Goal: Task Accomplishment & Management: Manage account settings

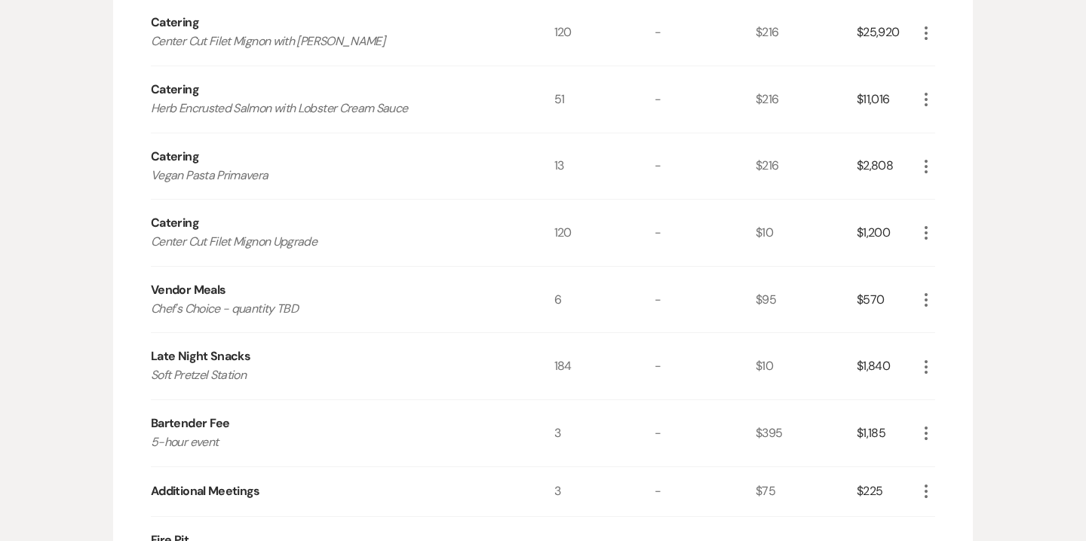
scroll to position [651, 0]
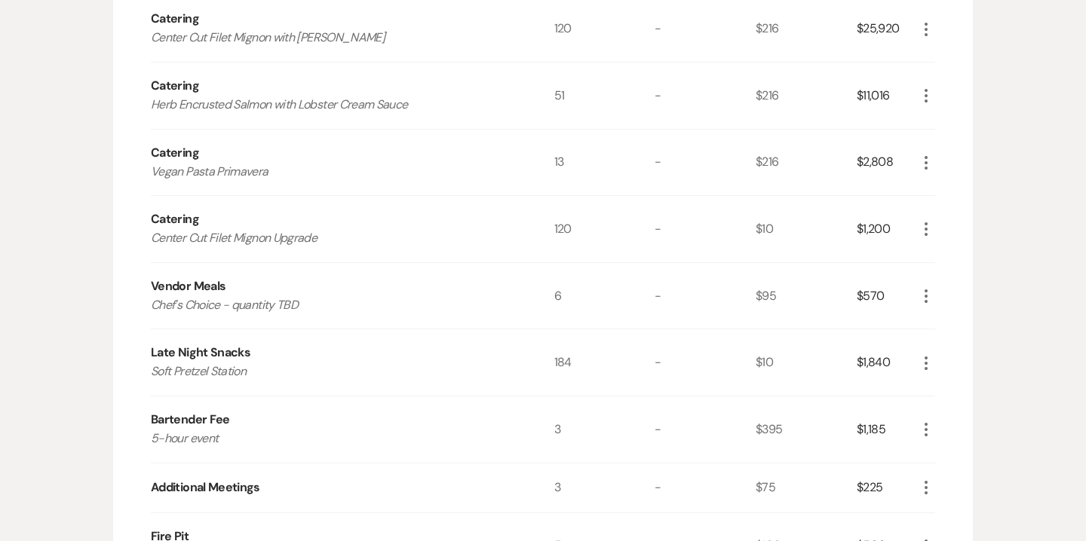
click at [927, 290] on icon "More" at bounding box center [926, 296] width 18 height 18
click at [954, 319] on button "Pencil Edit" at bounding box center [956, 326] width 78 height 24
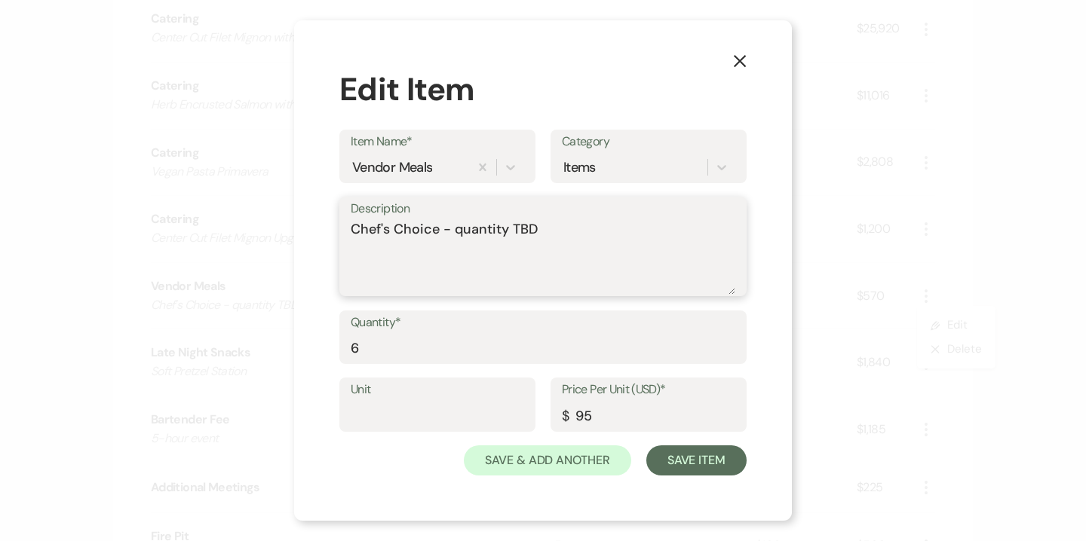
drag, startPoint x: 439, startPoint y: 231, endPoint x: 620, endPoint y: 240, distance: 181.9
click at [620, 240] on textarea "Chef's Choice - quantity TBD" at bounding box center [543, 256] width 384 height 75
type textarea "Chef's Choice"
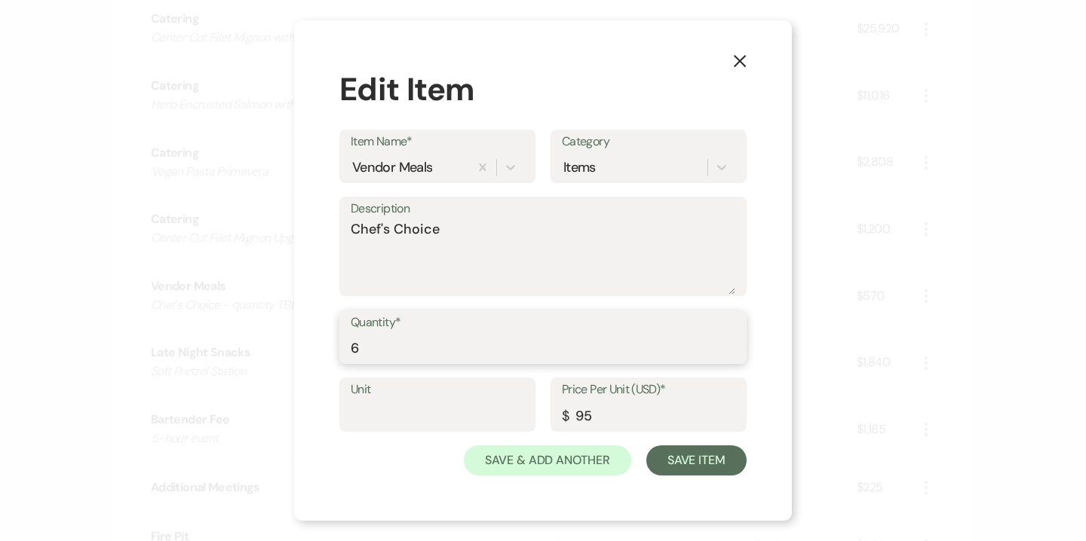
click at [354, 344] on input "6" at bounding box center [543, 347] width 384 height 29
type input "19"
click at [605, 410] on input "95" at bounding box center [648, 415] width 173 height 29
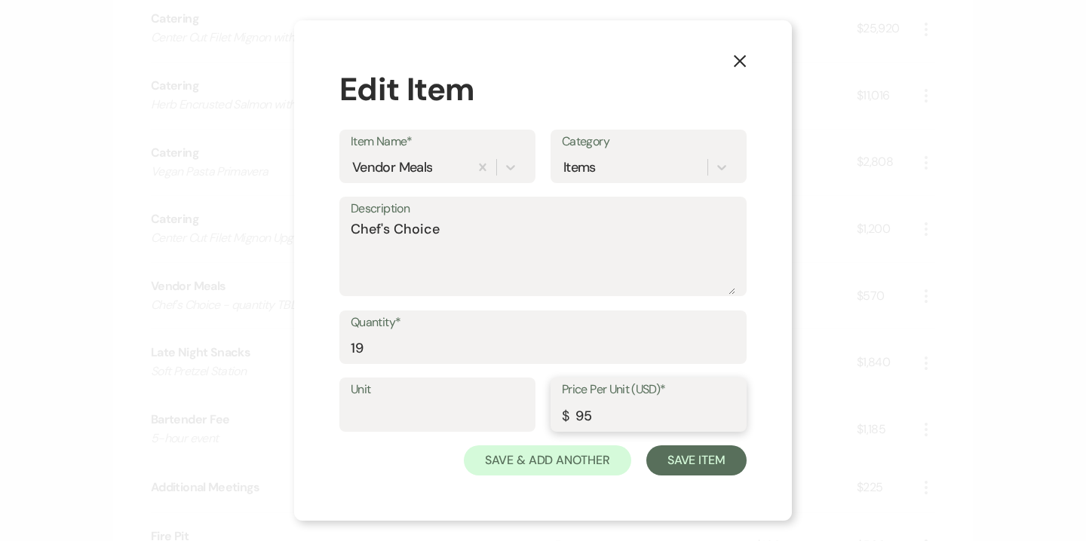
click at [605, 410] on input "95" at bounding box center [648, 415] width 173 height 29
type input "108"
click at [707, 462] on button "Save Item" at bounding box center [696, 461] width 100 height 30
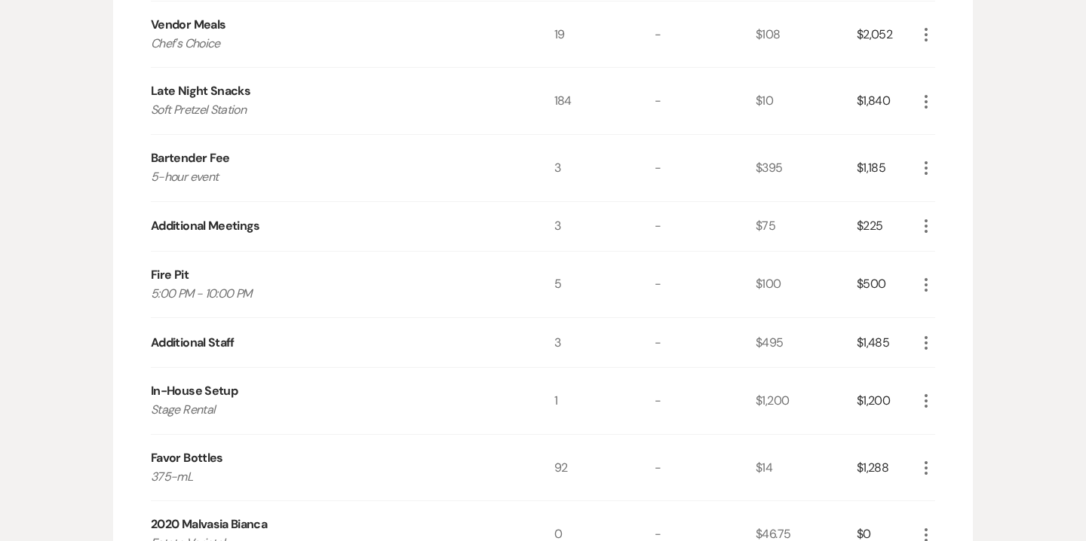
scroll to position [934, 0]
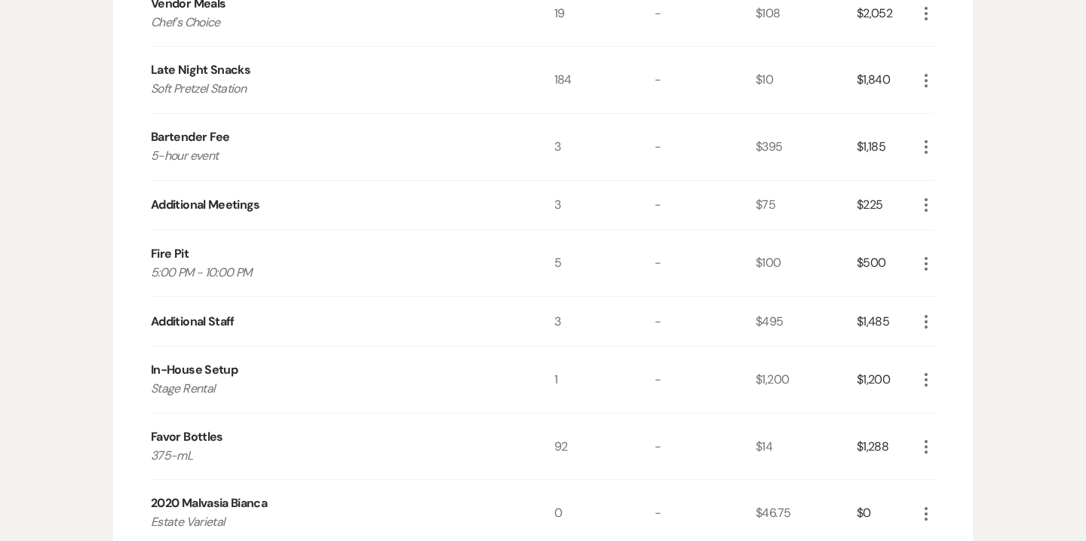
click at [924, 149] on icon "More" at bounding box center [926, 147] width 18 height 18
click at [953, 179] on button "Pencil Edit" at bounding box center [956, 176] width 78 height 24
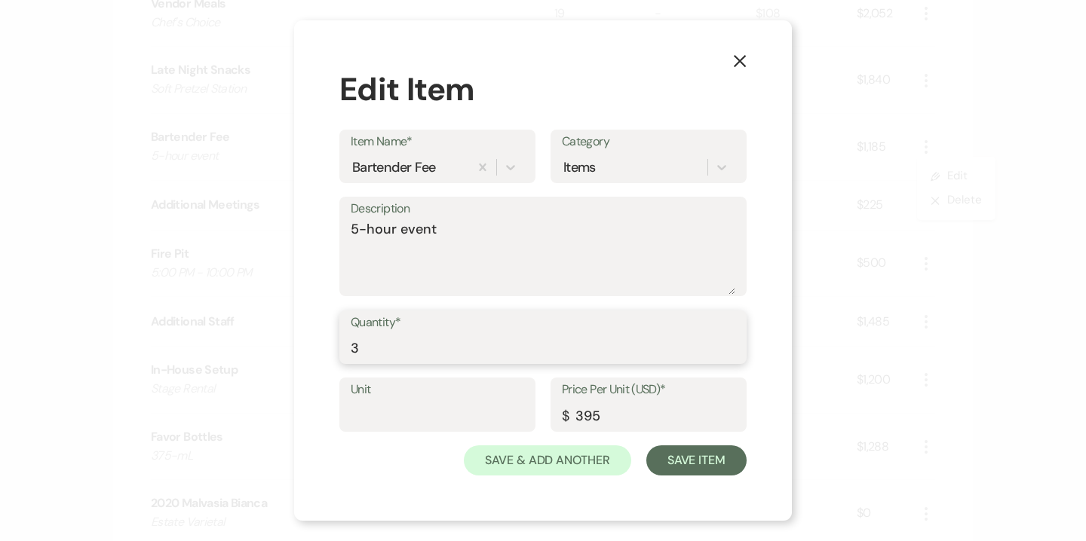
click at [354, 343] on input "3" at bounding box center [543, 347] width 384 height 29
type input "4"
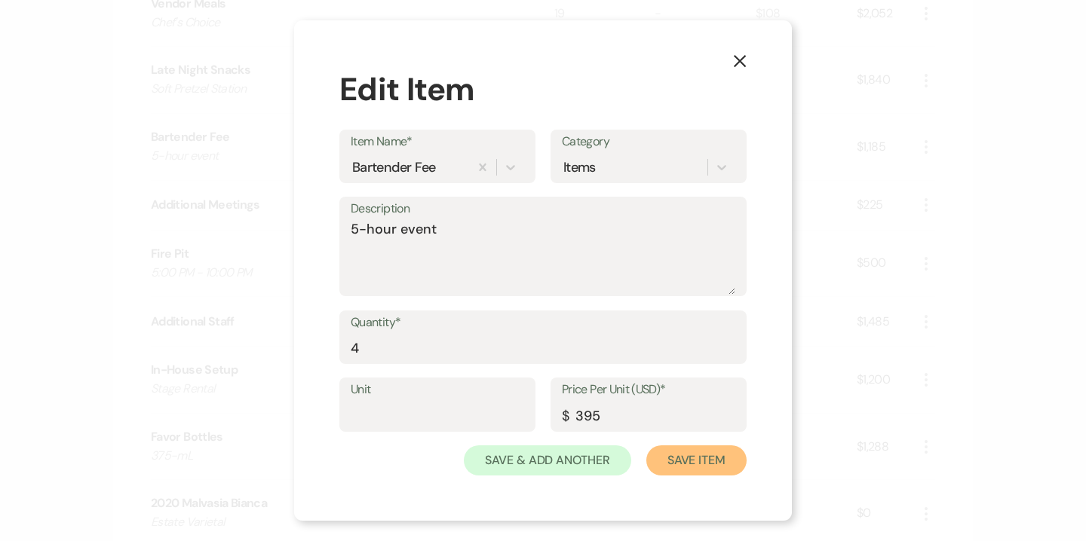
click at [683, 468] on button "Save Item" at bounding box center [696, 461] width 100 height 30
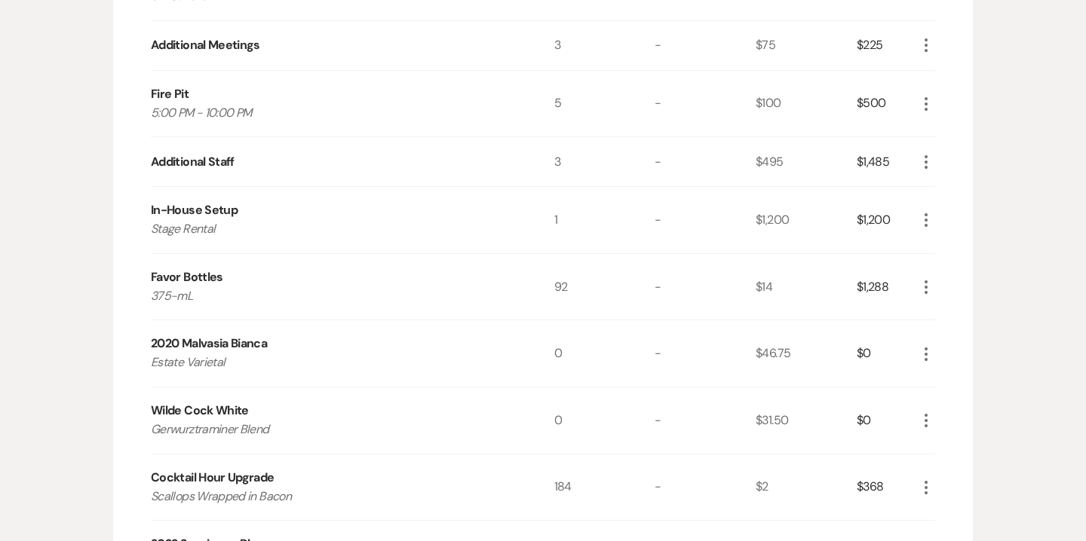
scroll to position [1097, 0]
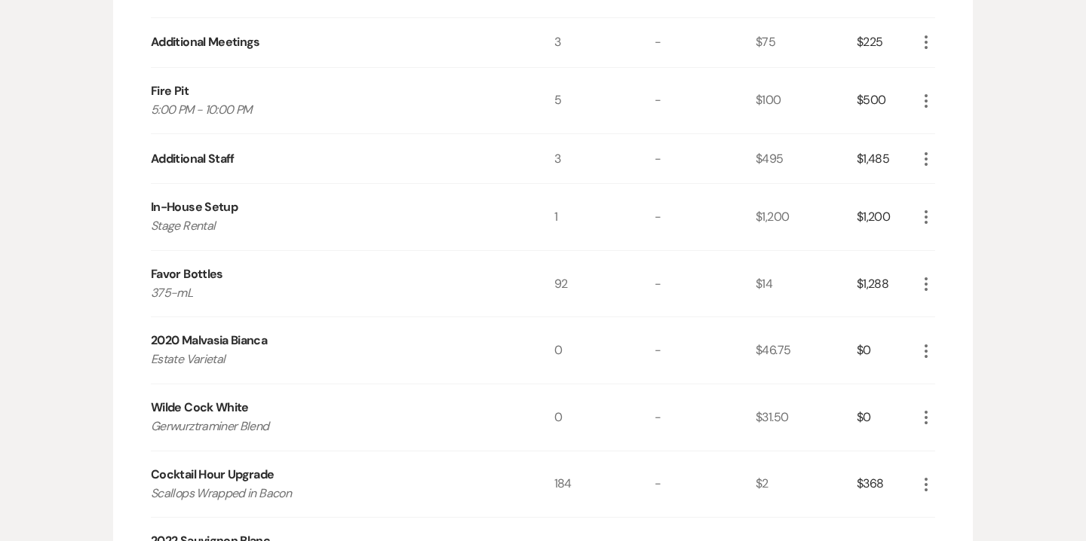
click at [927, 350] on icon "More" at bounding box center [926, 351] width 18 height 18
click at [963, 403] on button "X Delete" at bounding box center [957, 404] width 81 height 24
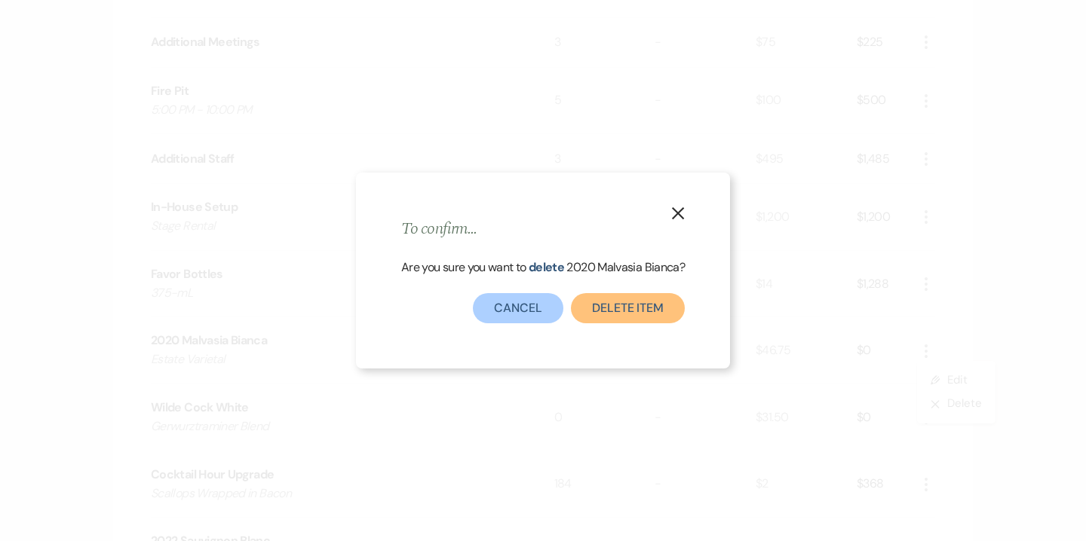
click at [607, 296] on button "Delete Item" at bounding box center [628, 308] width 114 height 30
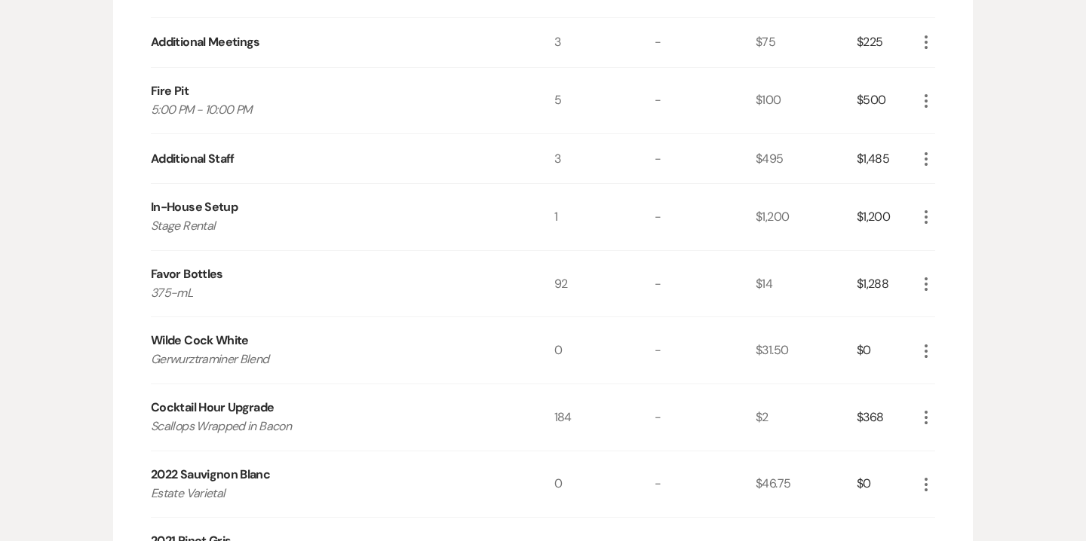
click at [928, 354] on icon "More" at bounding box center [926, 351] width 18 height 18
click at [960, 410] on button "X Delete" at bounding box center [957, 404] width 81 height 24
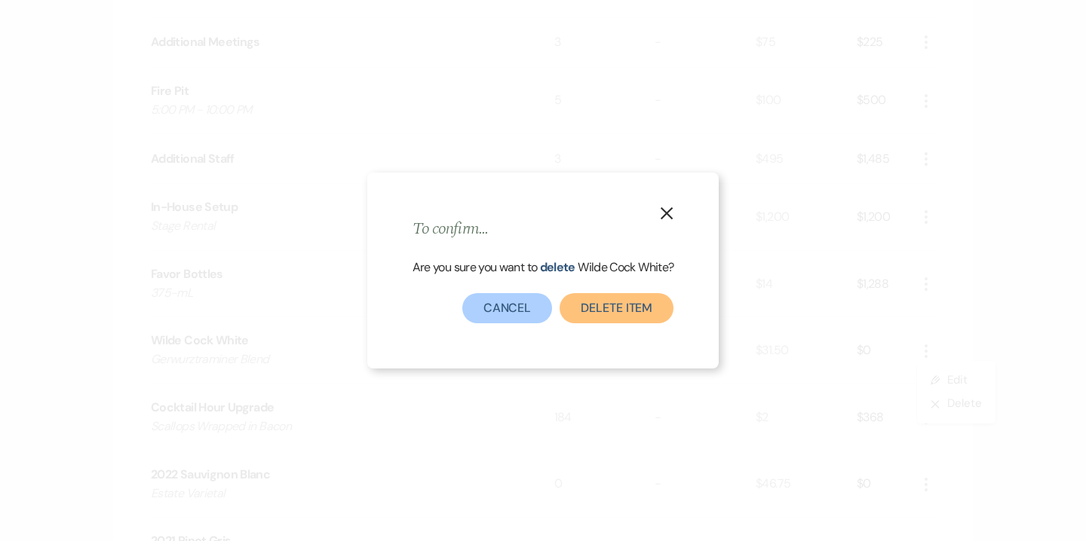
click at [626, 300] on button "Delete Item" at bounding box center [616, 308] width 114 height 30
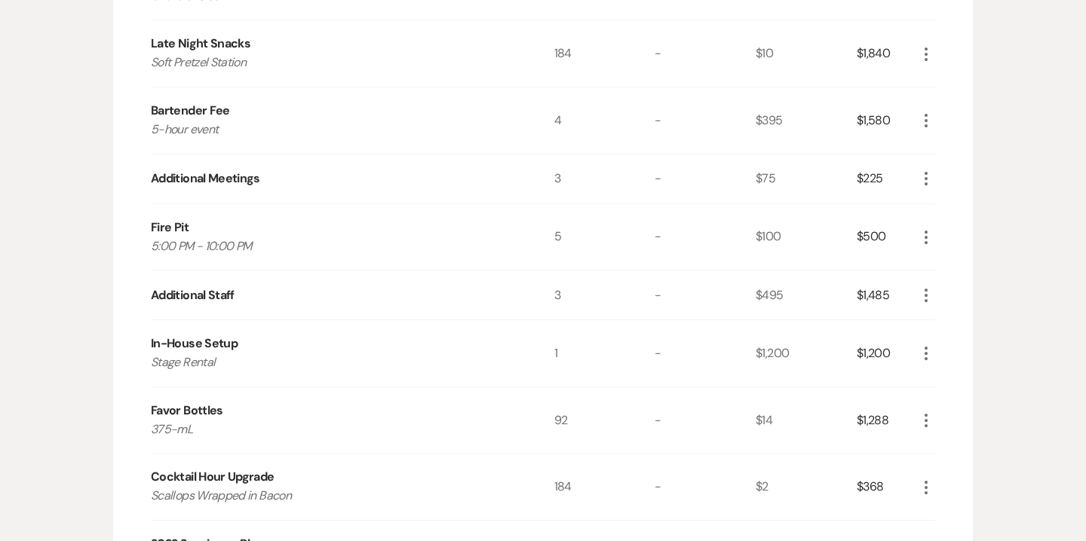
scroll to position [960, 0]
click at [262, 473] on div "Cocktail Hour Upgrade" at bounding box center [213, 478] width 124 height 18
copy div "Cocktail Hour Upgrade"
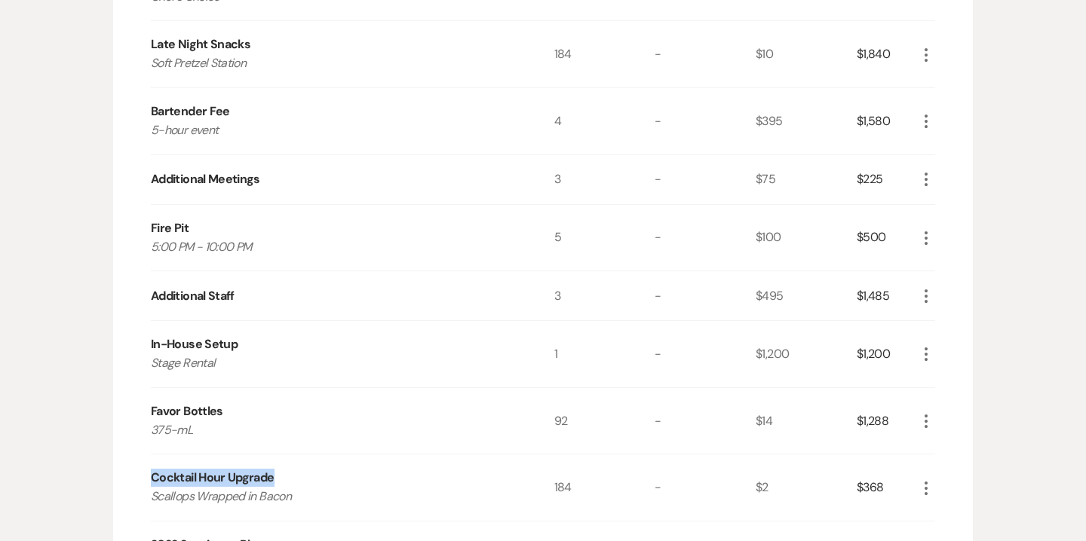
click at [926, 117] on use "button" at bounding box center [925, 122] width 3 height 14
click at [952, 149] on button "Pencil Edit" at bounding box center [956, 151] width 78 height 24
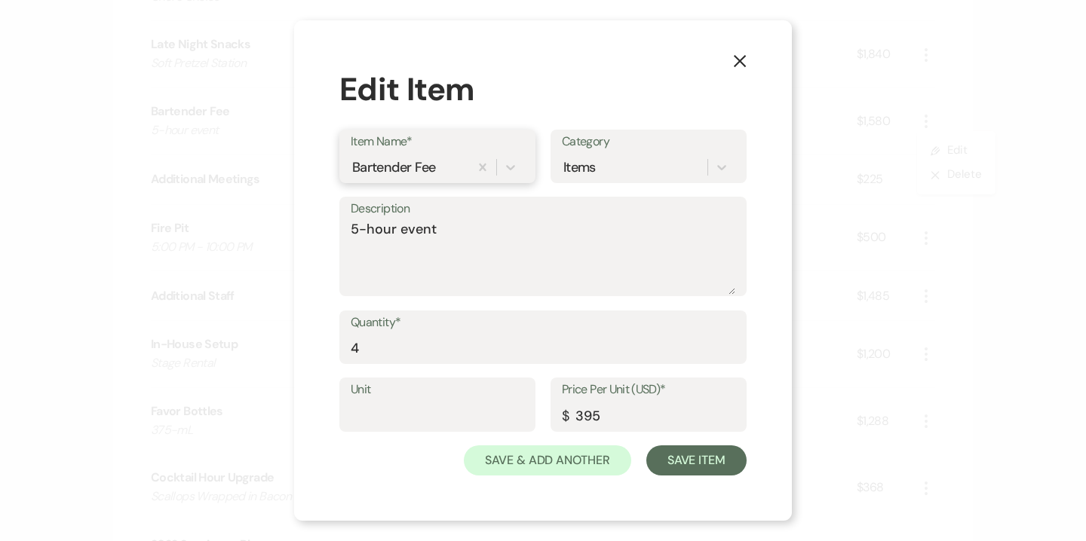
click at [406, 164] on div "Bartender Fee" at bounding box center [394, 167] width 84 height 20
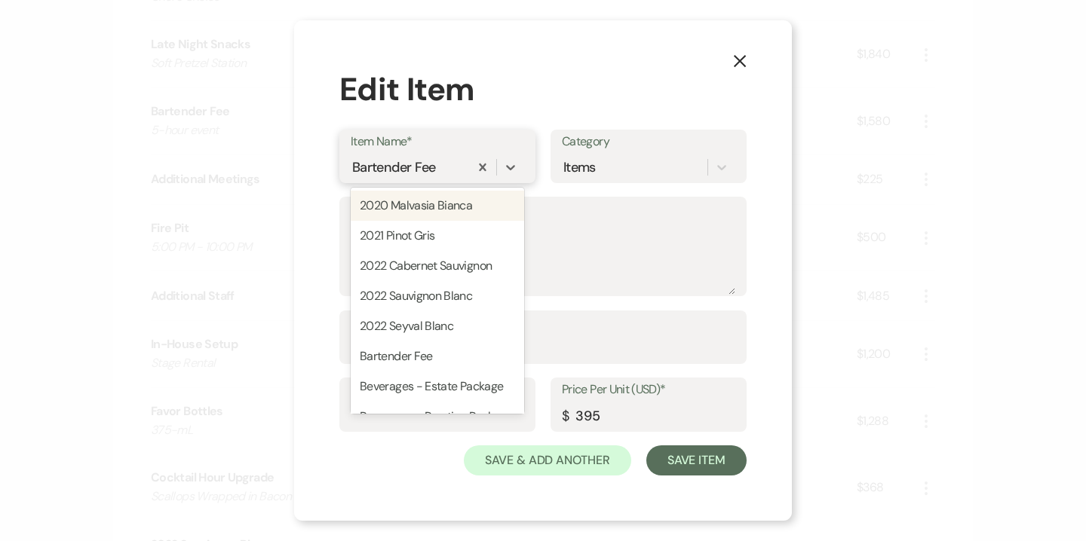
paste input "Cocktail Hour Upgrade"
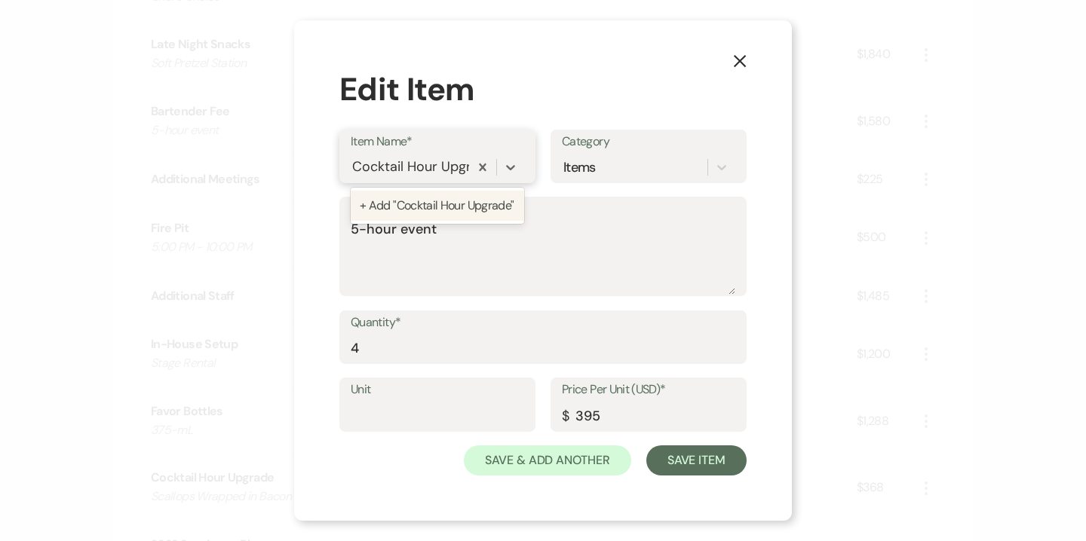
scroll to position [0, 26]
type input "Cocktail Hour Upgrade"
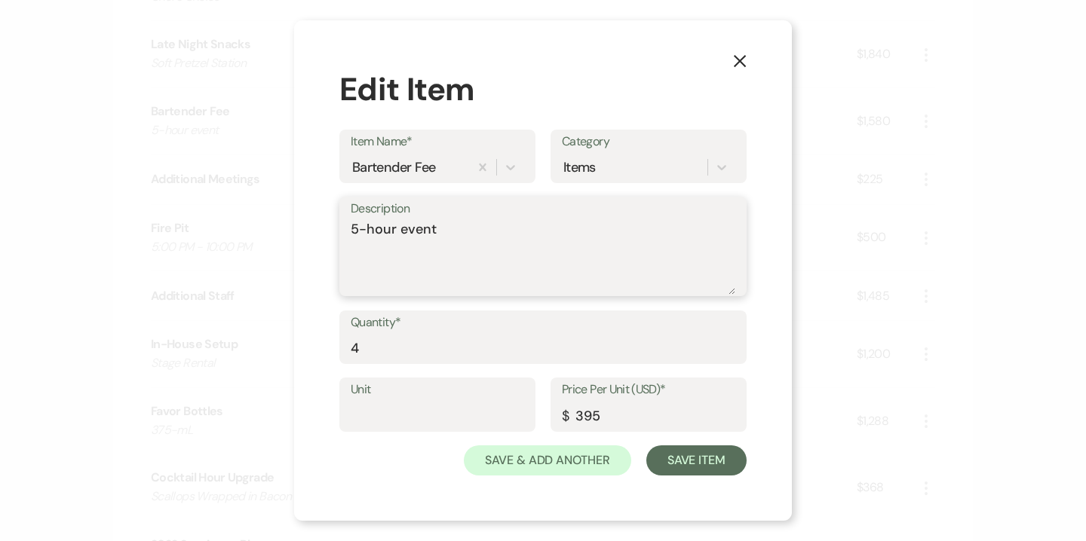
click at [415, 234] on textarea "5-hour event" at bounding box center [543, 256] width 384 height 75
type textarea "Scallops Wrapped in Bacon"
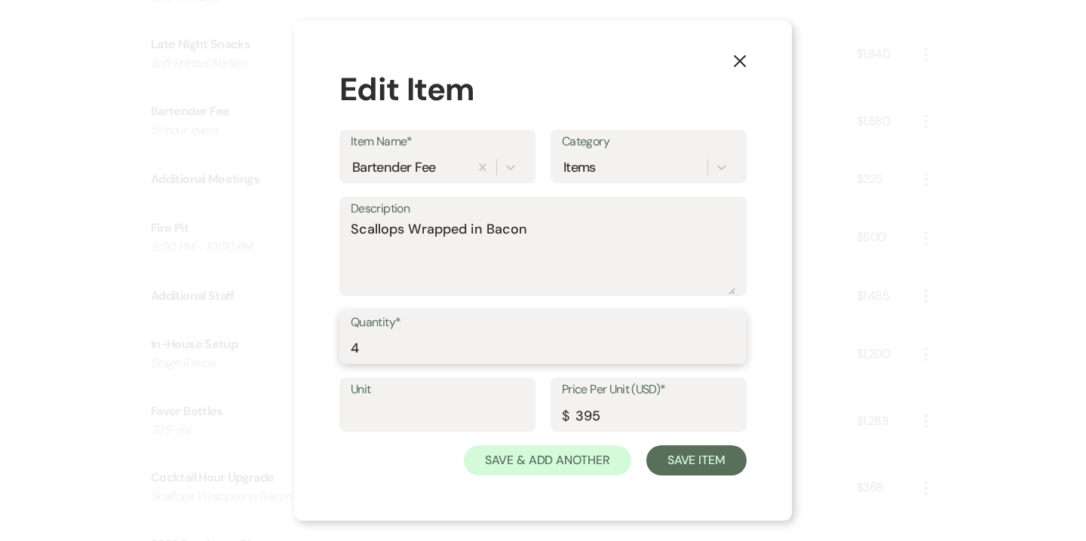
click at [356, 345] on input "4" at bounding box center [543, 347] width 384 height 29
type input "184"
click at [594, 413] on input "395" at bounding box center [648, 415] width 173 height 29
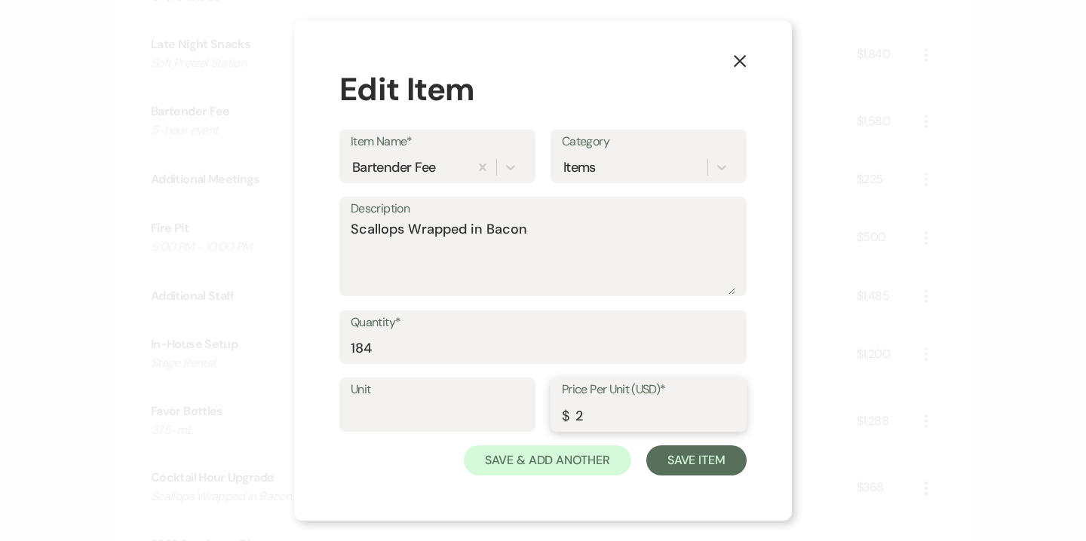
type input "2"
click at [682, 476] on div "X Edit Item Item Name* Bartender Fee Category Items Description Scallops Wrappe…" at bounding box center [543, 270] width 498 height 501
click at [676, 458] on button "Save Item" at bounding box center [696, 461] width 100 height 30
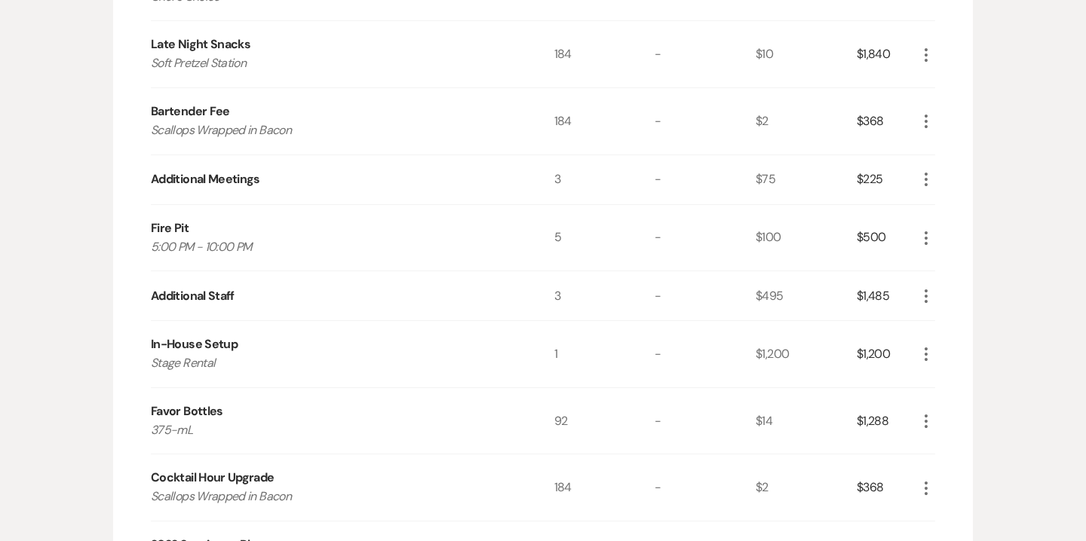
click at [923, 119] on icon "More" at bounding box center [926, 121] width 18 height 18
click at [951, 148] on button "Pencil Edit" at bounding box center [956, 151] width 78 height 24
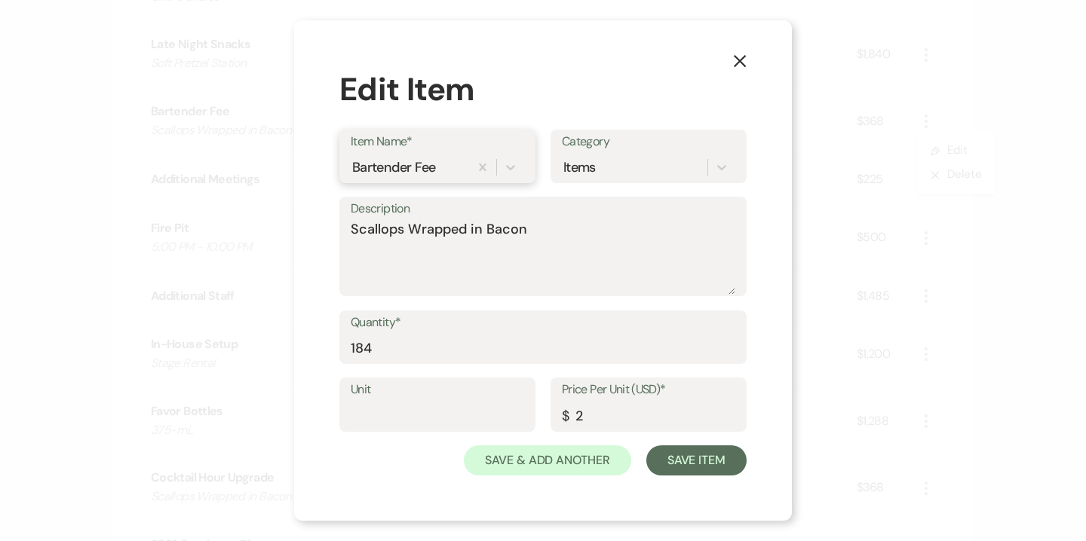
click at [391, 164] on div "Bartender Fee" at bounding box center [394, 167] width 84 height 20
type input "Cocktail Hour Upgrade"
click at [679, 465] on button "Save Item" at bounding box center [696, 461] width 100 height 30
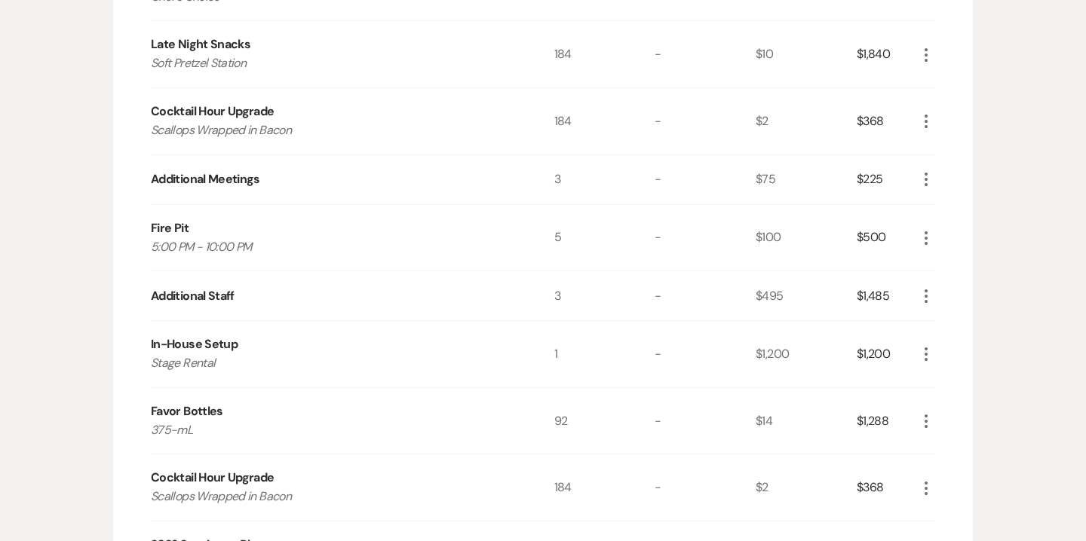
click at [930, 490] on icon "More" at bounding box center [926, 488] width 18 height 18
click at [966, 516] on button "Pencil Edit" at bounding box center [956, 518] width 78 height 24
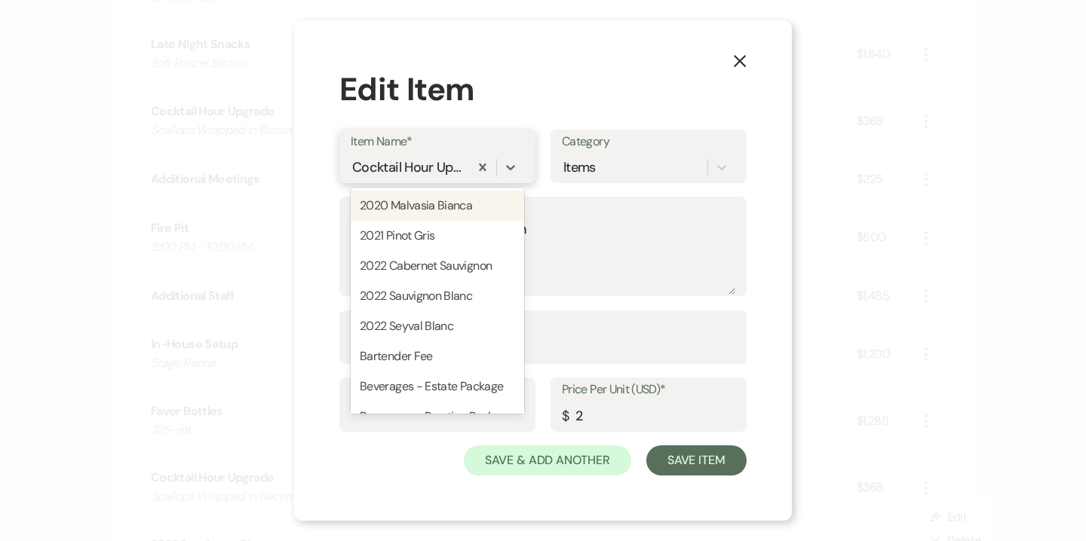
click at [390, 163] on div "Cocktail Hour Upgrade" at bounding box center [408, 167] width 112 height 20
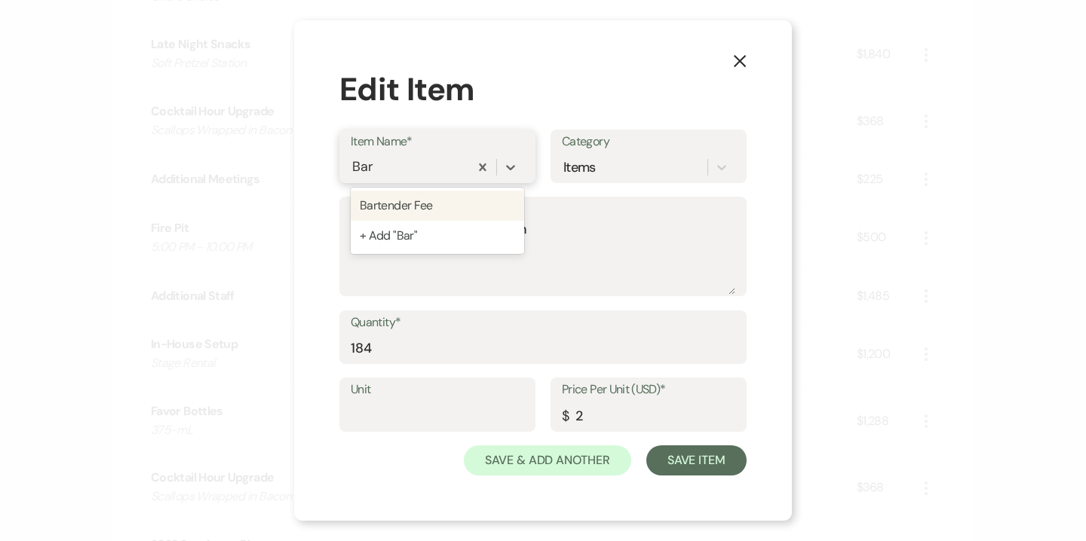
type input "Bart"
click at [384, 202] on div "Bartender Fee" at bounding box center [437, 206] width 173 height 30
type textarea "1 per 60 guests | 5-hour event"
type input "395"
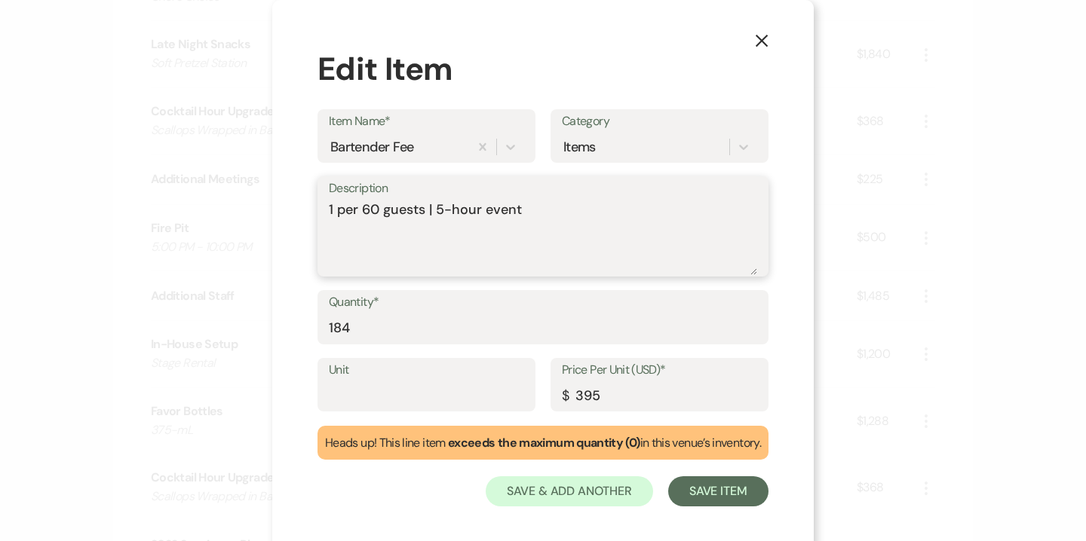
drag, startPoint x: 433, startPoint y: 213, endPoint x: 276, endPoint y: 214, distance: 157.6
click at [276, 214] on div "X Edit Item Item Name* Bartender Fee Category Items Description 1 per 60 guests…" at bounding box center [542, 276] width 541 height 552
type textarea "5-hour event"
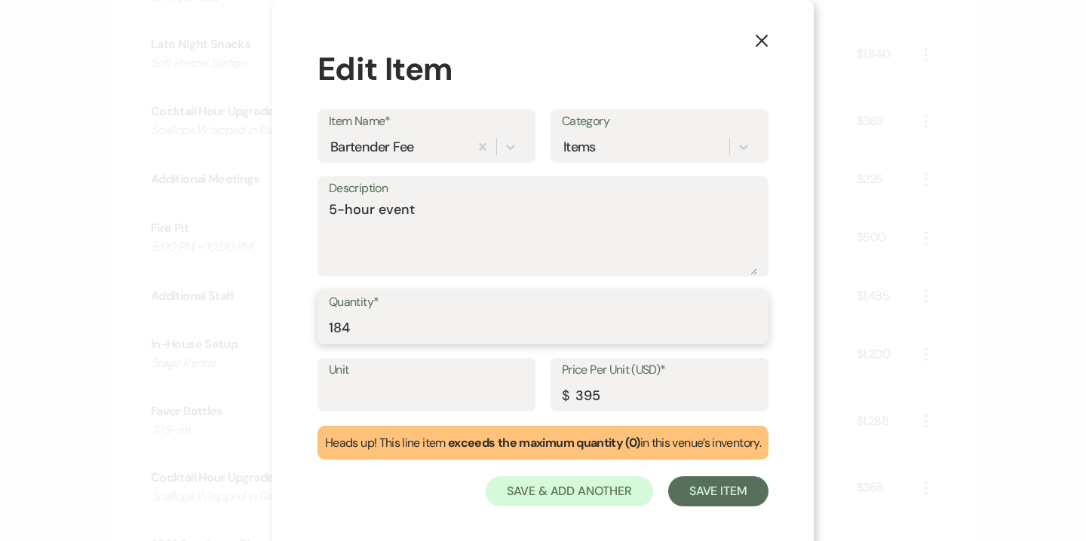
drag, startPoint x: 341, startPoint y: 327, endPoint x: 260, endPoint y: 321, distance: 80.9
click at [260, 321] on div "X Edit Item Item Name* Bartender Fee Category Items Description 5-hour event Qu…" at bounding box center [543, 270] width 1086 height 541
type input "4"
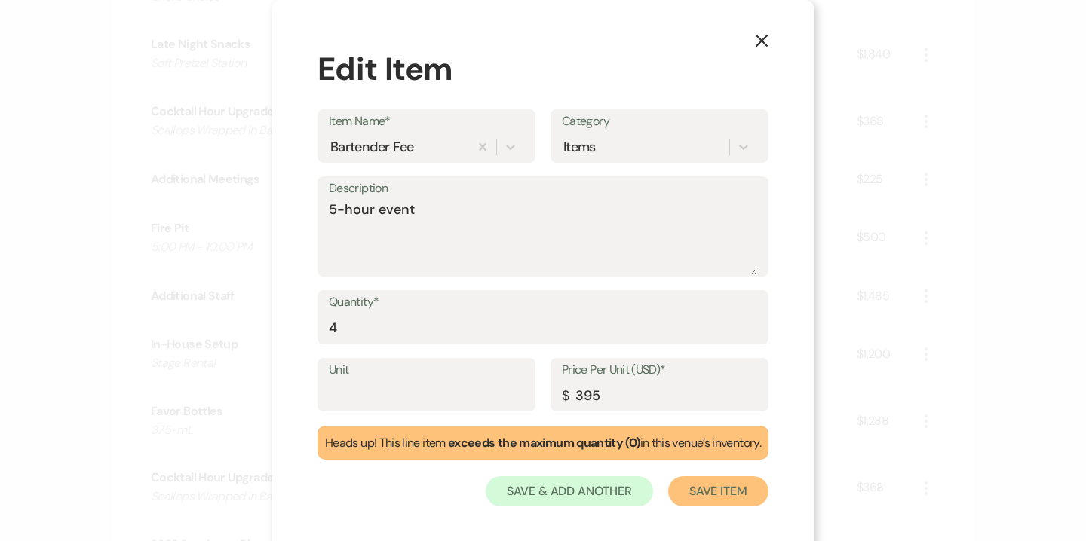
click at [702, 483] on button "Save Item" at bounding box center [718, 491] width 100 height 30
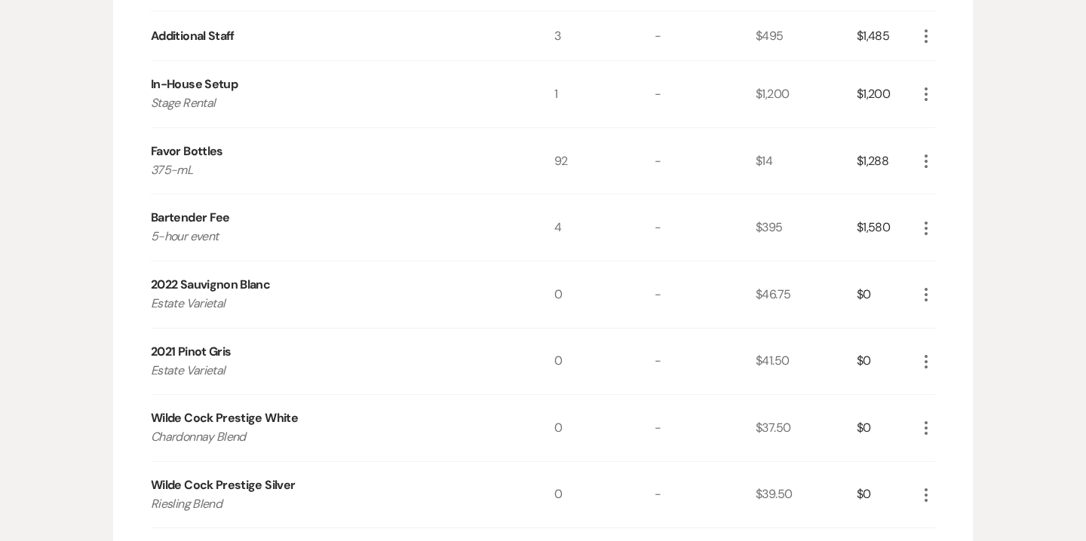
scroll to position [1224, 0]
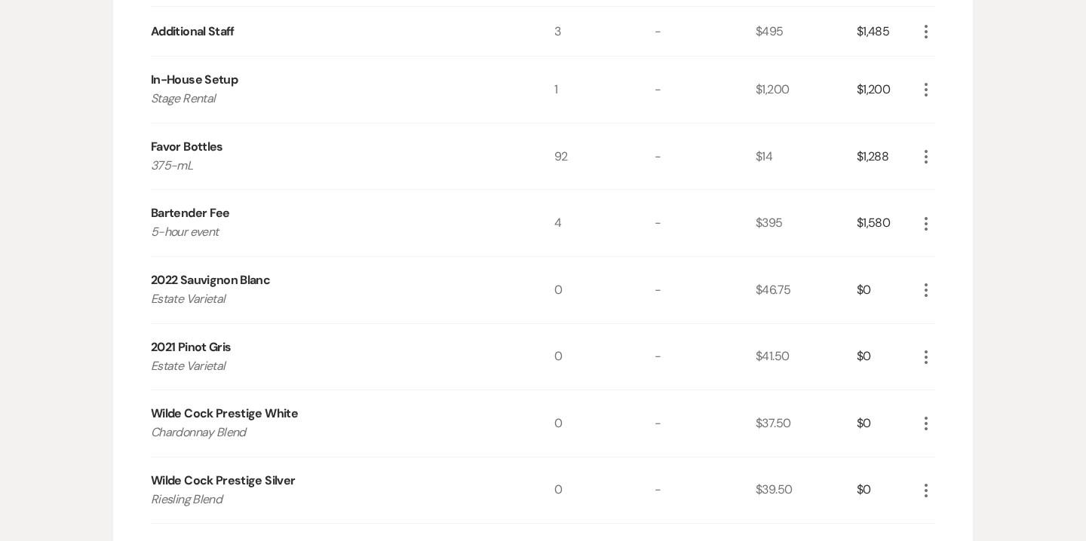
click at [925, 287] on icon "More" at bounding box center [926, 290] width 18 height 18
click at [960, 345] on button "X Delete" at bounding box center [957, 344] width 81 height 24
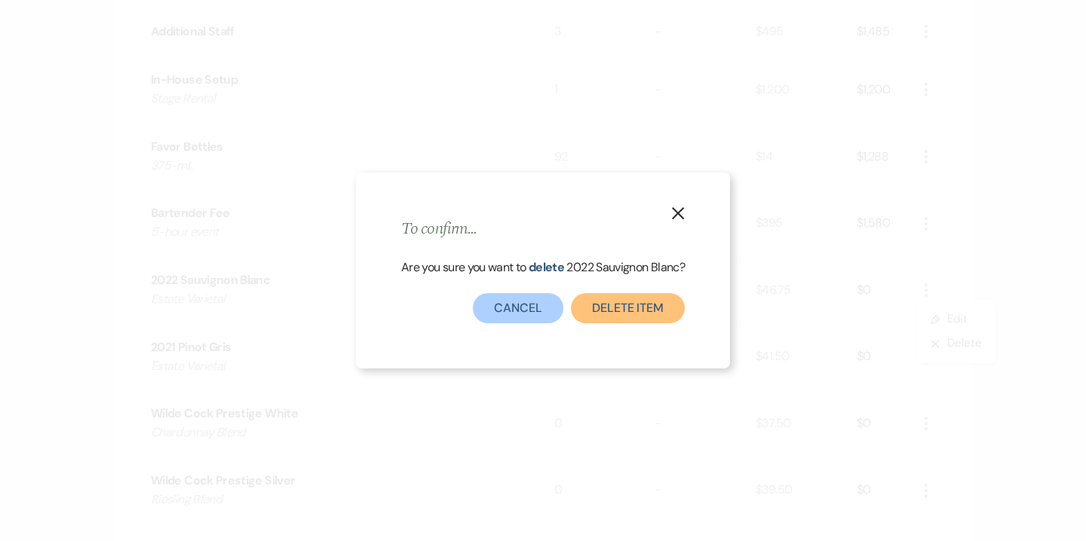
click at [654, 310] on button "Delete Item" at bounding box center [628, 308] width 114 height 30
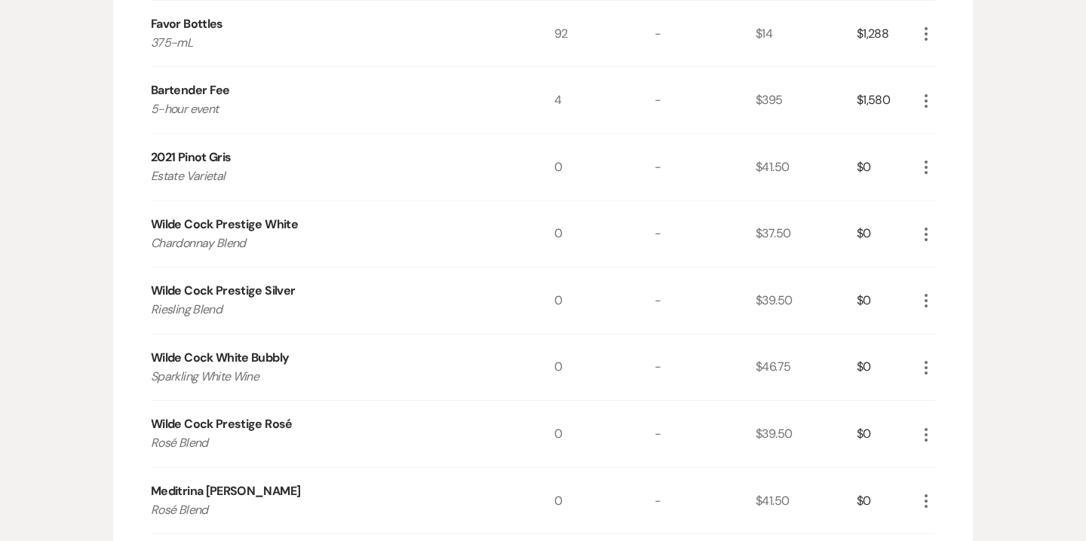
scroll to position [1356, 0]
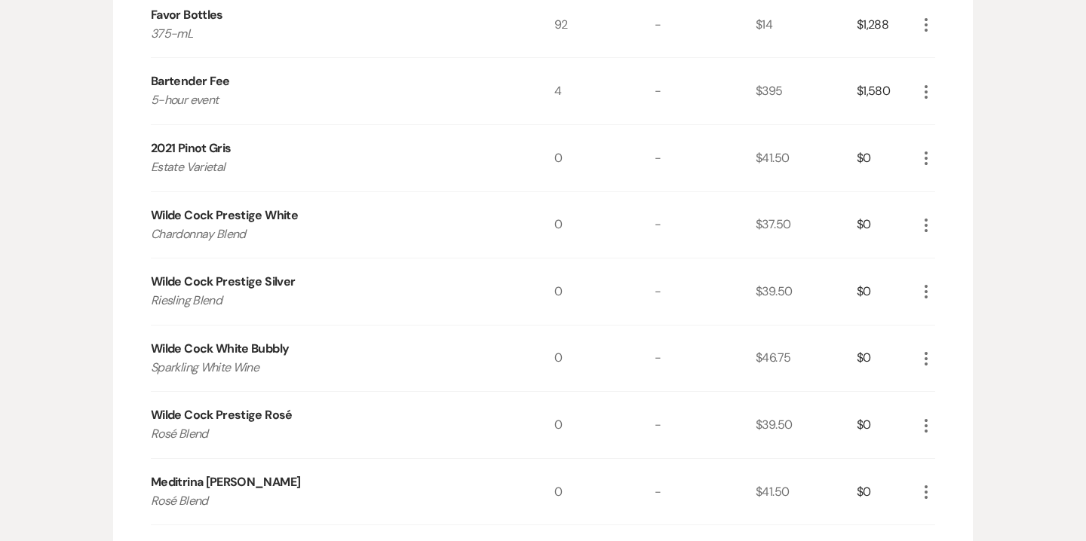
click at [921, 160] on icon "More" at bounding box center [926, 158] width 18 height 18
click at [955, 193] on button "Pencil Edit" at bounding box center [956, 188] width 78 height 24
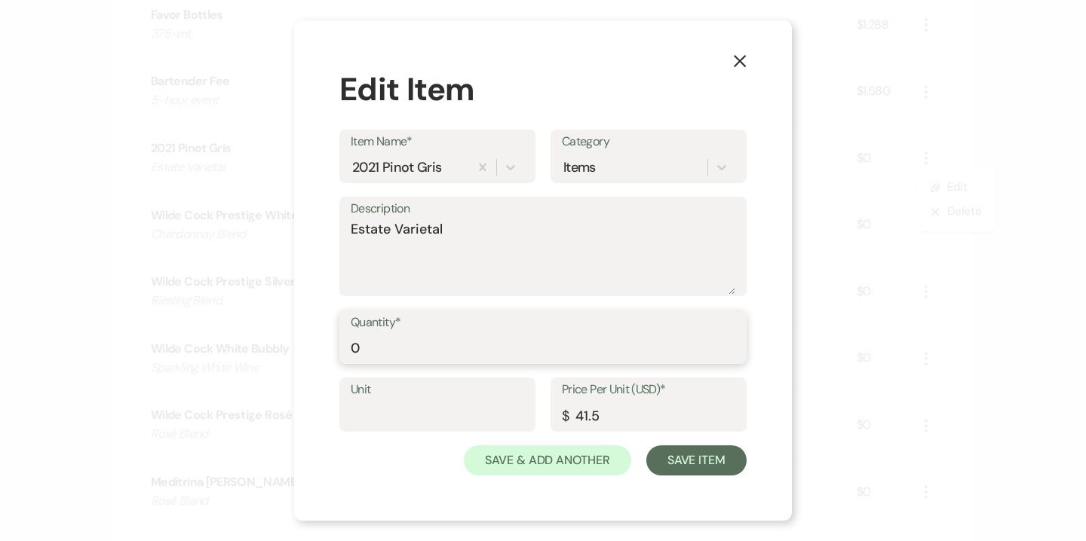
click at [426, 336] on input "0" at bounding box center [543, 347] width 384 height 29
type input "18"
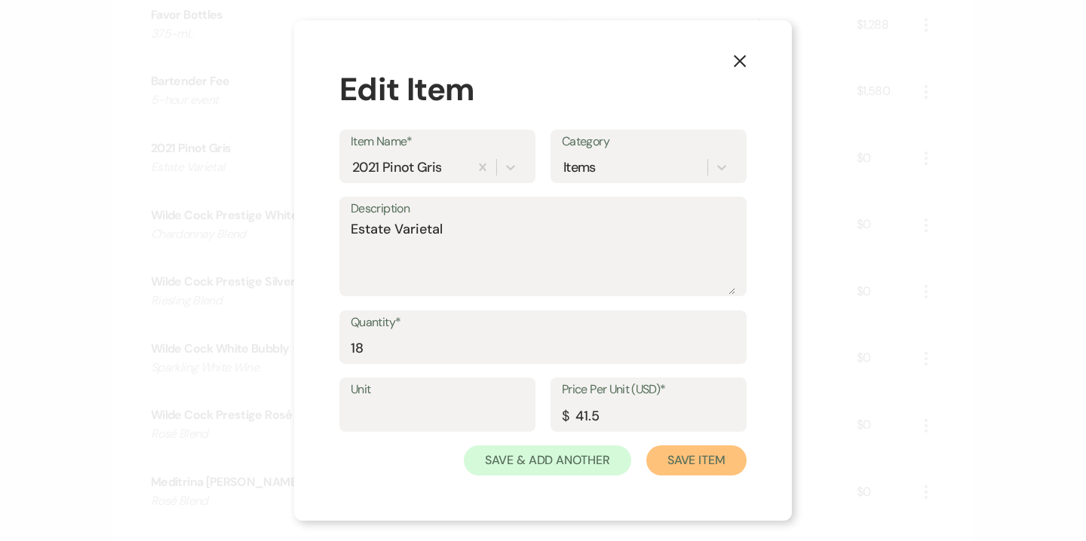
click at [714, 460] on button "Save Item" at bounding box center [696, 461] width 100 height 30
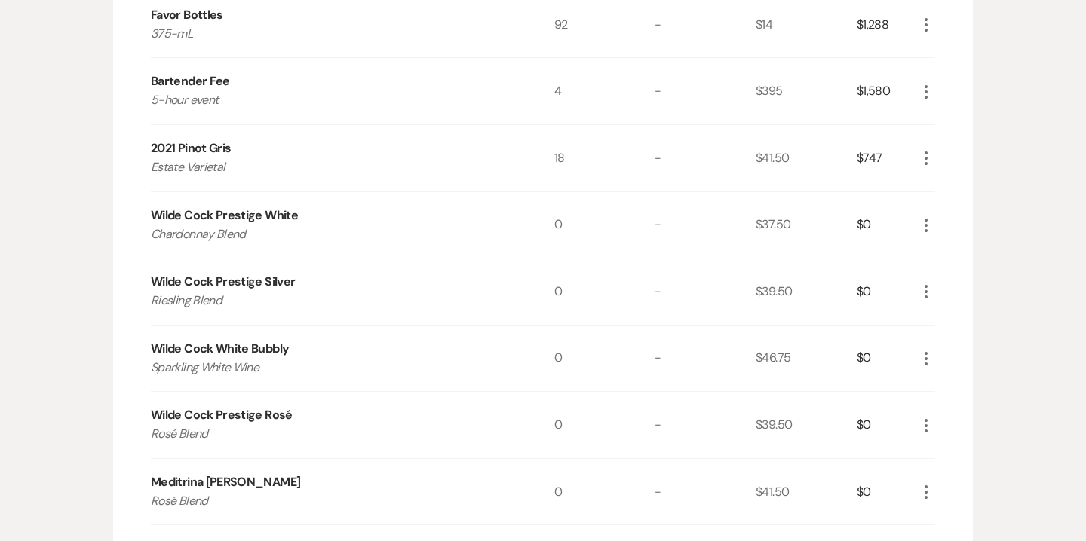
click at [929, 225] on icon "More" at bounding box center [926, 225] width 18 height 18
click at [957, 280] on button "X Delete" at bounding box center [957, 279] width 81 height 24
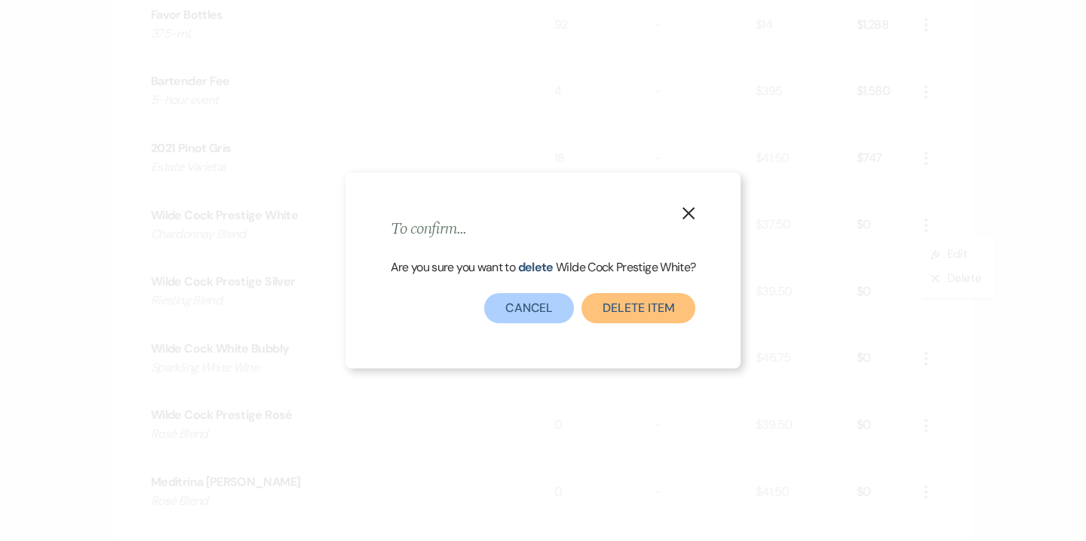
click at [638, 317] on button "Delete Item" at bounding box center [638, 308] width 114 height 30
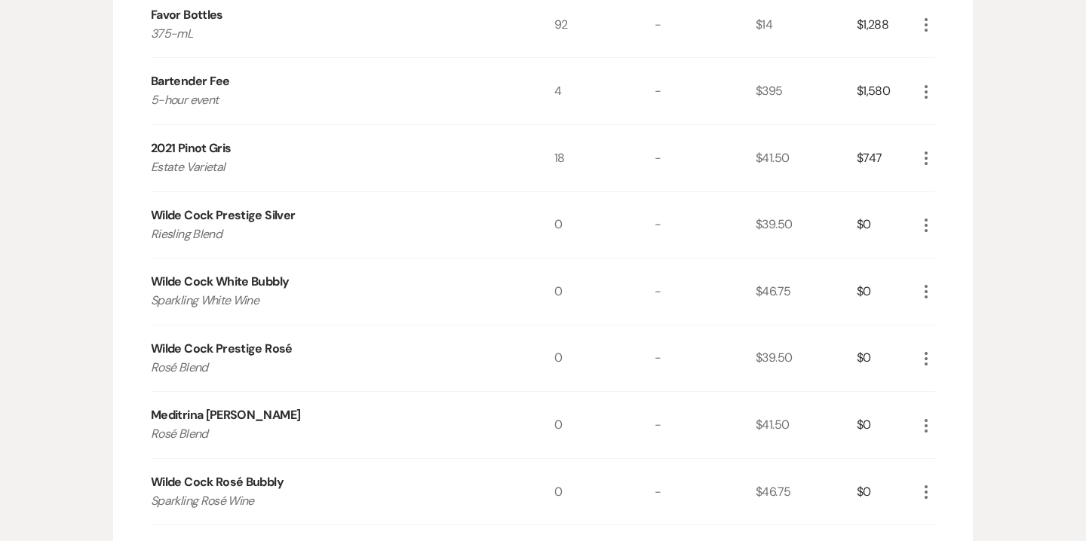
click at [932, 220] on icon "More" at bounding box center [926, 225] width 18 height 18
click at [962, 279] on button "X Delete" at bounding box center [957, 279] width 81 height 24
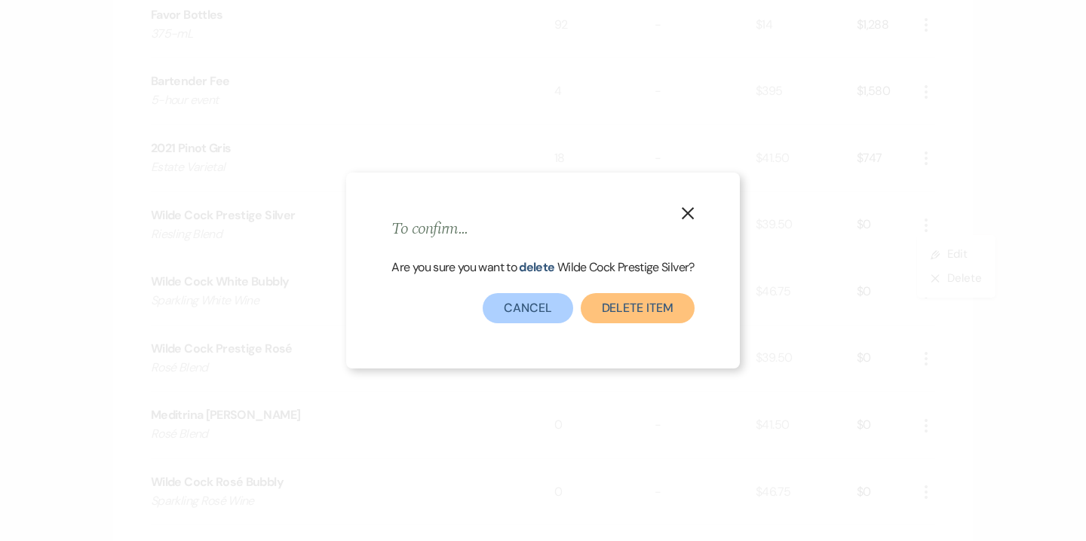
click at [654, 299] on button "Delete Item" at bounding box center [638, 308] width 114 height 30
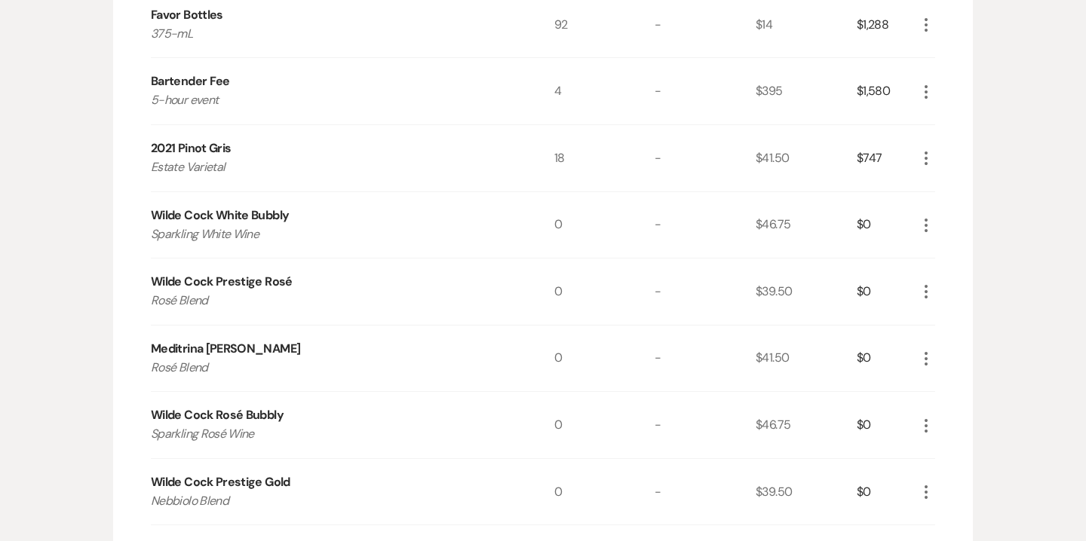
click at [931, 218] on icon "More" at bounding box center [926, 225] width 18 height 18
click at [948, 255] on button "Pencil Edit" at bounding box center [956, 255] width 78 height 24
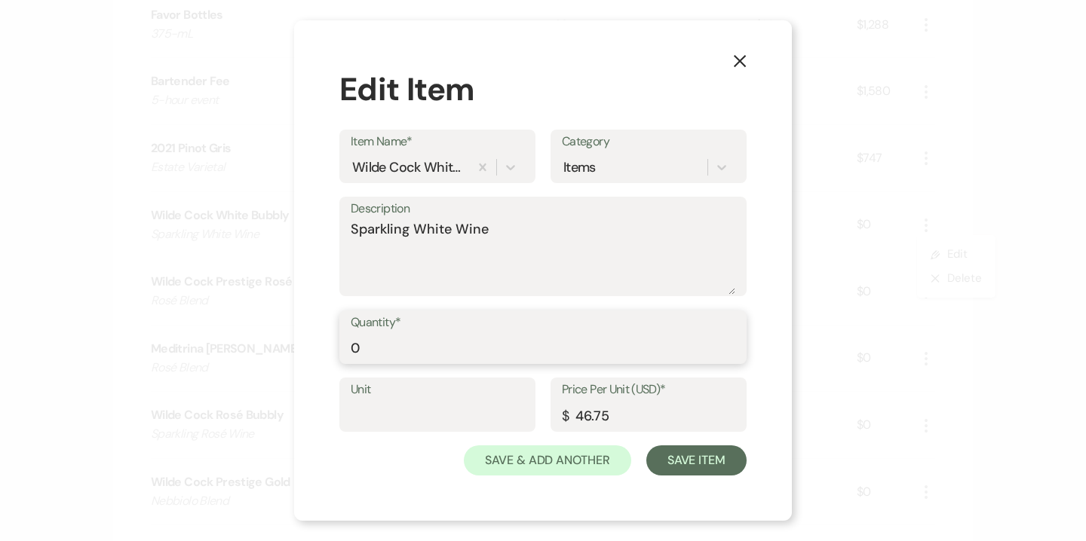
click at [351, 349] on input "0" at bounding box center [543, 347] width 384 height 29
type input "30"
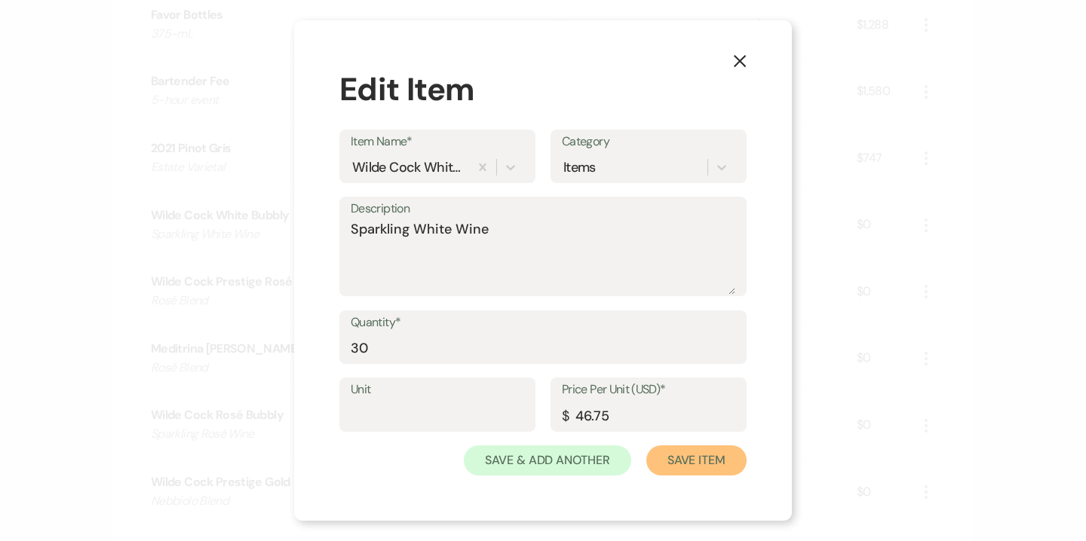
click at [688, 458] on button "Save Item" at bounding box center [696, 461] width 100 height 30
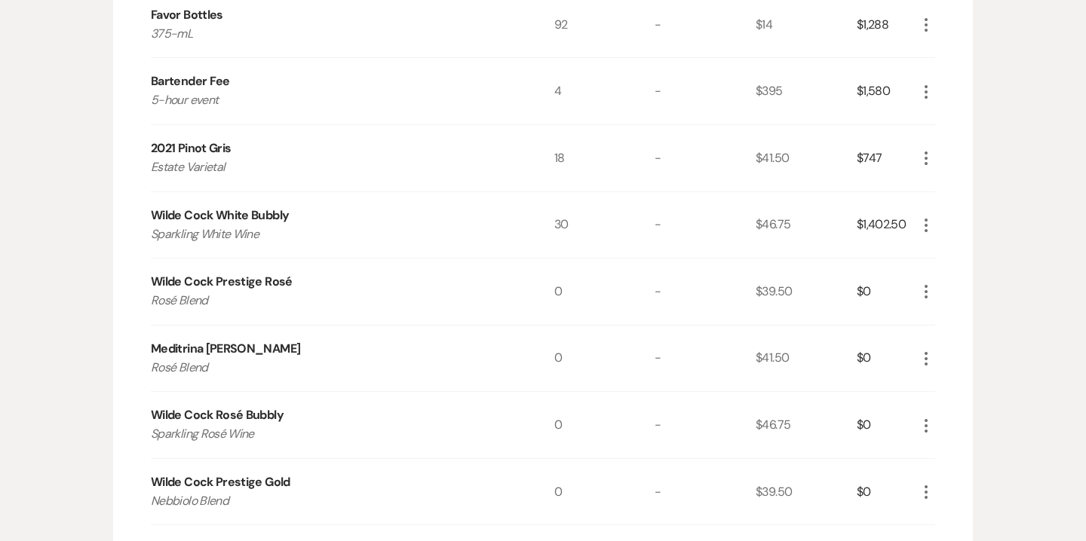
click at [929, 292] on icon "More" at bounding box center [926, 292] width 18 height 18
click at [963, 343] on button "X Delete" at bounding box center [957, 345] width 81 height 24
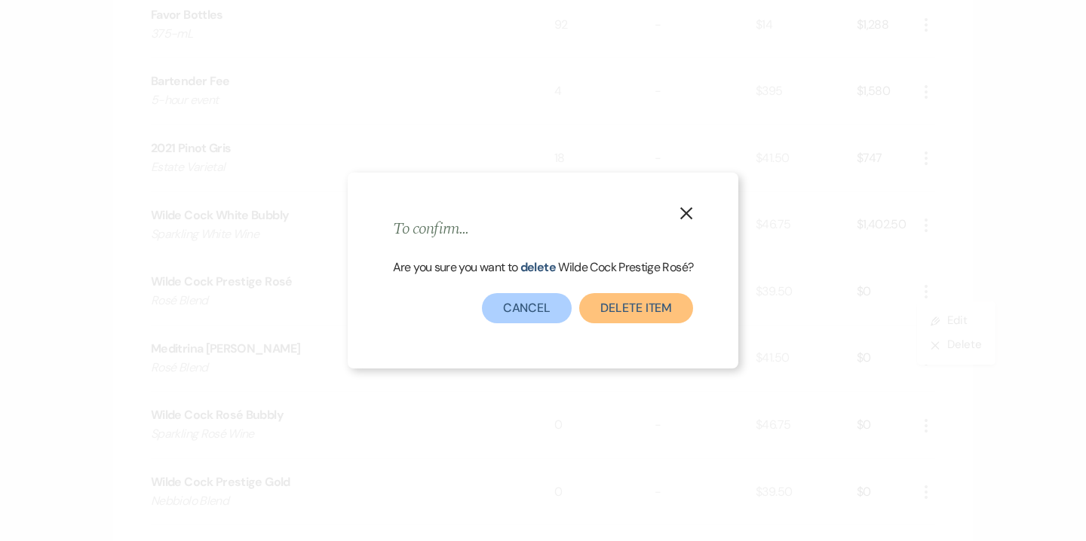
click at [640, 302] on button "Delete Item" at bounding box center [636, 308] width 114 height 30
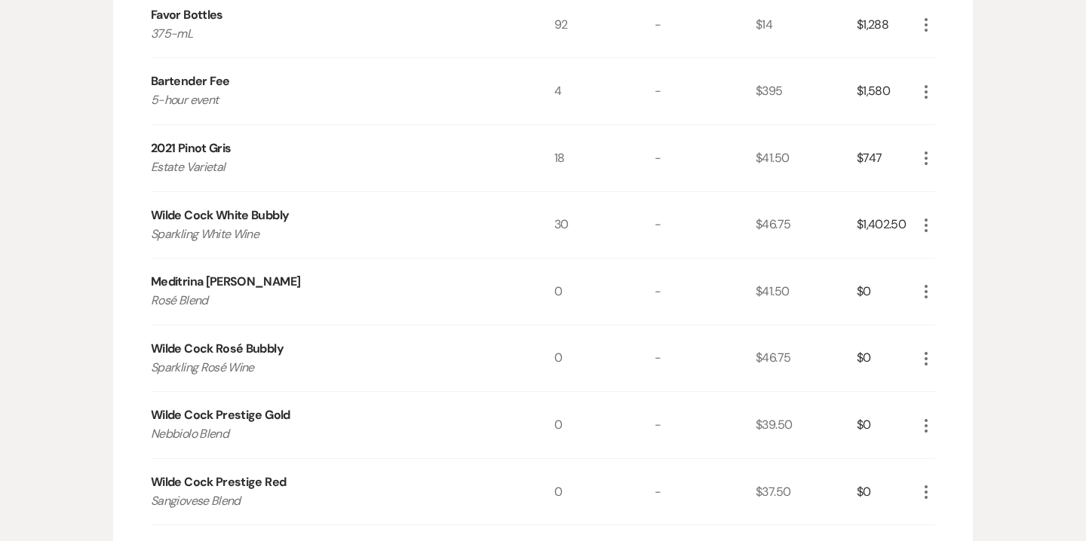
click at [930, 285] on icon "More" at bounding box center [926, 292] width 18 height 18
click at [957, 352] on button "X Delete" at bounding box center [957, 345] width 81 height 24
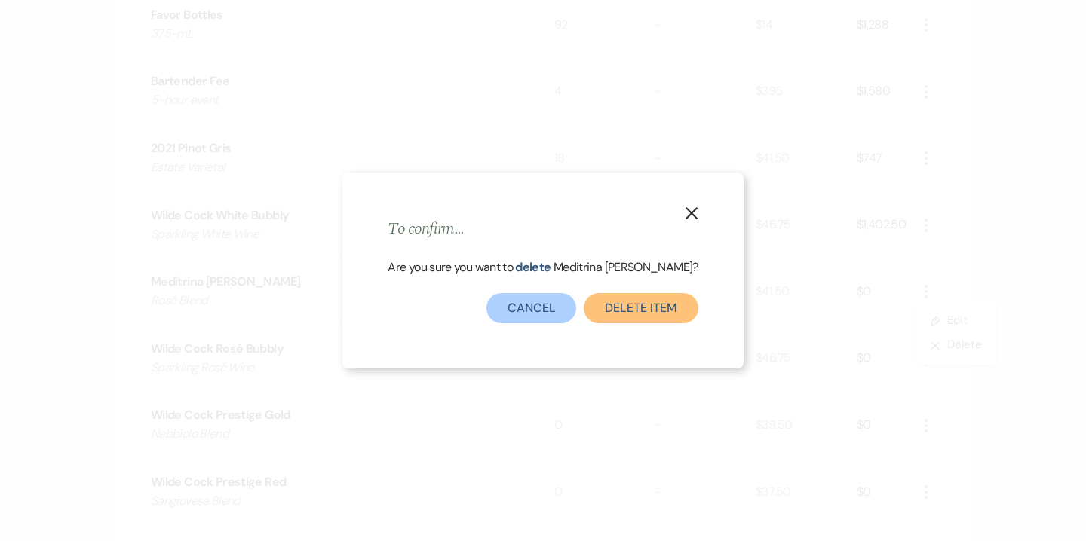
click at [632, 294] on button "Delete Item" at bounding box center [641, 308] width 114 height 30
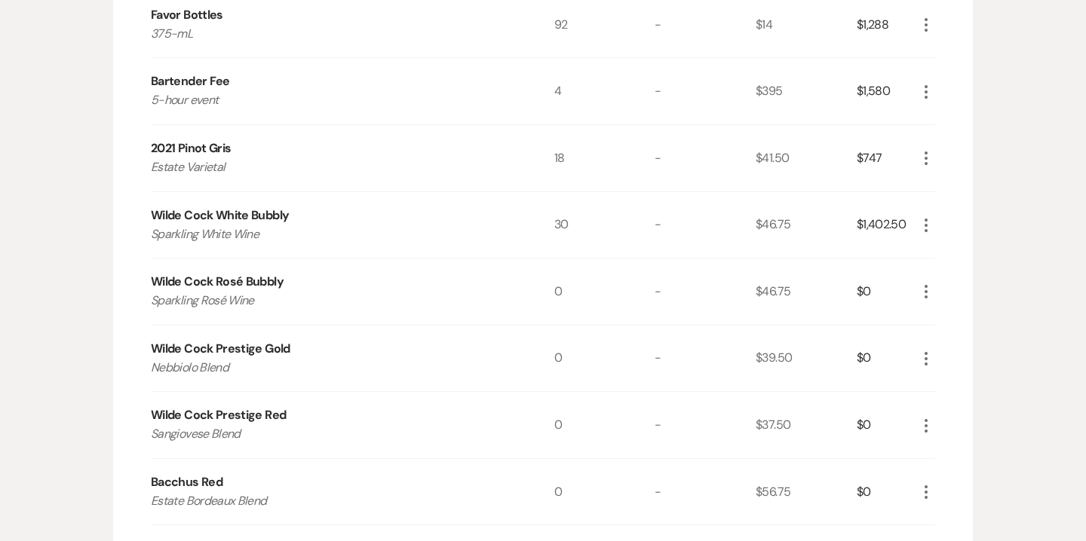
click at [928, 294] on icon "More" at bounding box center [926, 292] width 18 height 18
click at [950, 340] on button "X Delete" at bounding box center [957, 345] width 81 height 24
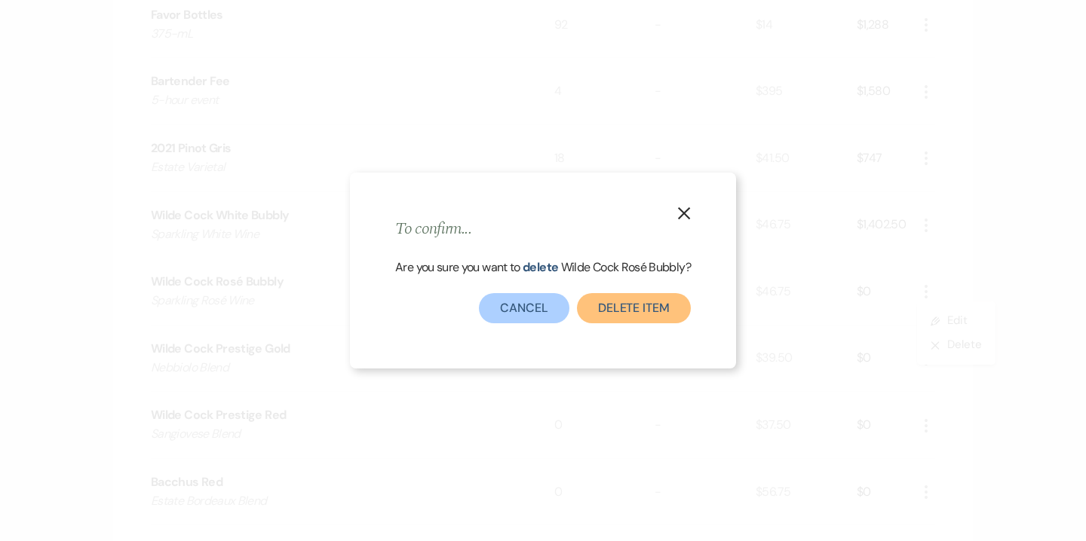
click at [640, 299] on button "Delete Item" at bounding box center [634, 308] width 114 height 30
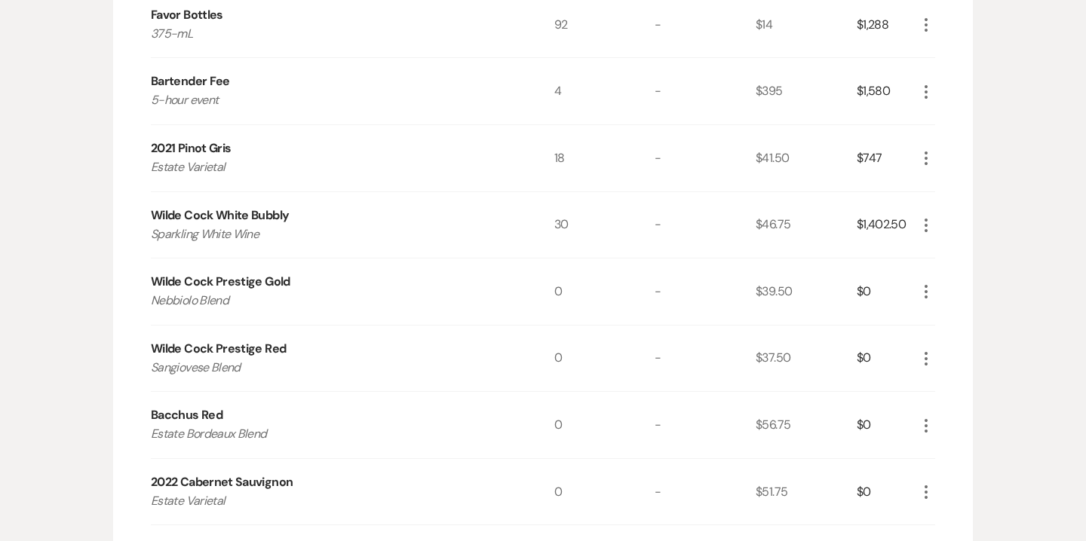
click at [928, 288] on icon "More" at bounding box center [926, 292] width 18 height 18
click at [957, 349] on button "X Delete" at bounding box center [957, 345] width 81 height 24
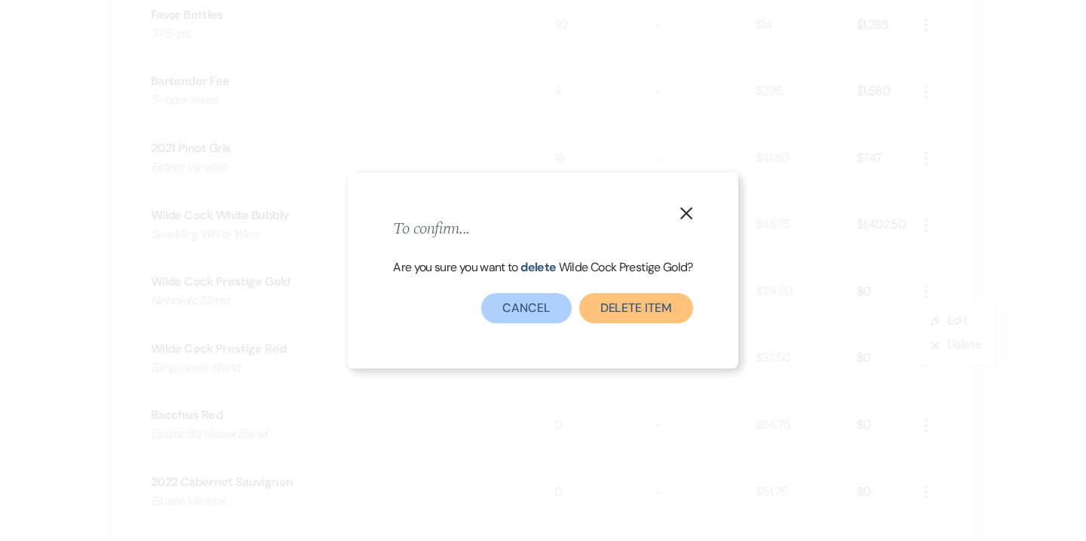
click at [638, 310] on button "Delete Item" at bounding box center [636, 308] width 114 height 30
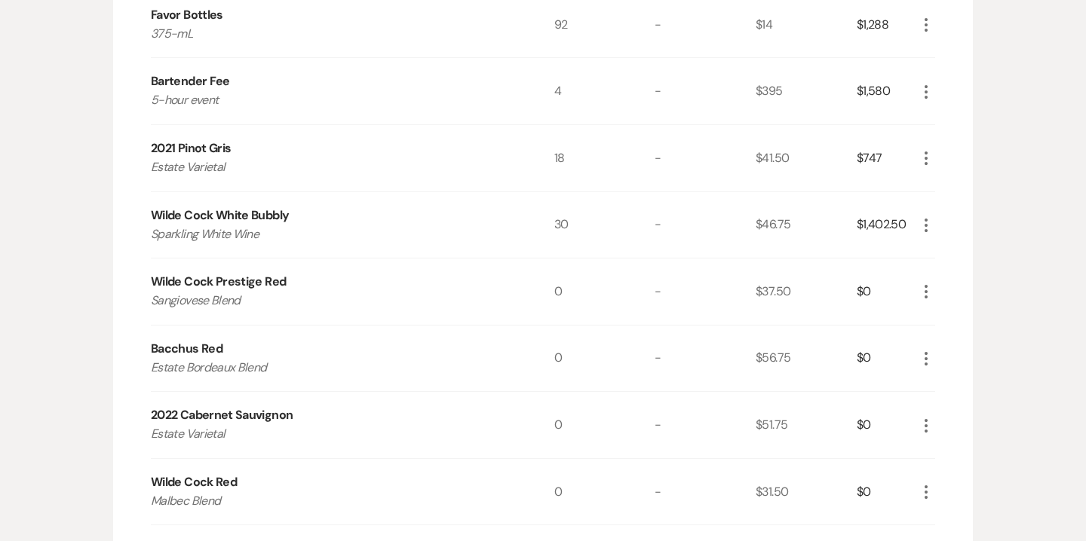
click at [920, 291] on icon "More" at bounding box center [926, 292] width 18 height 18
click at [959, 317] on button "Pencil Edit" at bounding box center [956, 321] width 78 height 24
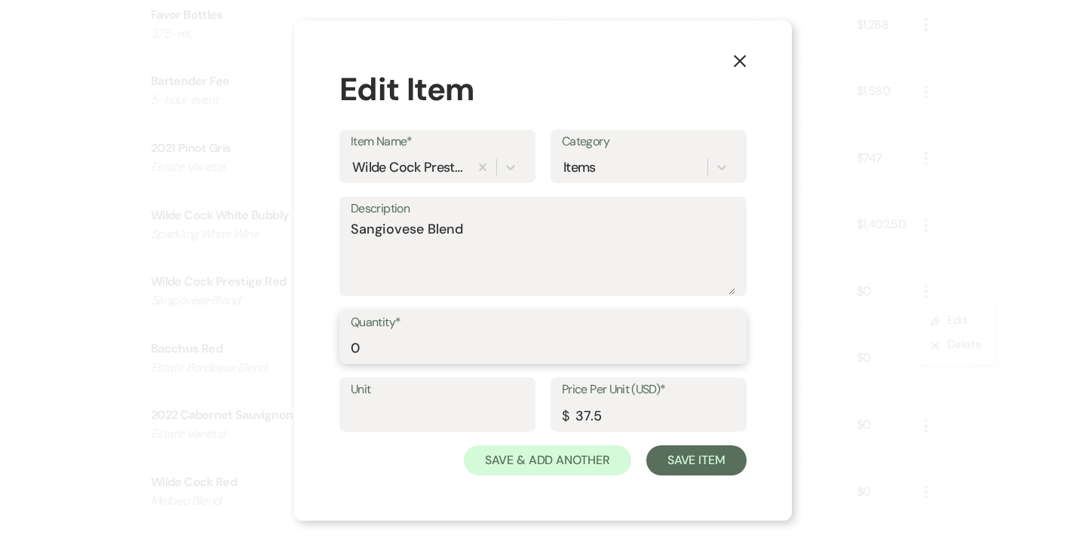
click at [376, 350] on input "0" at bounding box center [543, 347] width 384 height 29
type input "12"
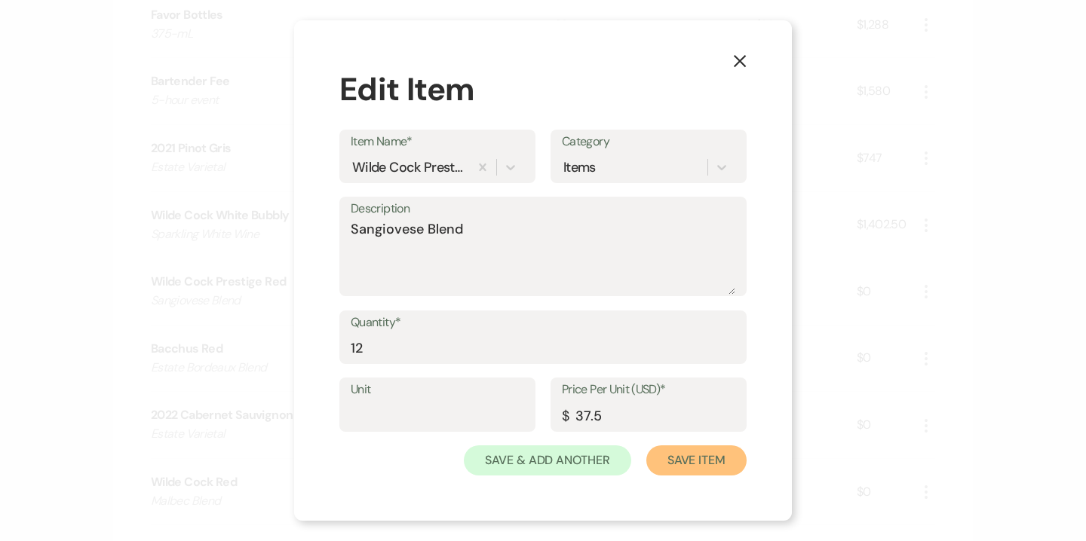
click at [711, 463] on button "Save Item" at bounding box center [696, 461] width 100 height 30
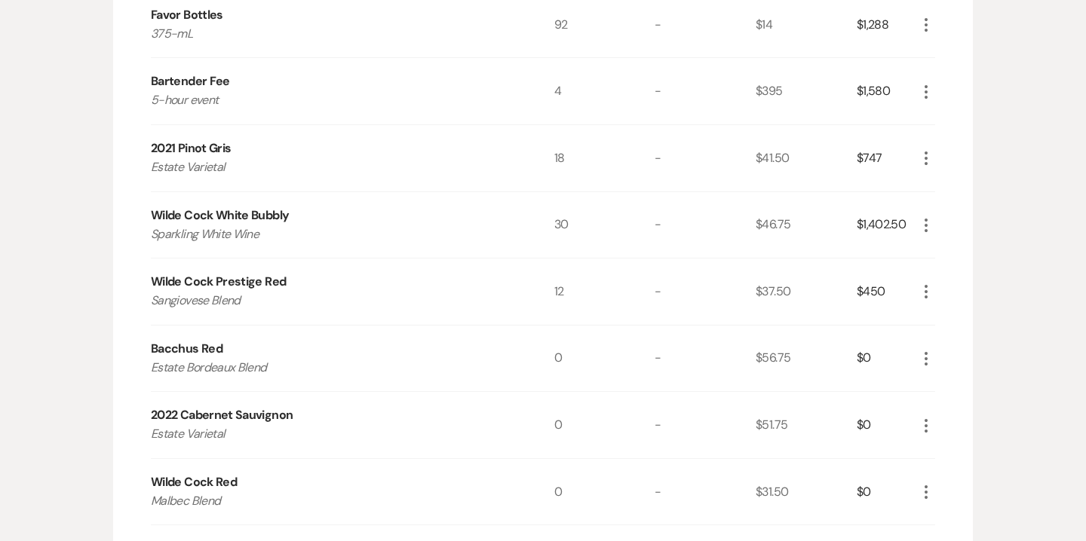
click at [925, 365] on icon "More" at bounding box center [926, 359] width 18 height 18
click at [952, 415] on button "X Delete" at bounding box center [957, 412] width 81 height 24
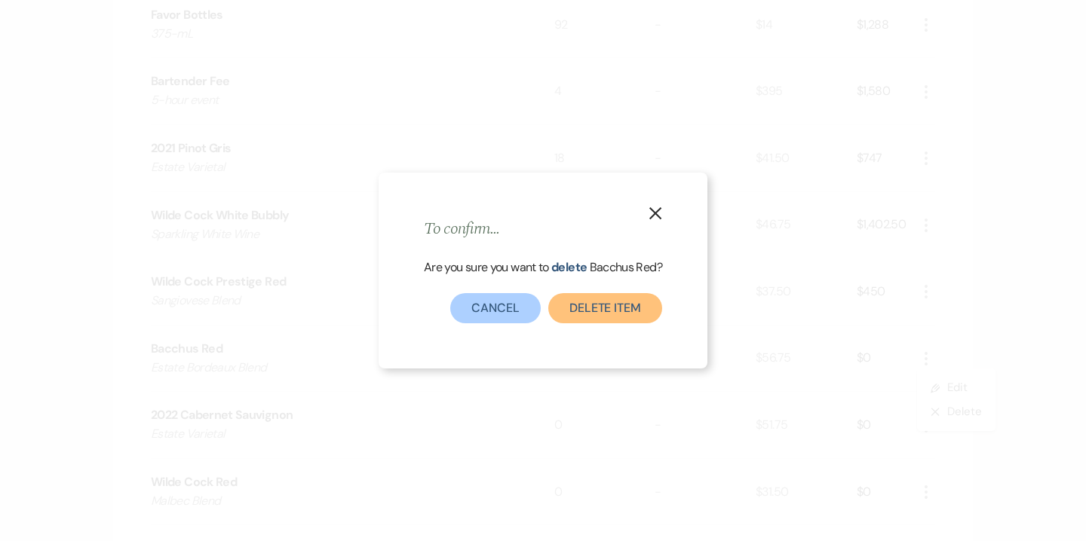
click at [624, 320] on button "Delete Item" at bounding box center [605, 308] width 114 height 30
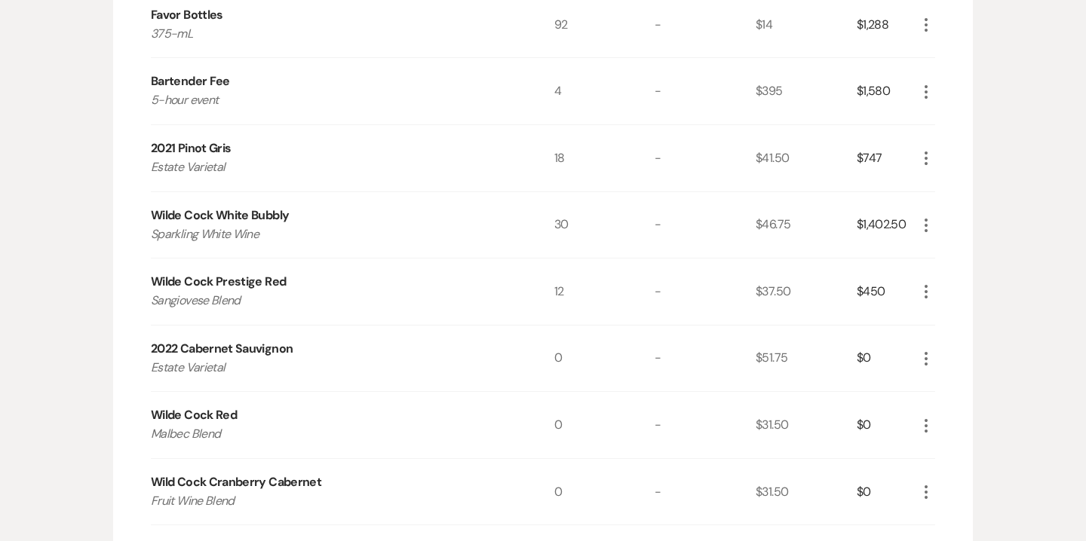
click at [924, 362] on icon "More" at bounding box center [926, 359] width 18 height 18
click at [951, 413] on button "X Delete" at bounding box center [957, 412] width 81 height 24
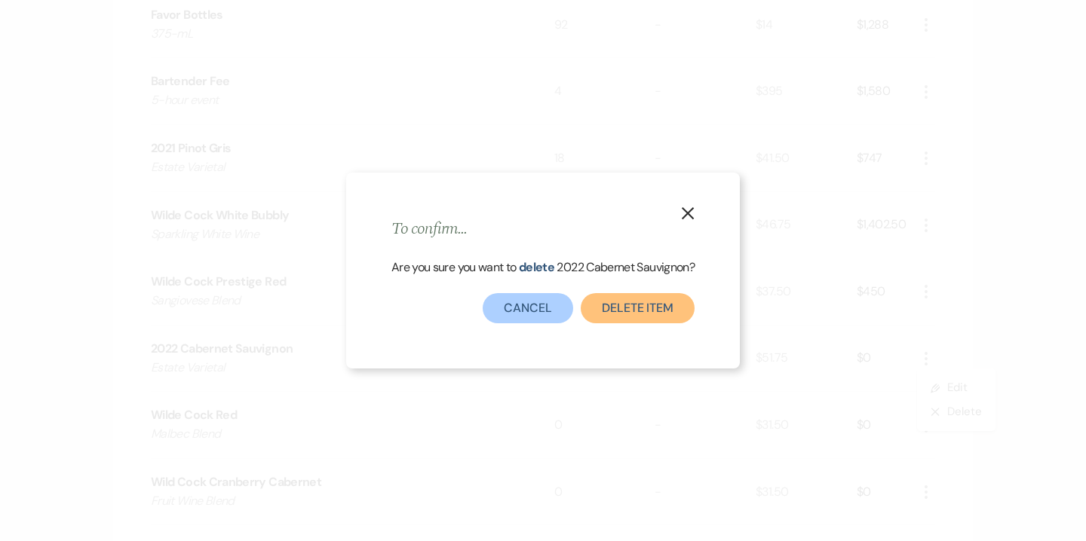
click at [623, 298] on button "Delete Item" at bounding box center [638, 308] width 114 height 30
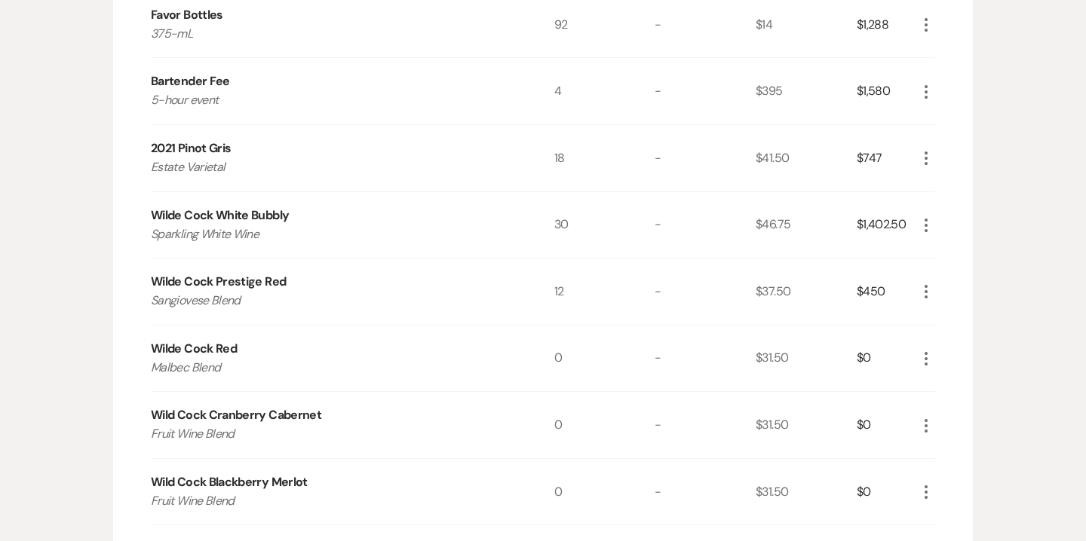
click at [918, 360] on icon "More" at bounding box center [926, 359] width 18 height 18
click at [956, 409] on button "X Delete" at bounding box center [957, 412] width 81 height 24
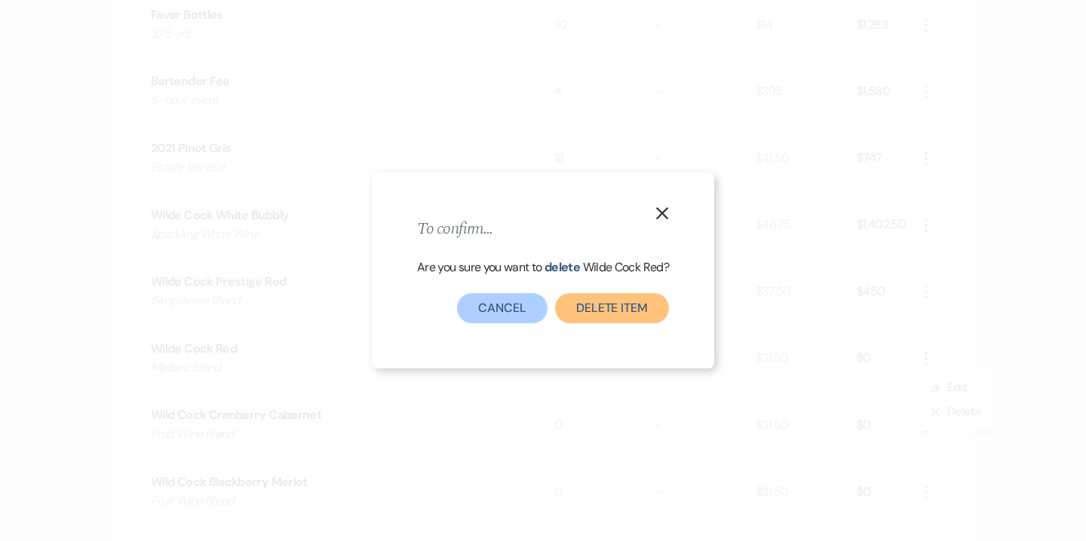
click at [589, 296] on button "Delete Item" at bounding box center [612, 308] width 114 height 30
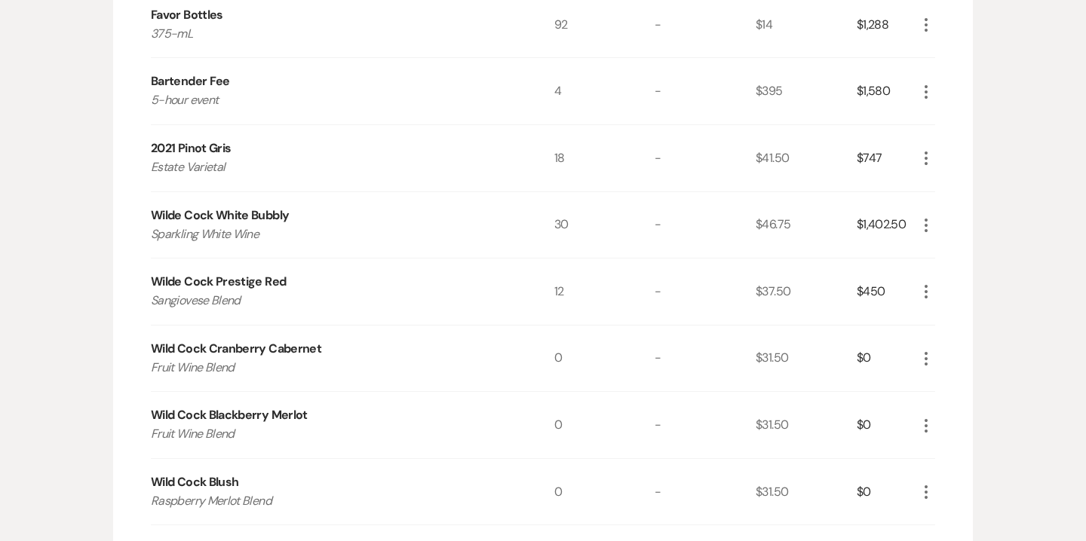
click at [920, 361] on icon "More" at bounding box center [926, 359] width 18 height 18
click at [953, 415] on button "X Delete" at bounding box center [957, 412] width 81 height 24
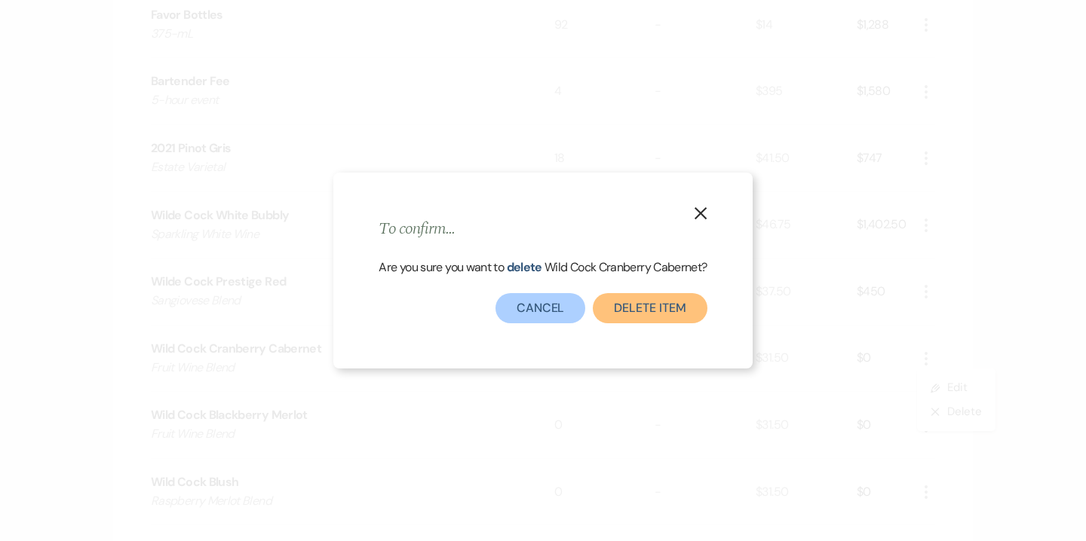
click at [682, 316] on button "Delete Item" at bounding box center [650, 308] width 114 height 30
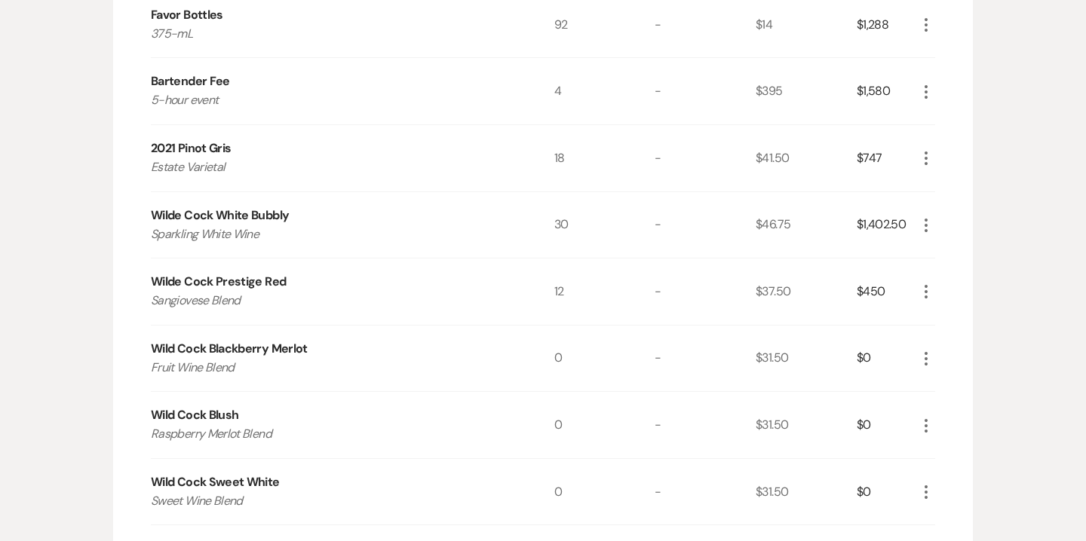
click at [933, 357] on icon "More" at bounding box center [926, 359] width 18 height 18
click at [960, 412] on button "X Delete" at bounding box center [957, 412] width 81 height 24
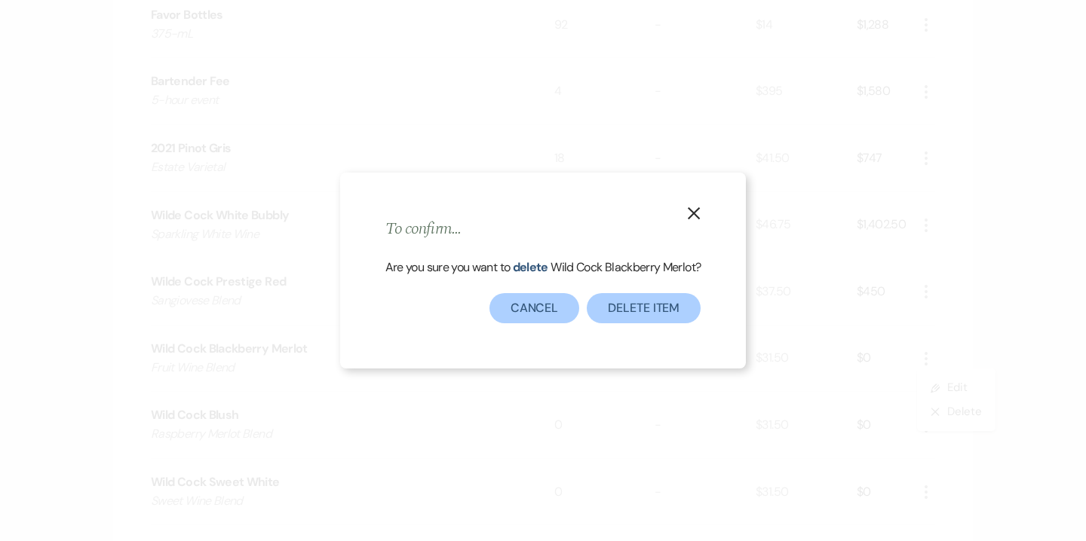
click at [657, 290] on div "Are you sure you want to delete Wild Cock Blackberry Merlot ?" at bounding box center [543, 276] width 316 height 36
click at [660, 307] on button "Delete Item" at bounding box center [644, 308] width 114 height 30
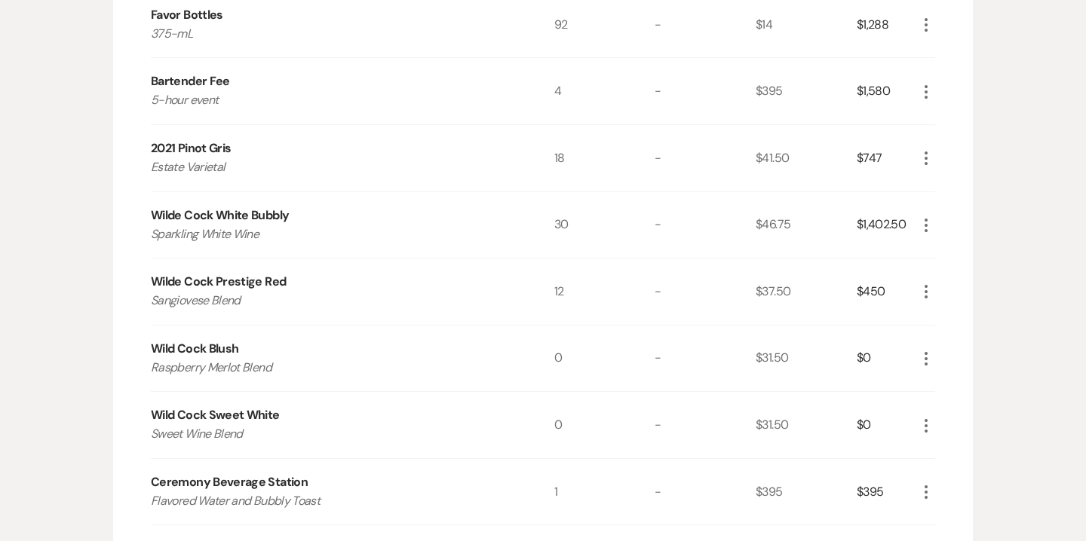
click at [926, 359] on use "button" at bounding box center [925, 359] width 3 height 14
click at [951, 411] on button "X Delete" at bounding box center [957, 412] width 81 height 24
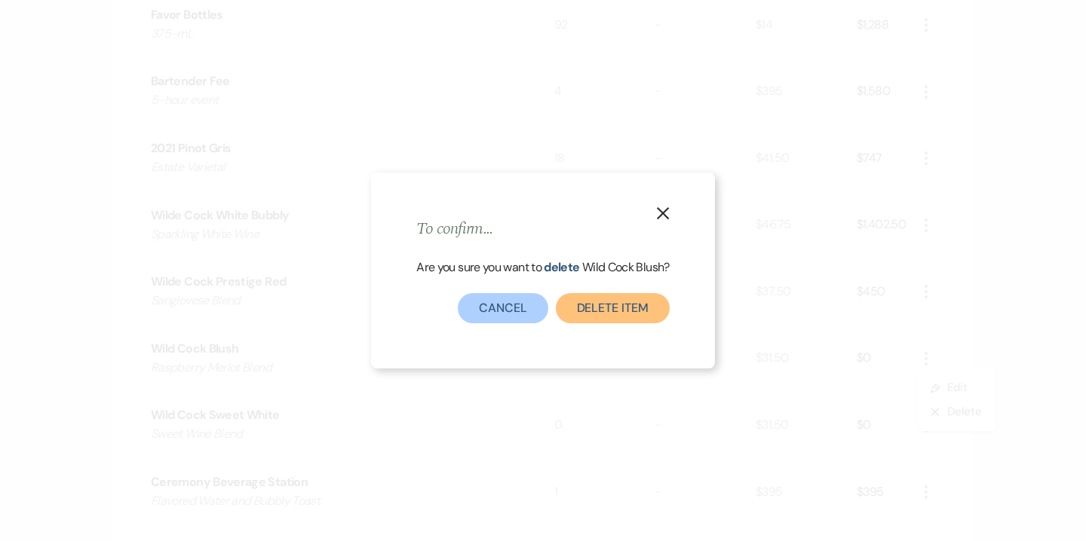
click at [651, 314] on button "Delete Item" at bounding box center [613, 308] width 114 height 30
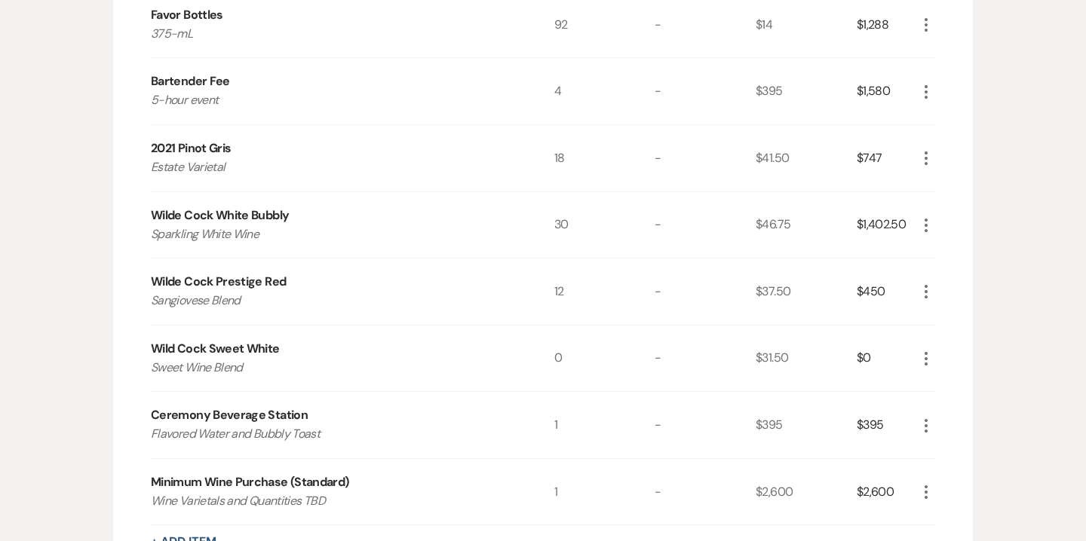
click at [927, 359] on icon "More" at bounding box center [926, 359] width 18 height 18
click at [960, 414] on button "X Delete" at bounding box center [957, 412] width 81 height 24
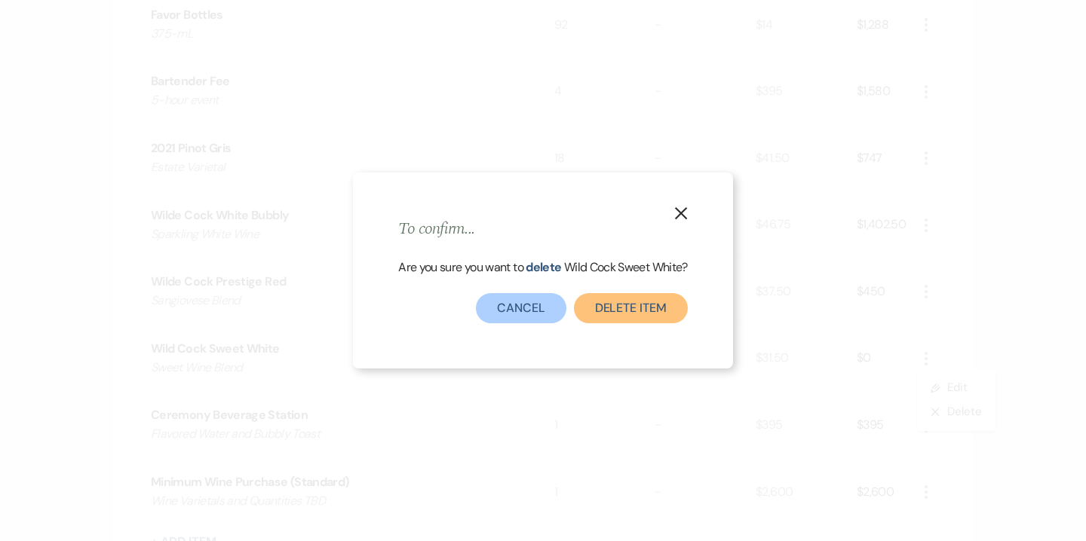
click at [611, 309] on button "Delete Item" at bounding box center [631, 308] width 114 height 30
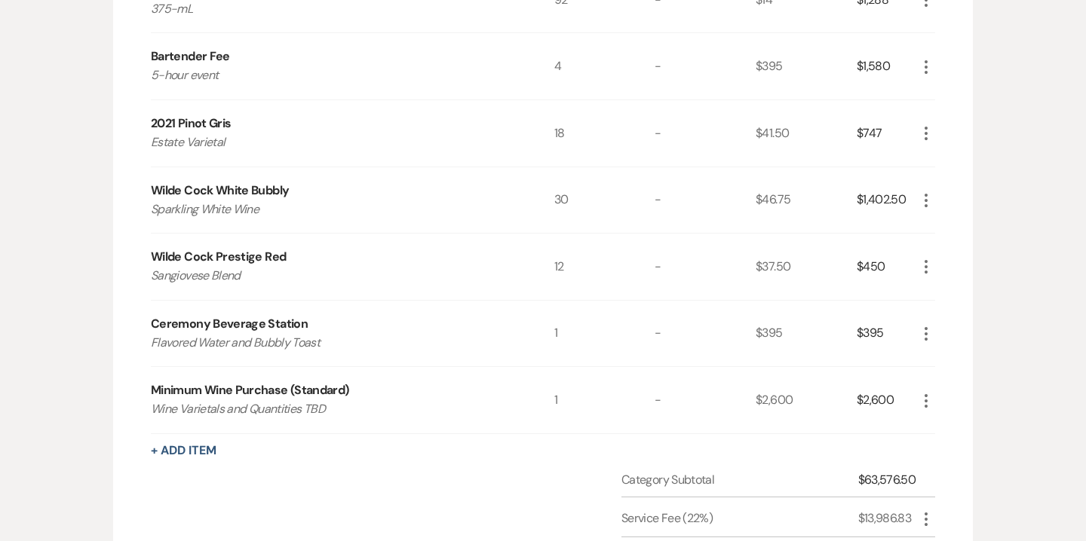
scroll to position [1382, 0]
click at [926, 388] on div "More" at bounding box center [926, 399] width 18 height 66
click at [926, 397] on icon "More" at bounding box center [926, 400] width 18 height 18
click at [957, 450] on button "X Delete" at bounding box center [957, 453] width 81 height 24
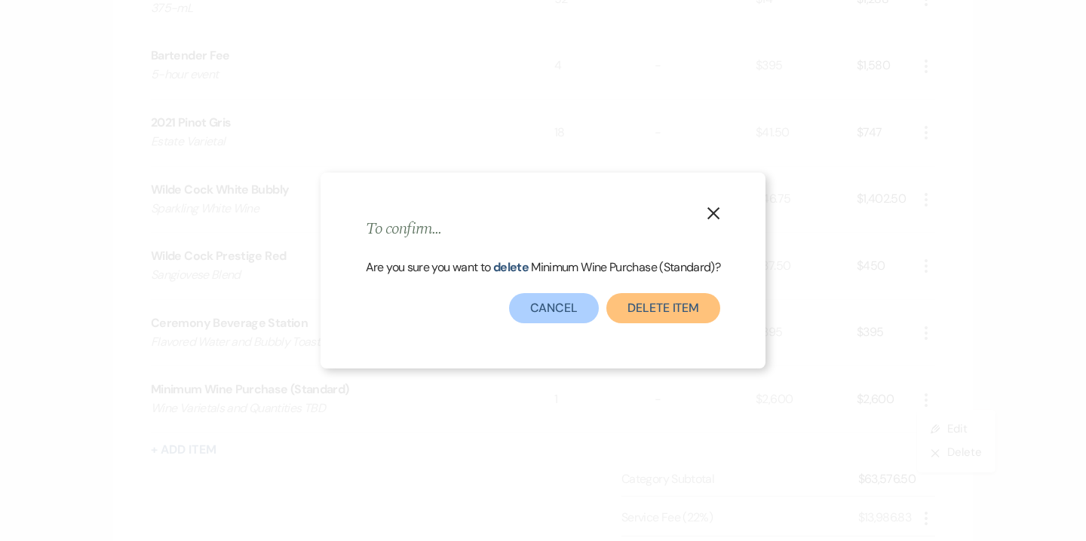
click at [682, 308] on button "Delete Item" at bounding box center [663, 308] width 114 height 30
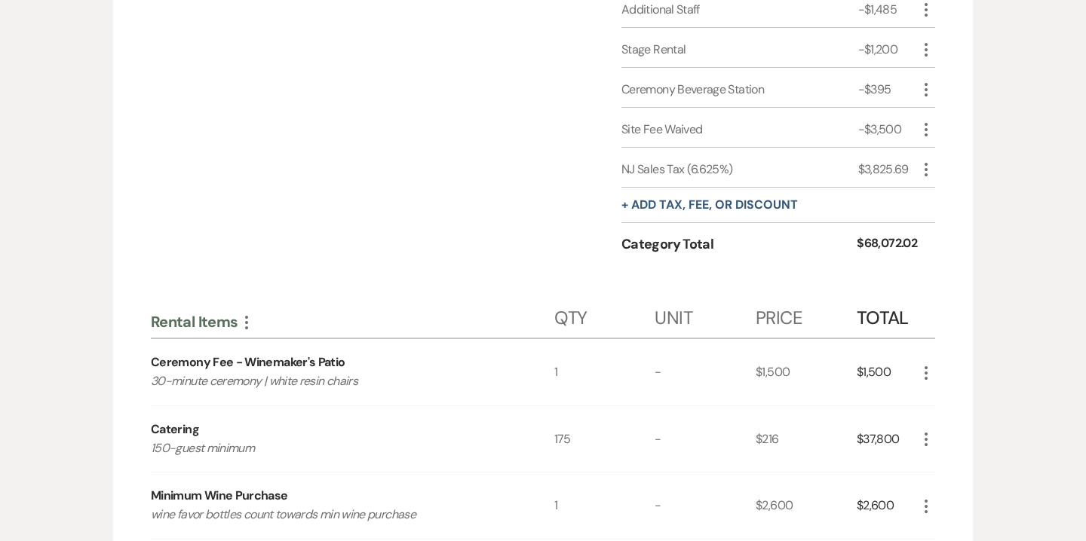
scroll to position [2023, 0]
click at [928, 164] on icon "More" at bounding box center [926, 170] width 18 height 18
click at [954, 194] on button "Pencil Edit" at bounding box center [956, 200] width 78 height 24
select select "3"
select select "false"
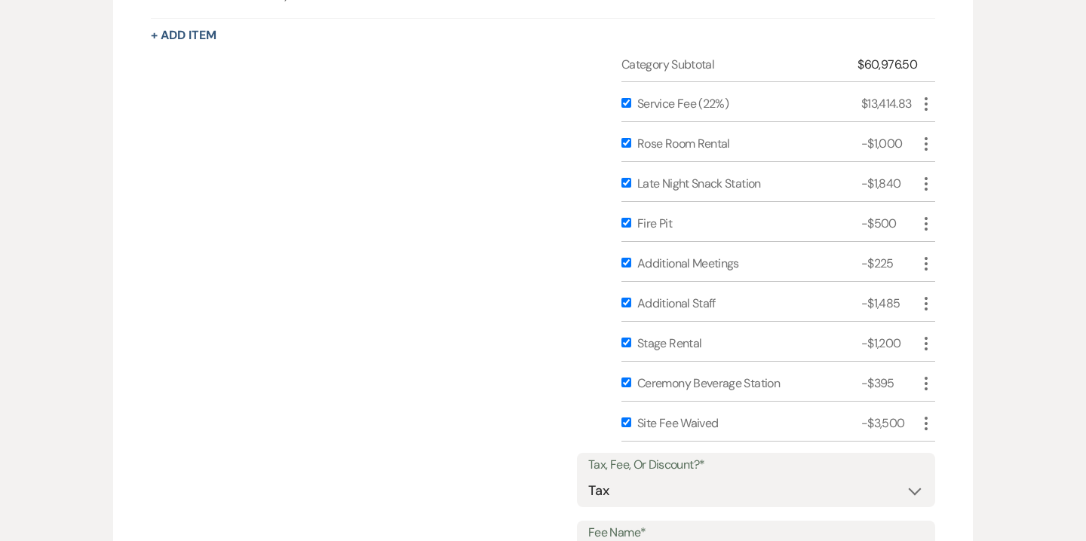
scroll to position [1729, 0]
click at [627, 424] on input "checkbox" at bounding box center [626, 423] width 10 height 10
checkbox input "false"
click at [626, 142] on input "checkbox" at bounding box center [626, 144] width 10 height 10
checkbox input "false"
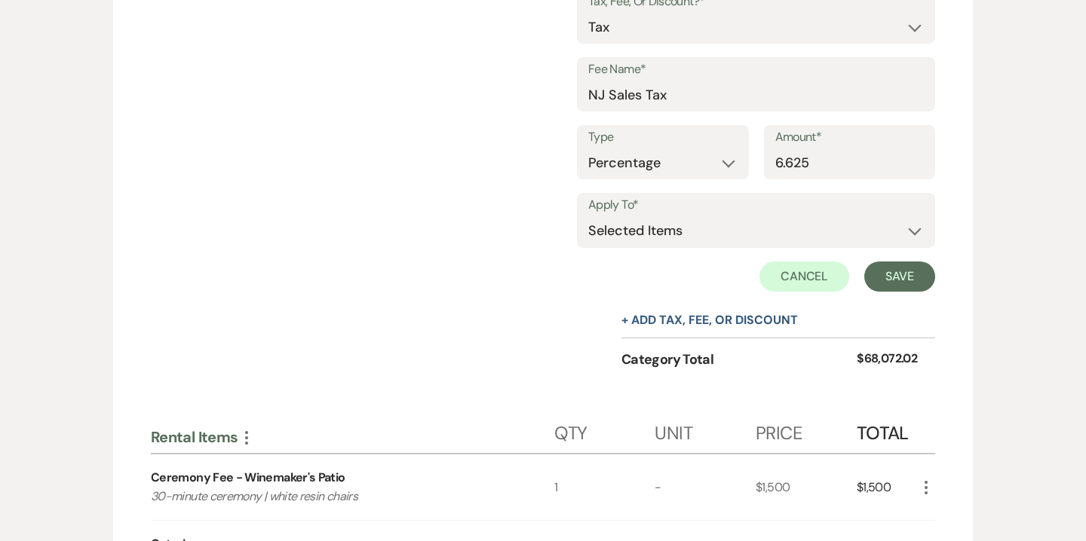
scroll to position [2012, 0]
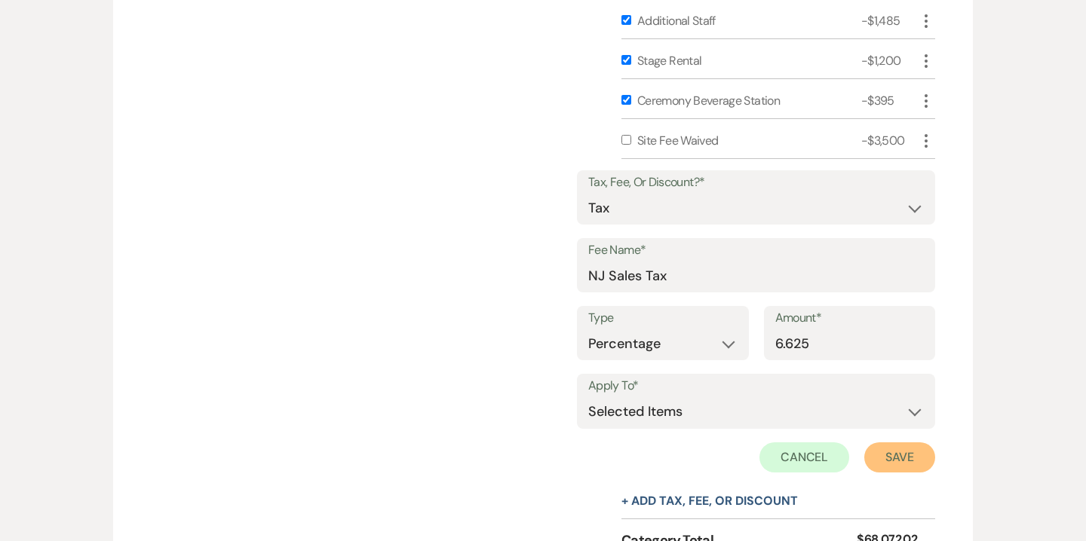
click at [893, 454] on button "Save" at bounding box center [899, 458] width 71 height 30
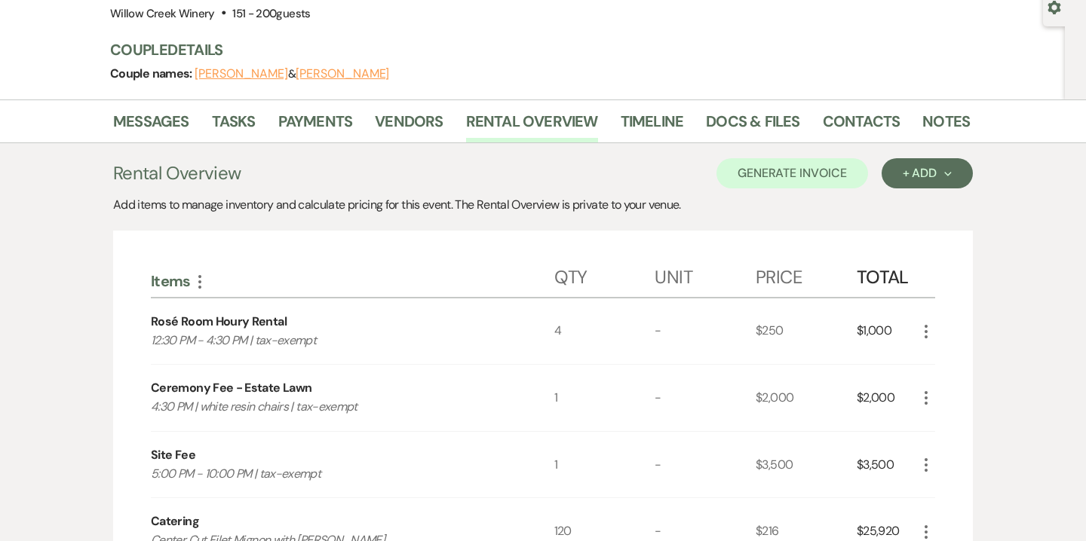
scroll to position [0, 0]
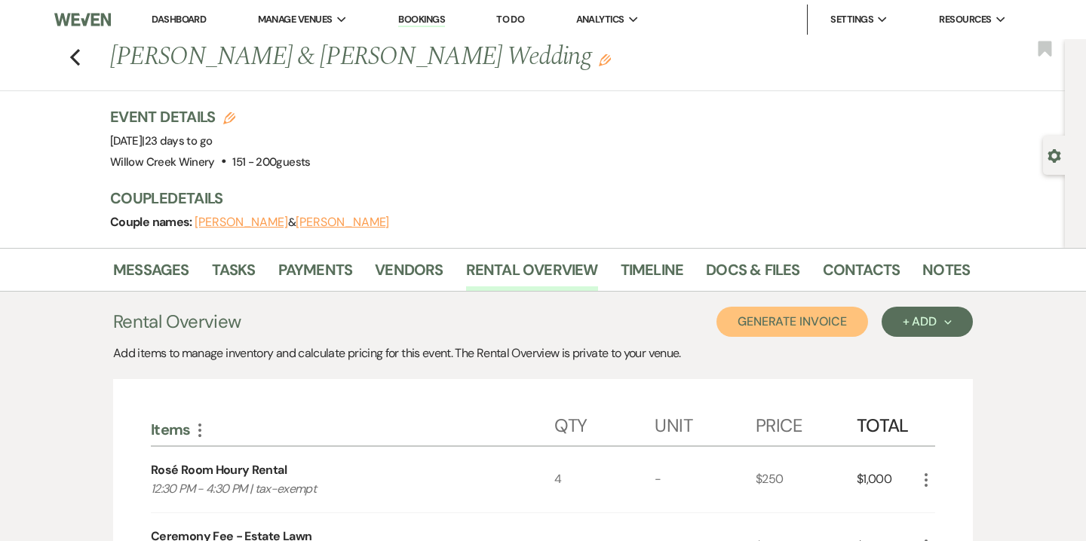
click at [823, 327] on button "Generate Invoice" at bounding box center [792, 322] width 152 height 30
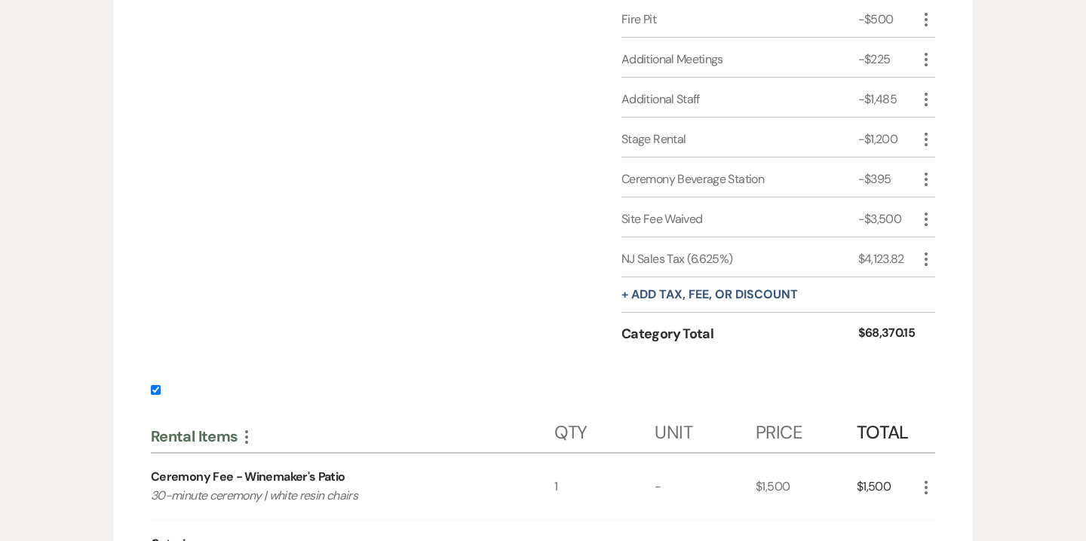
scroll to position [1959, 0]
click at [155, 391] on label at bounding box center [543, 393] width 784 height 25
click at [155, 391] on input "checkbox" at bounding box center [156, 389] width 10 height 10
checkbox input "false"
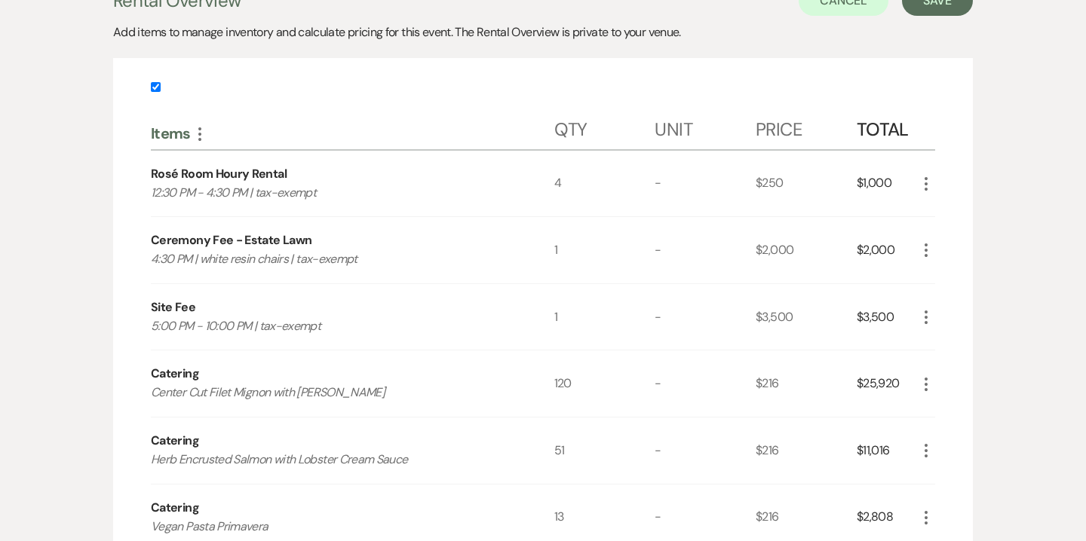
scroll to position [0, 0]
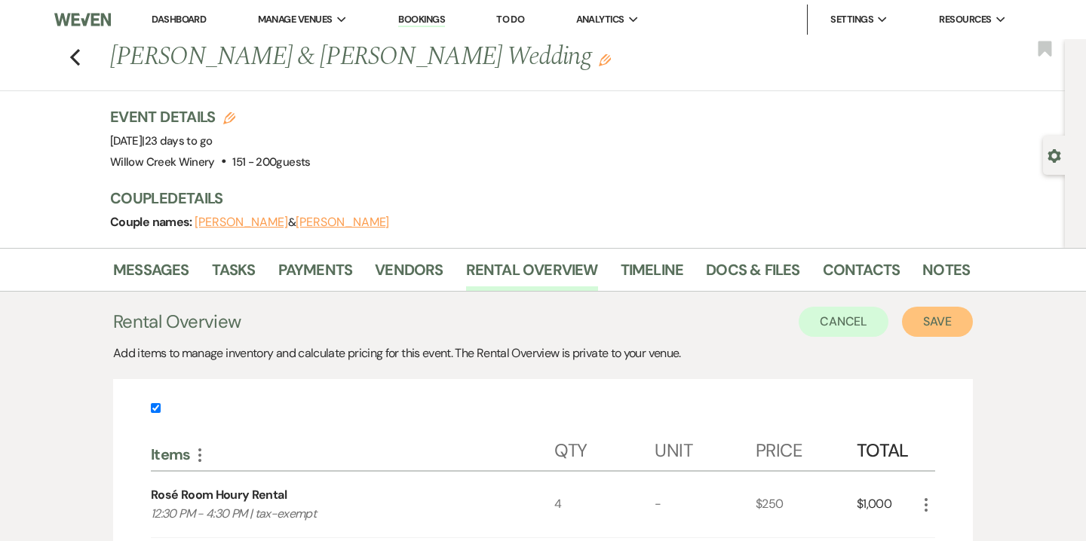
click at [959, 317] on button "Save" at bounding box center [937, 322] width 71 height 30
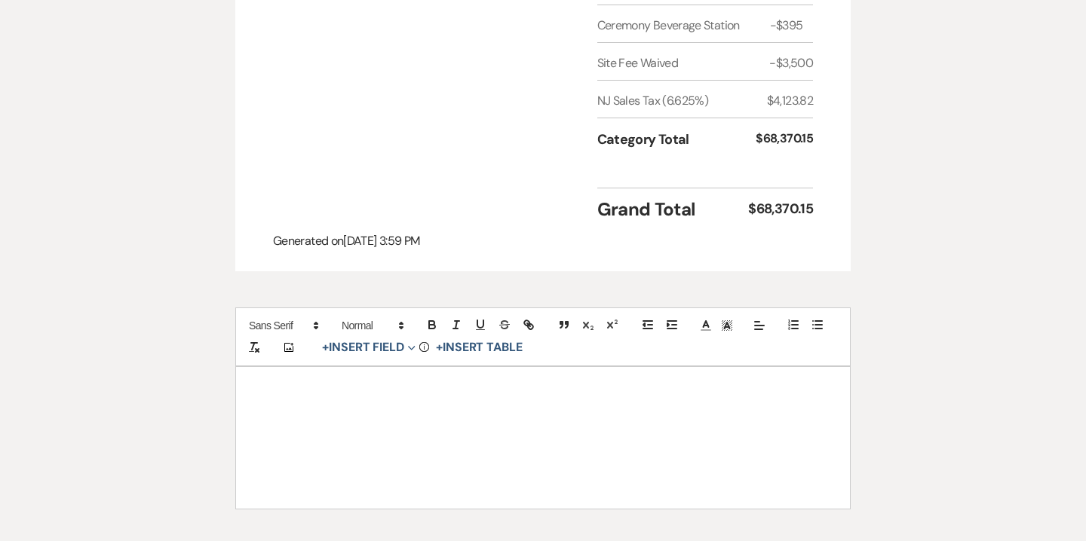
scroll to position [2134, 0]
click at [508, 416] on p at bounding box center [542, 425] width 541 height 19
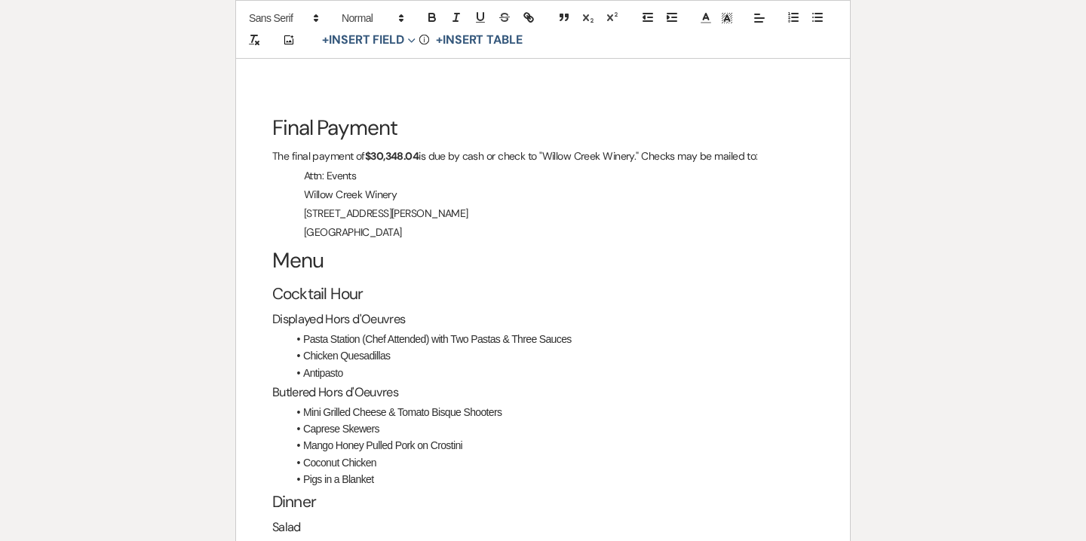
scroll to position [2442, 0]
drag, startPoint x: 303, startPoint y: 304, endPoint x: 571, endPoint y: 304, distance: 267.6
click at [571, 330] on li "Pasta Station (Chef Attended) with Two Pastas & Three Sauces" at bounding box center [550, 338] width 526 height 17
paste div
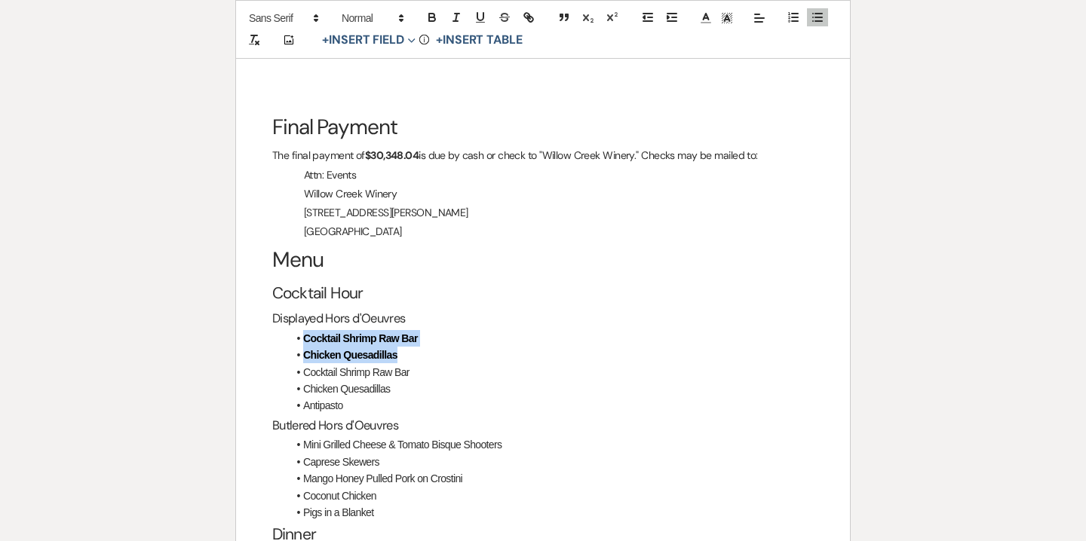
drag, startPoint x: 403, startPoint y: 321, endPoint x: 299, endPoint y: 309, distance: 104.7
click at [299, 330] on ul "Cocktail Shrimp Raw Bar Chicken Quesadillas Cocktail Shrimp Raw Bar Chicken Que…" at bounding box center [550, 372] width 526 height 84
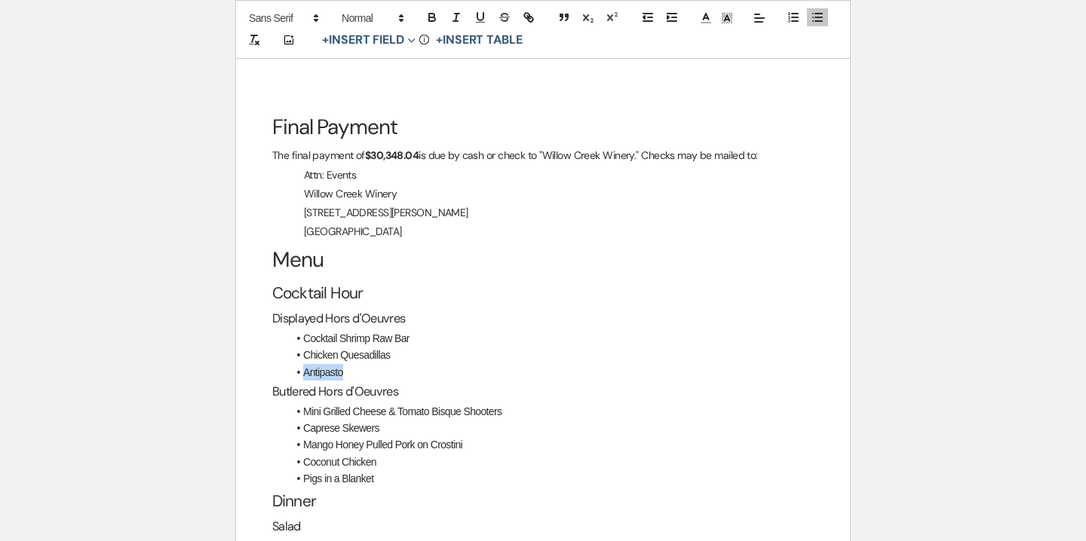
drag, startPoint x: 350, startPoint y: 339, endPoint x: 299, endPoint y: 335, distance: 50.6
click at [299, 364] on li "Antipasto" at bounding box center [550, 372] width 526 height 17
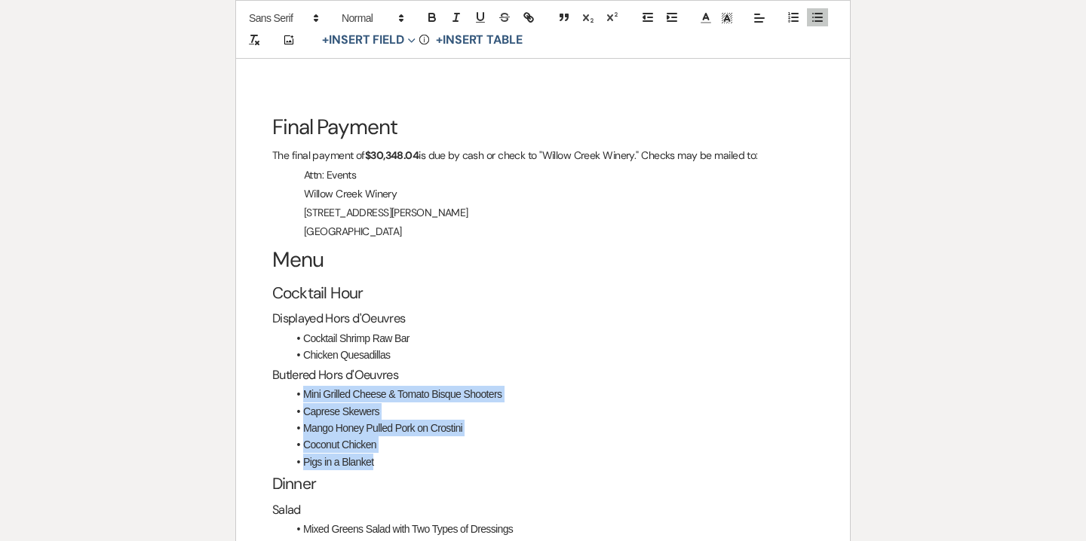
drag, startPoint x: 303, startPoint y: 363, endPoint x: 378, endPoint y: 427, distance: 98.9
click at [378, 427] on ul "Mini Grilled Cheese & Tomato Bisque Shooters Caprese Skewers Mango Honey Pulled…" at bounding box center [550, 428] width 526 height 84
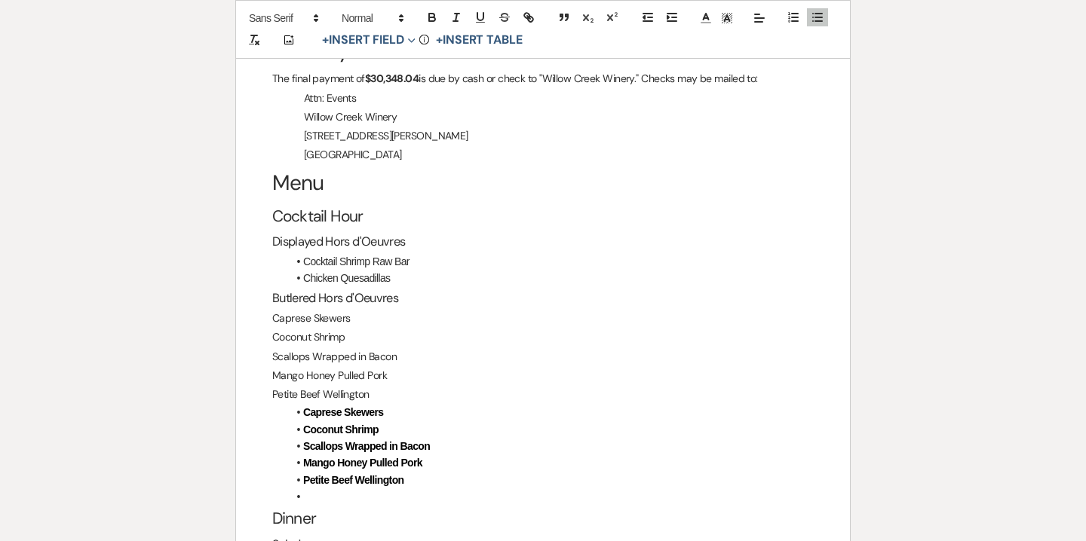
scroll to position [2522, 0]
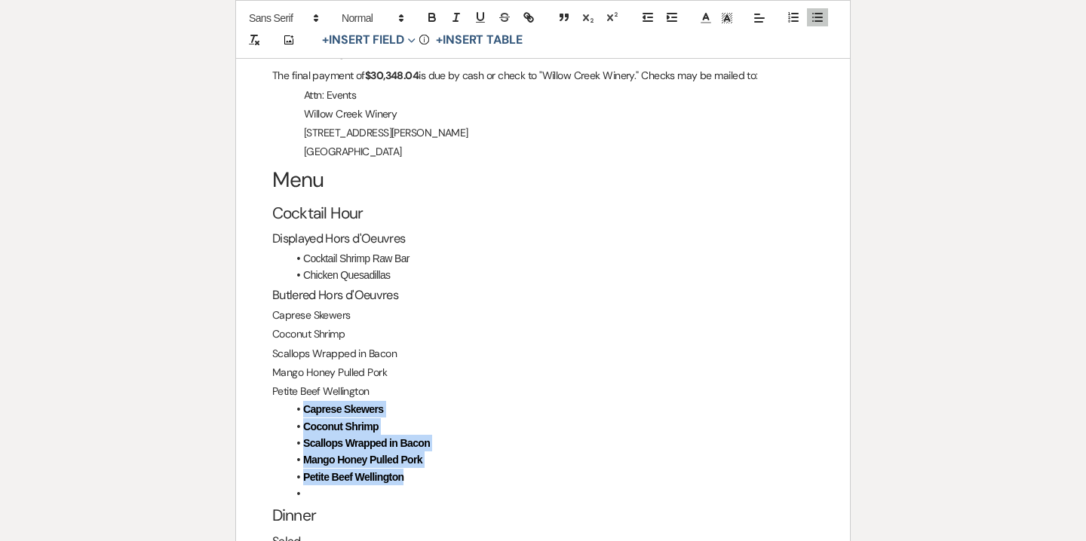
drag, startPoint x: 418, startPoint y: 446, endPoint x: 280, endPoint y: 380, distance: 152.8
click at [280, 380] on div "Final Payment The final payment of $30,348.04 is due by cash or check to "Willo…" at bounding box center [543, 523] width 614 height 1091
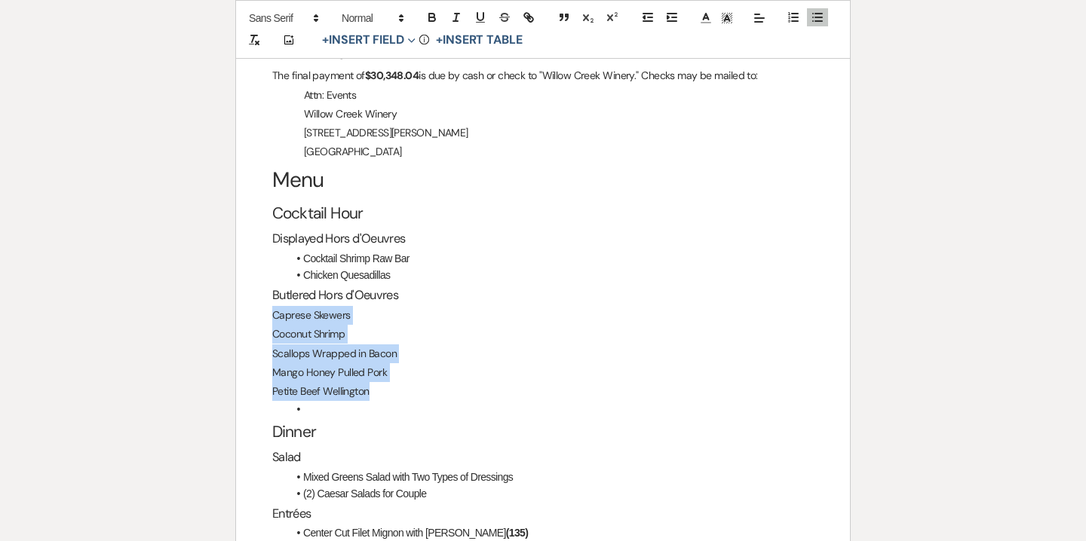
drag, startPoint x: 272, startPoint y: 283, endPoint x: 387, endPoint y: 362, distance: 138.9
click at [387, 362] on div "Final Payment The final payment of $30,348.04 is due by cash or check to "Willo…" at bounding box center [543, 481] width 614 height 1006
click at [819, 17] on line "button" at bounding box center [818, 17] width 7 height 0
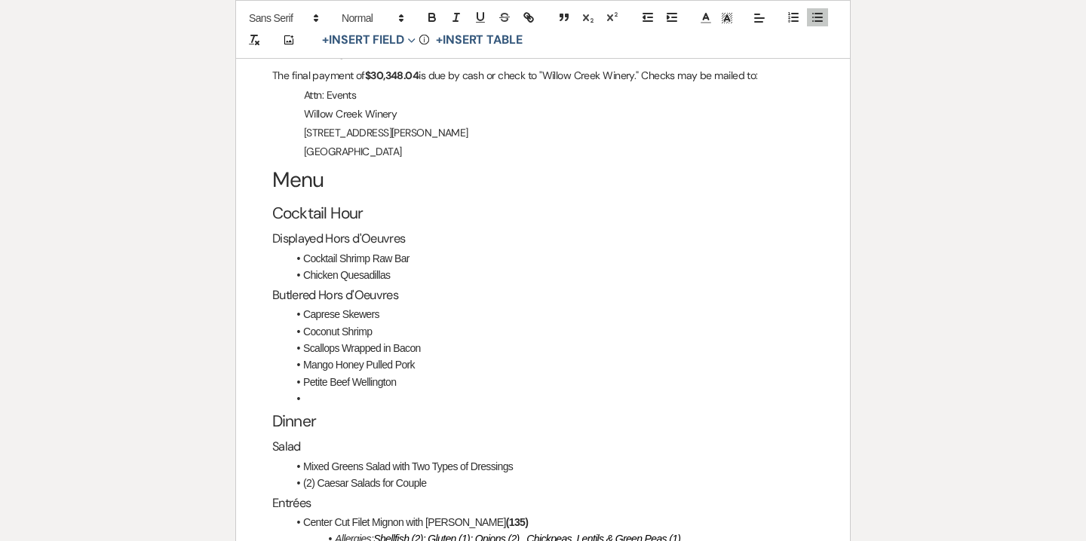
click at [319, 408] on h2 "Dinner" at bounding box center [542, 422] width 541 height 29
click at [316, 391] on li at bounding box center [550, 399] width 526 height 17
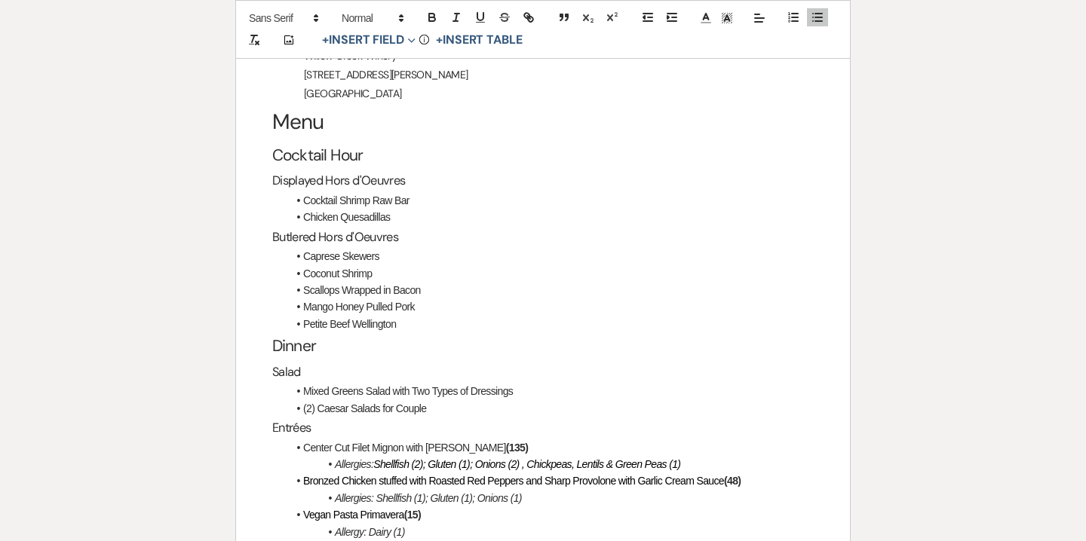
scroll to position [2594, 0]
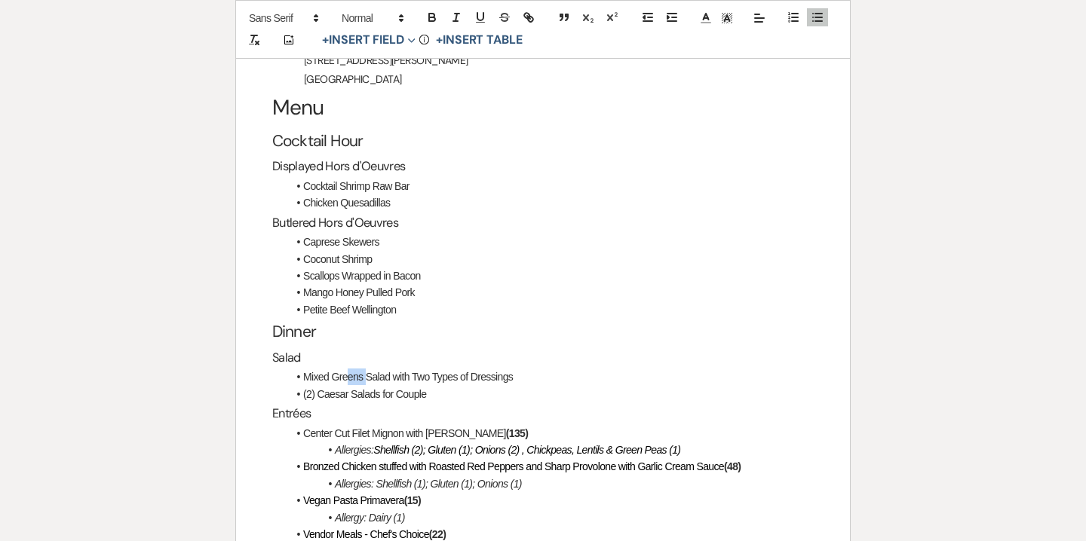
drag, startPoint x: 366, startPoint y: 343, endPoint x: 346, endPoint y: 343, distance: 20.4
click at [346, 369] on li "Mixed Greens Salad with Two Types of Dressings" at bounding box center [550, 377] width 526 height 17
drag, startPoint x: 319, startPoint y: 357, endPoint x: 305, endPoint y: 342, distance: 19.7
click at [305, 369] on ul "Mixed Greens Salad with Two Types of Dressings (2) Caesar Salads for Couple" at bounding box center [550, 386] width 526 height 34
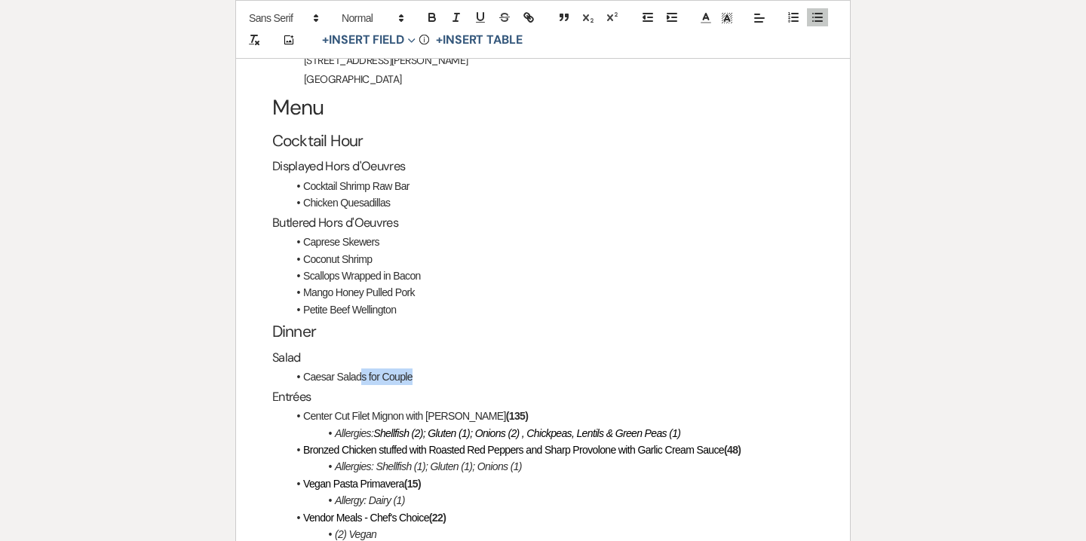
drag, startPoint x: 423, startPoint y: 345, endPoint x: 362, endPoint y: 342, distance: 61.1
click at [362, 369] on li "Caesar Salads for Couple" at bounding box center [550, 377] width 526 height 17
drag, startPoint x: 510, startPoint y: 382, endPoint x: 525, endPoint y: 382, distance: 15.1
click at [525, 410] on strong "(135)" at bounding box center [517, 416] width 22 height 12
click at [526, 427] on em "Shellfish (2); Gluten (1); Onions (2) , Chickpeas, Lentils & Green Peas (1)" at bounding box center [526, 433] width 307 height 12
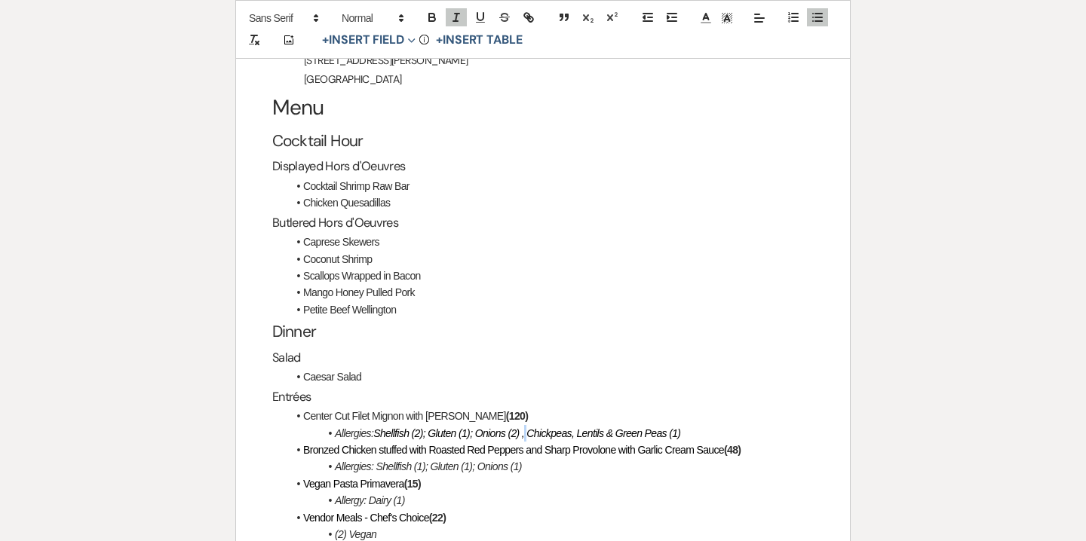
click at [526, 427] on em "Shellfish (2); Gluten (1); Onions (2) , Chickpeas, Lentils & Green Peas (1)" at bounding box center [526, 433] width 307 height 12
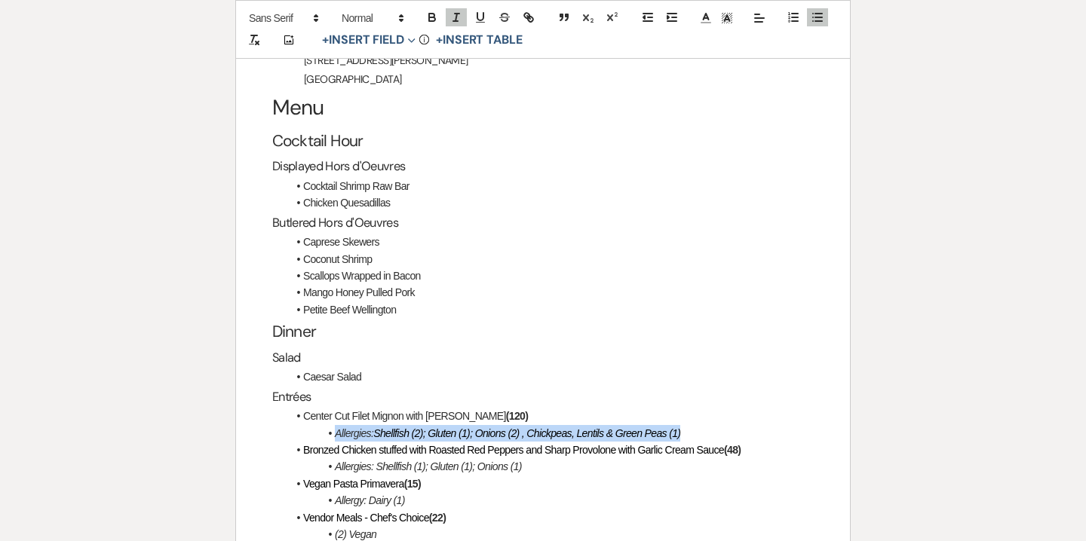
click at [526, 427] on em "Shellfish (2); Gluten (1); Onions (2) , Chickpeas, Lentils & Green Peas (1)" at bounding box center [526, 433] width 307 height 12
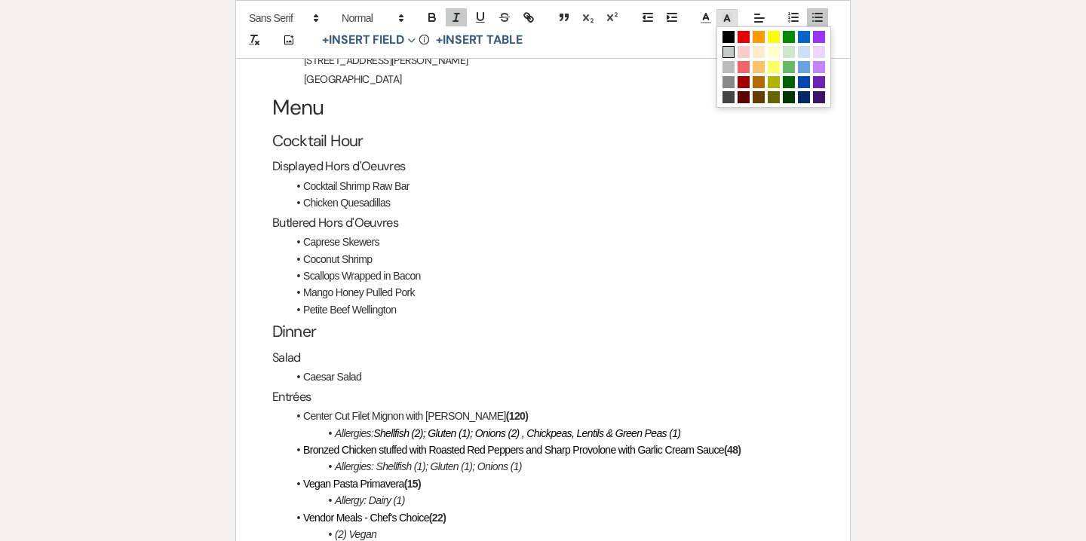
click at [725, 20] on polyline at bounding box center [727, 18] width 5 height 6
click at [772, 38] on span at bounding box center [773, 37] width 12 height 12
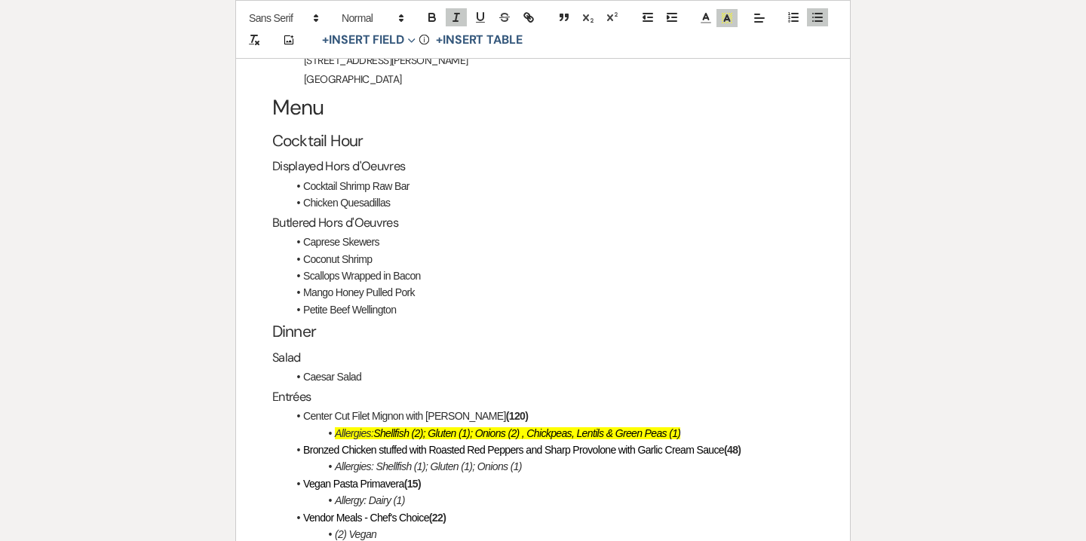
click at [494, 461] on em "Allergies: Shellfish (1); Gluten (1); Onions (1)" at bounding box center [428, 467] width 187 height 12
click at [730, 18] on icon at bounding box center [727, 18] width 14 height 14
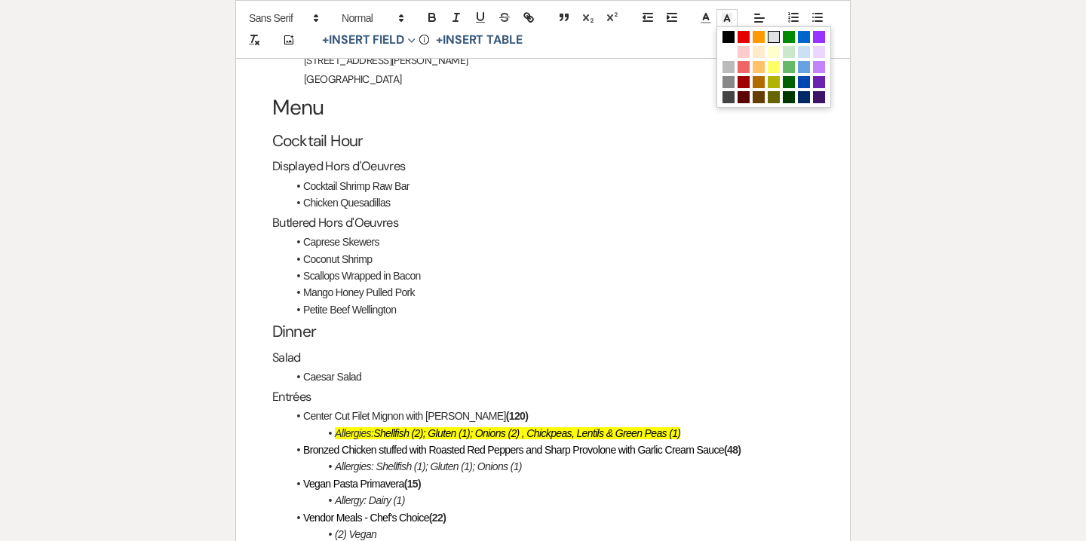
click at [769, 35] on span at bounding box center [773, 37] width 12 height 12
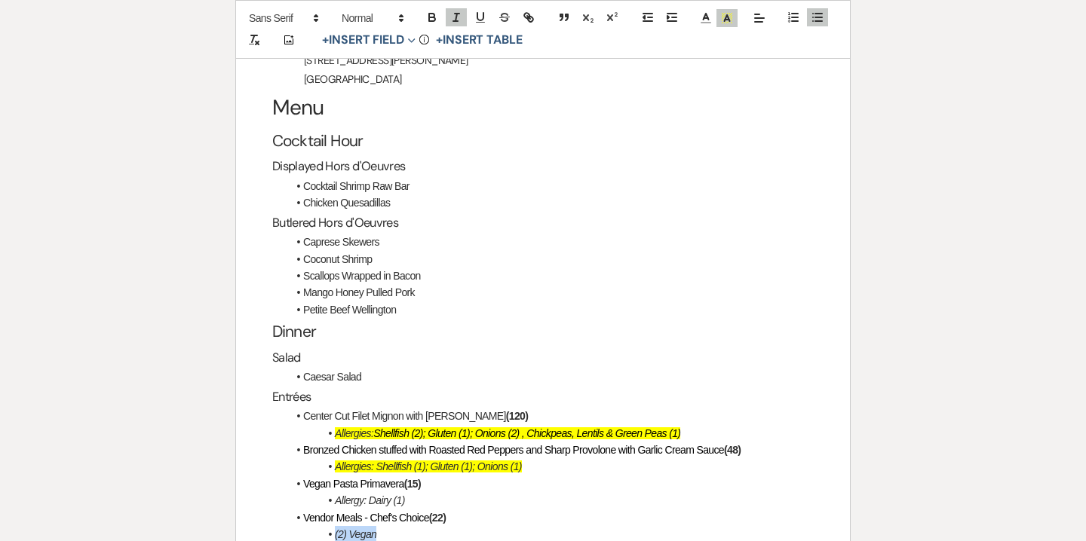
drag, startPoint x: 376, startPoint y: 504, endPoint x: 332, endPoint y: 500, distance: 43.9
click at [332, 526] on li "(2) Vegan" at bounding box center [550, 534] width 526 height 17
drag, startPoint x: 412, startPoint y: 467, endPoint x: 335, endPoint y: 465, distance: 76.9
click at [335, 492] on li "Allergy: Dairy (1)" at bounding box center [550, 500] width 526 height 17
click at [726, 20] on line at bounding box center [727, 20] width 4 height 0
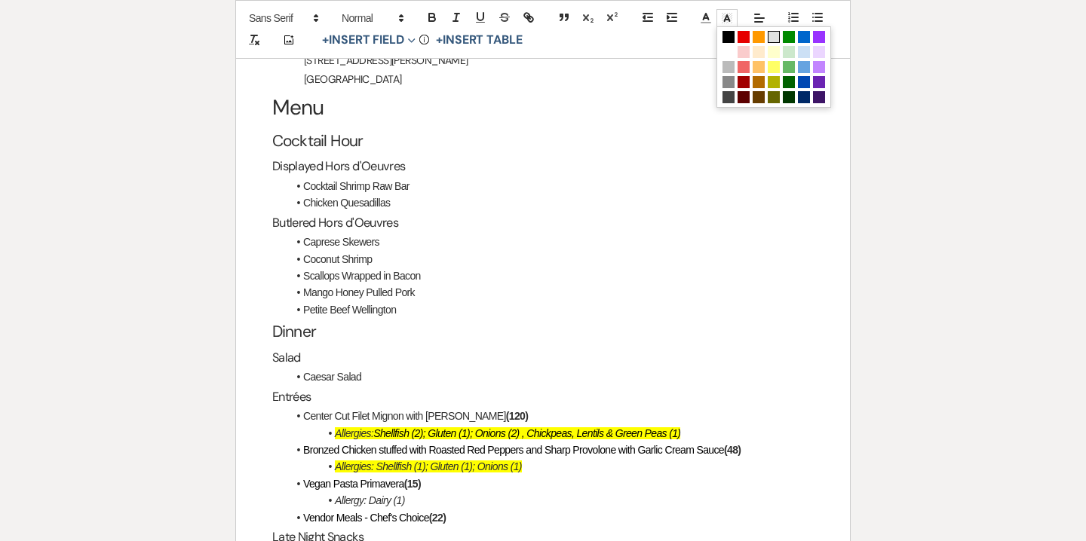
click at [774, 35] on span at bounding box center [773, 37] width 12 height 12
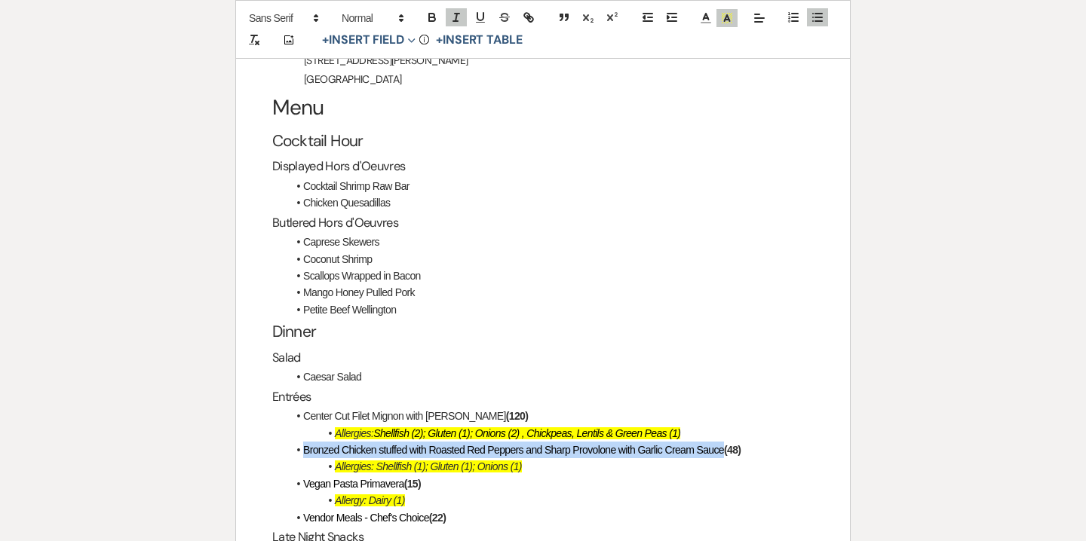
drag, startPoint x: 305, startPoint y: 414, endPoint x: 726, endPoint y: 415, distance: 421.4
click at [724, 444] on span "Bronzed Chicken stuffed with Roasted Red Peppers and Sharp Provolone with Garli…" at bounding box center [513, 450] width 421 height 12
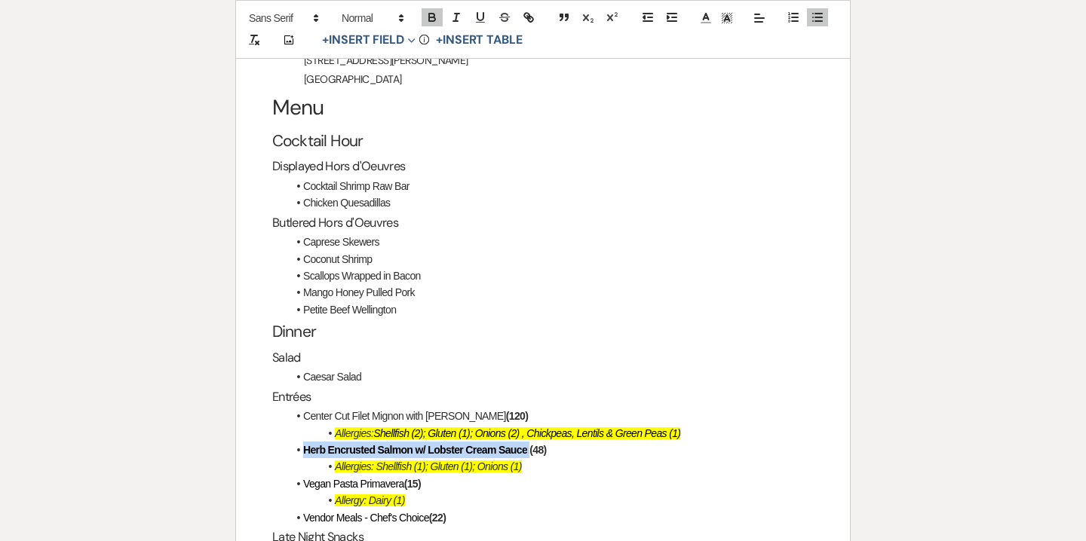
drag, startPoint x: 305, startPoint y: 412, endPoint x: 529, endPoint y: 415, distance: 223.9
click at [529, 442] on li "Herb Encrusted Salmon w/ Lobster Cream Sauce (48)" at bounding box center [550, 450] width 526 height 17
click at [429, 19] on icon "button" at bounding box center [432, 19] width 6 height 4
click at [559, 442] on li "Herb Encrusted Salmon w/ Lobster Cream Sauce (48)" at bounding box center [550, 450] width 526 height 17
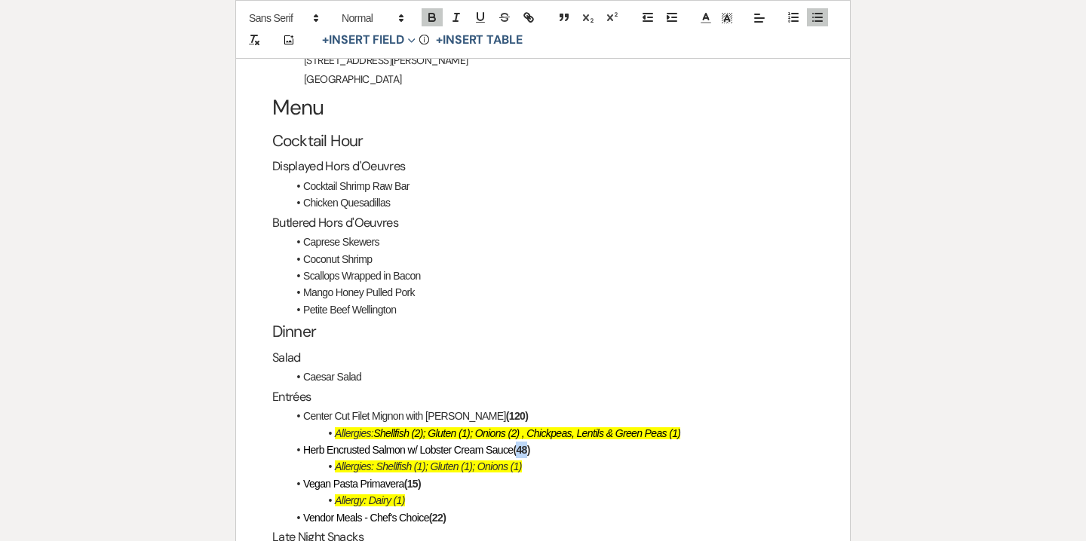
click at [528, 444] on strong "(48)" at bounding box center [521, 450] width 17 height 12
click at [417, 478] on strong "(15)" at bounding box center [412, 484] width 17 height 12
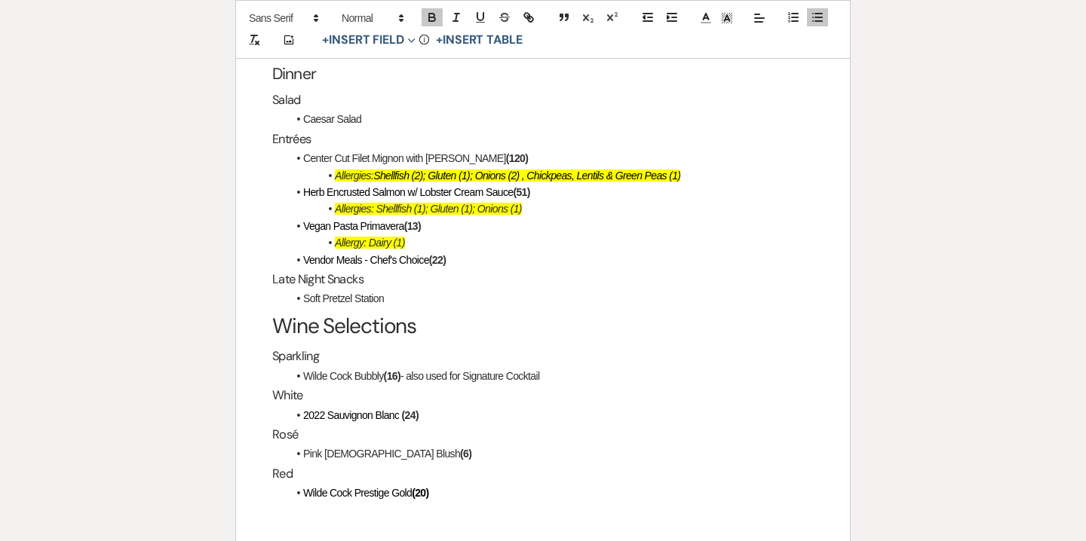
scroll to position [2849, 0]
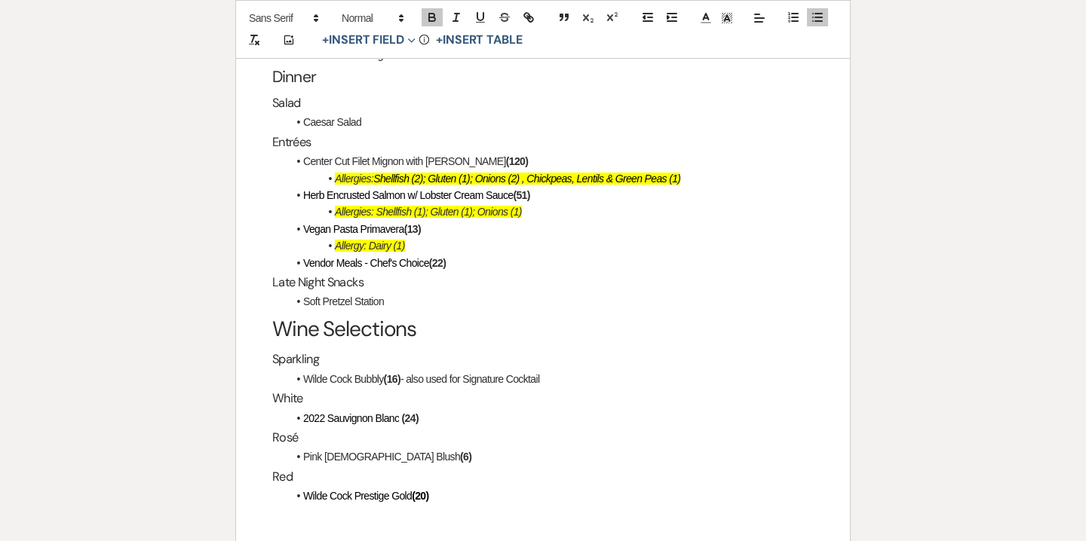
click at [446, 257] on strong "(22)" at bounding box center [437, 263] width 17 height 12
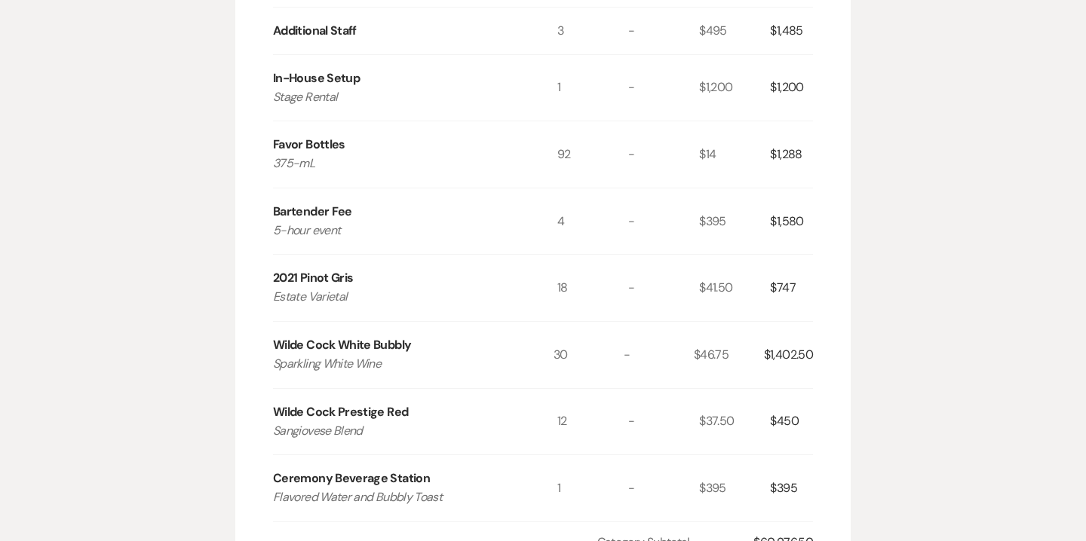
scroll to position [1310, 0]
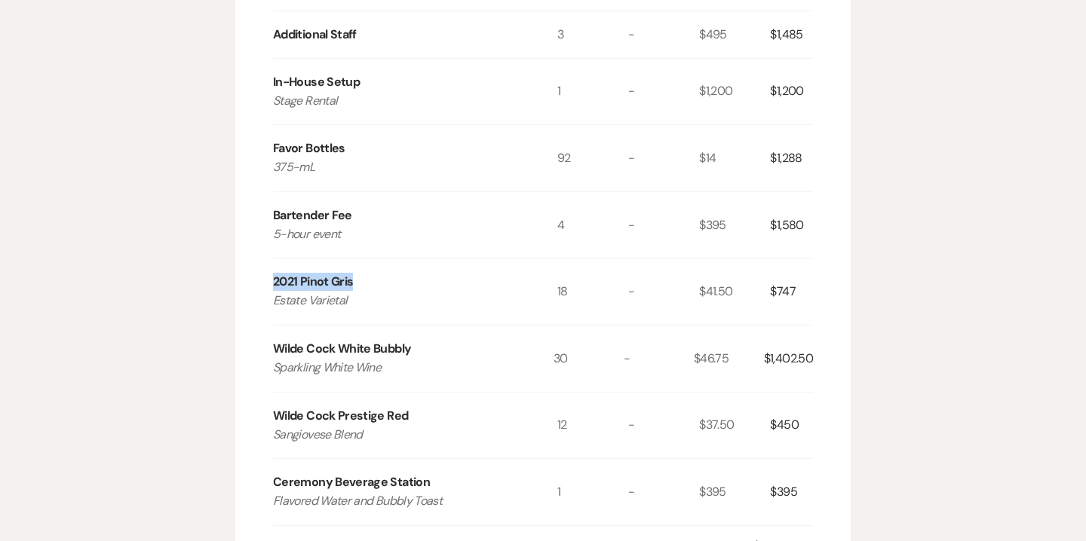
drag, startPoint x: 274, startPoint y: 250, endPoint x: 353, endPoint y: 252, distance: 79.2
click at [353, 259] on div "2021 Pinot Gris Estate Varietal" at bounding box center [415, 292] width 284 height 66
copy div "2021 Pinot Gris"
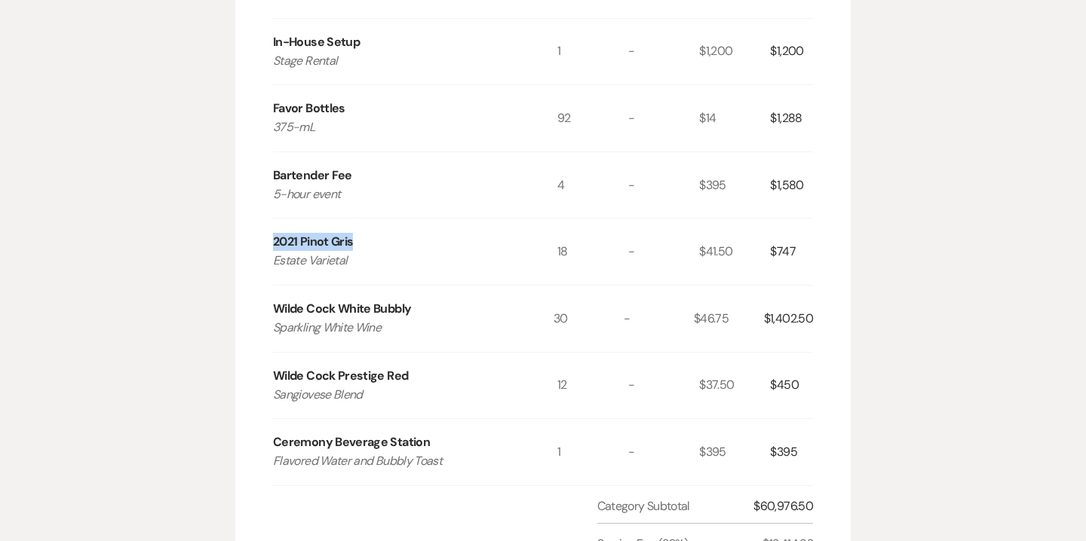
scroll to position [1352, 0]
drag, startPoint x: 556, startPoint y: 286, endPoint x: 569, endPoint y: 289, distance: 13.2
click at [569, 289] on div "30" at bounding box center [588, 317] width 70 height 66
click at [706, 284] on div "$46.75" at bounding box center [729, 317] width 70 height 66
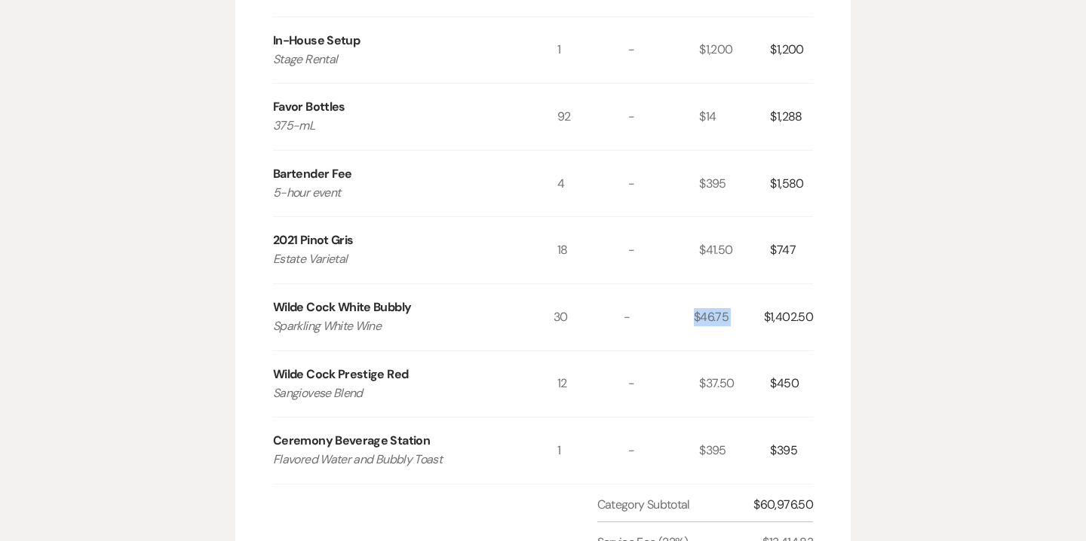
click at [706, 284] on div "$46.75" at bounding box center [729, 317] width 70 height 66
drag, startPoint x: 763, startPoint y: 285, endPoint x: 623, endPoint y: 294, distance: 139.8
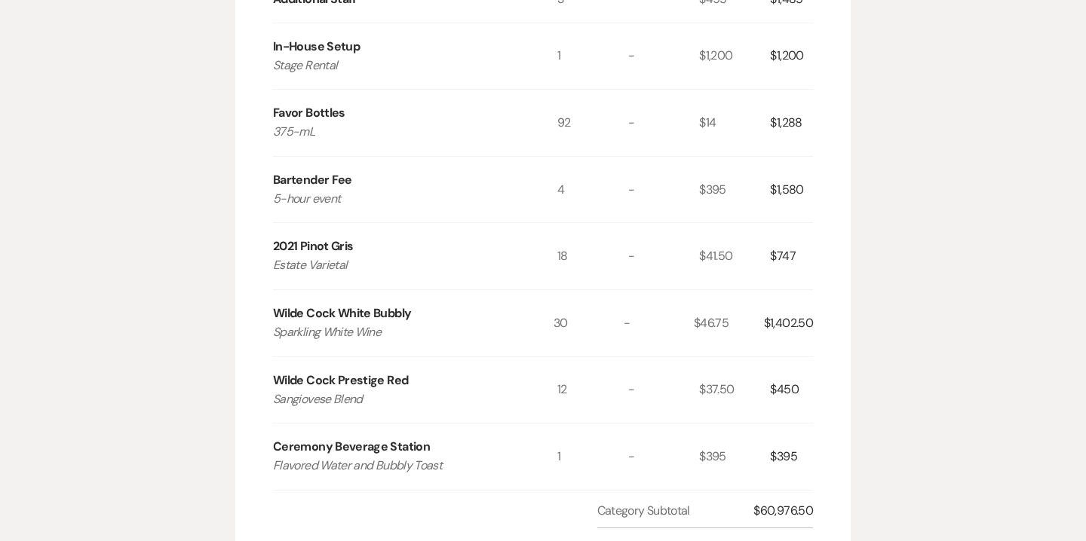
scroll to position [1348, 0]
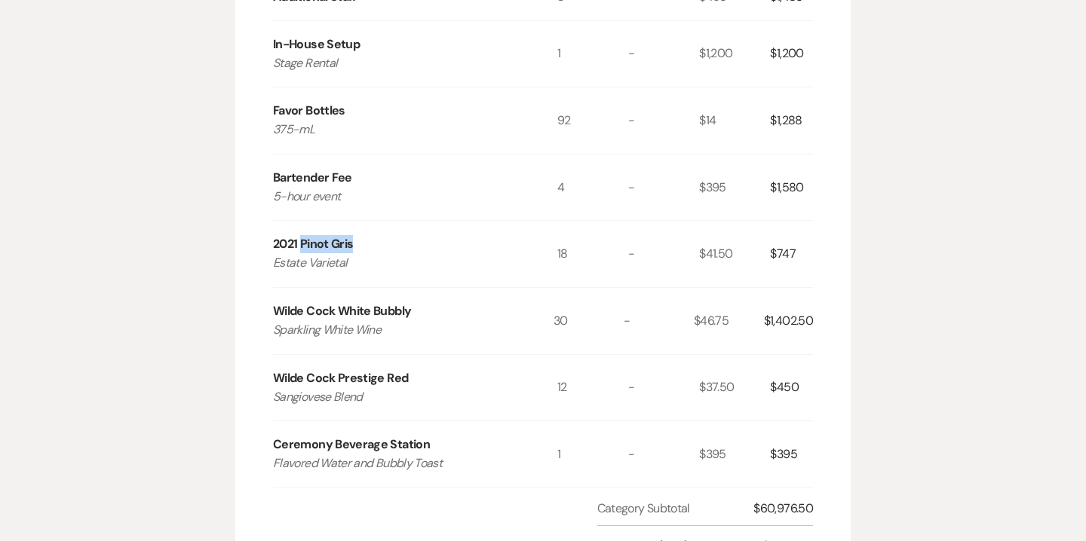
drag, startPoint x: 301, startPoint y: 212, endPoint x: 354, endPoint y: 213, distance: 52.8
click at [354, 221] on div "2021 Pinot Gris Estate Varietal" at bounding box center [415, 254] width 284 height 66
copy div "Pinot Gris"
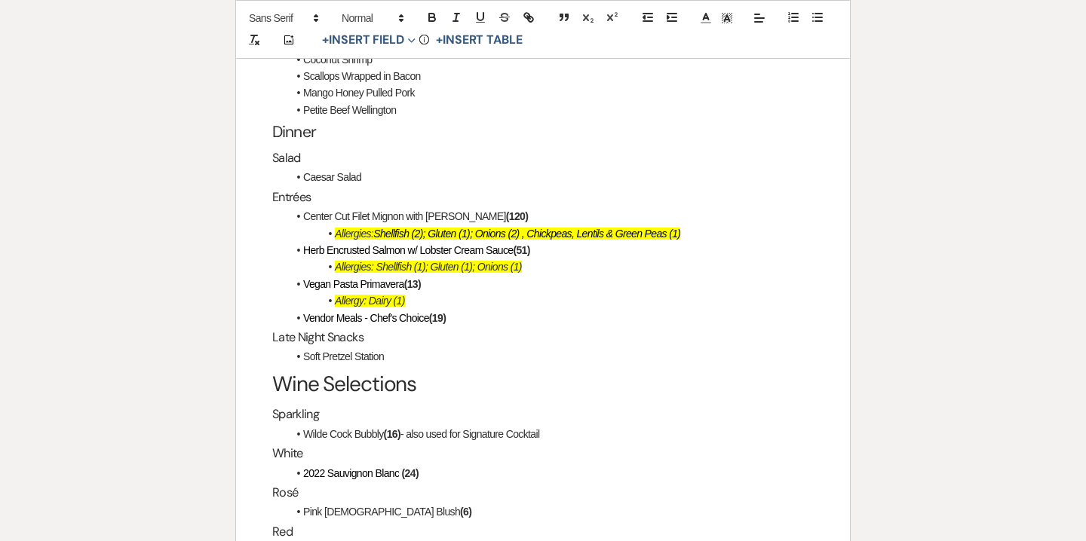
scroll to position [2793, 0]
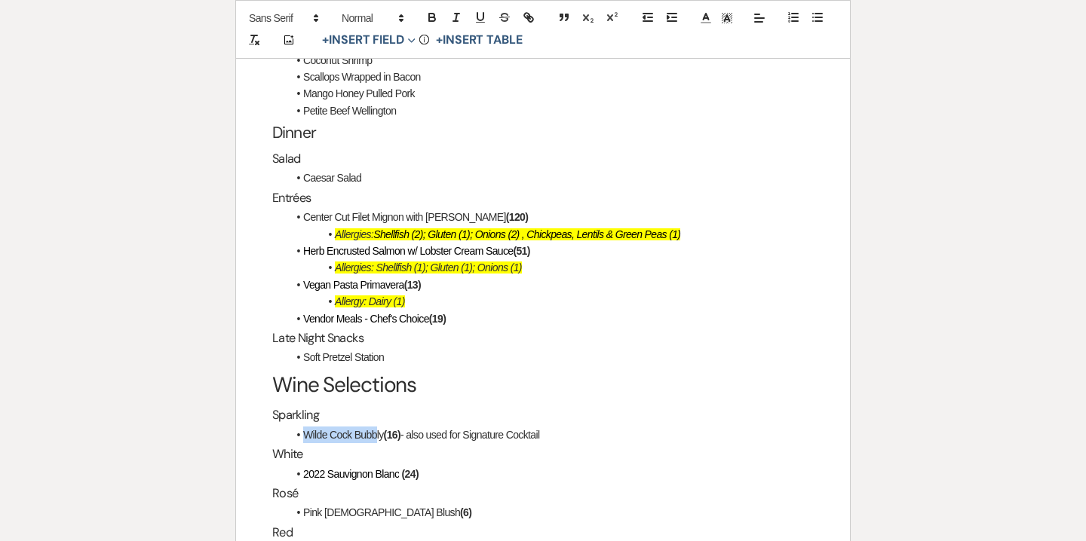
drag, startPoint x: 305, startPoint y: 401, endPoint x: 377, endPoint y: 400, distance: 72.4
click at [377, 427] on li "Wilde Cock Bubbly (16) - also used for Signature Cocktail" at bounding box center [550, 435] width 526 height 17
click at [385, 468] on span "2022 Sauvignon Blanc" at bounding box center [351, 474] width 96 height 12
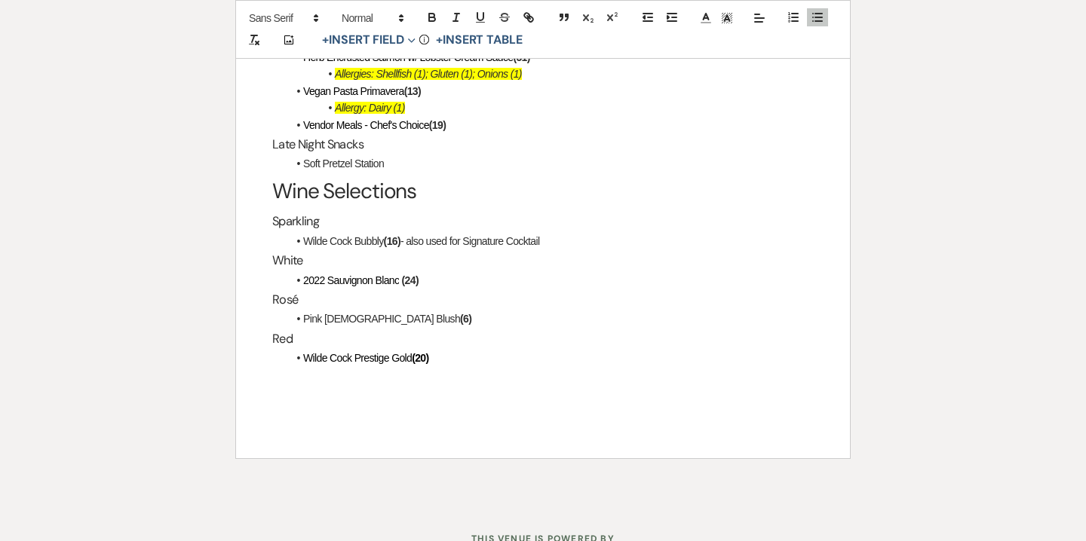
scroll to position [3004, 0]
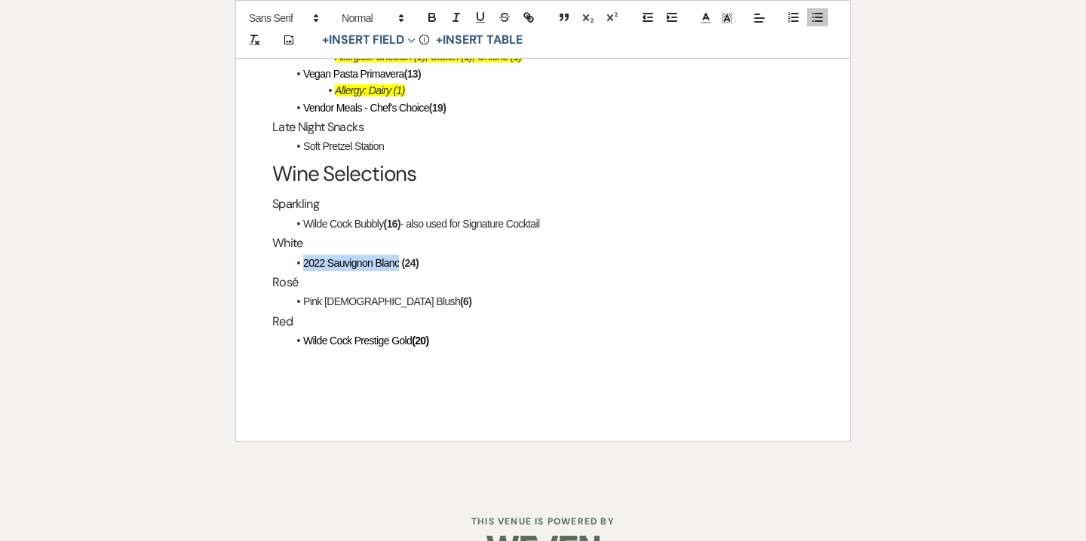
drag, startPoint x: 305, startPoint y: 230, endPoint x: 400, endPoint y: 231, distance: 95.7
click at [400, 255] on li "2022 Sauvignon Blanc (24)" at bounding box center [550, 263] width 526 height 17
drag, startPoint x: 350, startPoint y: 231, endPoint x: 304, endPoint y: 229, distance: 46.0
click at [304, 255] on li "Pinot Gris (24)" at bounding box center [550, 263] width 526 height 17
click at [427, 20] on icon "button" at bounding box center [432, 18] width 14 height 14
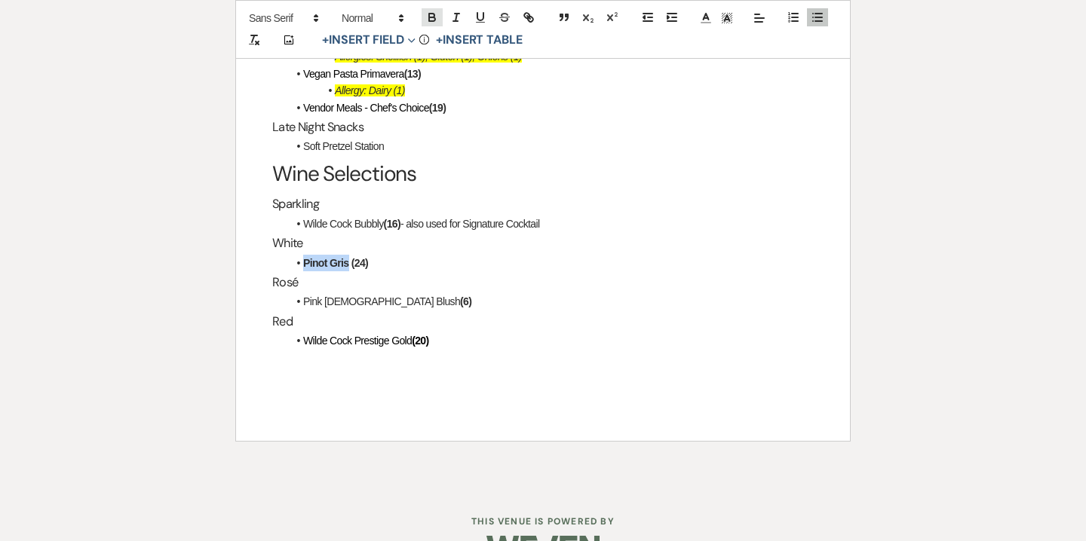
click at [427, 20] on icon "button" at bounding box center [432, 18] width 14 height 14
click at [358, 257] on strong "(24)" at bounding box center [355, 263] width 17 height 12
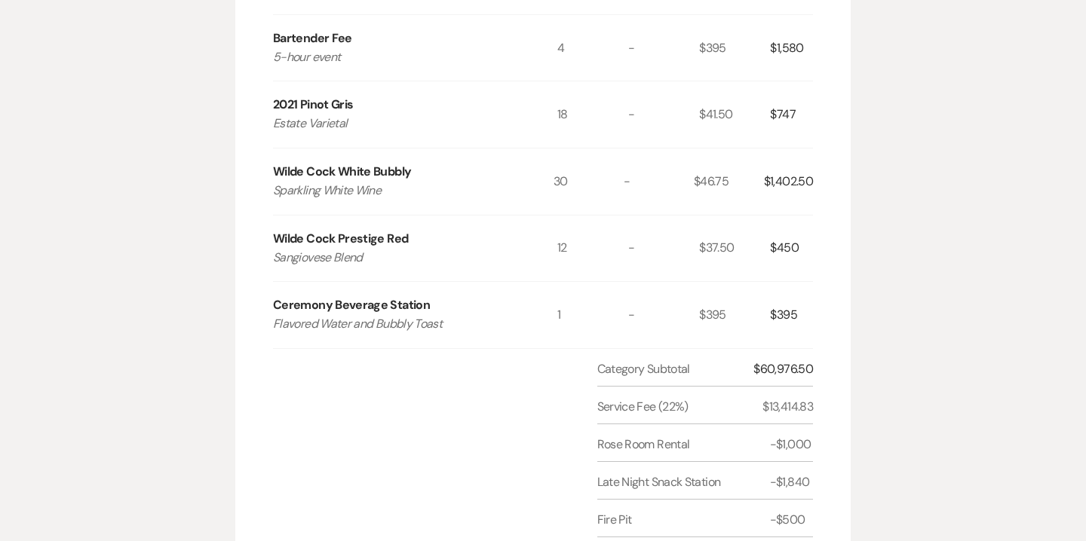
scroll to position [1456, 0]
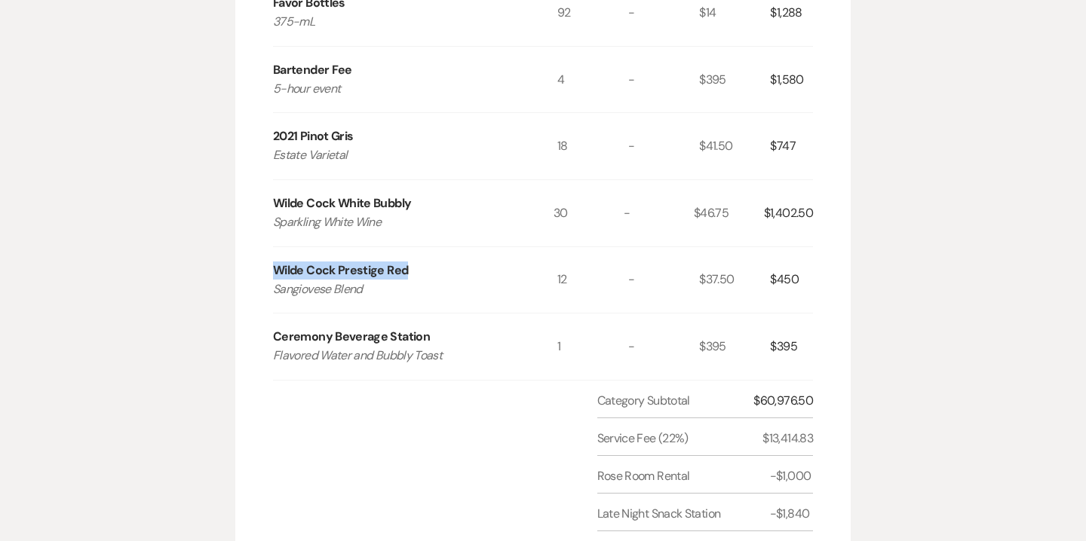
drag, startPoint x: 273, startPoint y: 235, endPoint x: 411, endPoint y: 240, distance: 138.1
click at [411, 247] on div "Wilde Cock Prestige Red Sangiovese Blend" at bounding box center [415, 280] width 284 height 66
copy div "Wilde Cock Prestige Red"
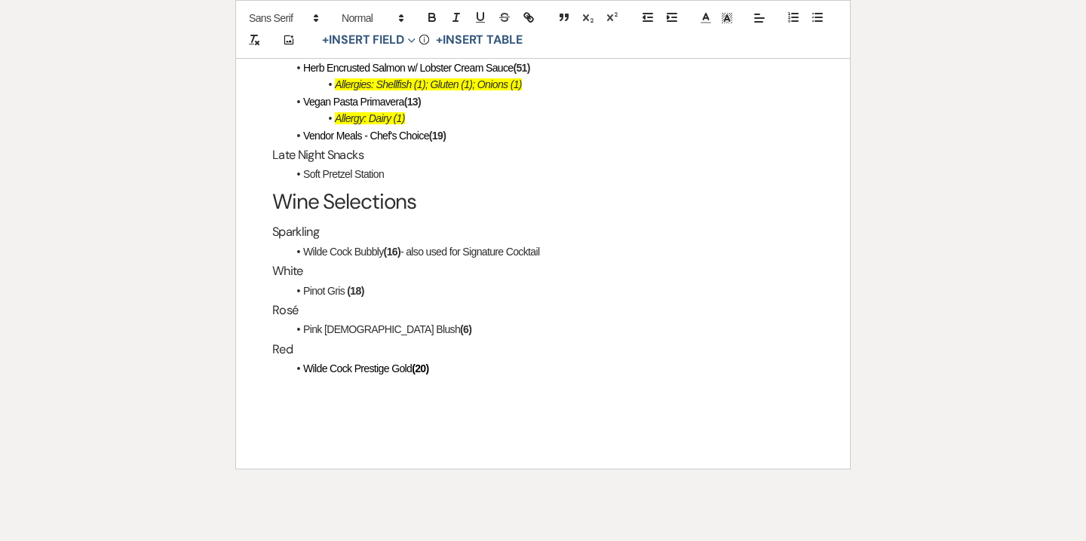
scroll to position [3013, 0]
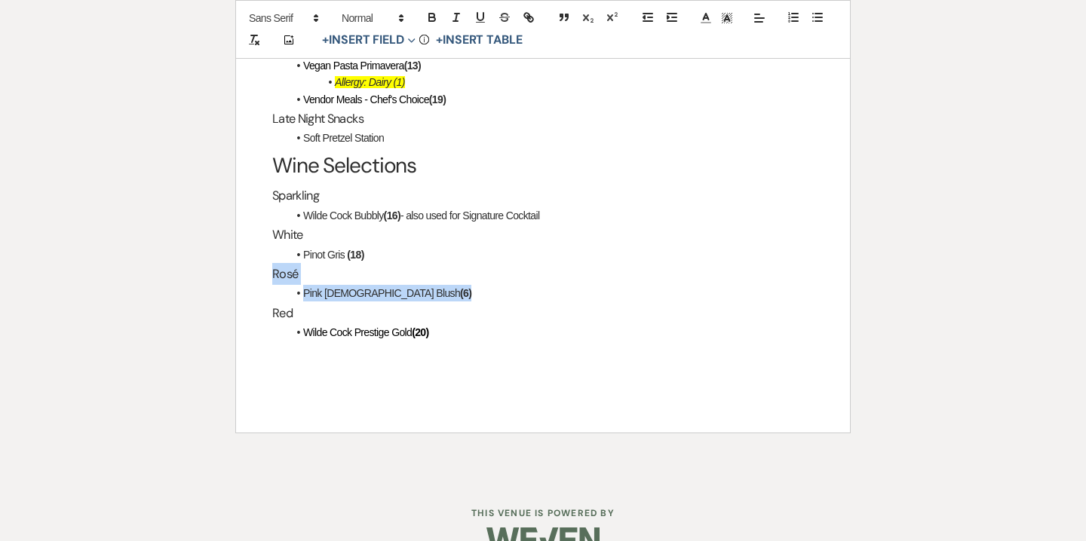
drag, startPoint x: 389, startPoint y: 260, endPoint x: 265, endPoint y: 242, distance: 125.0
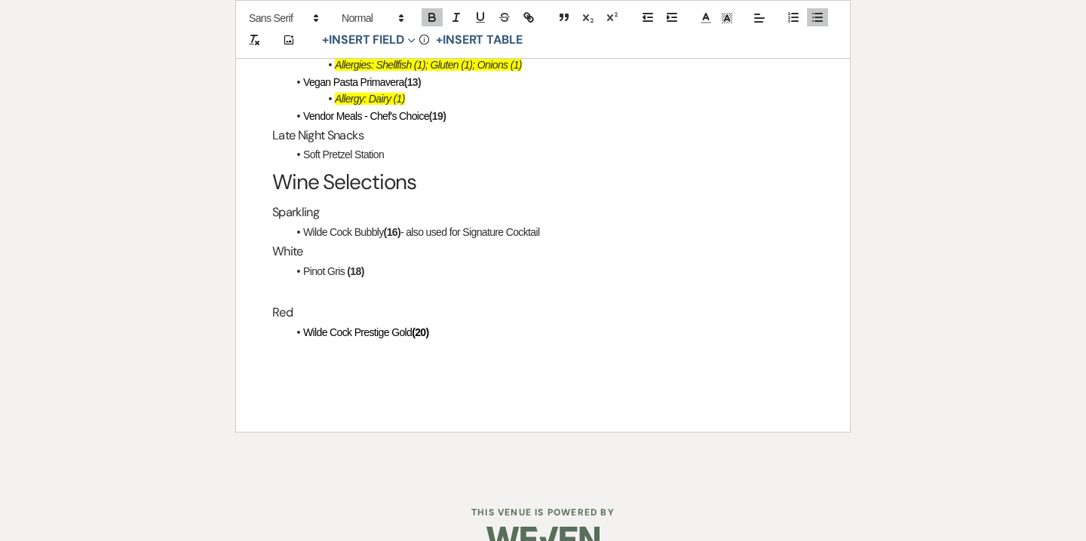
scroll to position [2973, 0]
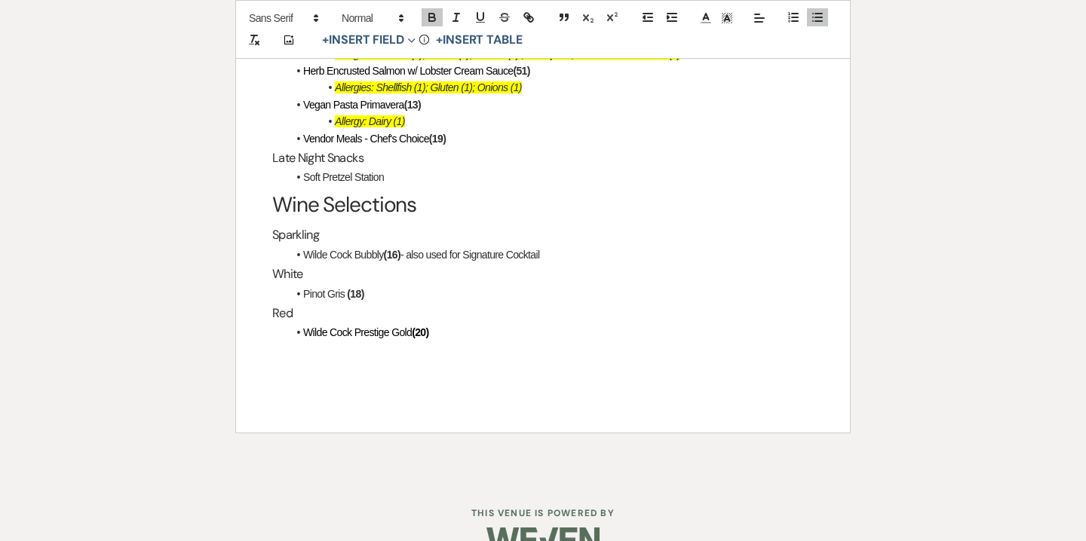
click at [419, 326] on strong "(20)" at bounding box center [420, 332] width 17 height 12
drag, startPoint x: 305, startPoint y: 299, endPoint x: 412, endPoint y: 303, distance: 106.4
click at [412, 326] on span "Wilde Cock Prestige Gold" at bounding box center [357, 332] width 109 height 12
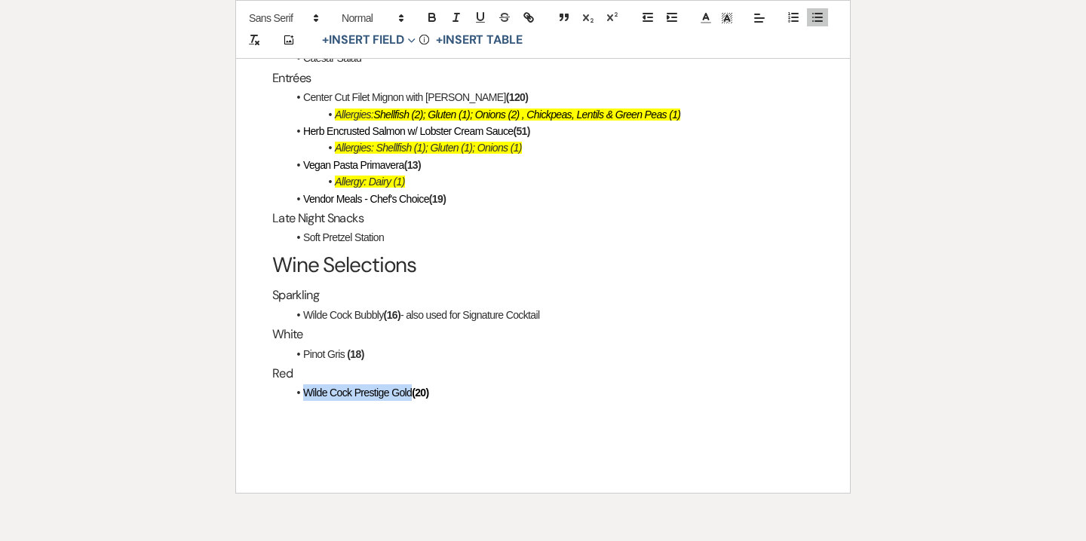
scroll to position [2915, 0]
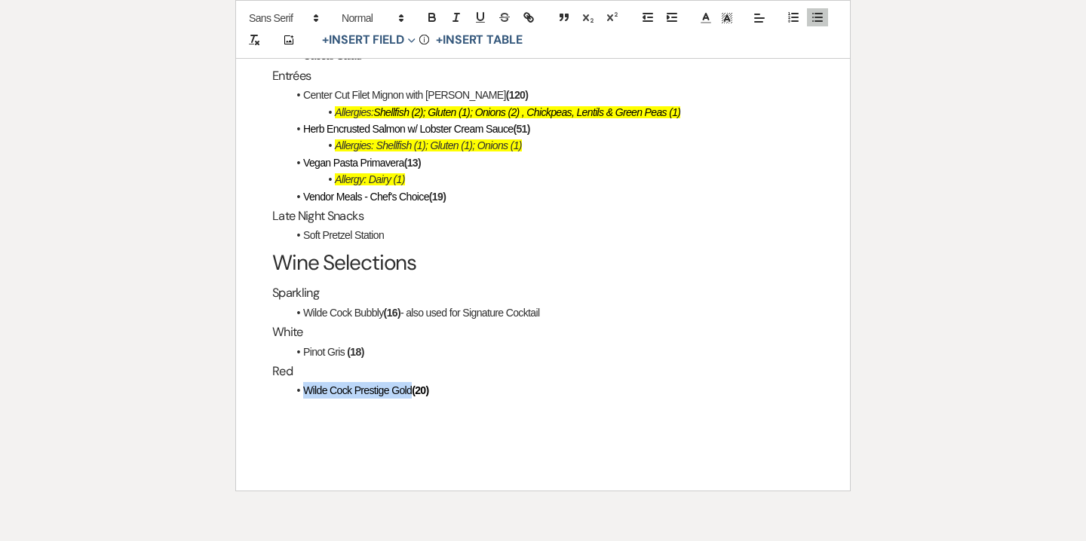
click at [410, 384] on span "Wilde Cock Prestige Gold" at bounding box center [357, 390] width 109 height 12
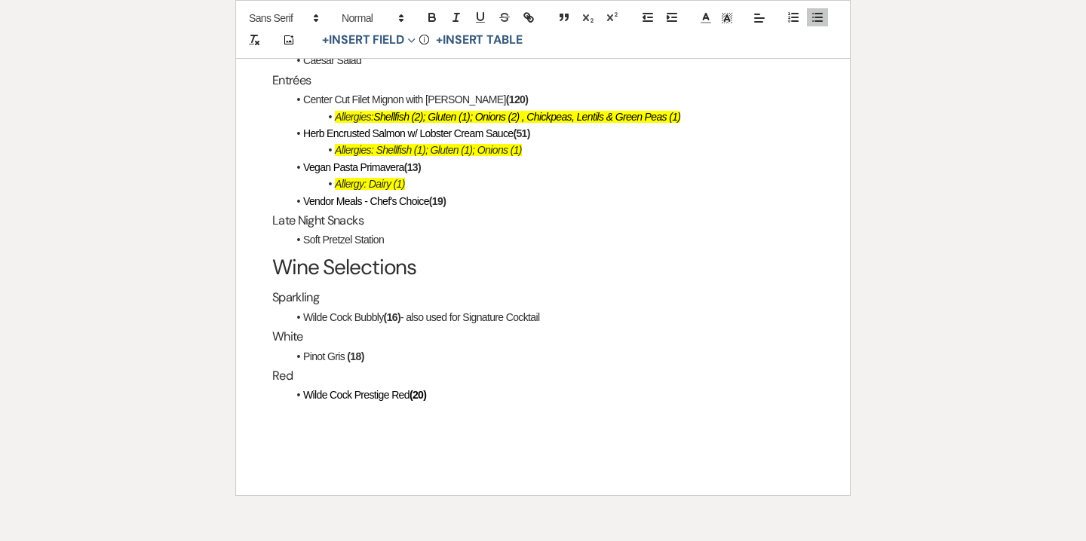
scroll to position [2918, 0]
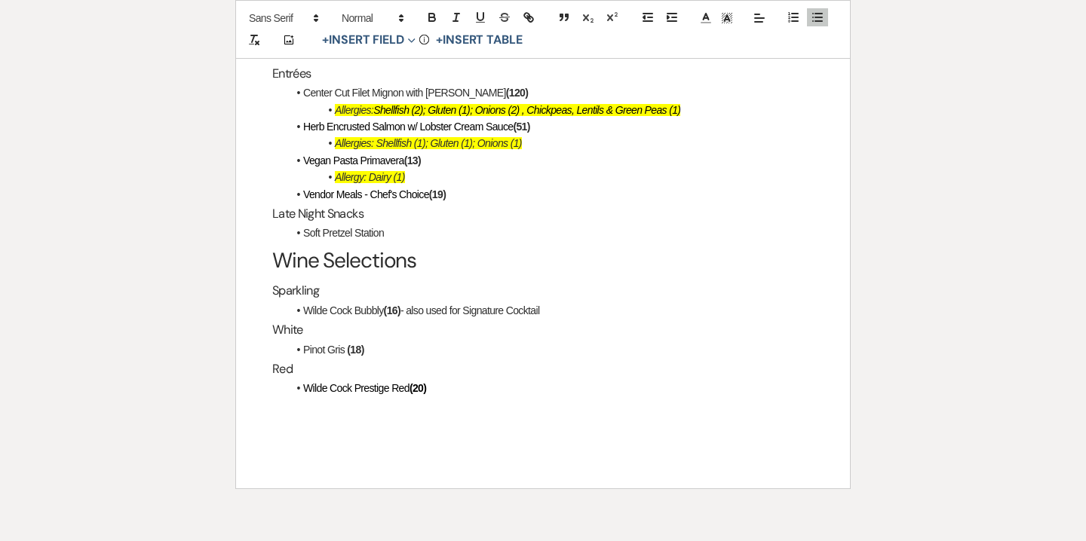
click at [426, 382] on strong "(20)" at bounding box center [417, 388] width 17 height 12
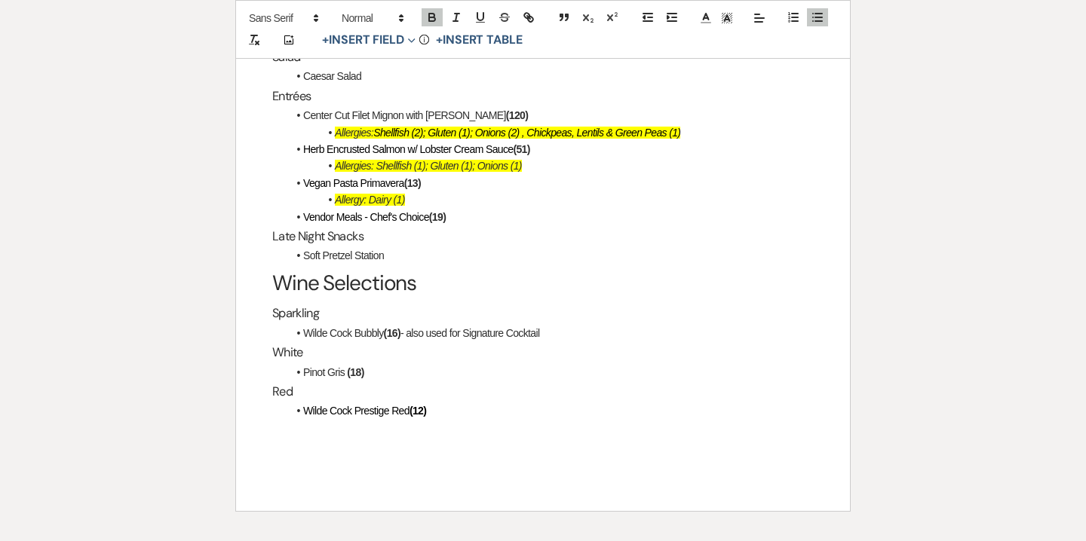
scroll to position [2893, 0]
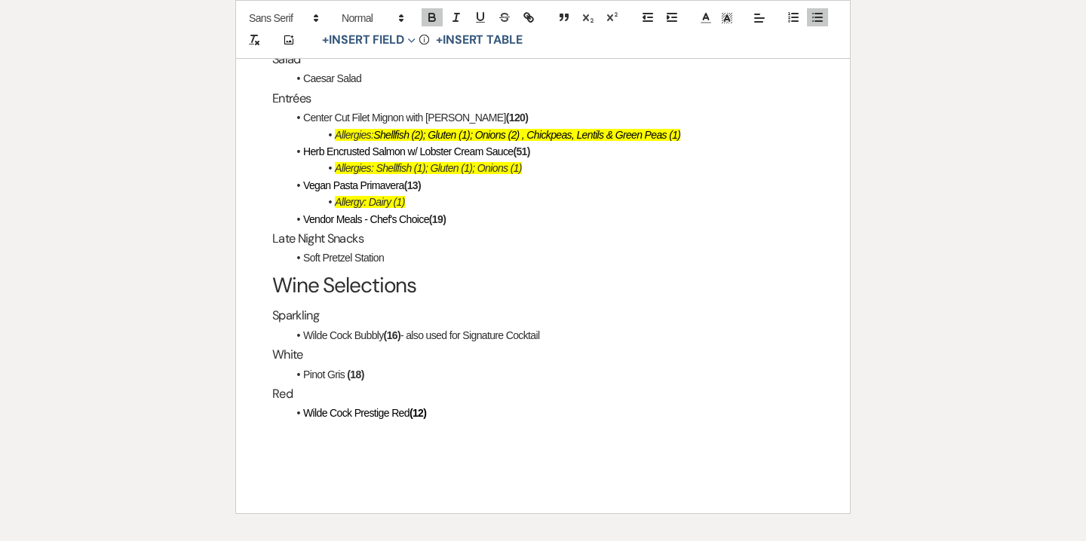
click at [568, 327] on li "Wilde Cock Bubbly (16) - also used for Signature Cocktail" at bounding box center [550, 335] width 526 height 17
drag, startPoint x: 470, startPoint y: 303, endPoint x: 558, endPoint y: 304, distance: 88.2
click at [558, 327] on li "Wilde Cock Bubbly (16) - also used for Signature Cocktail" at bounding box center [550, 335] width 526 height 17
click at [470, 327] on li "Wilde Cock Bubbly (16) - also used for Champagne Toast and" at bounding box center [550, 335] width 526 height 17
click at [584, 327] on li "Wilde Cock Bubbly (16) - also used for Ceremony Toast and" at bounding box center [550, 335] width 526 height 17
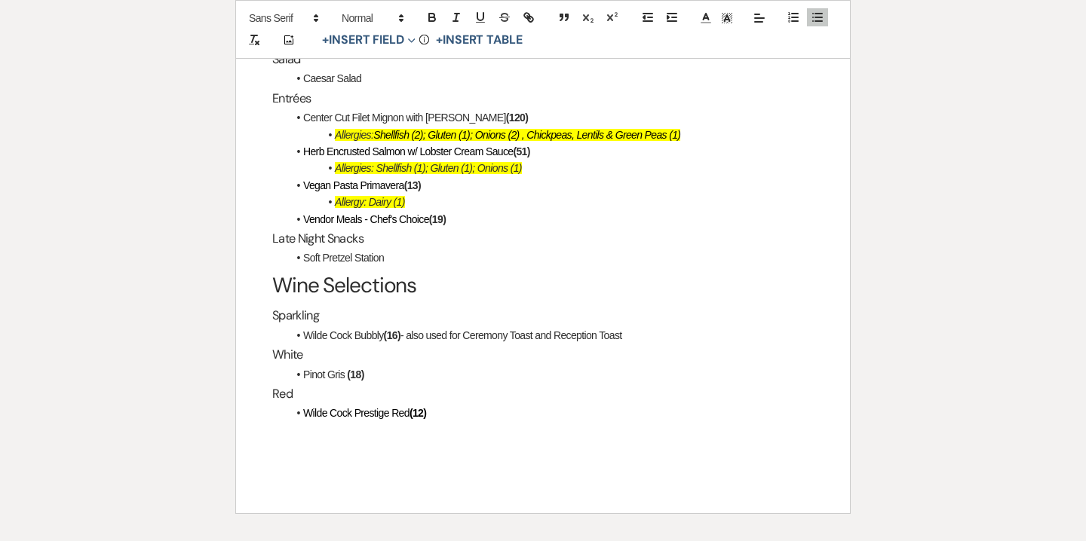
drag, startPoint x: 305, startPoint y: 300, endPoint x: 433, endPoint y: 381, distance: 152.1
click at [433, 381] on div "Final Payment The final payment of $30,348.04 is due by cash or check to "Willo…" at bounding box center [543, 60] width 614 height 906
copy div "Wilde Cock Bubbly (16) - also used for Ceremony Toast and Reception Toast White…"
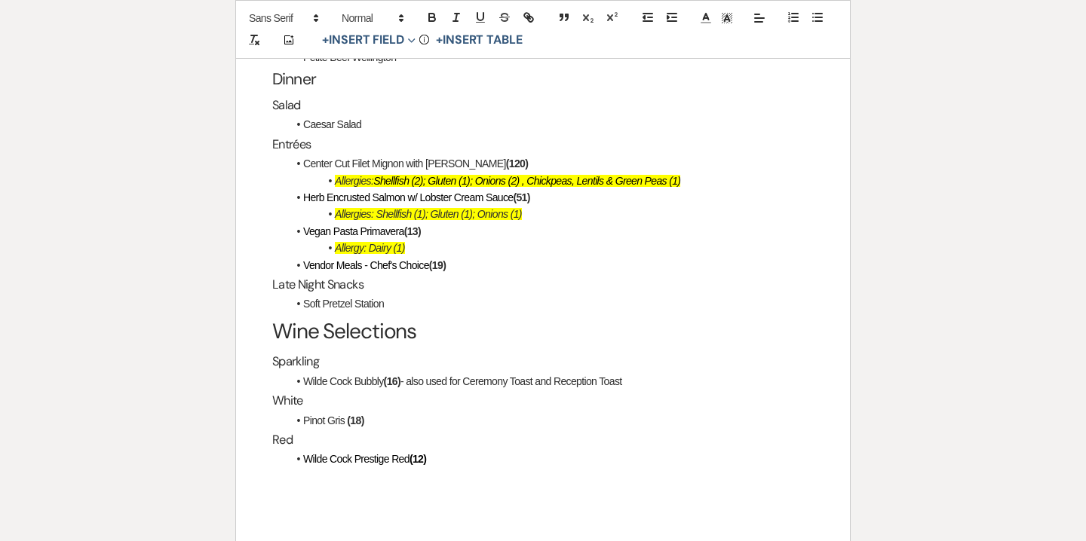
scroll to position [2841, 0]
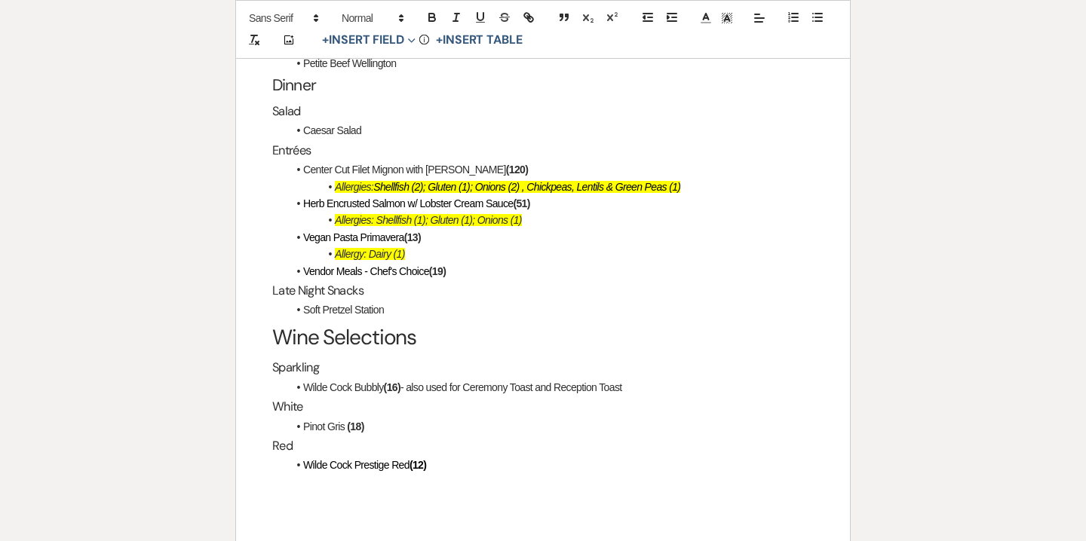
click at [397, 181] on em "Shellfish (2); Gluten (1); Onions (2) , Chickpeas, Lentils & Green Peas (1)" at bounding box center [526, 187] width 307 height 12
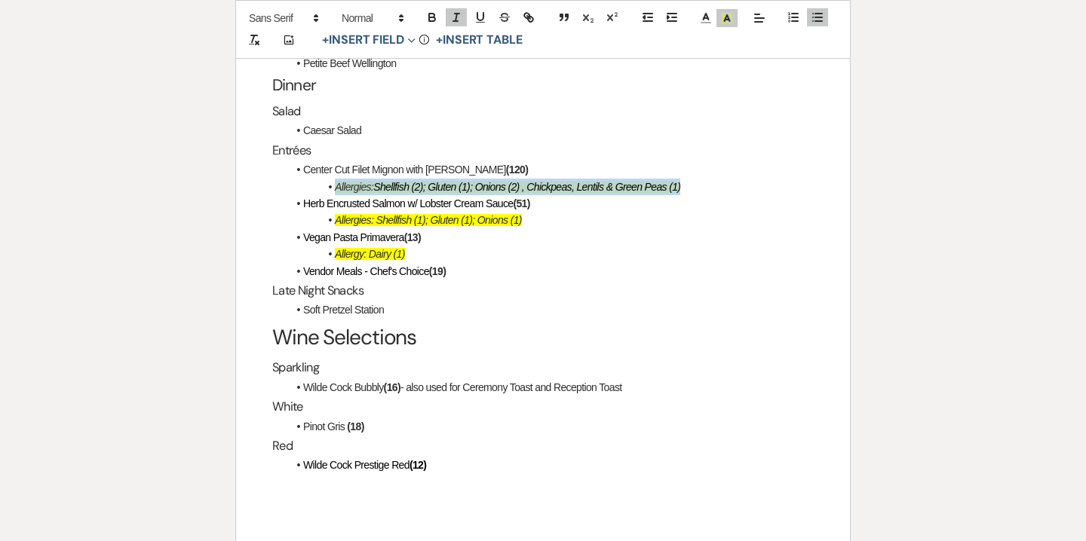
click at [397, 181] on em "Shellfish (2); Gluten (1); Onions (2) , Chickpeas, Lentils & Green Peas (1)" at bounding box center [526, 187] width 307 height 12
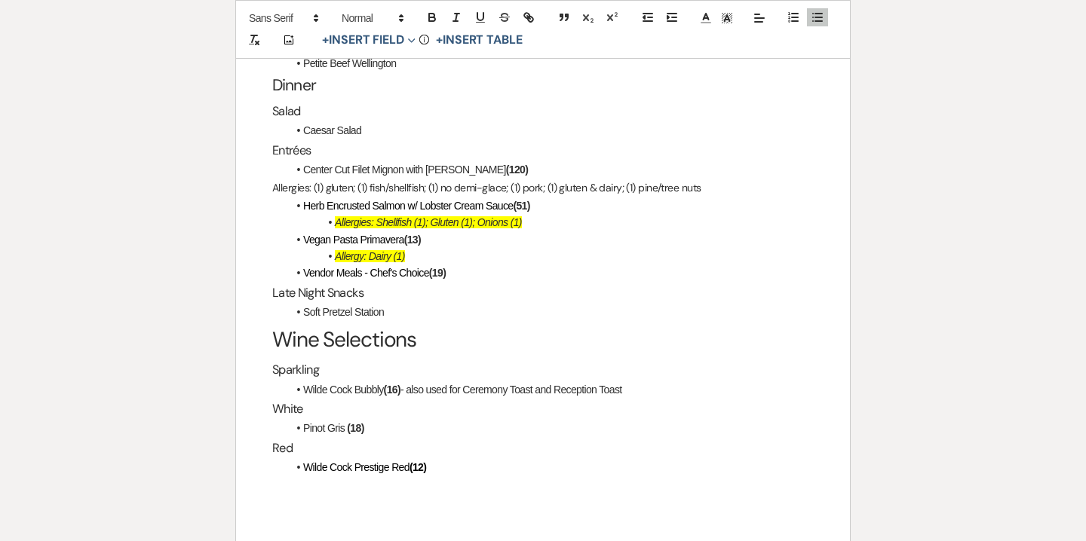
click at [271, 156] on div "Final Payment The final payment of $30,348.04 is due by cash or check to "Willo…" at bounding box center [543, 113] width 614 height 908
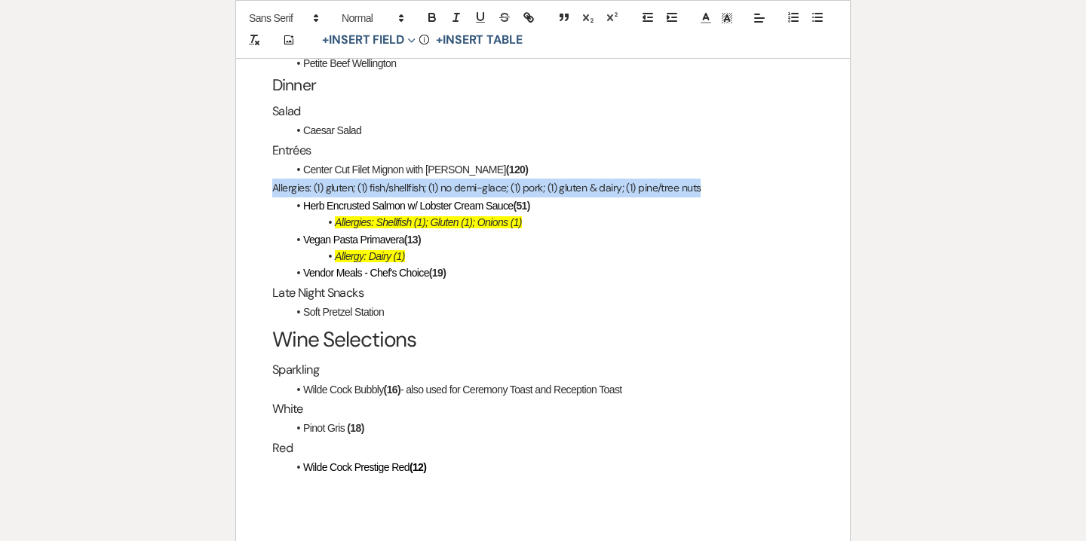
drag, startPoint x: 270, startPoint y: 155, endPoint x: 728, endPoint y: 146, distance: 458.5
click at [728, 146] on div "Final Payment The final payment of $30,348.04 is due by cash or check to "Willo…" at bounding box center [543, 113] width 614 height 908
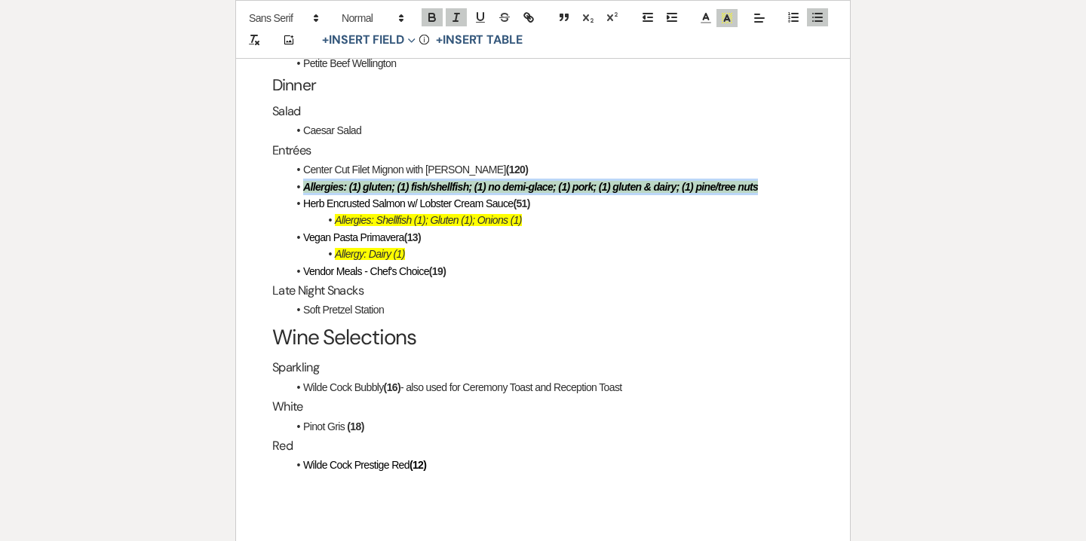
drag, startPoint x: 304, startPoint y: 152, endPoint x: 794, endPoint y: 152, distance: 490.0
click at [794, 179] on li "Allergies: (1) gluten; (1) fish/shellfish; (1) no demi-glace; (1) pork; (1) glu…" at bounding box center [550, 187] width 526 height 17
click at [433, 24] on button "button" at bounding box center [431, 17] width 21 height 18
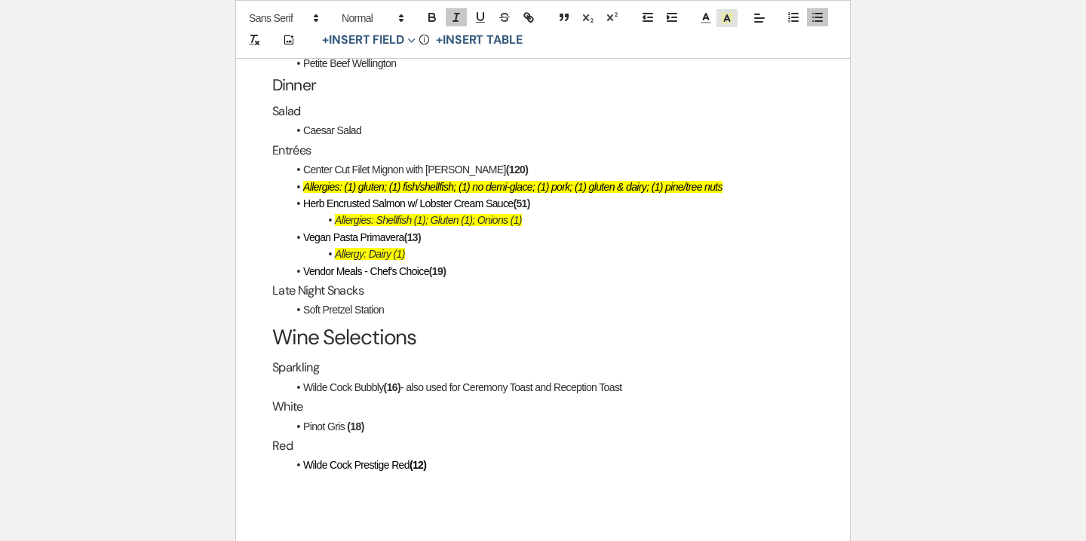
click at [725, 23] on icon at bounding box center [727, 18] width 14 height 14
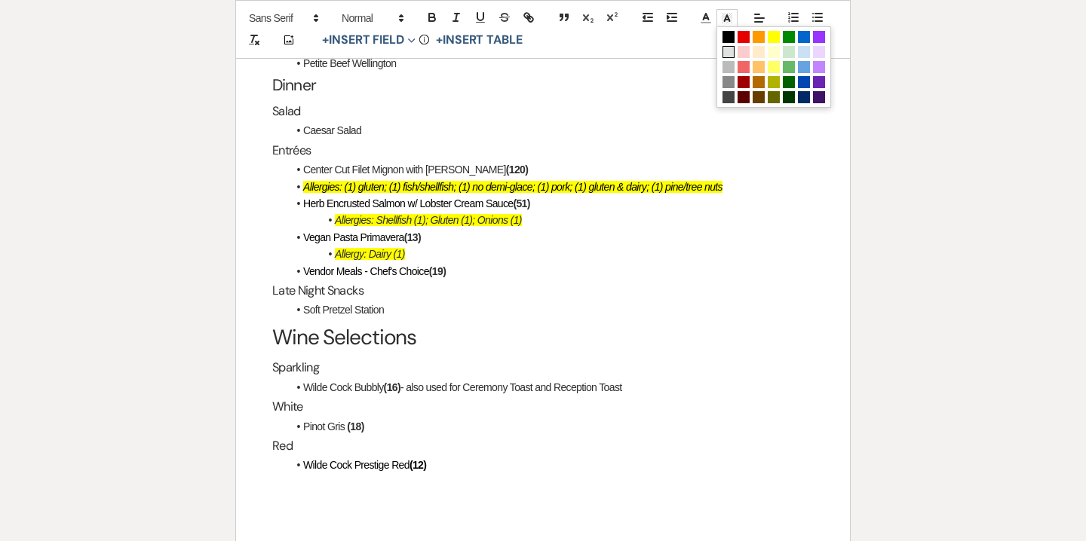
click at [730, 51] on span at bounding box center [728, 52] width 12 height 12
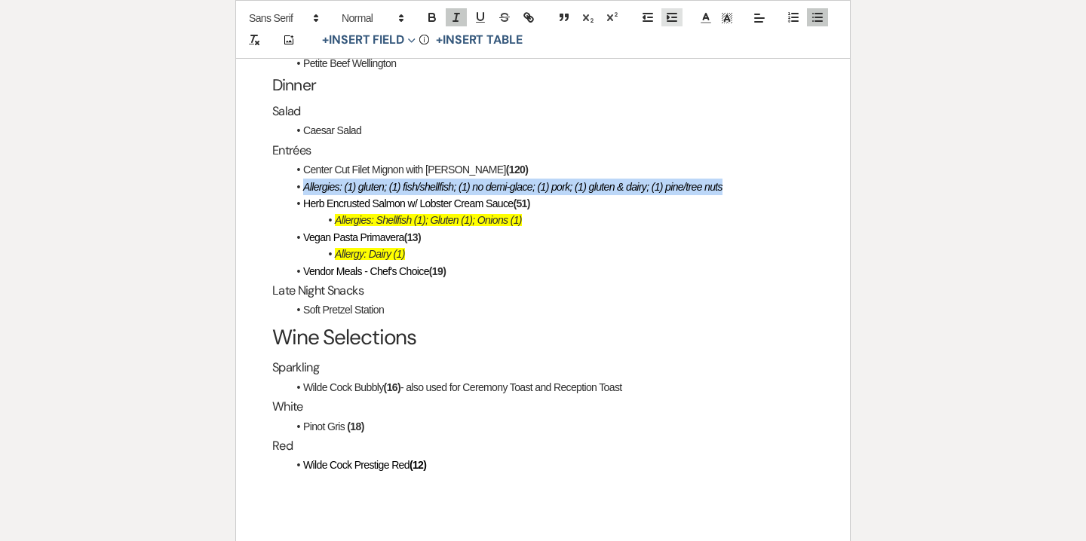
click at [672, 21] on line "button" at bounding box center [671, 21] width 9 height 0
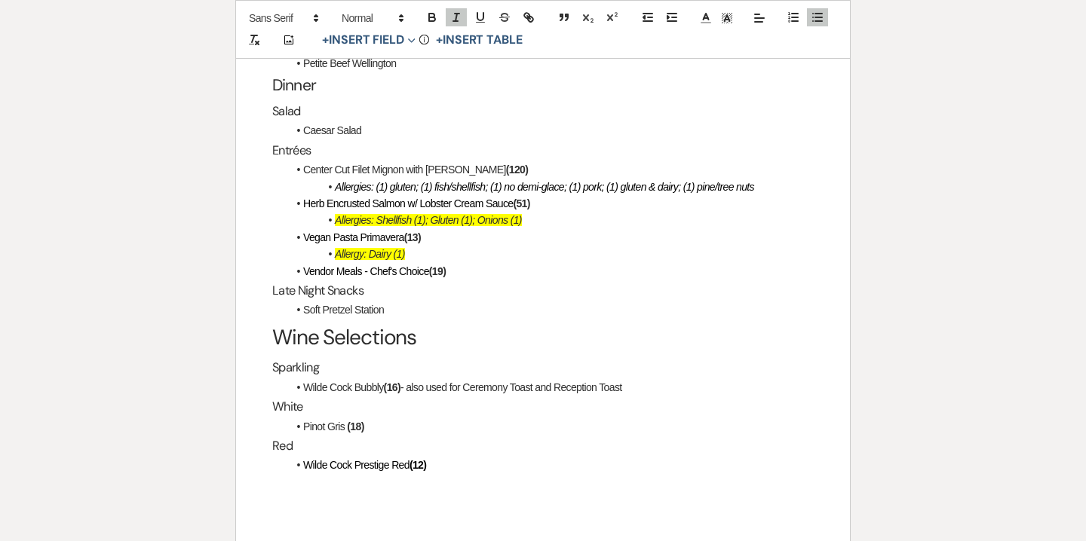
click at [525, 302] on li "Soft Pretzel Station" at bounding box center [550, 310] width 526 height 17
drag, startPoint x: 406, startPoint y: 219, endPoint x: 344, endPoint y: 216, distance: 62.7
click at [344, 246] on li "Allergy: Dairy (1)" at bounding box center [550, 254] width 526 height 17
drag, startPoint x: 531, startPoint y: 187, endPoint x: 332, endPoint y: 187, distance: 199.0
click at [332, 212] on li "Allergies: Shellfish (1); Gluten (1); Onions (1)" at bounding box center [550, 220] width 526 height 17
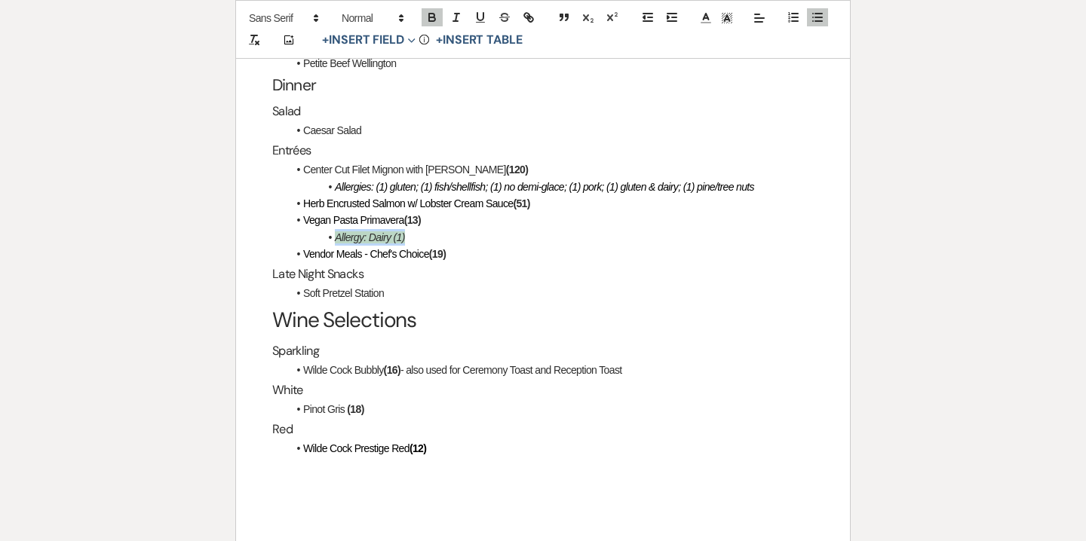
drag, startPoint x: 412, startPoint y: 203, endPoint x: 334, endPoint y: 201, distance: 77.7
click at [334, 229] on li "Allergy: Dairy (1)" at bounding box center [550, 237] width 526 height 17
drag, startPoint x: 334, startPoint y: 201, endPoint x: 516, endPoint y: 202, distance: 182.4
click at [516, 229] on li "Allergies: (1) pineapple; (1) shellfish" at bounding box center [550, 237] width 526 height 17
click at [430, 20] on icon "button" at bounding box center [432, 19] width 6 height 4
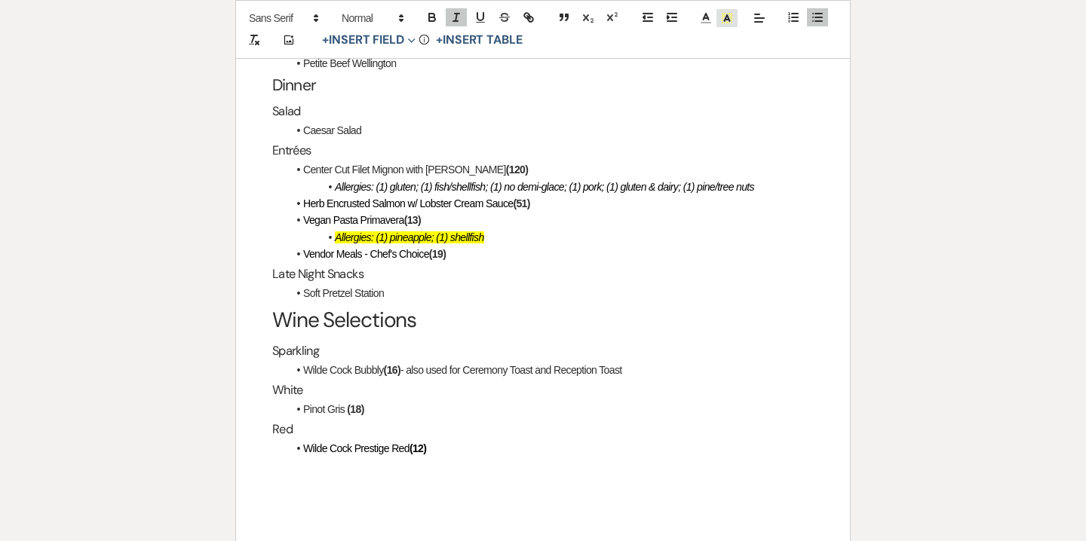
click at [721, 21] on icon at bounding box center [727, 18] width 14 height 14
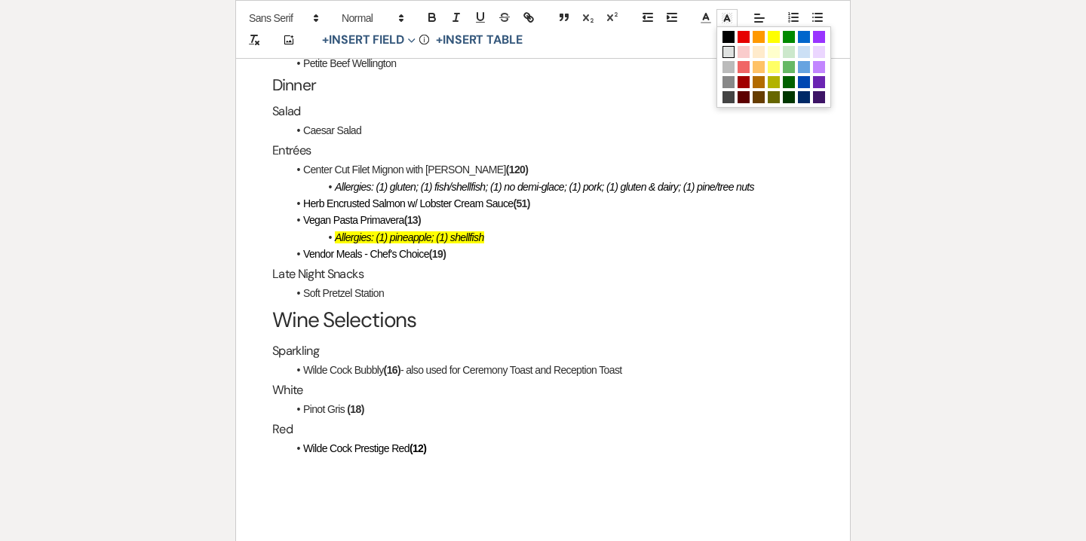
click at [731, 50] on span at bounding box center [728, 52] width 12 height 12
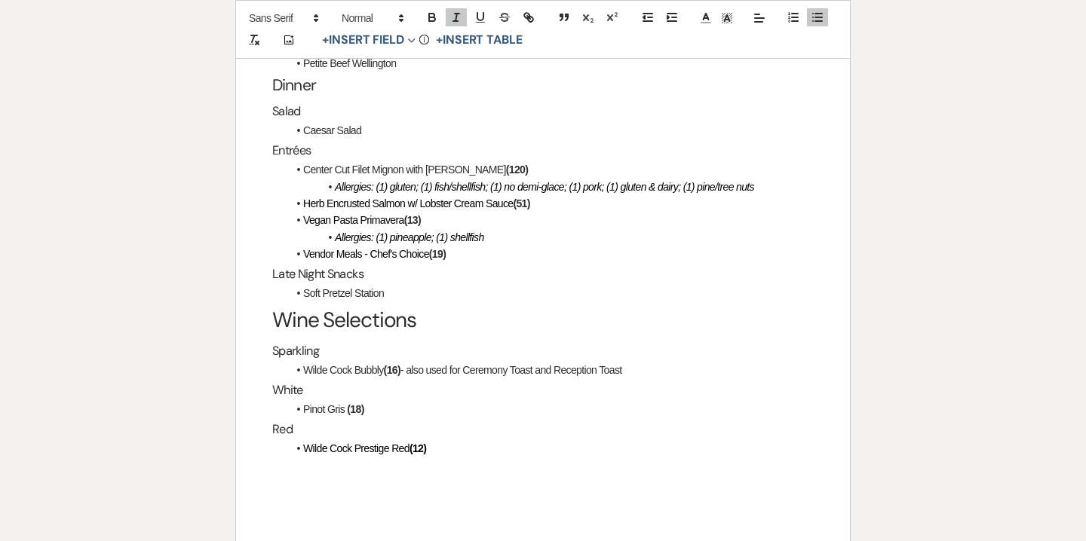
click at [488, 302] on h1 "Wine Selections" at bounding box center [542, 321] width 541 height 38
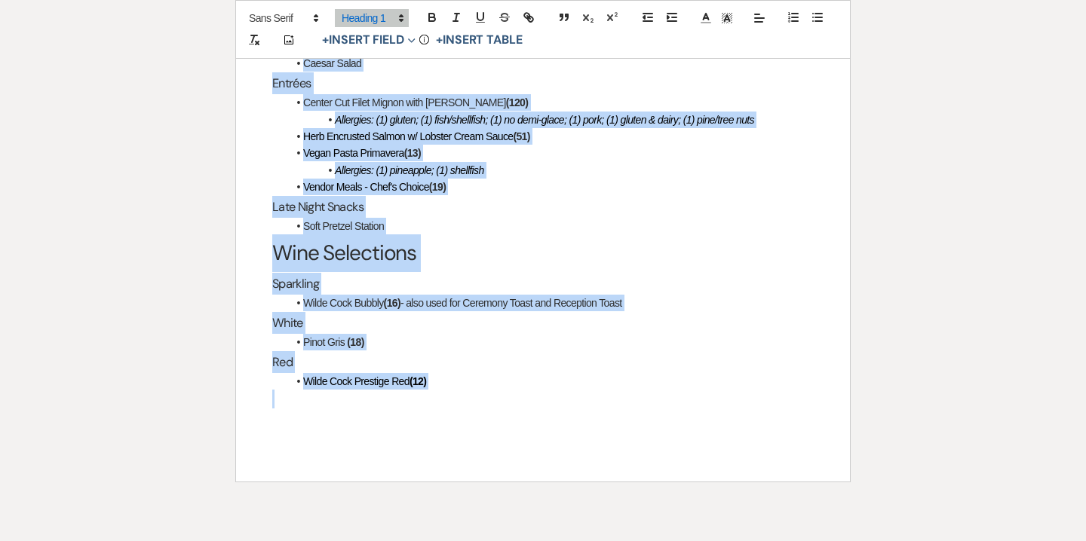
scroll to position [2941, 0]
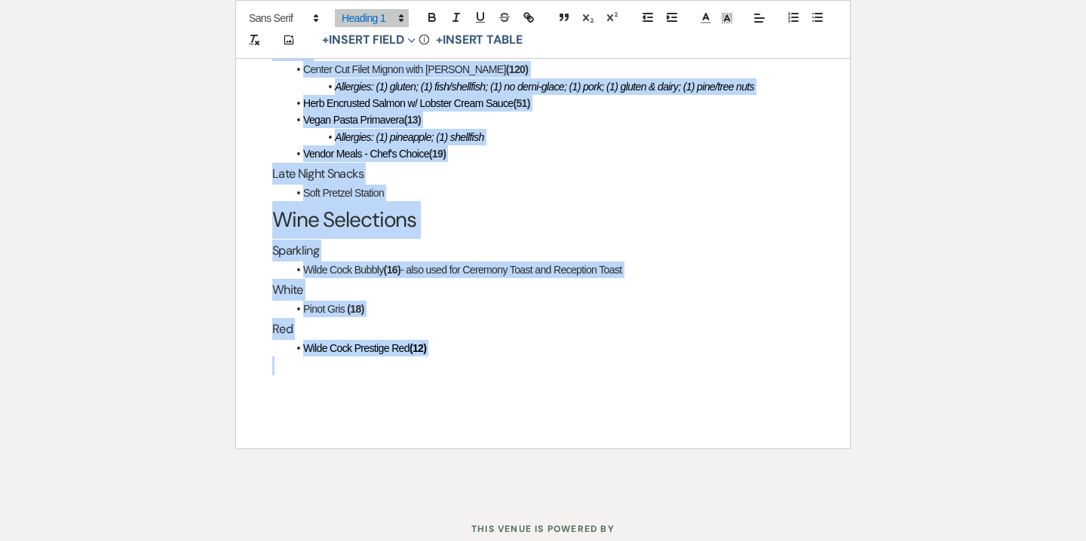
drag, startPoint x: 273, startPoint y: 283, endPoint x: 522, endPoint y: 351, distance: 258.1
click at [522, 351] on div "Final Payment The final payment of $30,348.04 is due by cash or check to "Willo…" at bounding box center [543, 4] width 614 height 890
copy div "Final Payment The final payment of $30,348.04 is due by cash or check to "Willo…"
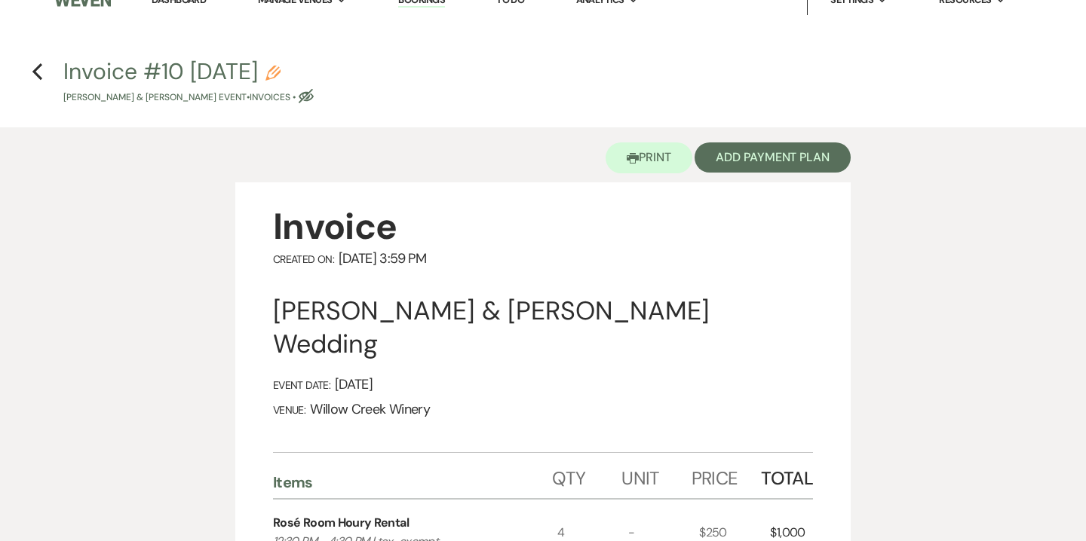
scroll to position [0, 0]
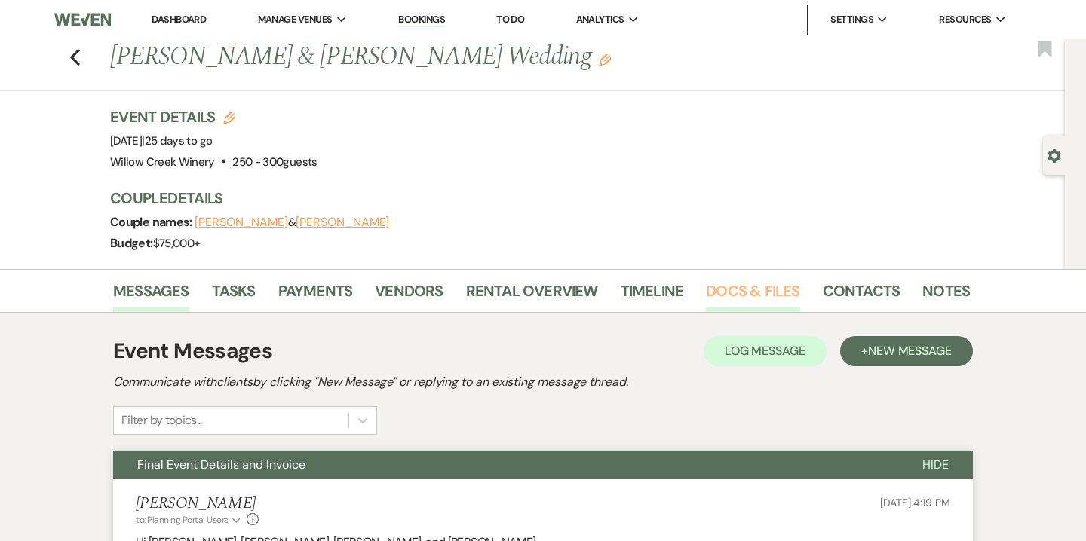
click at [740, 296] on link "Docs & Files" at bounding box center [752, 295] width 93 height 33
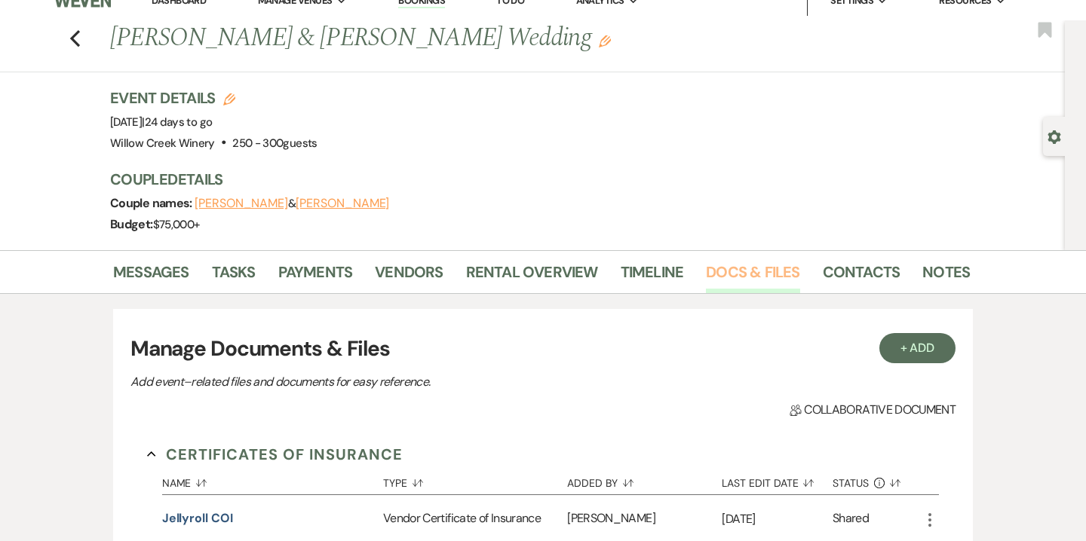
scroll to position [20, 0]
click at [169, 278] on link "Messages" at bounding box center [151, 275] width 76 height 33
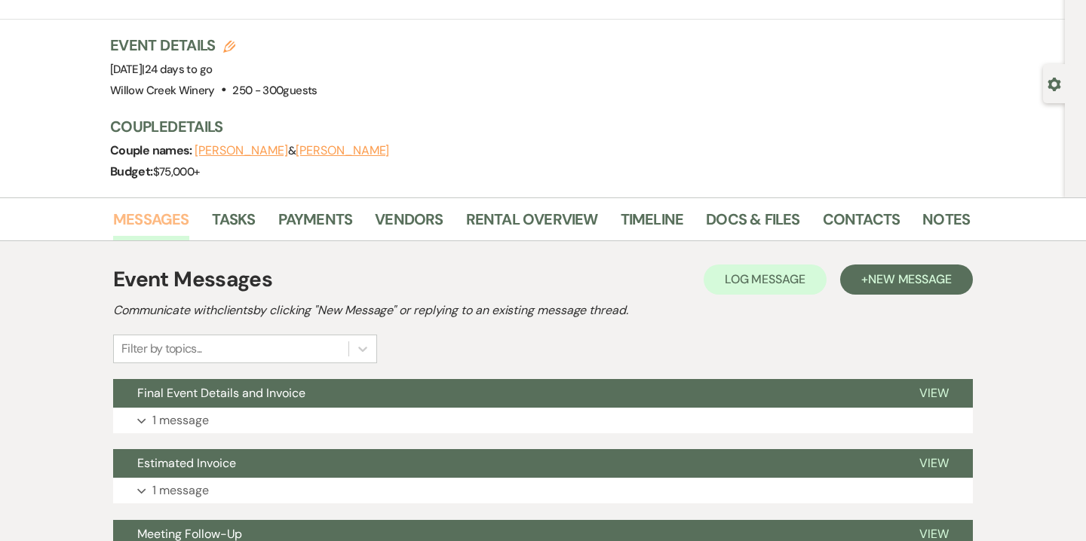
scroll to position [73, 0]
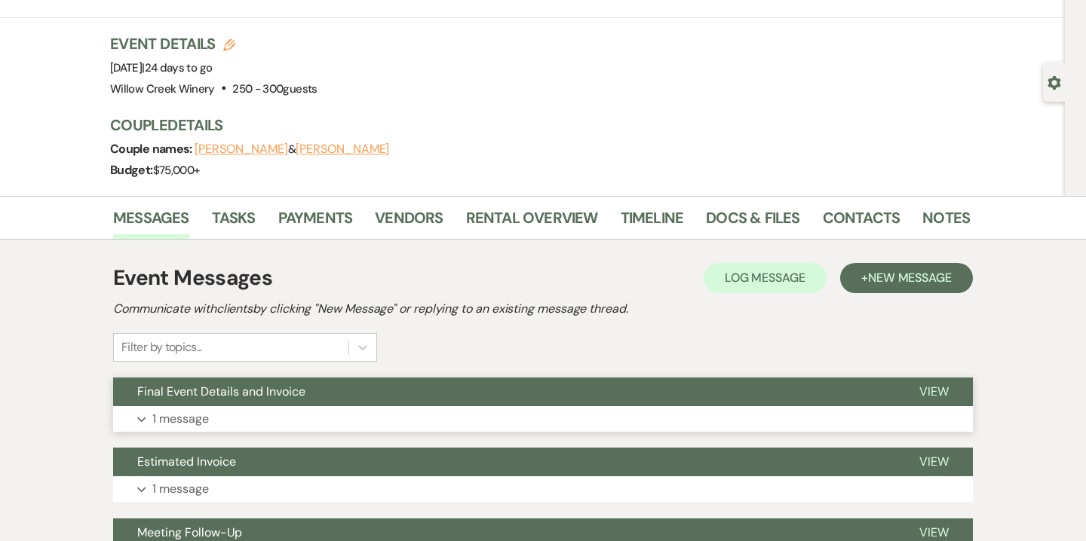
click at [283, 424] on button "Expand 1 message" at bounding box center [542, 419] width 859 height 26
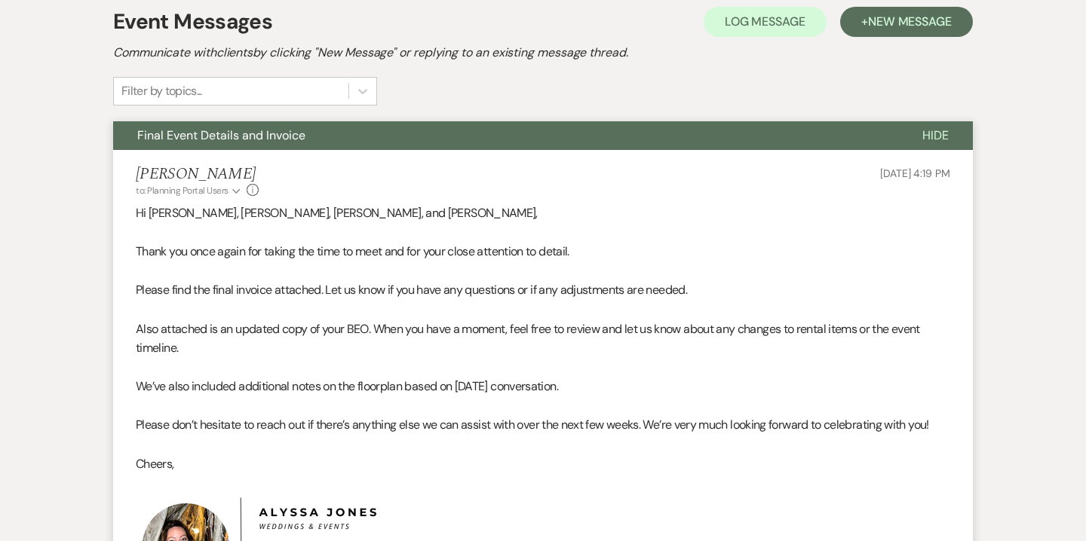
scroll to position [311, 0]
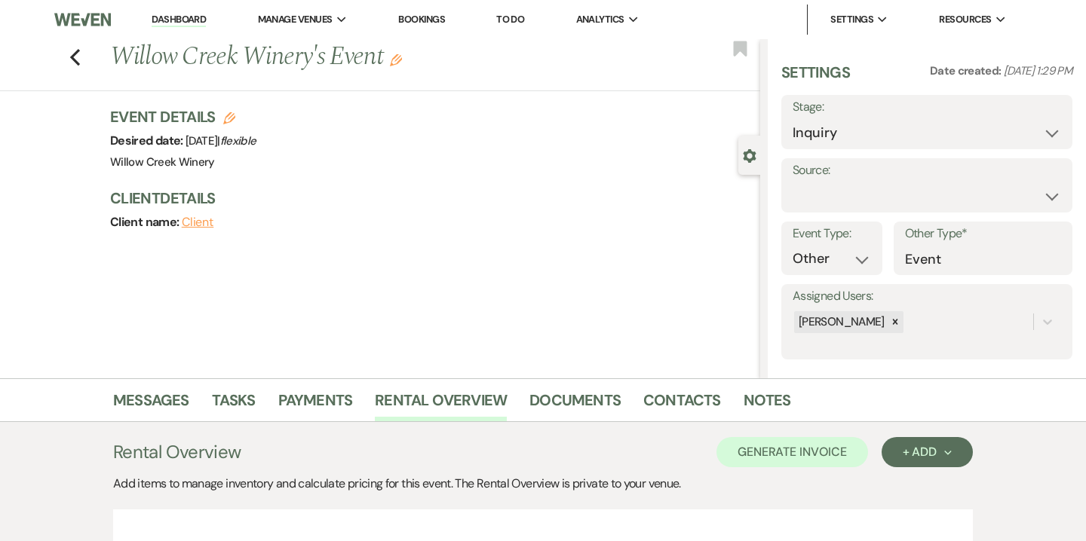
click at [195, 24] on link "Dashboard" at bounding box center [179, 20] width 54 height 14
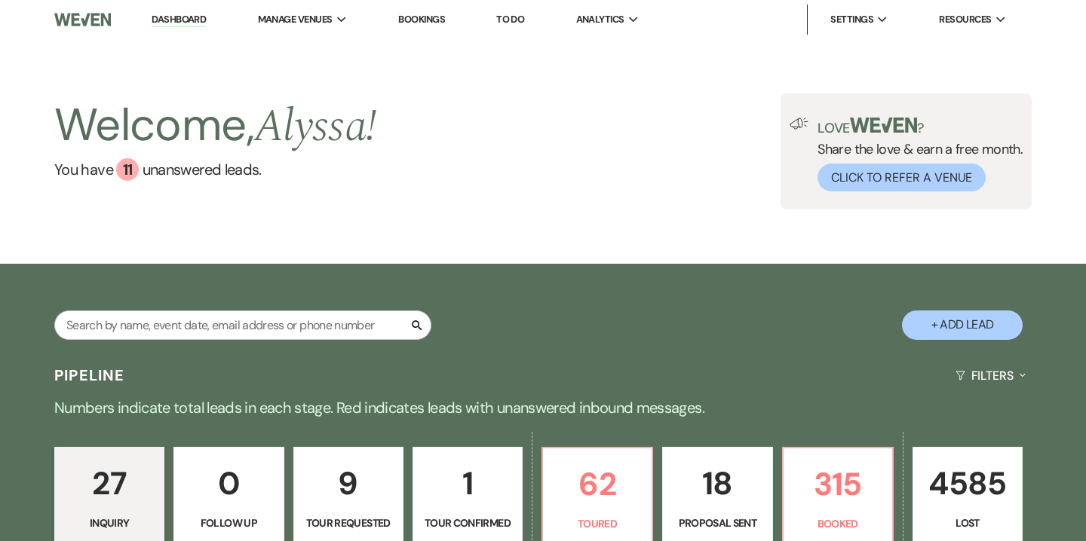
click at [410, 34] on li "Bookings" at bounding box center [422, 20] width 62 height 30
click at [421, 18] on link "Bookings" at bounding box center [421, 19] width 47 height 13
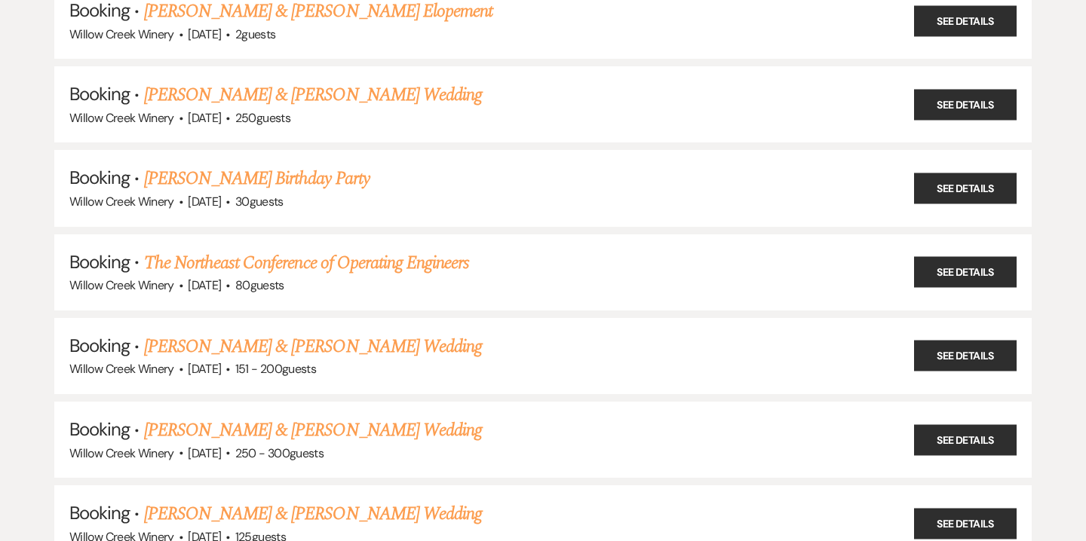
scroll to position [378, 0]
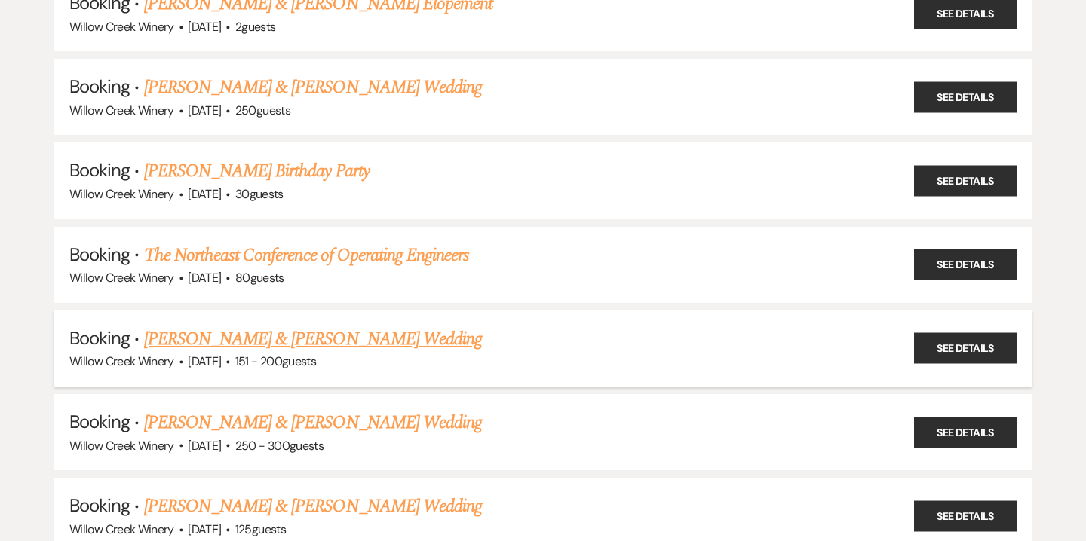
click at [264, 340] on link "Alison Elf & Jacob Heyser's Wedding" at bounding box center [313, 339] width 338 height 27
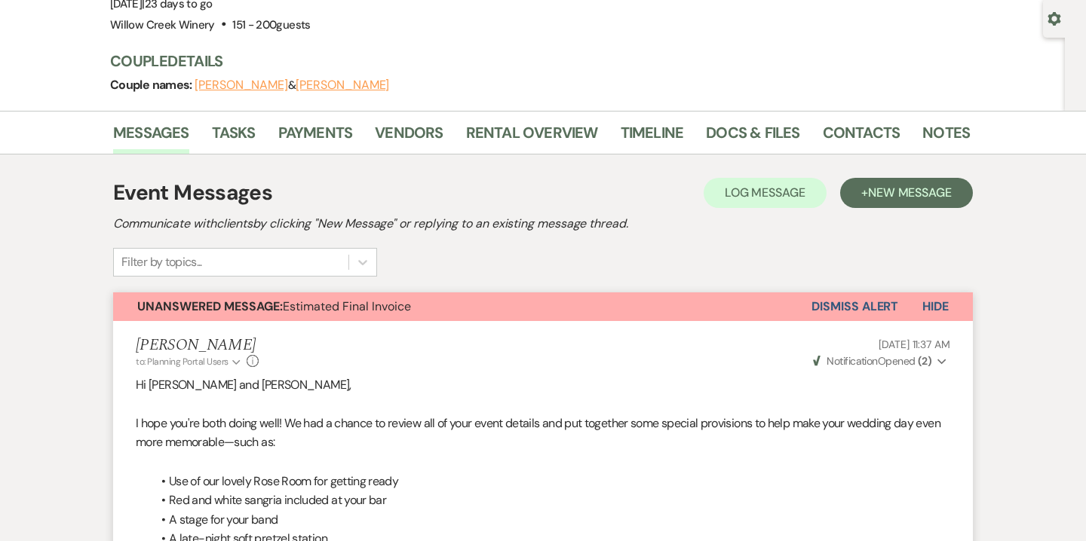
scroll to position [136, 0]
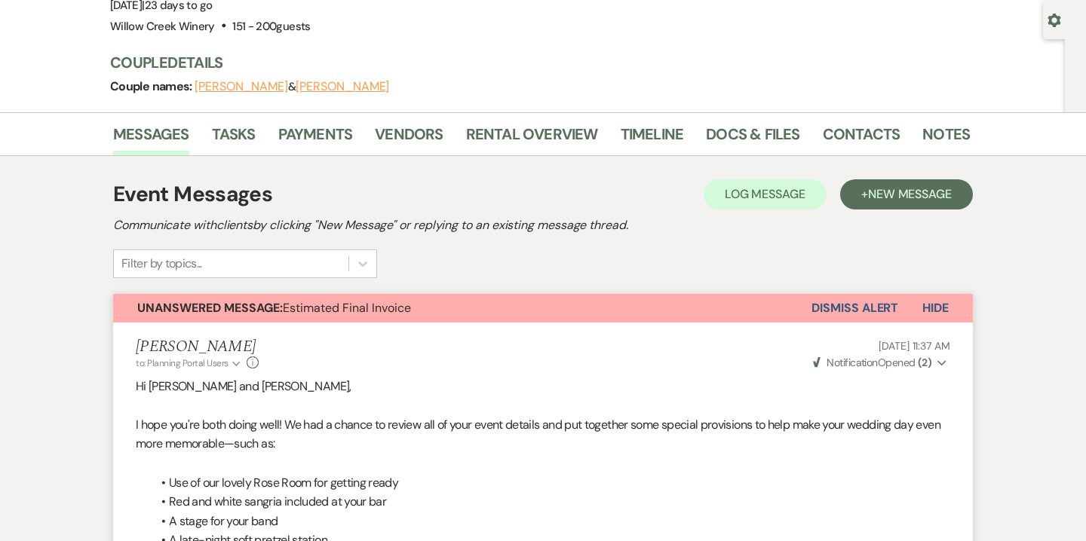
click at [840, 318] on button "Dismiss Alert" at bounding box center [854, 308] width 87 height 29
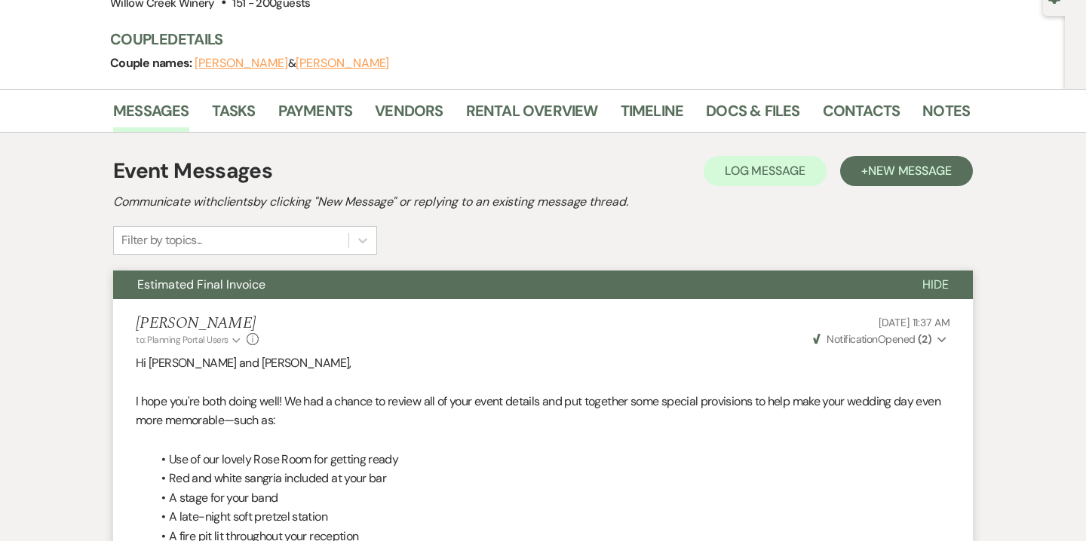
scroll to position [165, 0]
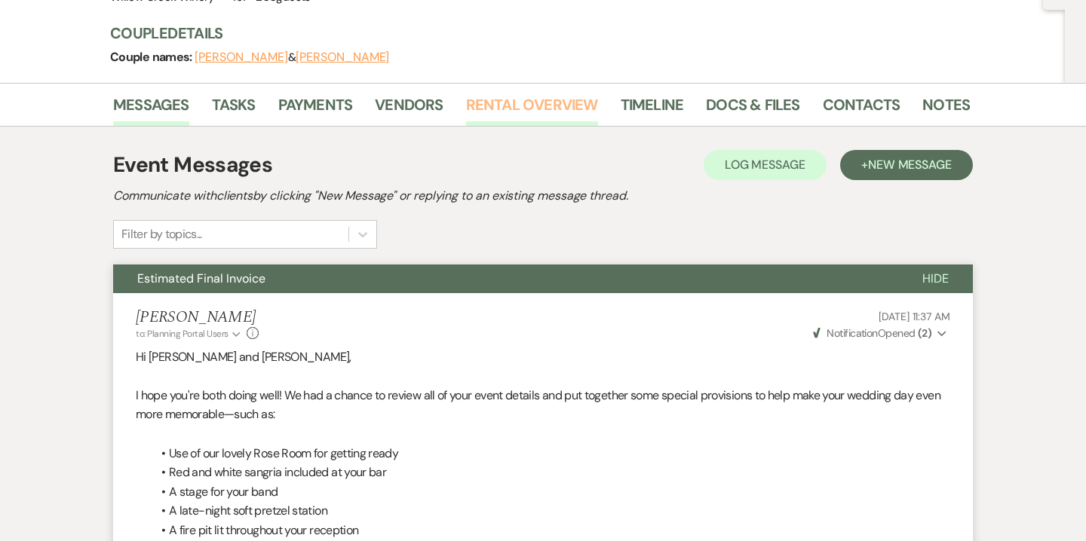
click at [553, 107] on link "Rental Overview" at bounding box center [532, 109] width 132 height 33
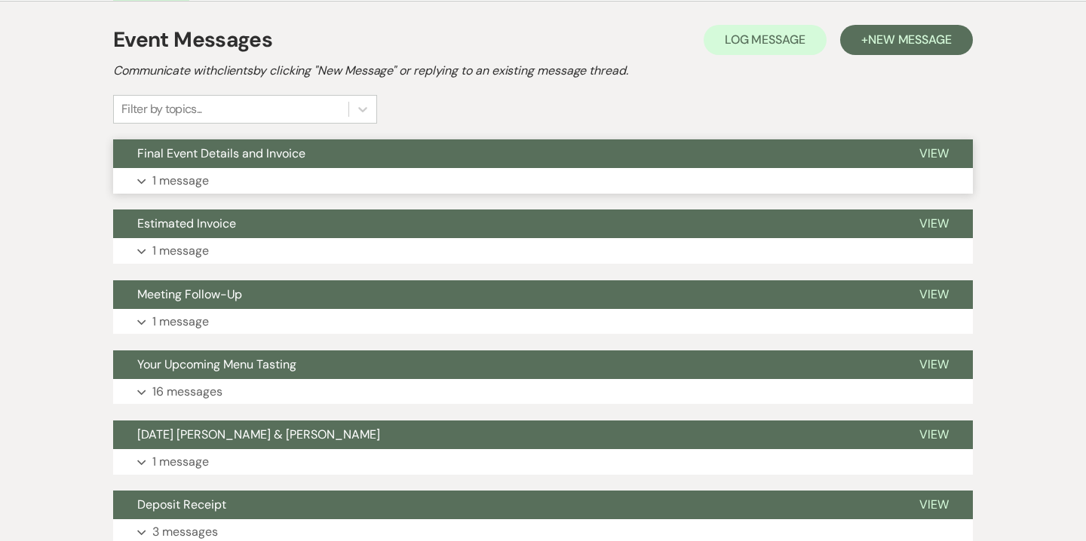
click at [369, 167] on button "Final Event Details and Invoice" at bounding box center [504, 153] width 782 height 29
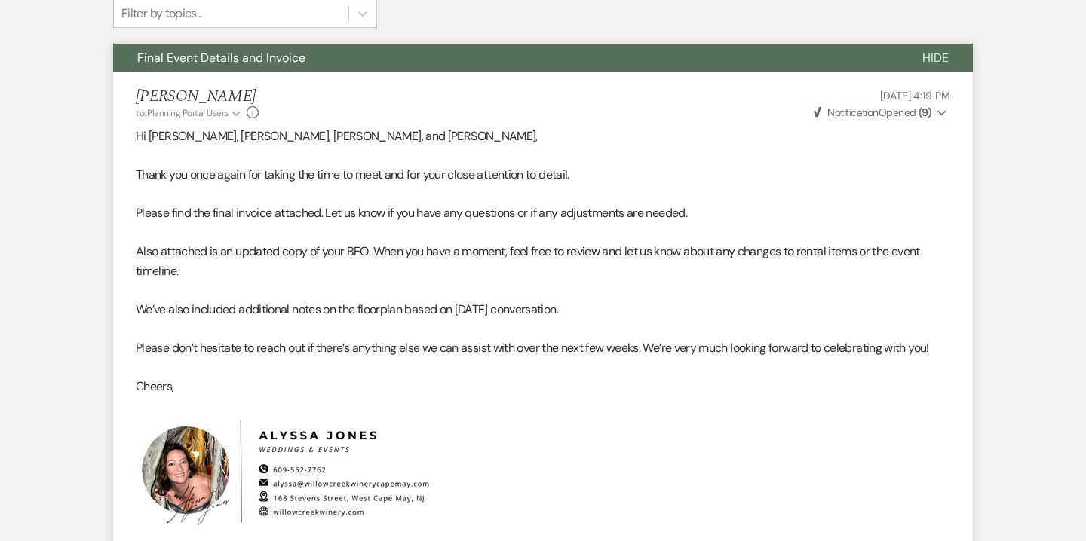
scroll to position [409, 0]
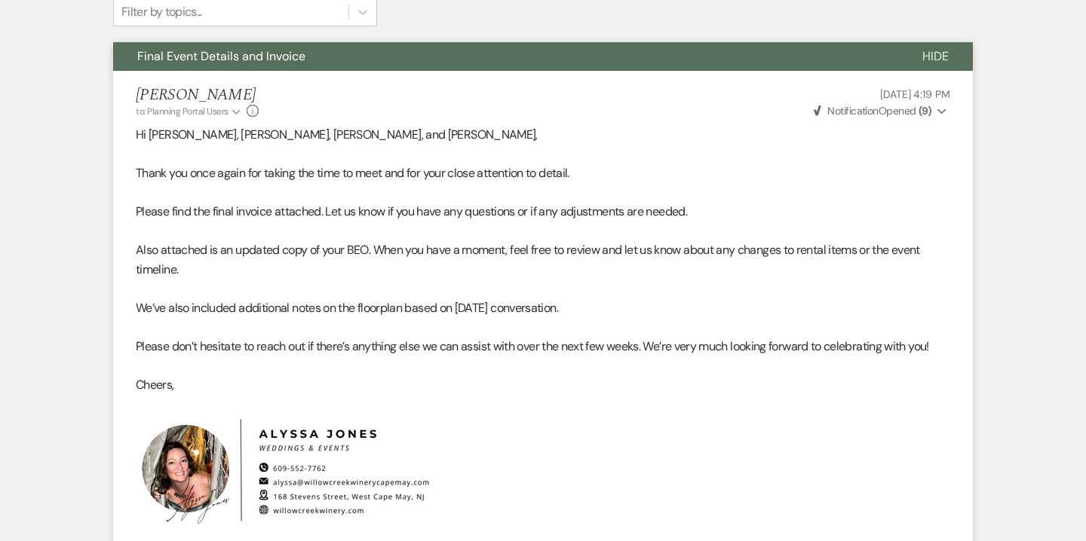
click at [946, 109] on icon "Expand" at bounding box center [941, 111] width 9 height 11
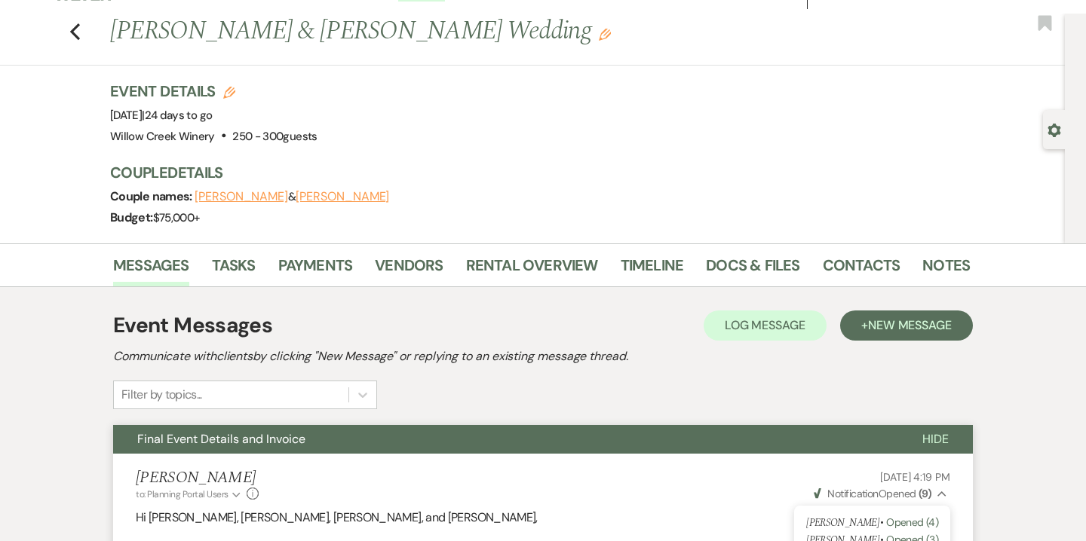
scroll to position [0, 0]
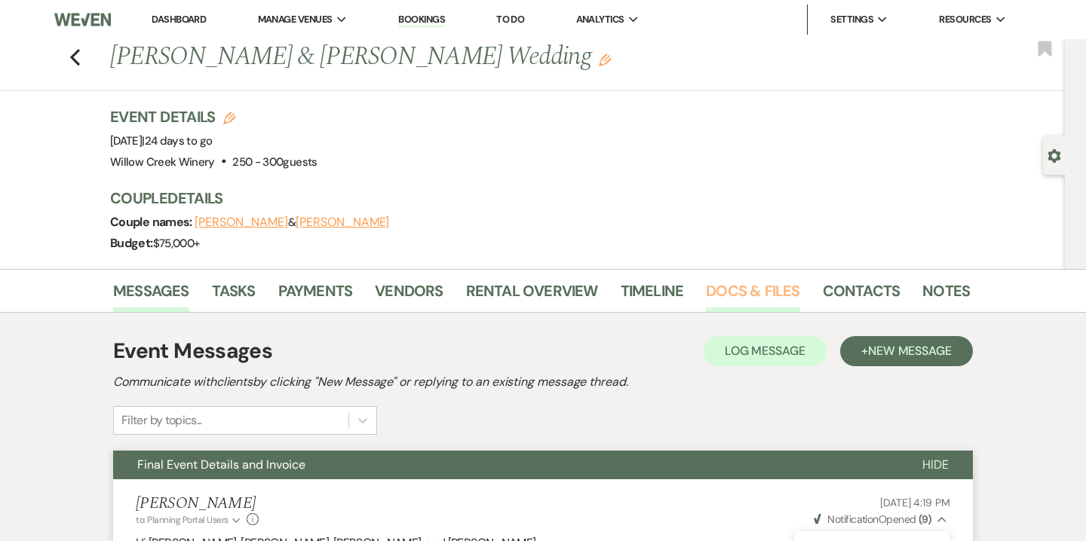
click at [780, 296] on link "Docs & Files" at bounding box center [752, 295] width 93 height 33
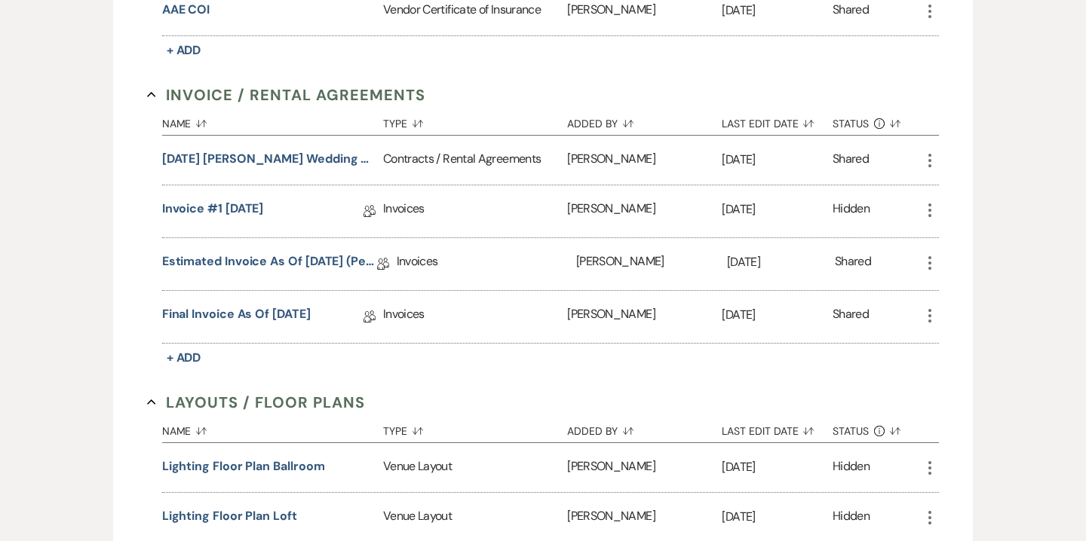
scroll to position [788, 0]
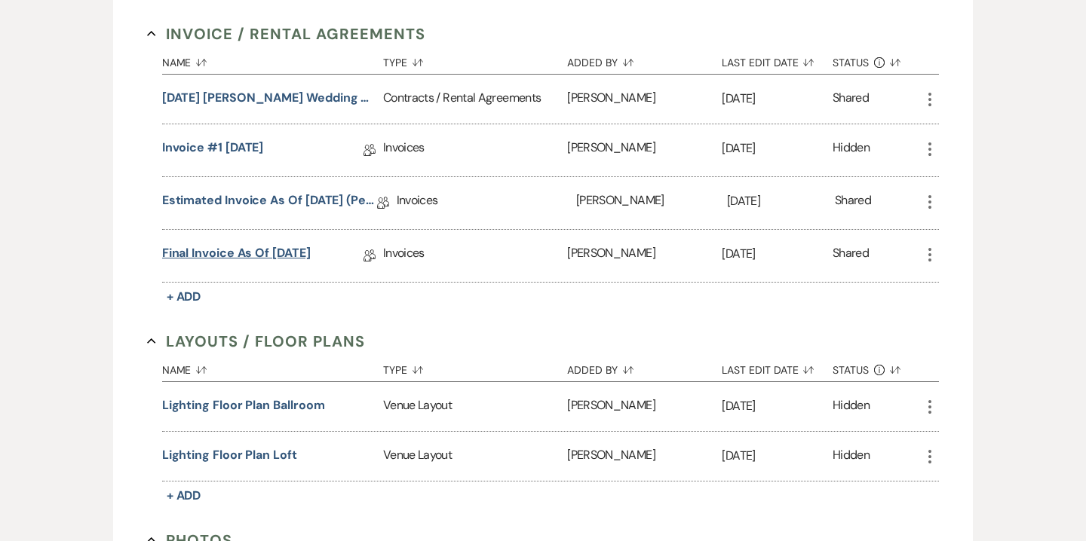
click at [311, 250] on link "Final Invoice as of 8-18-2025" at bounding box center [236, 255] width 149 height 23
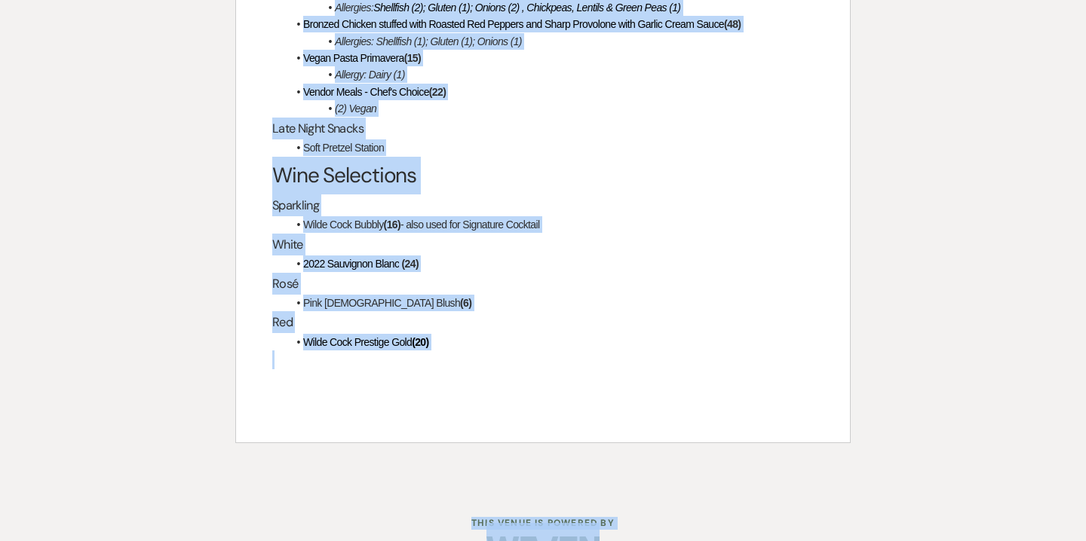
scroll to position [3096, 0]
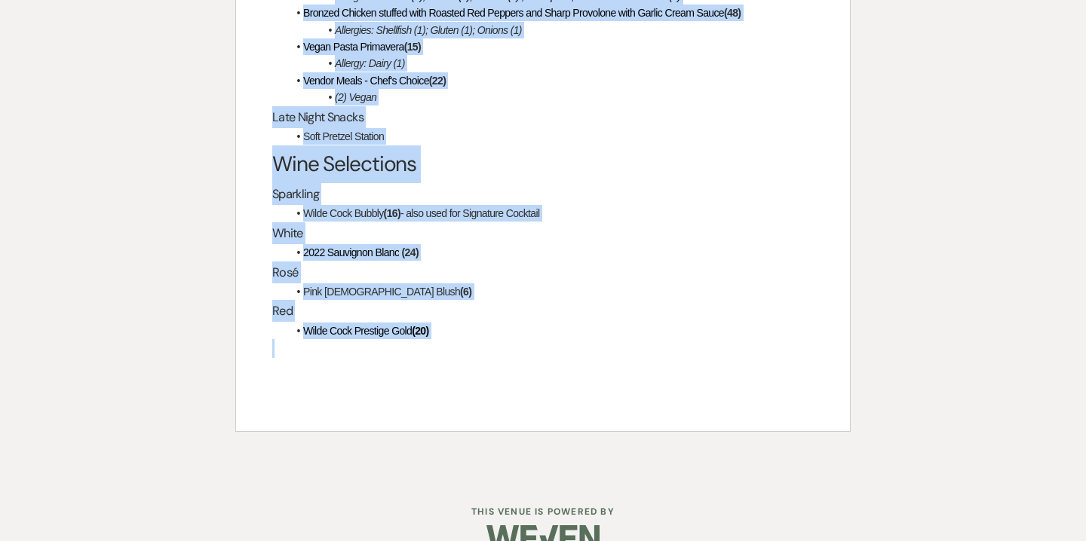
drag, startPoint x: 274, startPoint y: 133, endPoint x: 484, endPoint y: 345, distance: 298.0
copy div "Final Payment The final payment of $30,348.04 is due by cash or check to "Willo…"
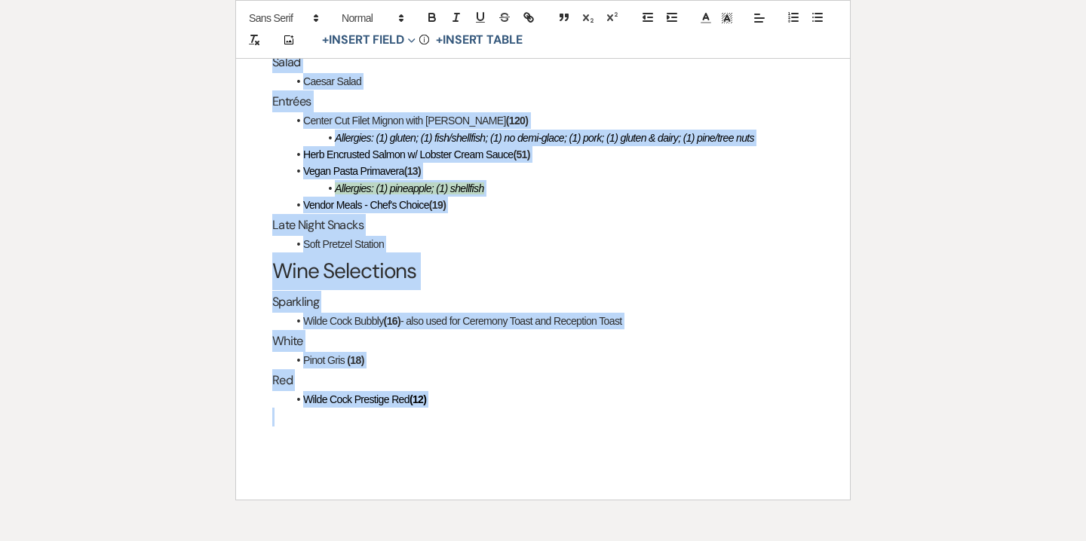
scroll to position [2957, 0]
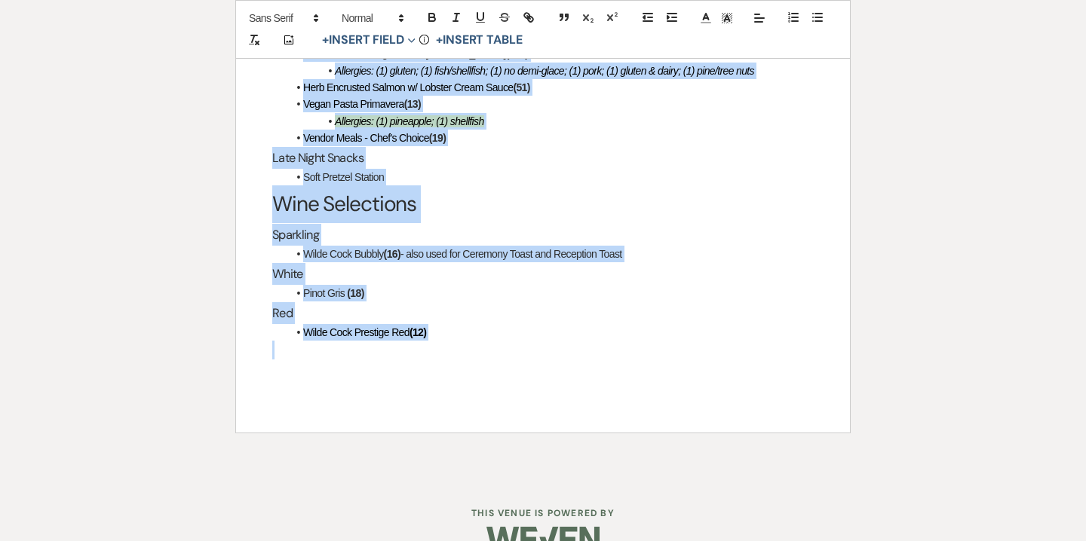
drag, startPoint x: 270, startPoint y: 103, endPoint x: 418, endPoint y: 556, distance: 476.8
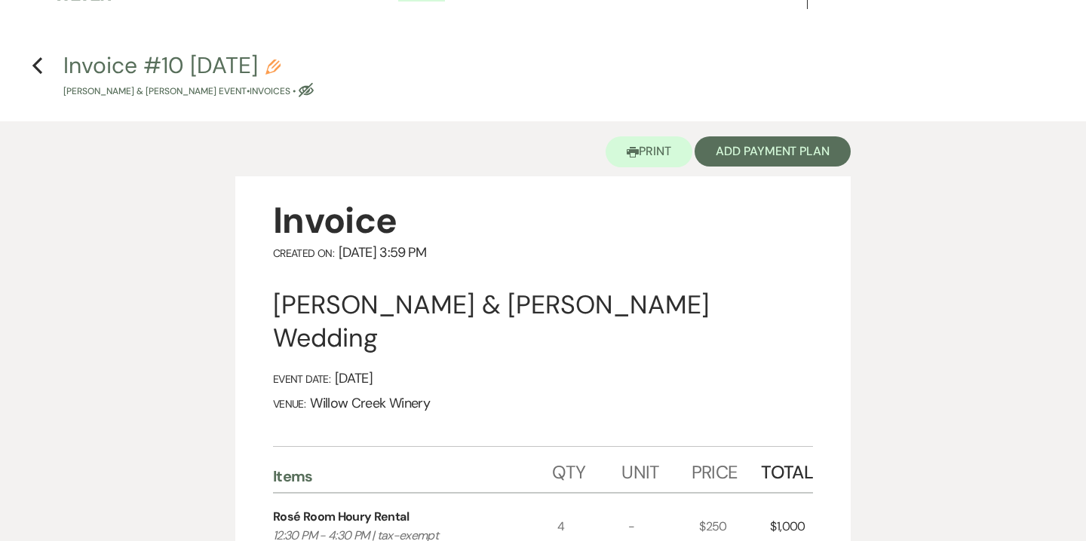
scroll to position [0, 0]
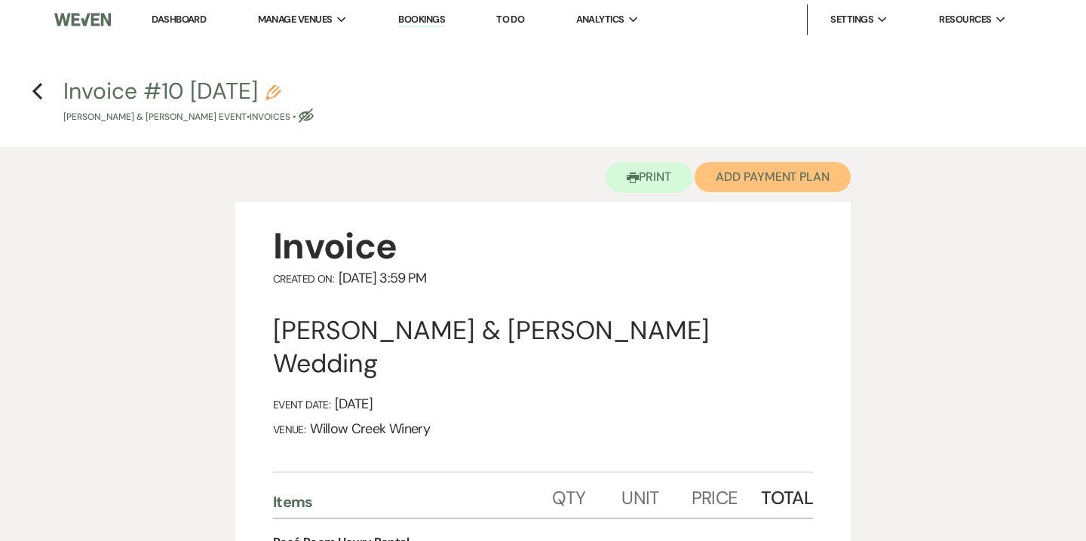
click at [778, 179] on button "Add Payment Plan" at bounding box center [772, 177] width 156 height 30
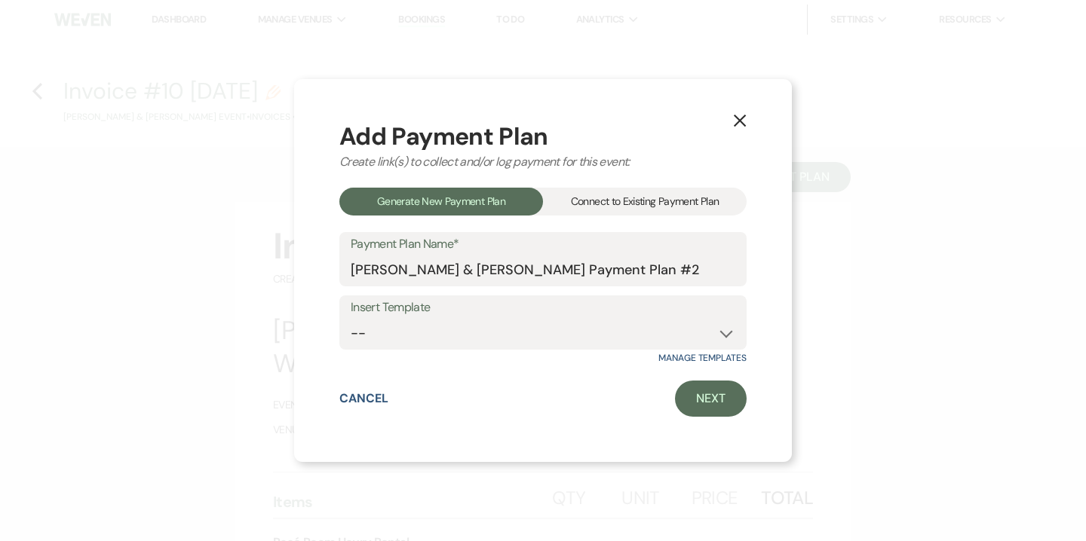
click at [697, 200] on div "Connect to Existing Payment Plan" at bounding box center [645, 202] width 204 height 28
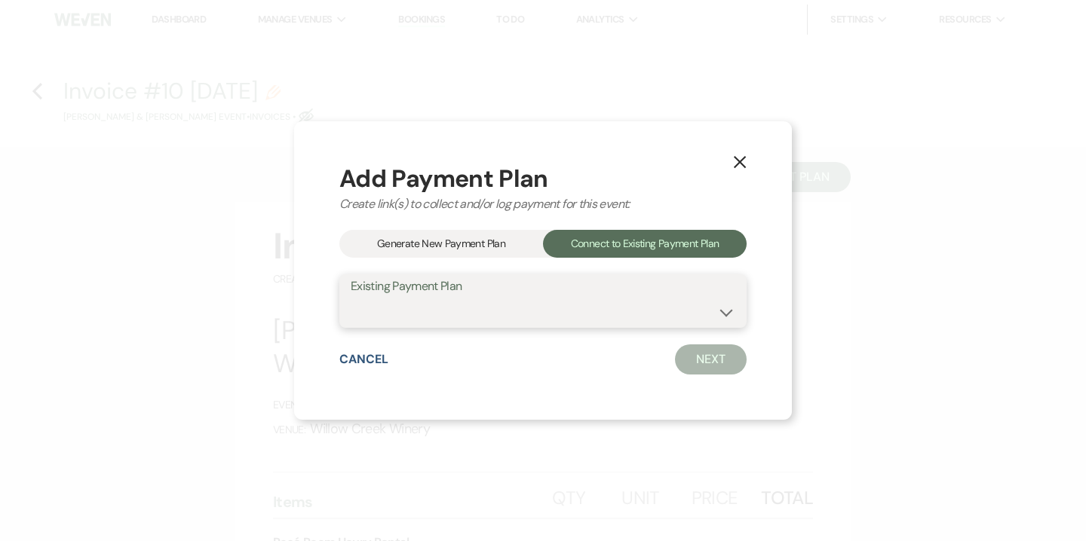
click at [587, 311] on select "Alison Elf & Jacob Heyser's Payment #1" at bounding box center [543, 311] width 384 height 29
select select "13493"
click at [351, 297] on select "Alison Elf & Jacob Heyser's Payment #1" at bounding box center [543, 311] width 384 height 29
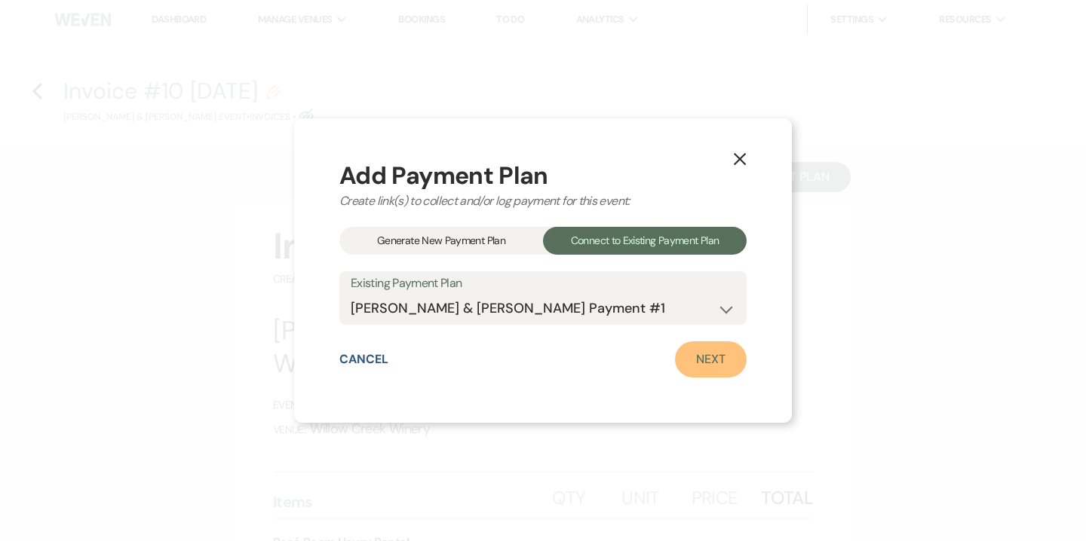
click at [718, 364] on link "Next" at bounding box center [711, 360] width 72 height 36
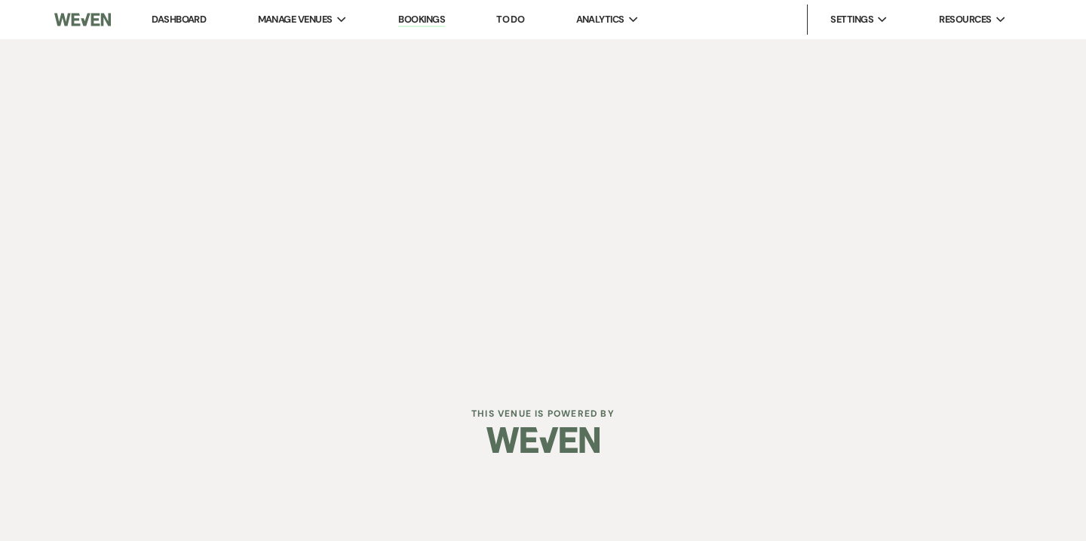
select select "27618"
select select "1"
select select "2"
select select "flat"
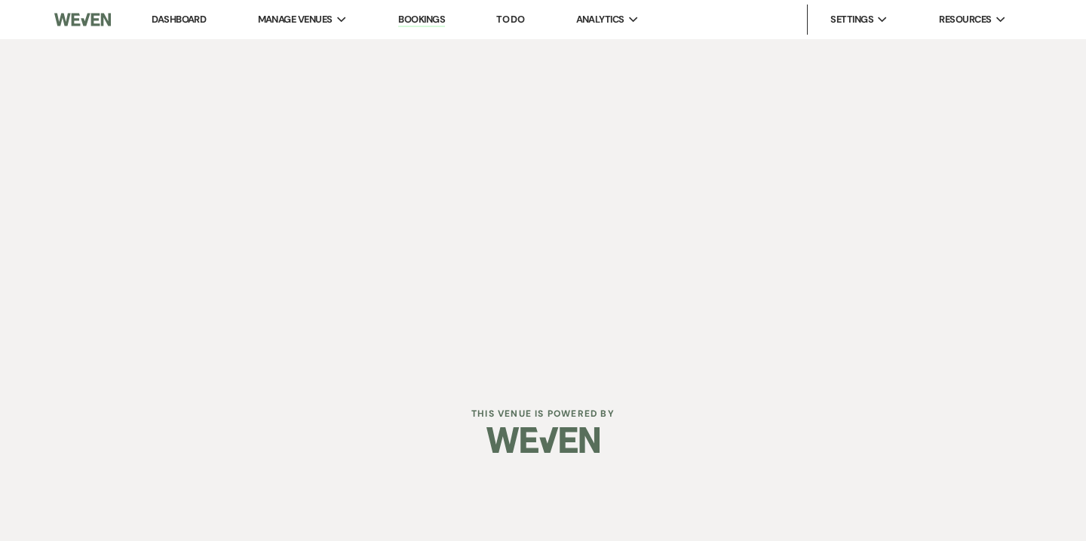
select select "true"
select select "client"
select select "daily"
select select "weeks"
select select "complete"
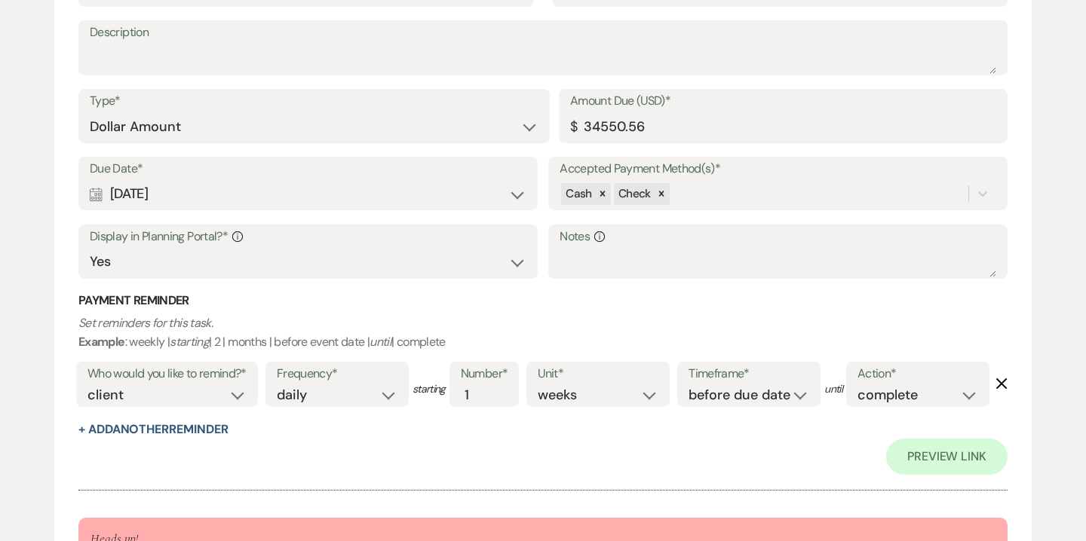
scroll to position [1582, 0]
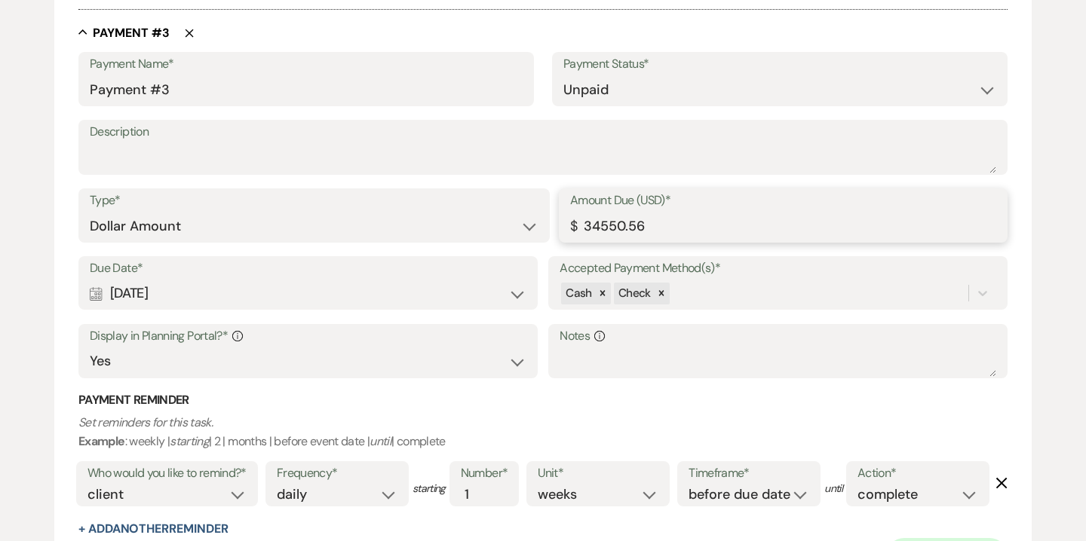
click at [615, 218] on input "34550.56" at bounding box center [783, 226] width 426 height 29
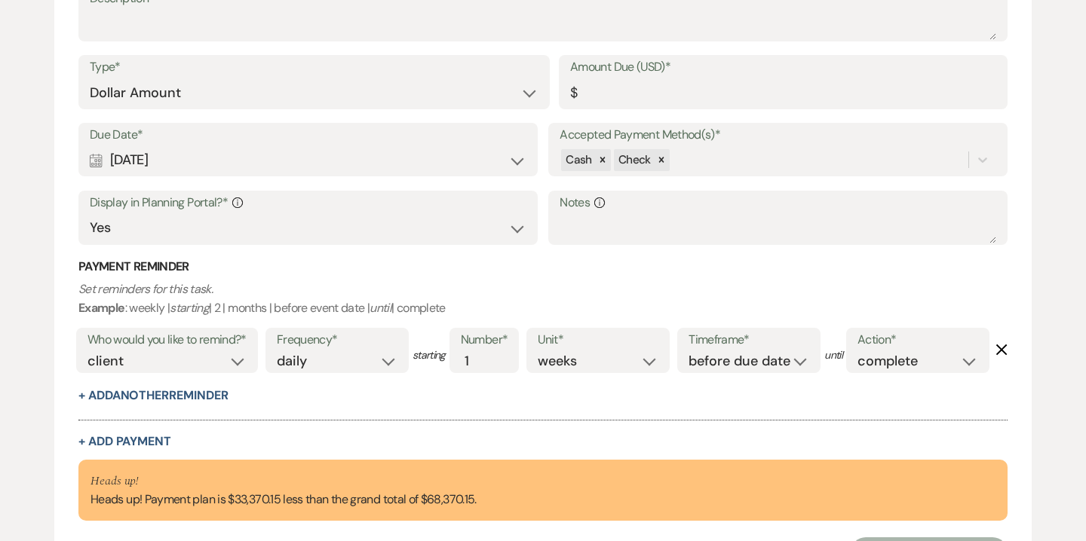
click at [464, 387] on div "Who would you like to remind?* client venue both Frequency* once daily weekly m…" at bounding box center [532, 355] width 921 height 63
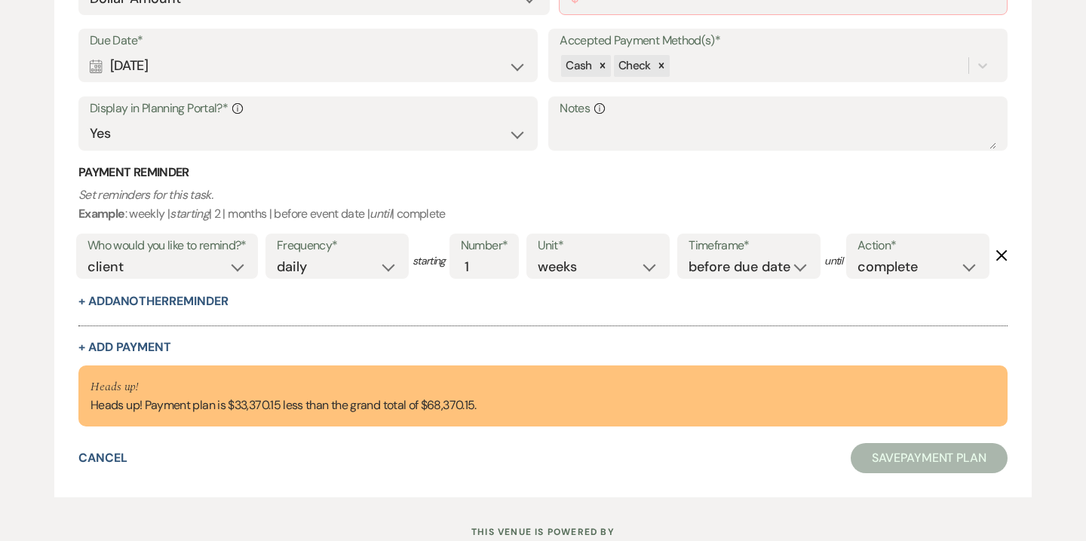
scroll to position [1853, 0]
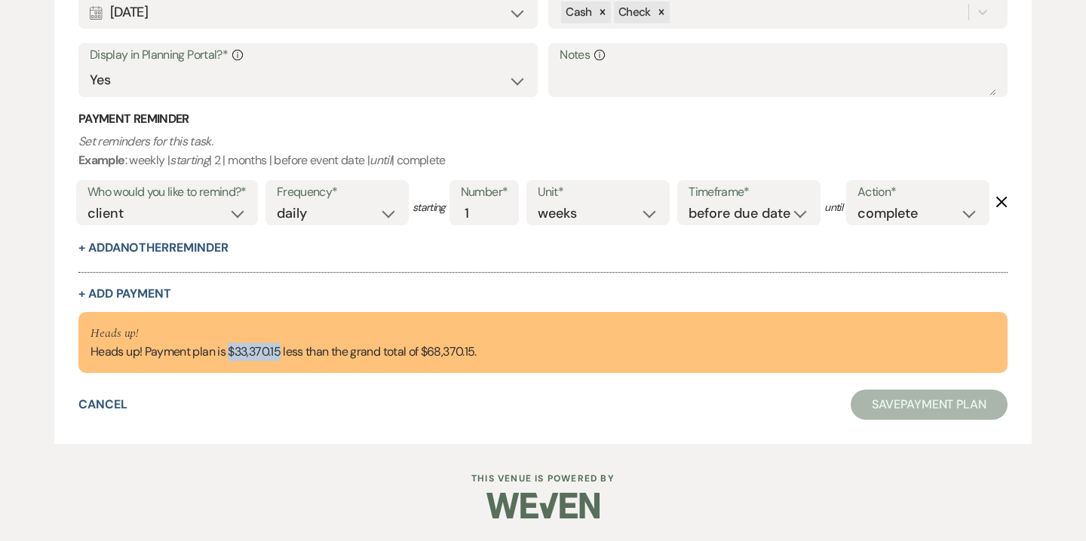
drag, startPoint x: 228, startPoint y: 349, endPoint x: 279, endPoint y: 353, distance: 51.4
click at [279, 353] on div "Heads up! Heads up! Payment plan is $33,370.15 less than the grand total of $68…" at bounding box center [283, 343] width 386 height 38
copy div "$33,370.15"
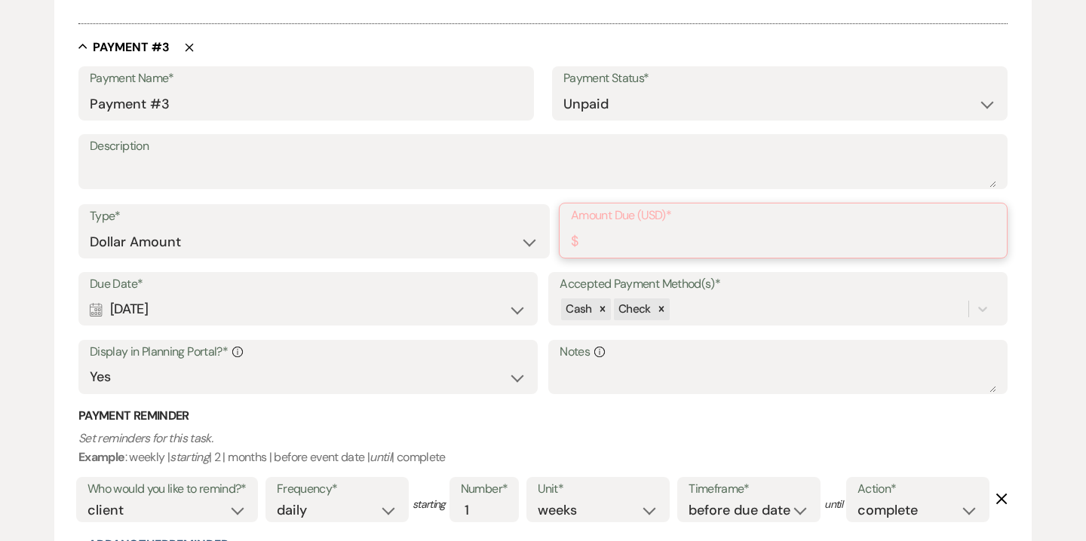
click at [622, 231] on input "Amount Due (USD)*" at bounding box center [783, 241] width 424 height 29
paste input "33370.15"
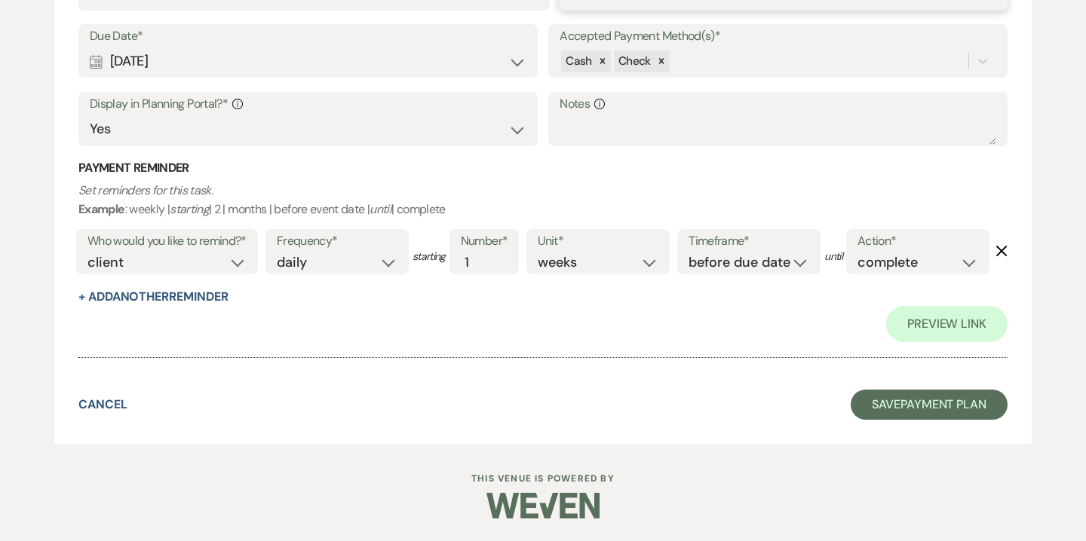
scroll to position [1875, 0]
type input "33370.15"
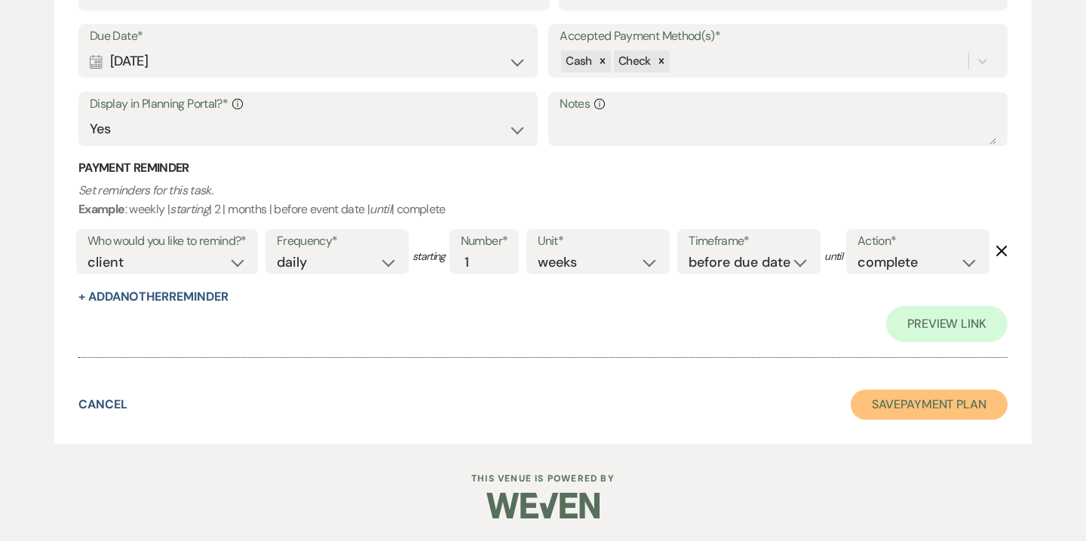
click at [904, 400] on button "Save Payment Plan" at bounding box center [928, 405] width 157 height 30
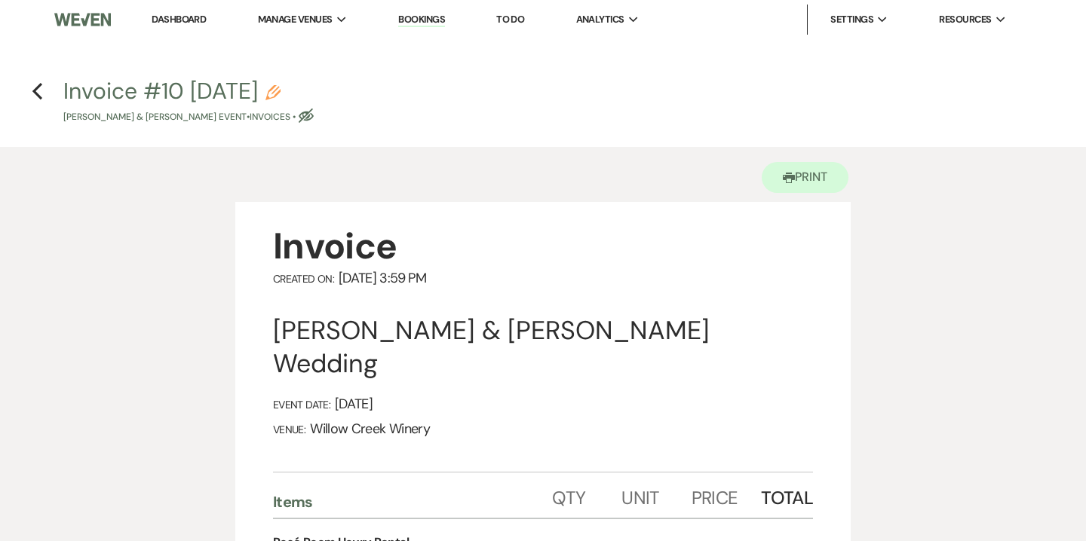
click at [280, 91] on use "button" at bounding box center [272, 92] width 15 height 15
select select "22"
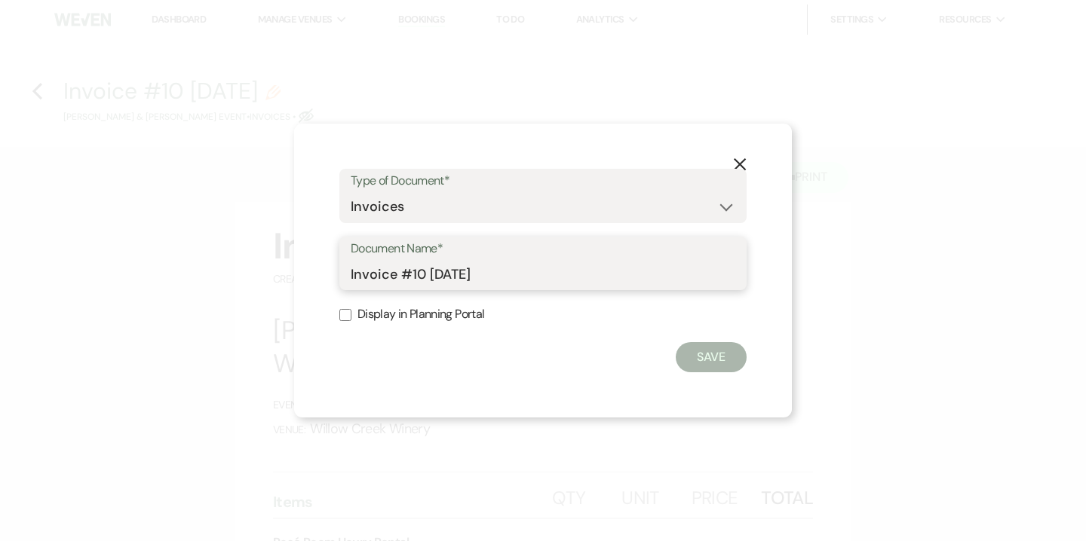
click at [351, 274] on input "Invoice #10 8-19-2025" at bounding box center [543, 273] width 384 height 29
drag, startPoint x: 434, startPoint y: 277, endPoint x: 457, endPoint y: 277, distance: 22.6
click at [457, 277] on input "Final Invoice #10 8-19-2025" at bounding box center [543, 273] width 384 height 29
type input "Final Invoice as of 8-19-2025"
click at [708, 360] on button "Save" at bounding box center [711, 357] width 71 height 30
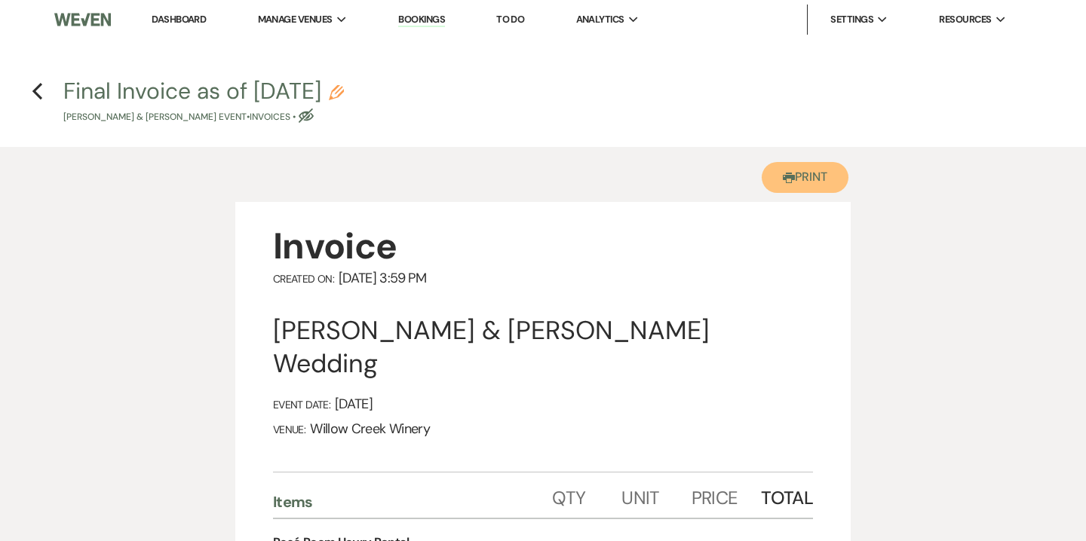
click at [802, 187] on button "Printer Print" at bounding box center [804, 177] width 87 height 31
click at [344, 92] on icon "Pencil" at bounding box center [336, 92] width 15 height 15
select select "22"
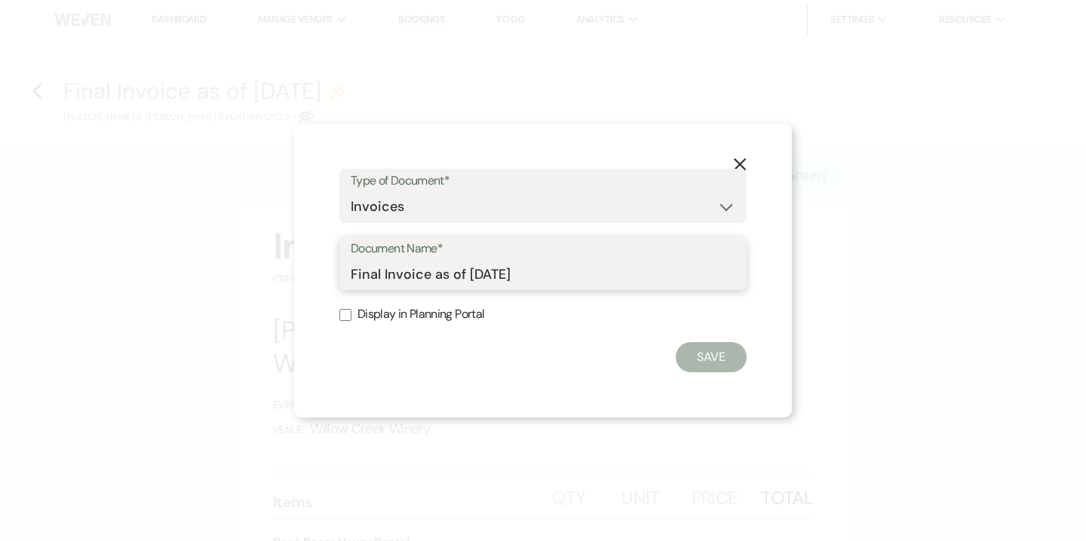
click at [435, 267] on input "Final Invoice as of 8-19-2025" at bounding box center [543, 273] width 384 height 29
click at [743, 161] on use "button" at bounding box center [740, 164] width 12 height 12
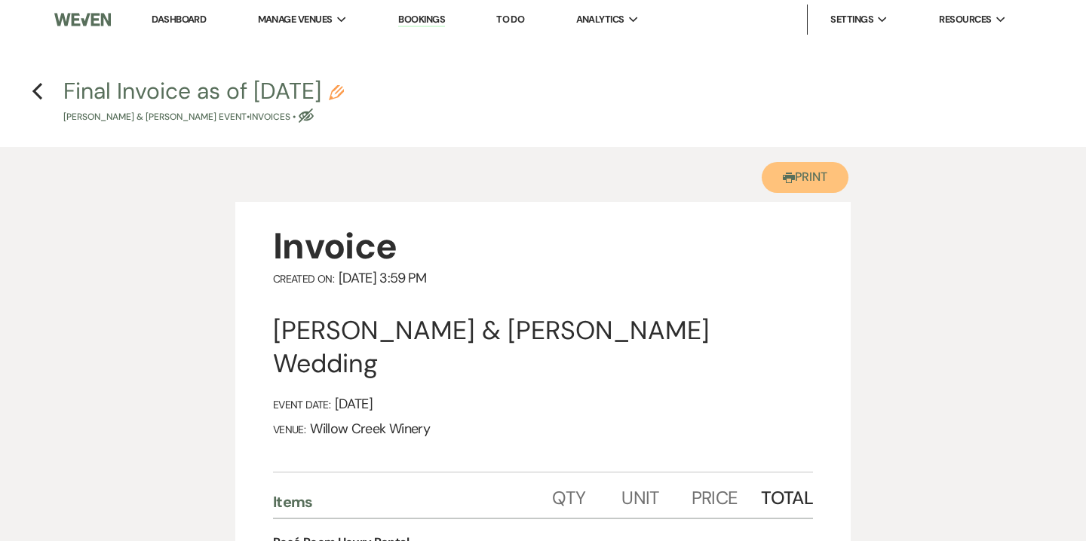
click at [798, 180] on button "Printer Print" at bounding box center [804, 177] width 87 height 31
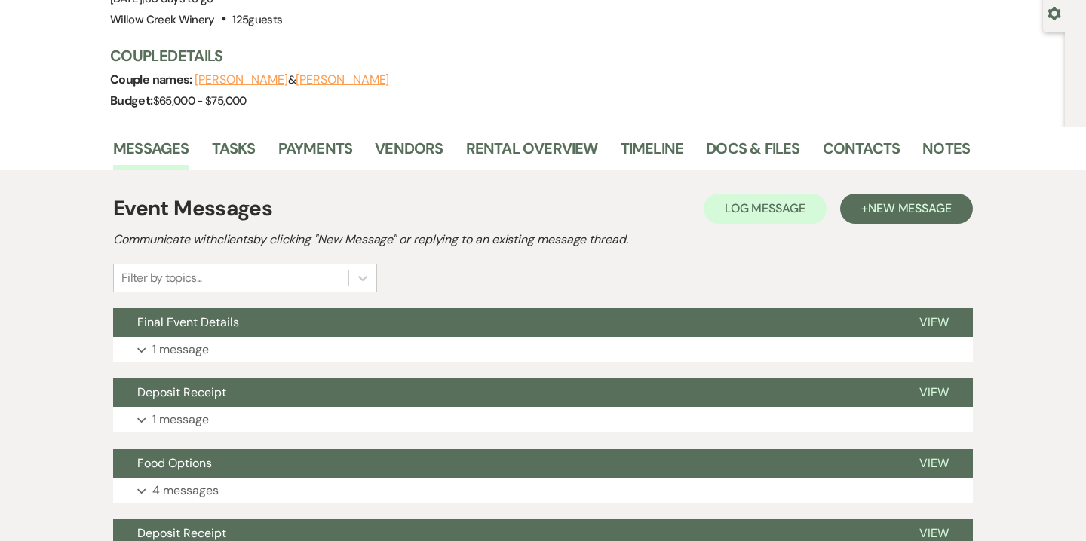
scroll to position [183, 0]
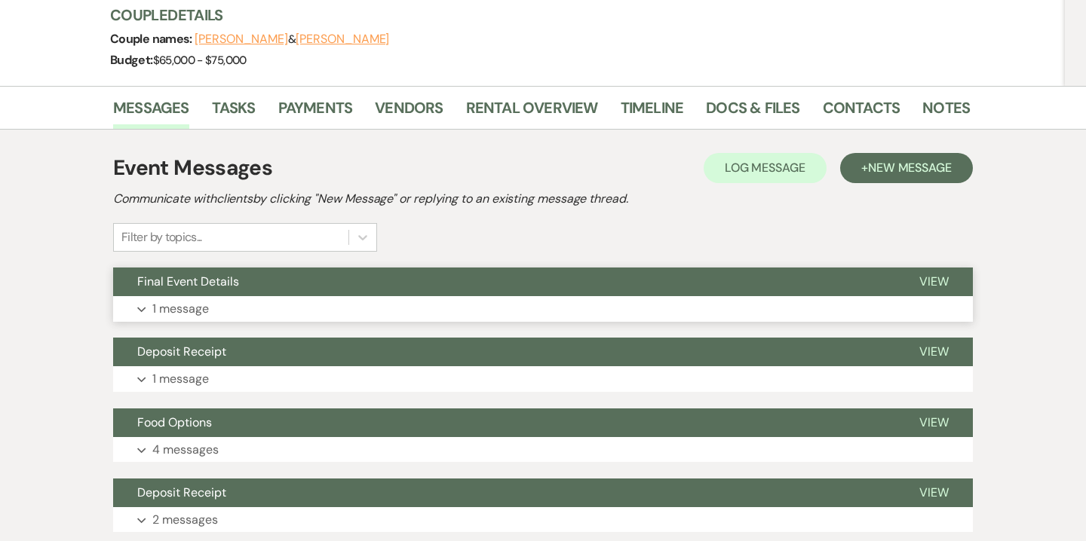
click at [267, 308] on button "Expand 1 message" at bounding box center [542, 309] width 859 height 26
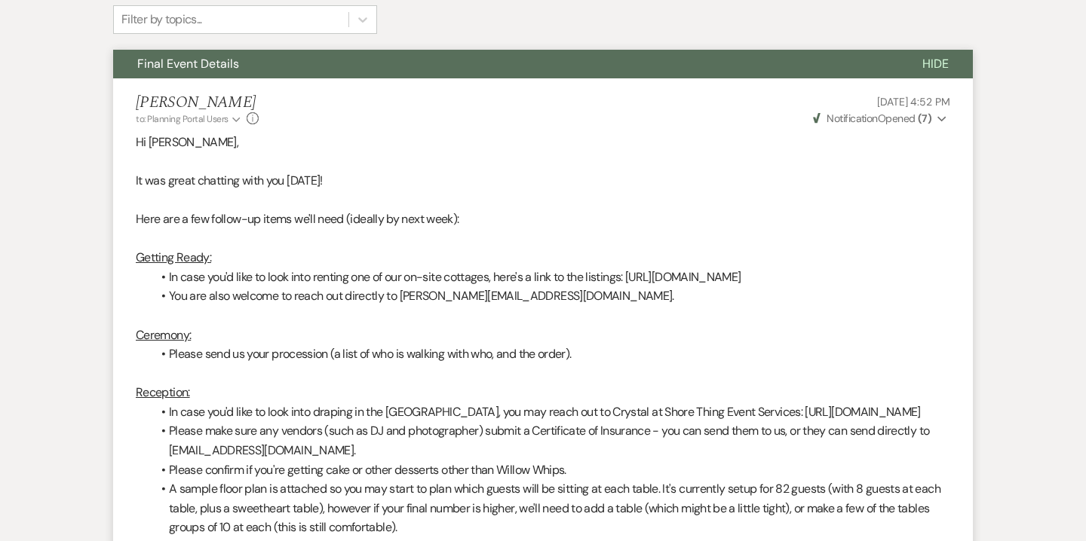
scroll to position [348, 0]
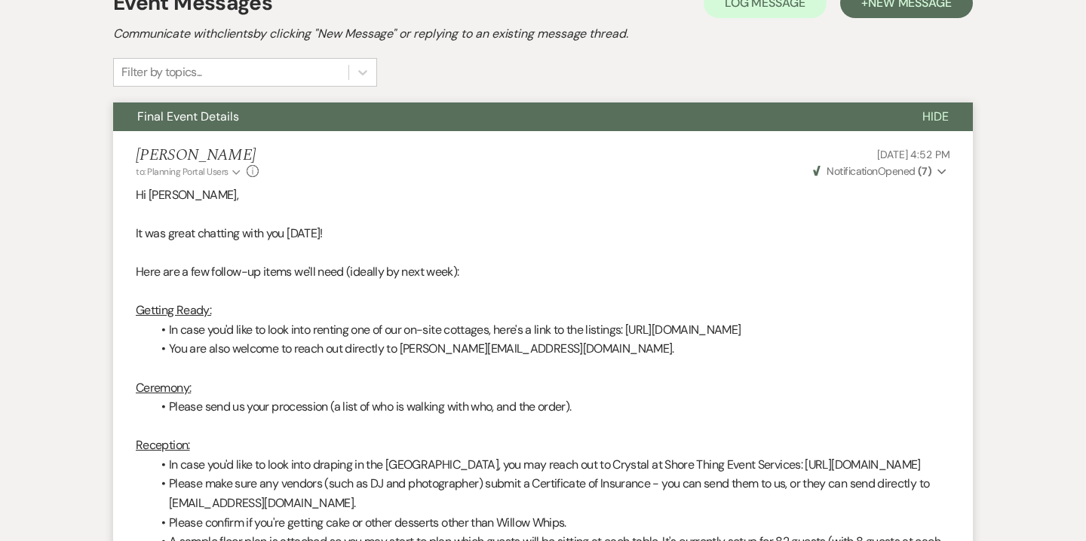
click at [683, 292] on p at bounding box center [543, 292] width 814 height 20
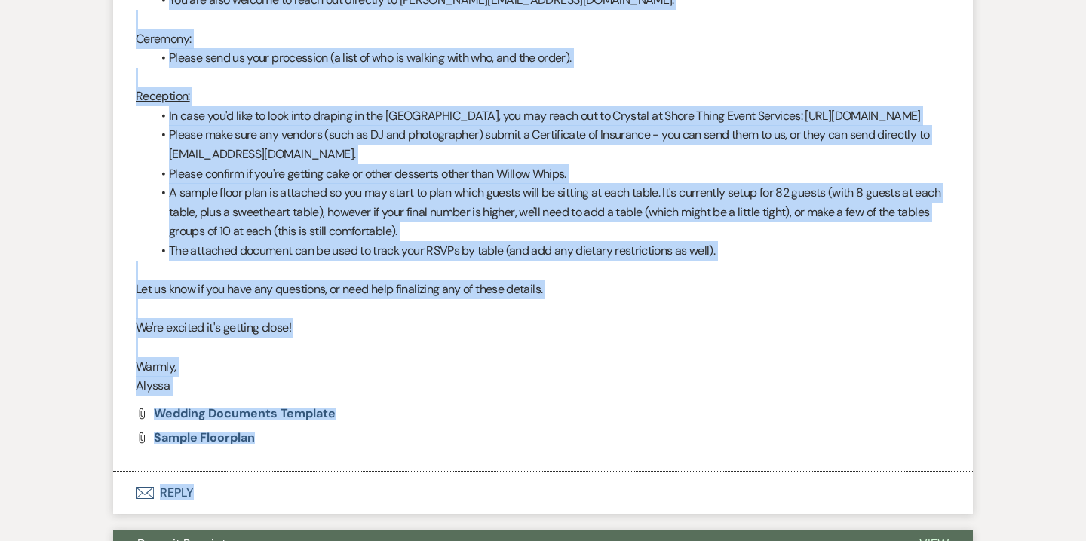
scroll to position [743, 0]
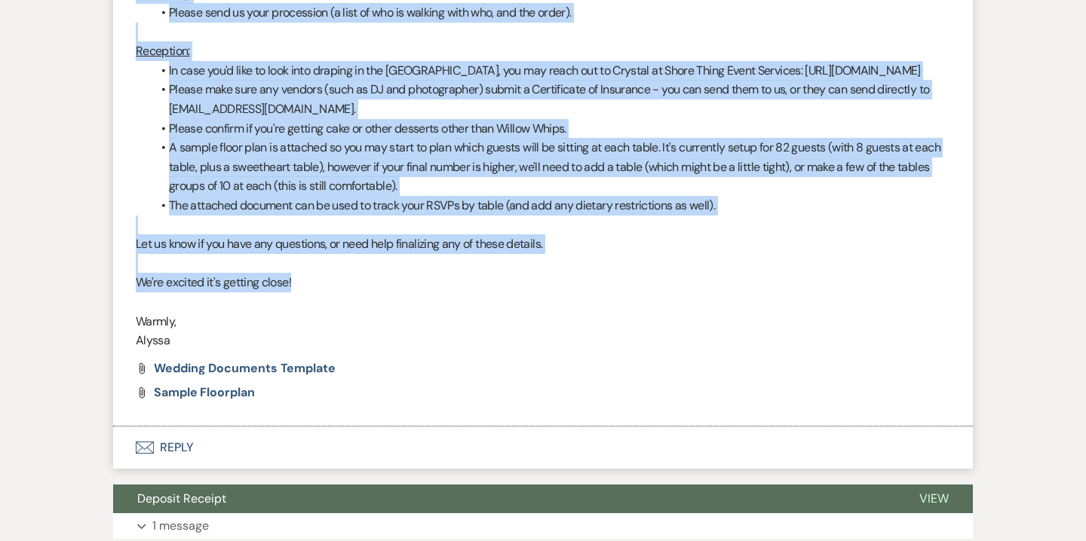
drag, startPoint x: 135, startPoint y: 188, endPoint x: 409, endPoint y: 311, distance: 299.7
click at [409, 311] on li "[PERSON_NAME] to: Planning Portal Users Expand Info [DATE] 4:52 PM Weven Check …" at bounding box center [542, 82] width 859 height 690
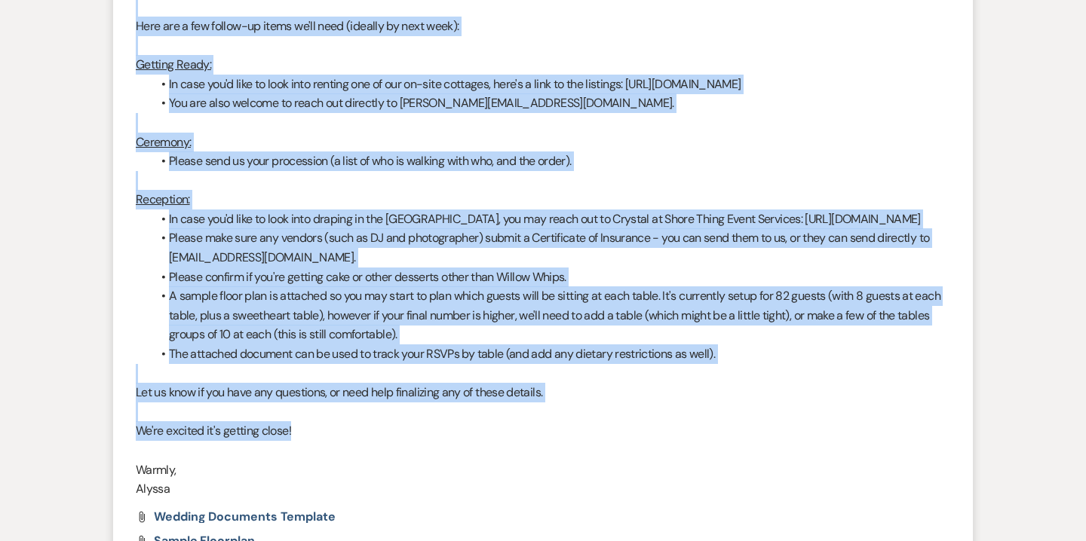
scroll to position [570, 0]
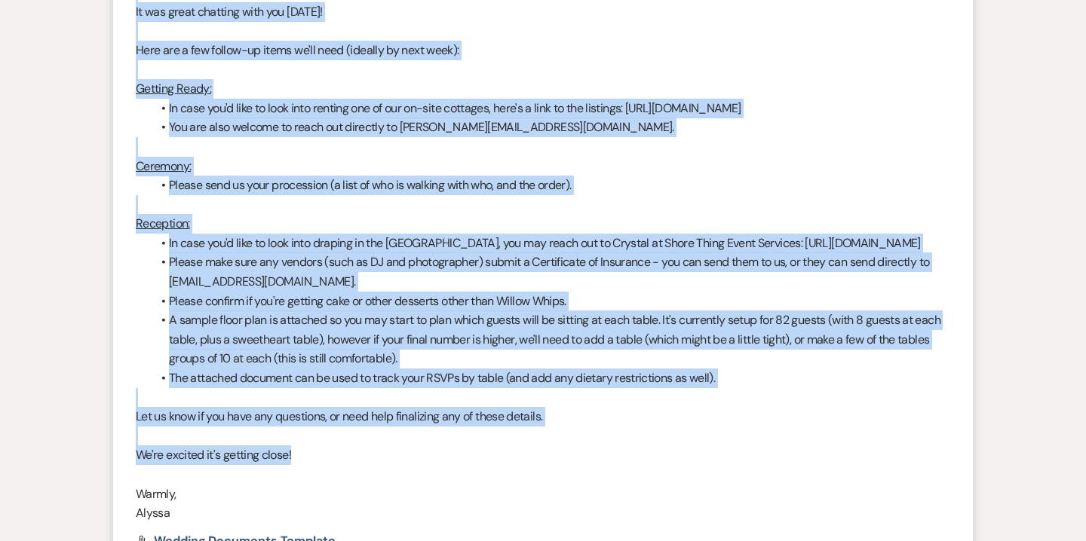
click at [774, 388] on li "The attached document can be used to track your RSVPs by table (and add any die…" at bounding box center [550, 379] width 799 height 20
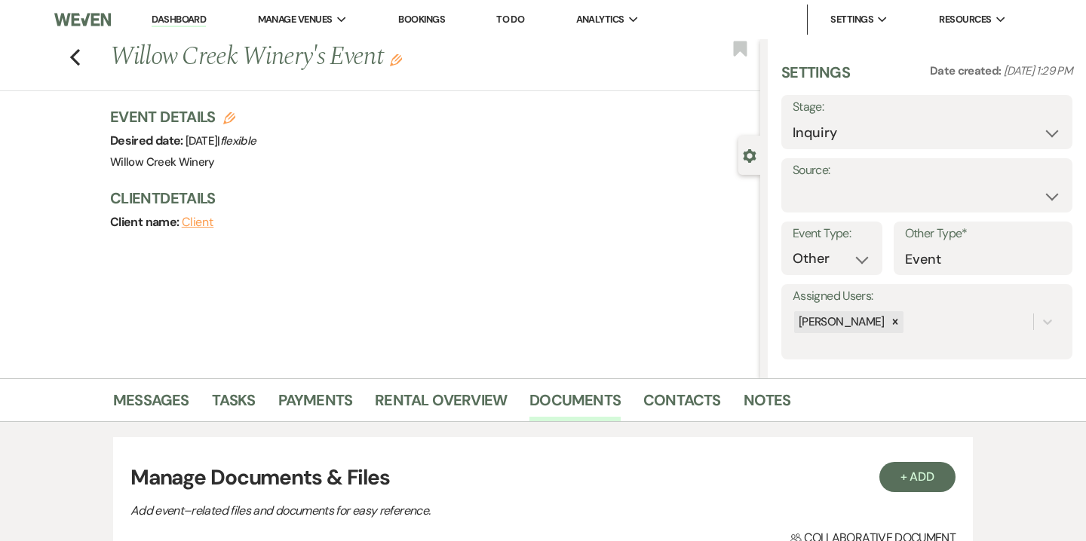
select select "13"
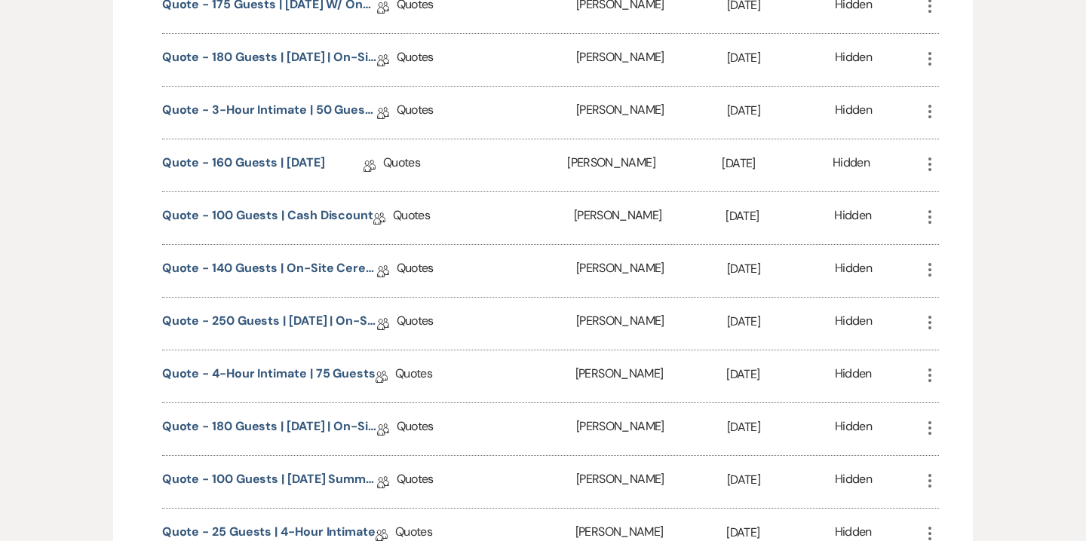
scroll to position [1191, 0]
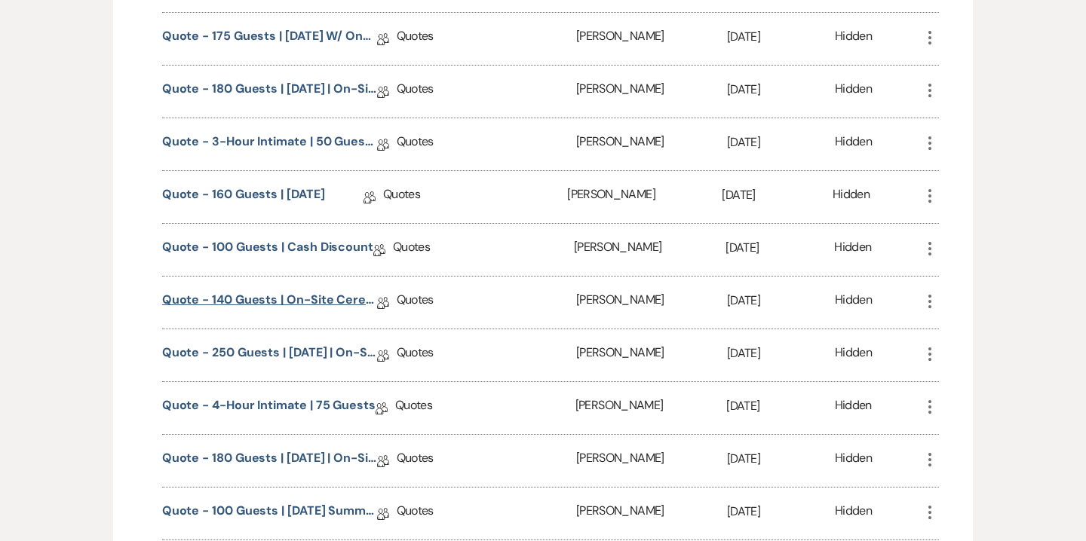
click at [318, 294] on link "Quote - 140 guests | on-site ceremony" at bounding box center [269, 302] width 215 height 23
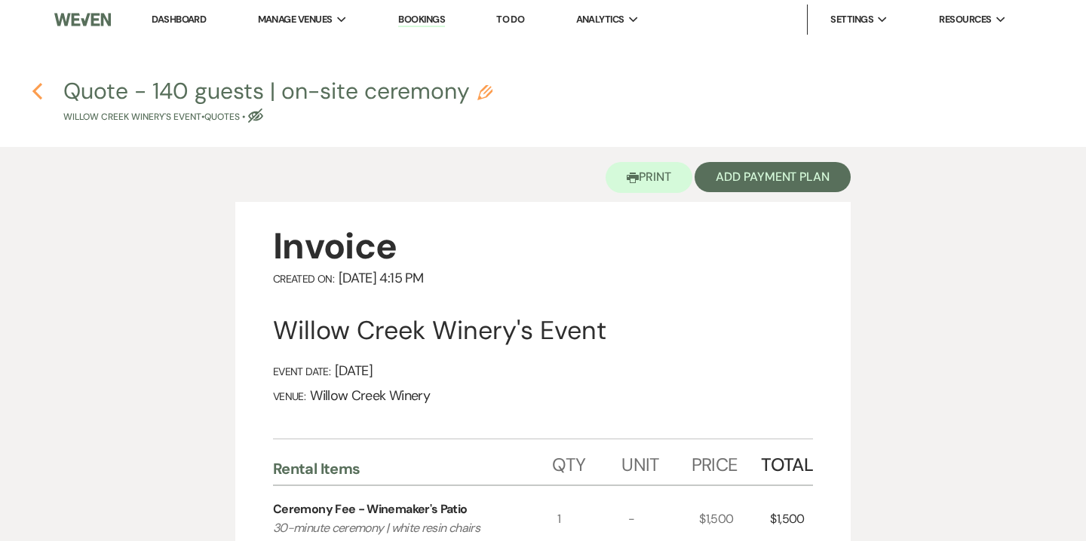
click at [38, 88] on use "button" at bounding box center [37, 91] width 10 height 17
select select "13"
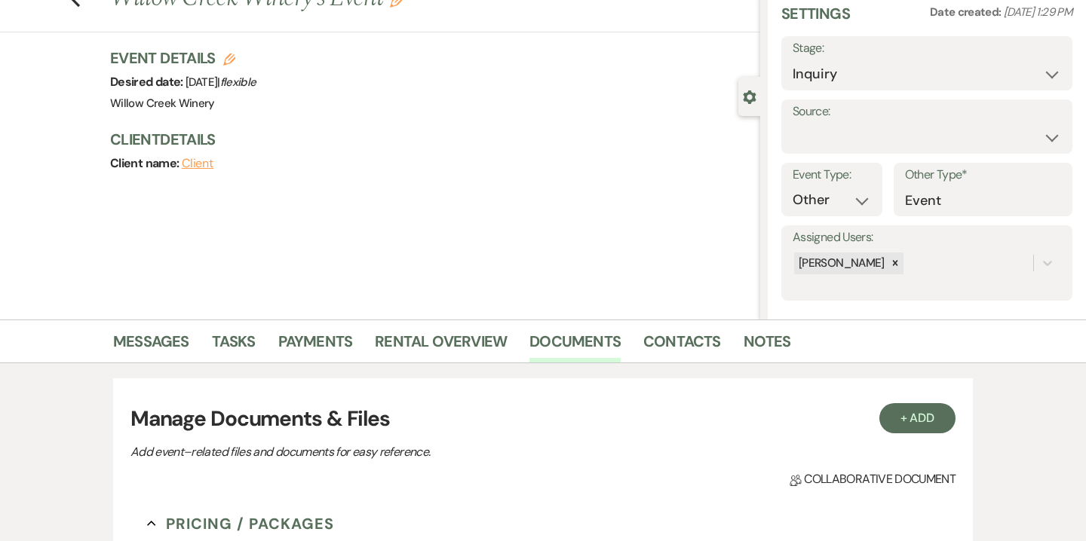
scroll to position [57, 0]
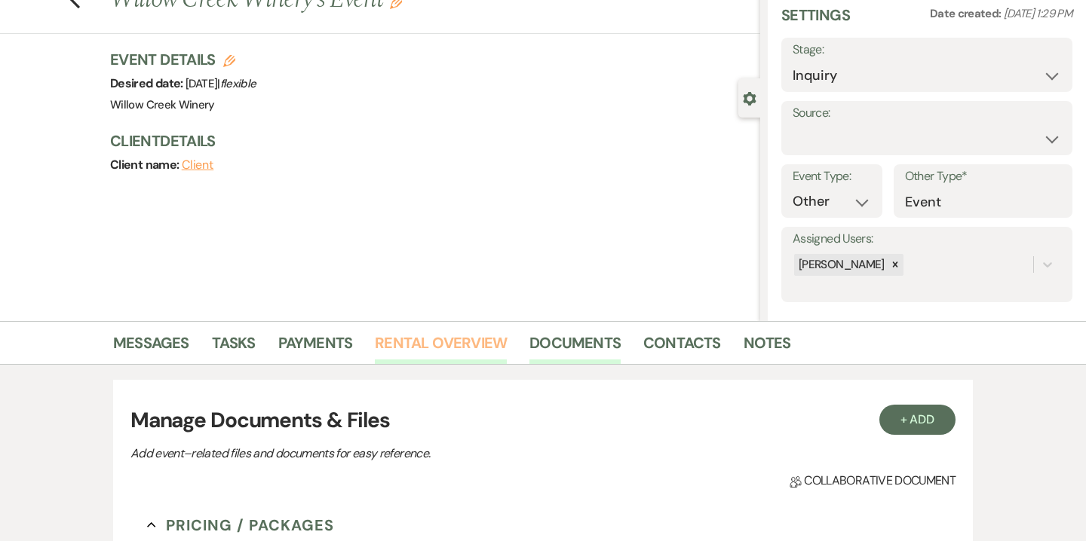
click at [428, 363] on link "Rental Overview" at bounding box center [441, 347] width 132 height 33
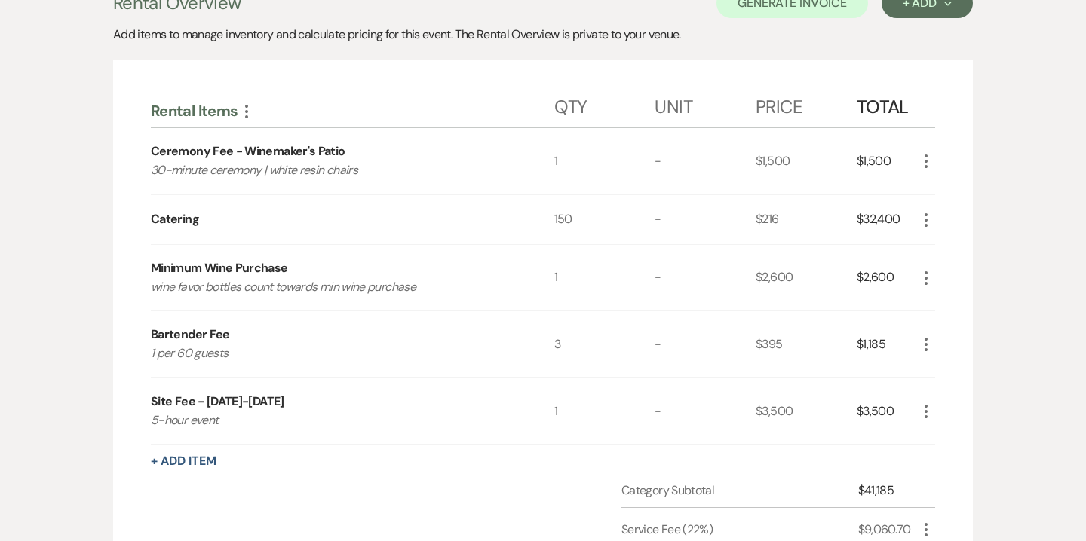
scroll to position [451, 0]
click at [928, 212] on icon "More" at bounding box center [926, 219] width 18 height 18
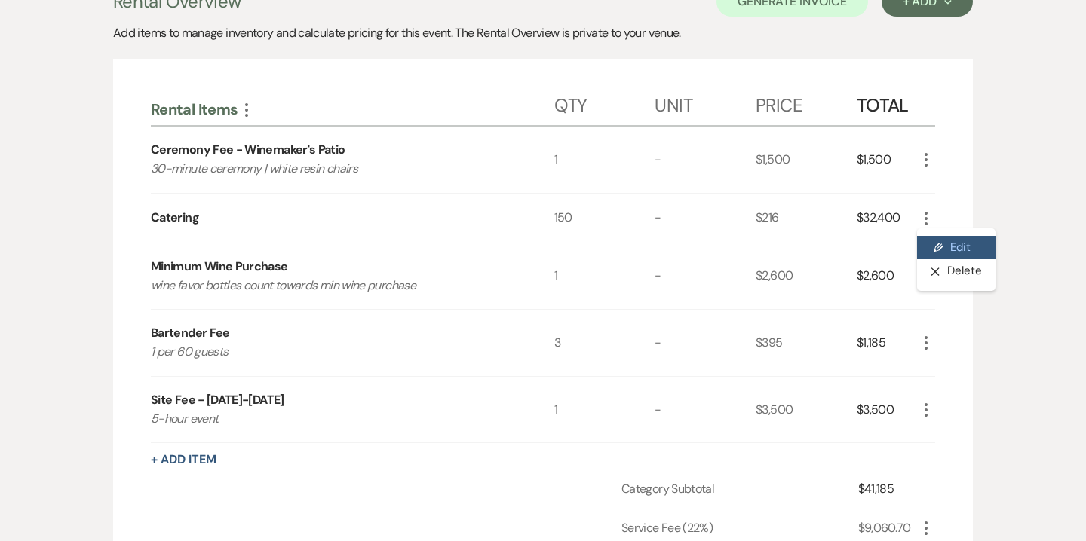
click at [955, 246] on button "Pencil Edit" at bounding box center [956, 248] width 78 height 24
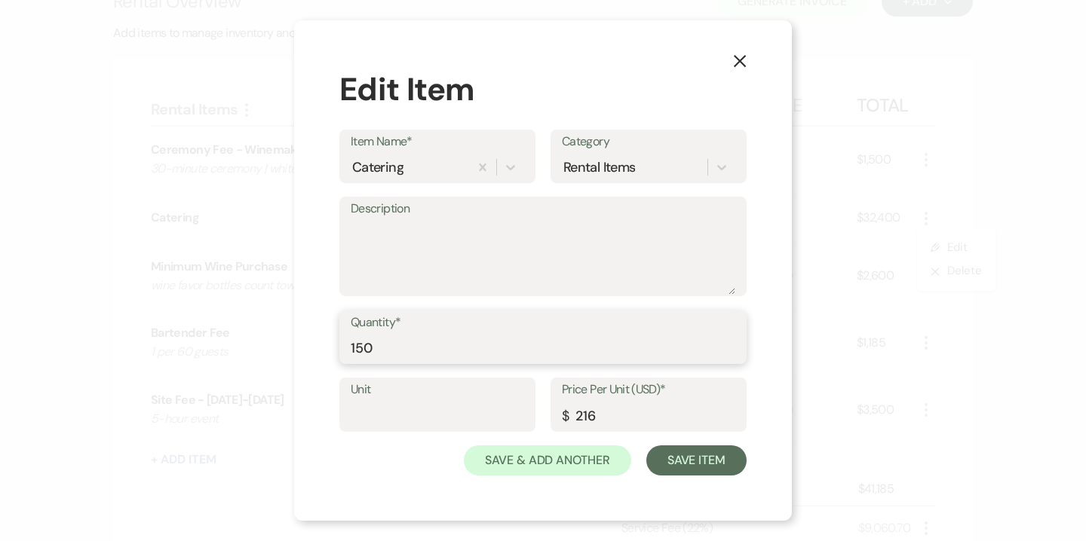
click at [364, 348] on input "150" at bounding box center [543, 347] width 384 height 29
type input "140"
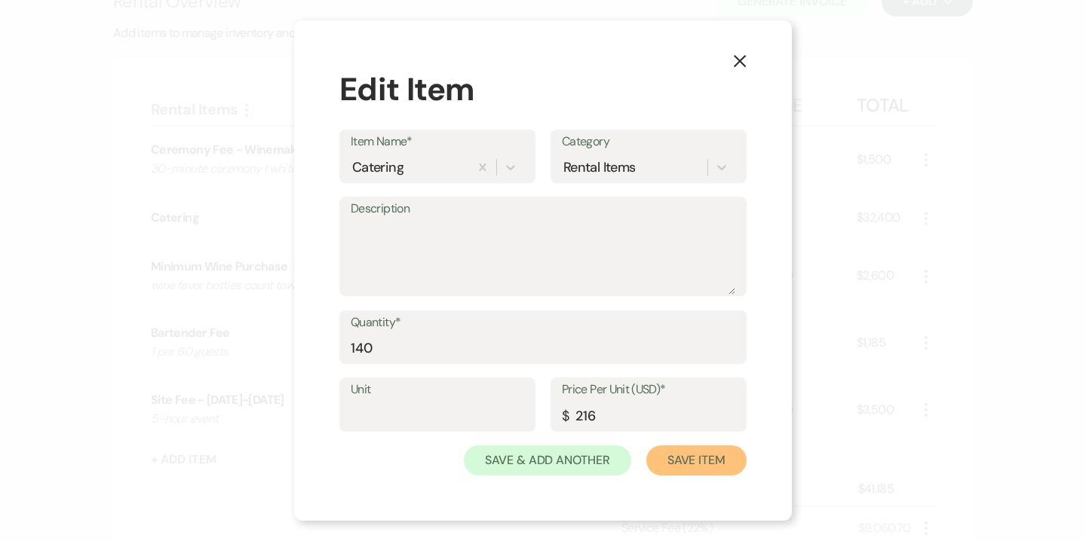
click at [703, 467] on button "Save Item" at bounding box center [696, 461] width 100 height 30
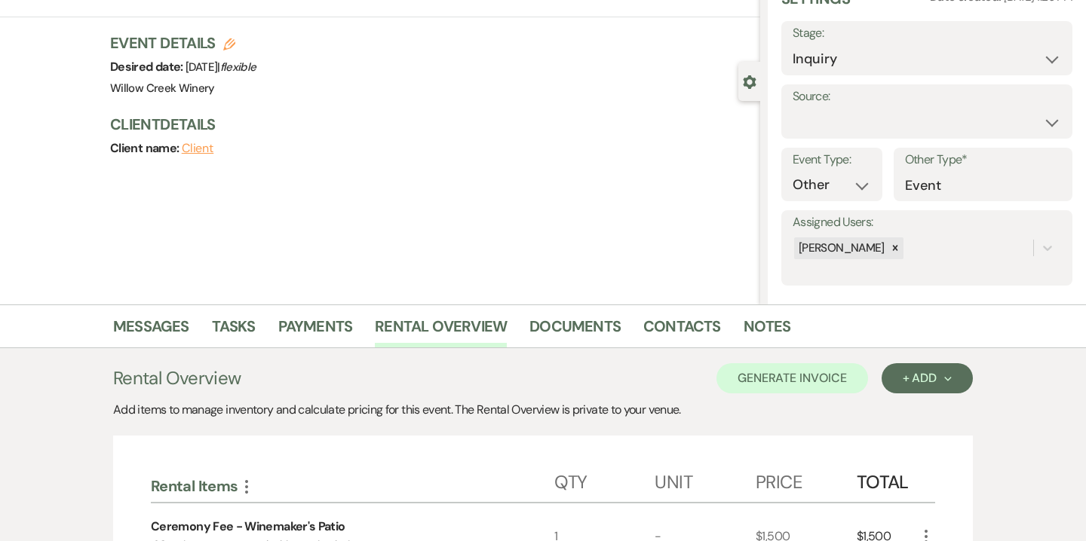
scroll to position [0, 0]
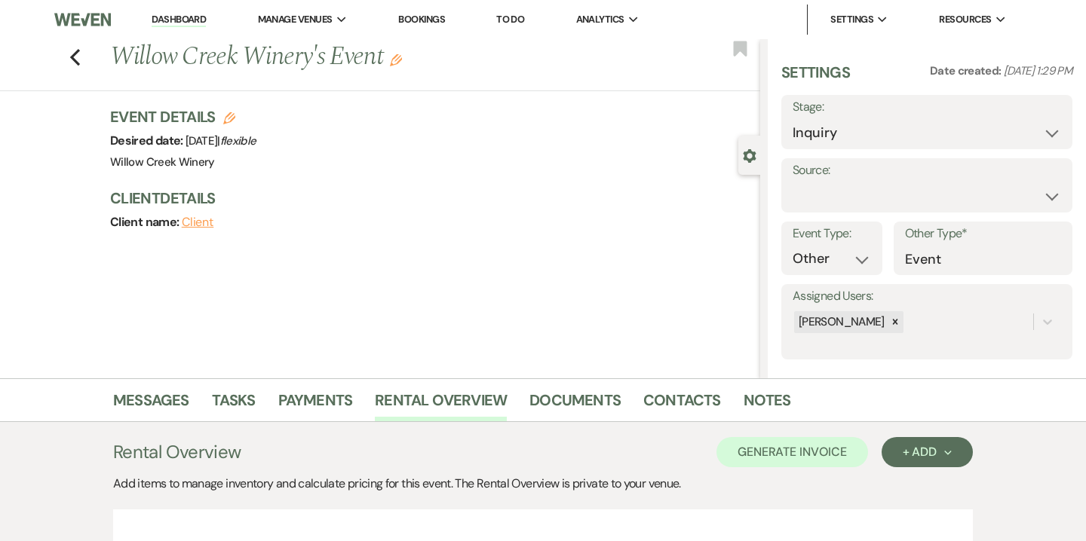
click at [231, 118] on icon "Edit" at bounding box center [229, 118] width 12 height 12
select select "531"
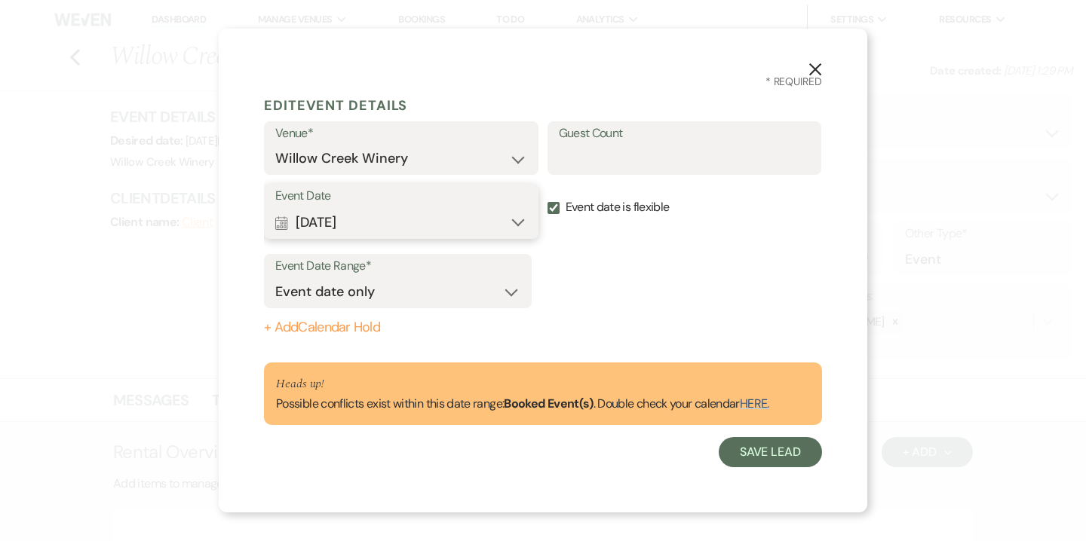
click at [351, 222] on button "Calendar Oct 25, 2025 Expand" at bounding box center [401, 222] width 252 height 30
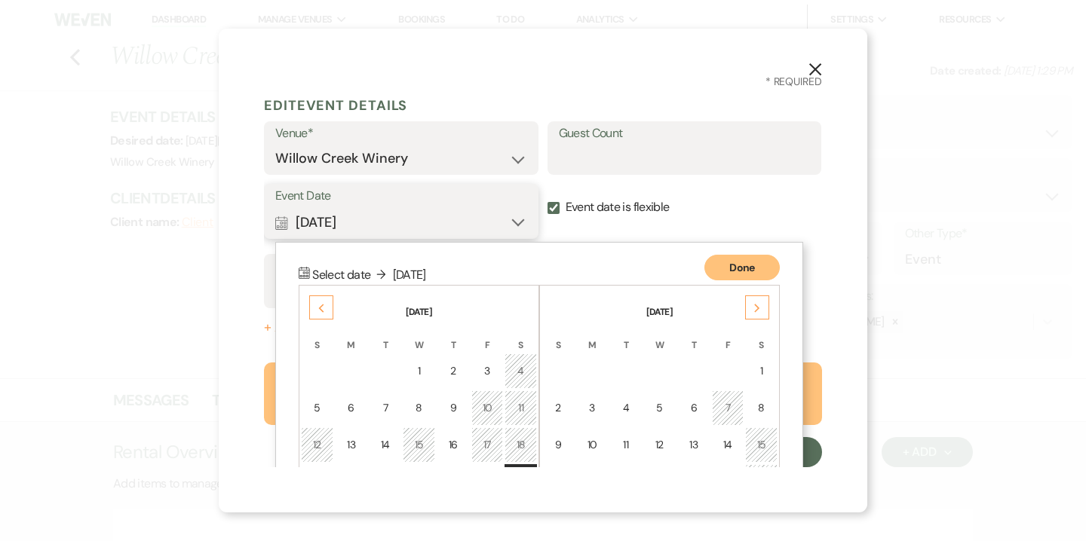
scroll to position [131, 0]
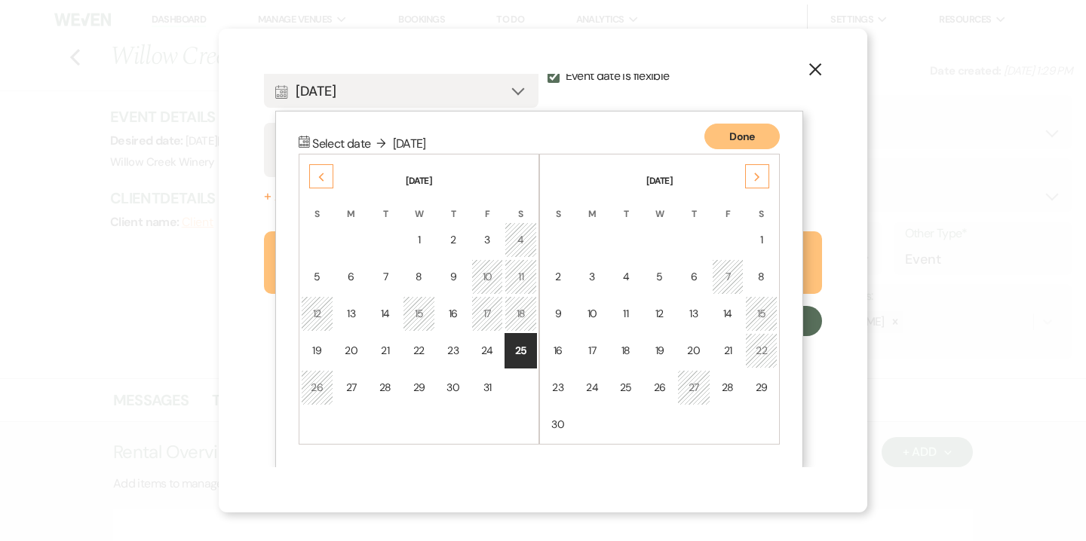
click at [762, 176] on div "Next" at bounding box center [757, 176] width 24 height 24
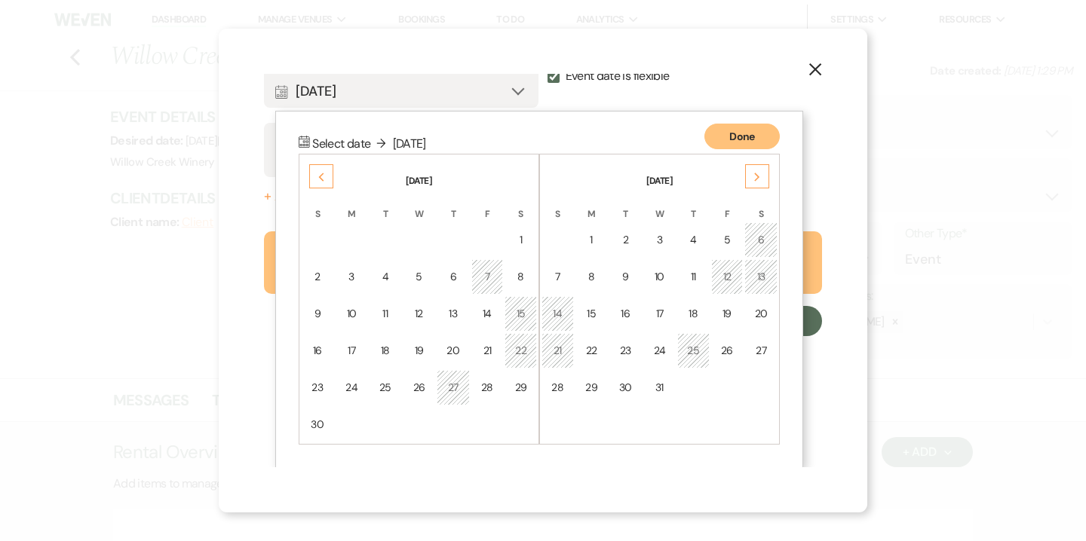
click at [762, 176] on div "Next" at bounding box center [757, 176] width 24 height 24
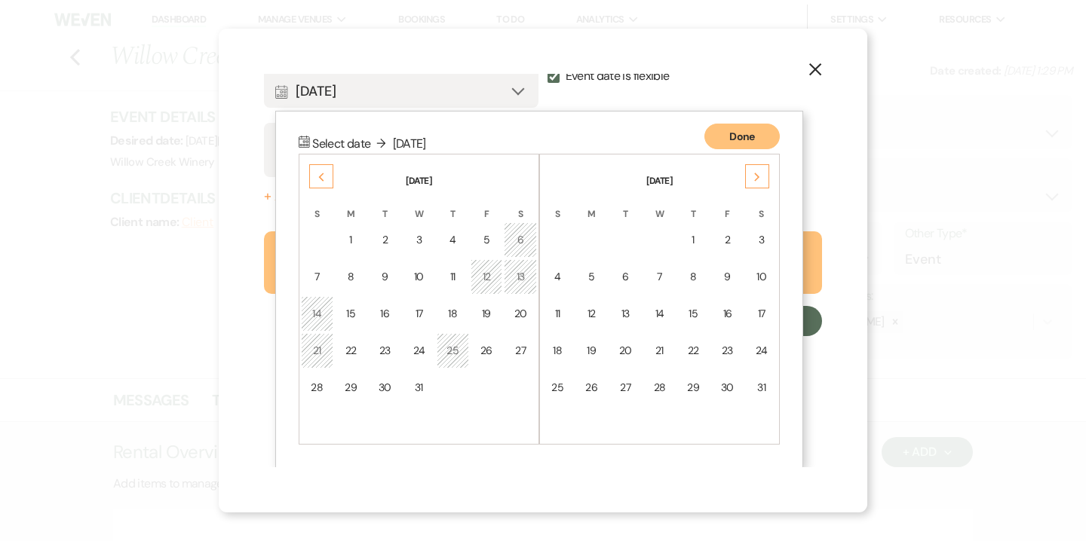
click at [762, 176] on div "Next" at bounding box center [757, 176] width 24 height 24
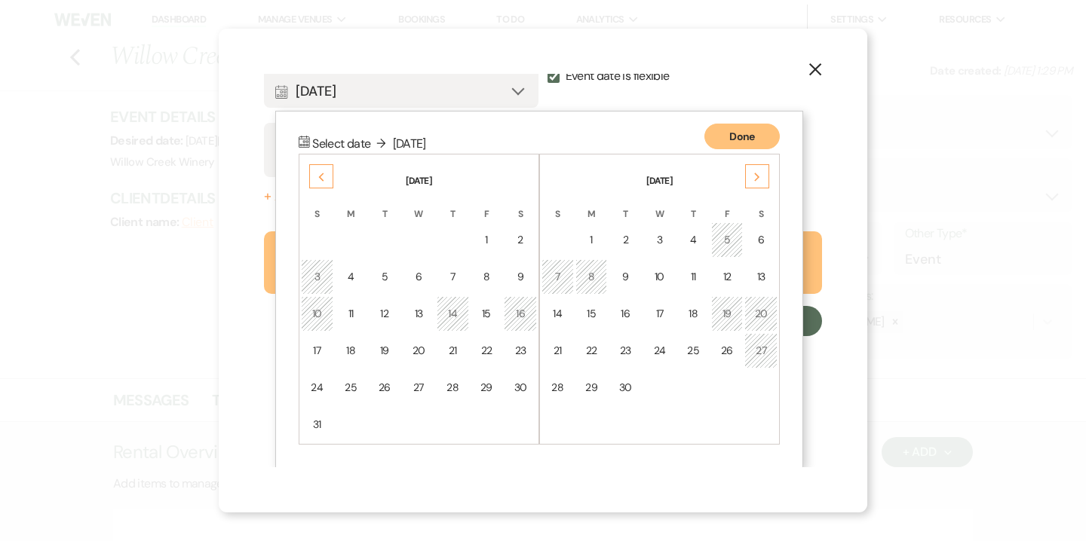
click at [762, 176] on div "Next" at bounding box center [757, 176] width 24 height 24
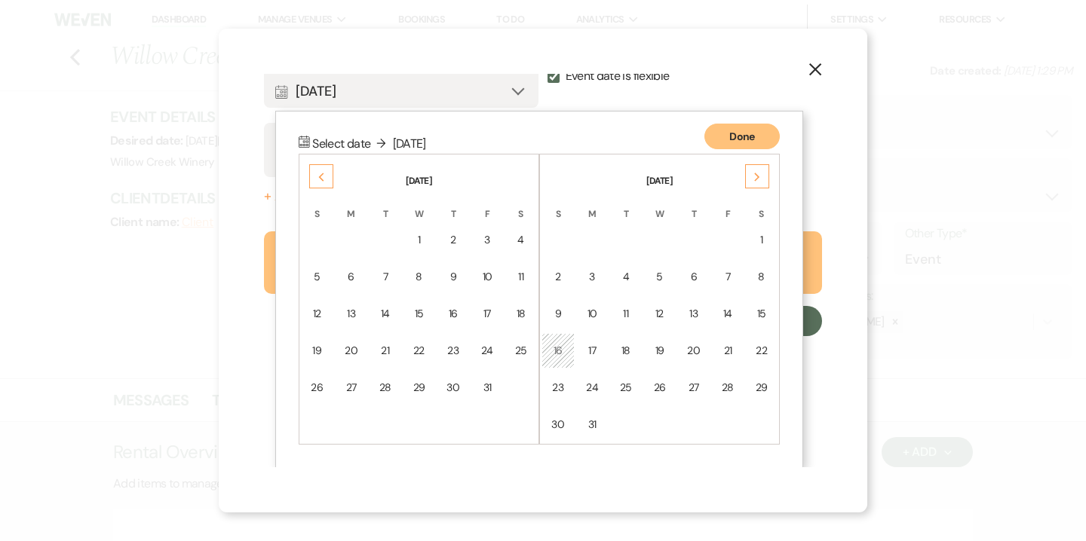
click at [762, 176] on div "Next" at bounding box center [757, 176] width 24 height 24
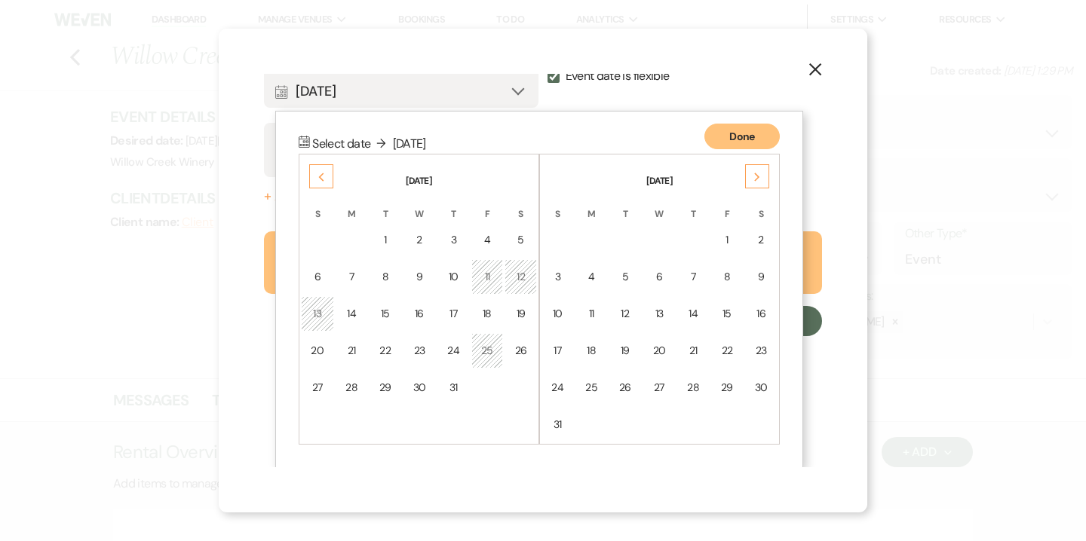
click at [762, 176] on div "Next" at bounding box center [757, 176] width 24 height 24
click at [690, 309] on div "13" at bounding box center [694, 314] width 14 height 16
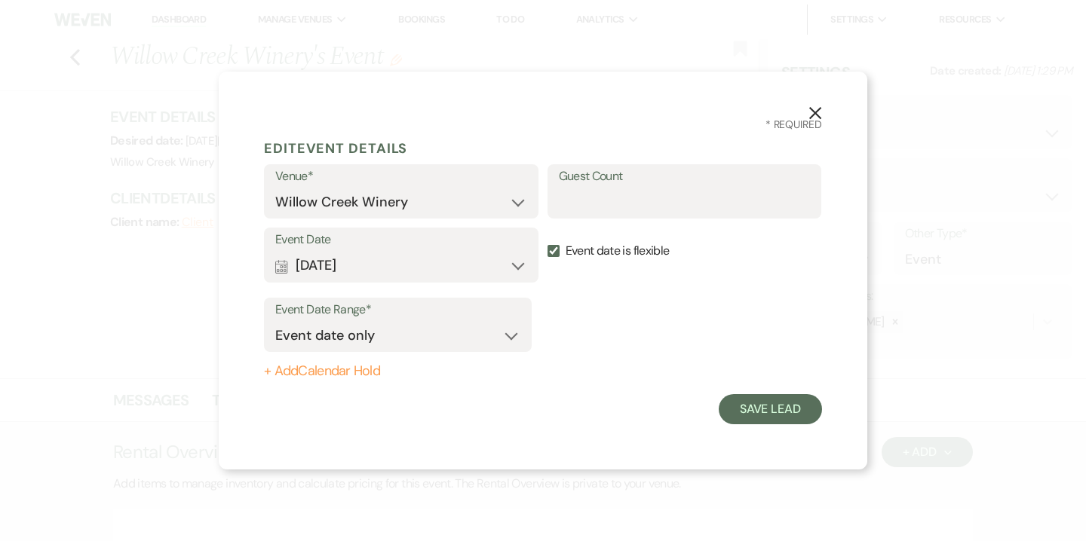
scroll to position [0, 0]
click at [746, 415] on button "Save Lead" at bounding box center [769, 409] width 103 height 30
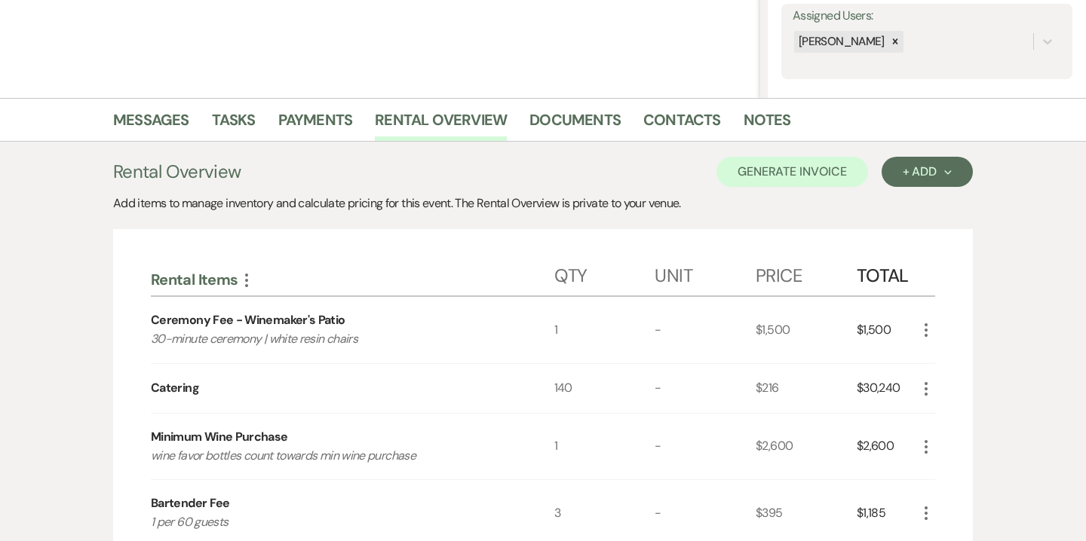
scroll to position [206, 0]
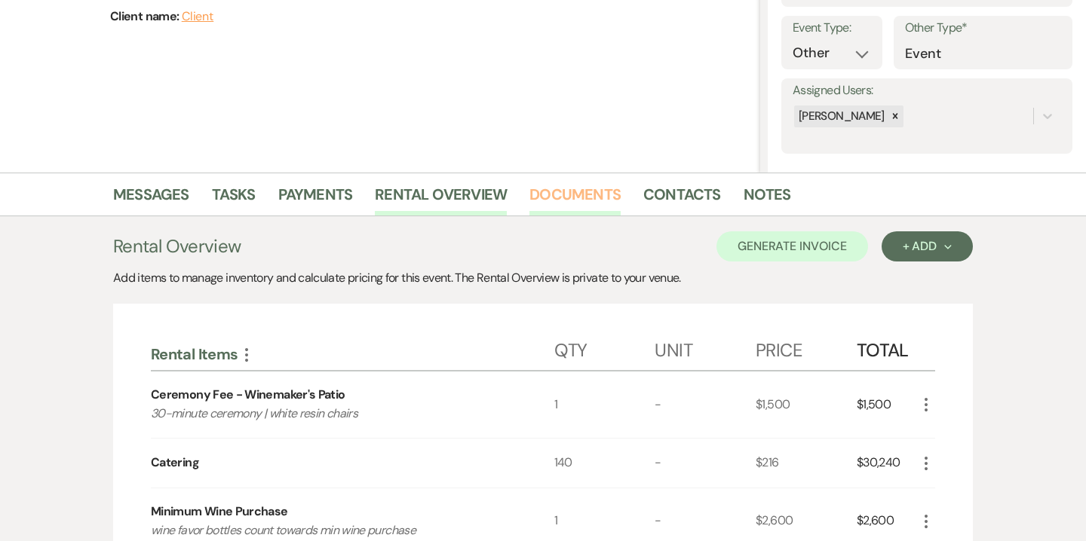
click at [567, 198] on link "Documents" at bounding box center [574, 198] width 91 height 33
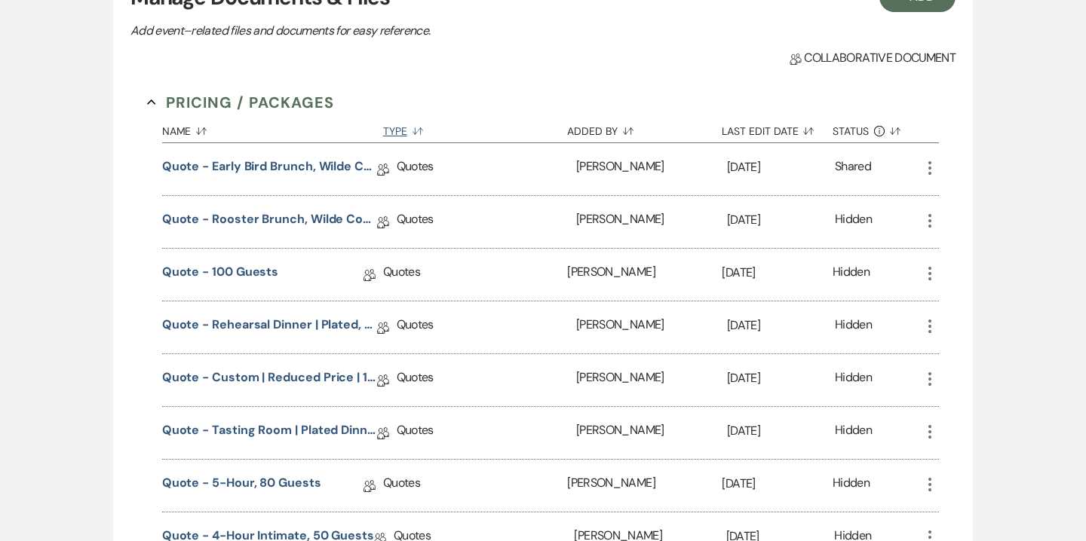
scroll to position [491, 0]
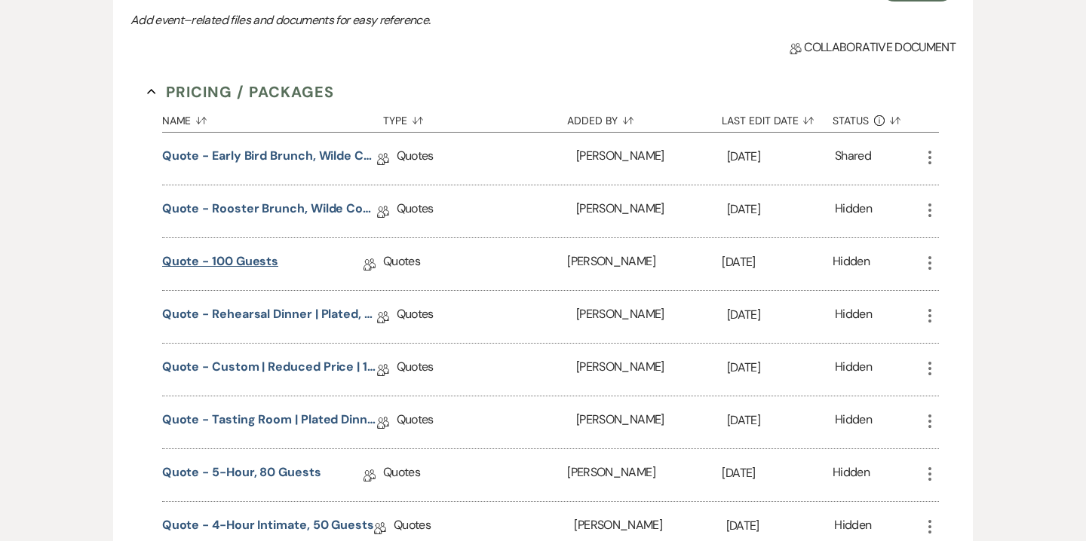
click at [251, 258] on link "Quote - 100 guests" at bounding box center [220, 264] width 117 height 23
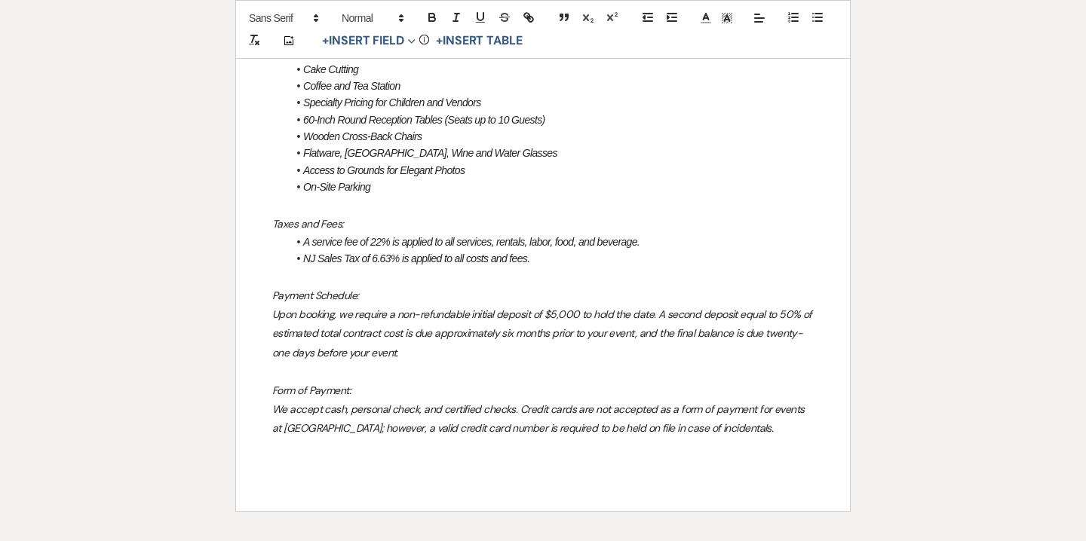
scroll to position [1393, 0]
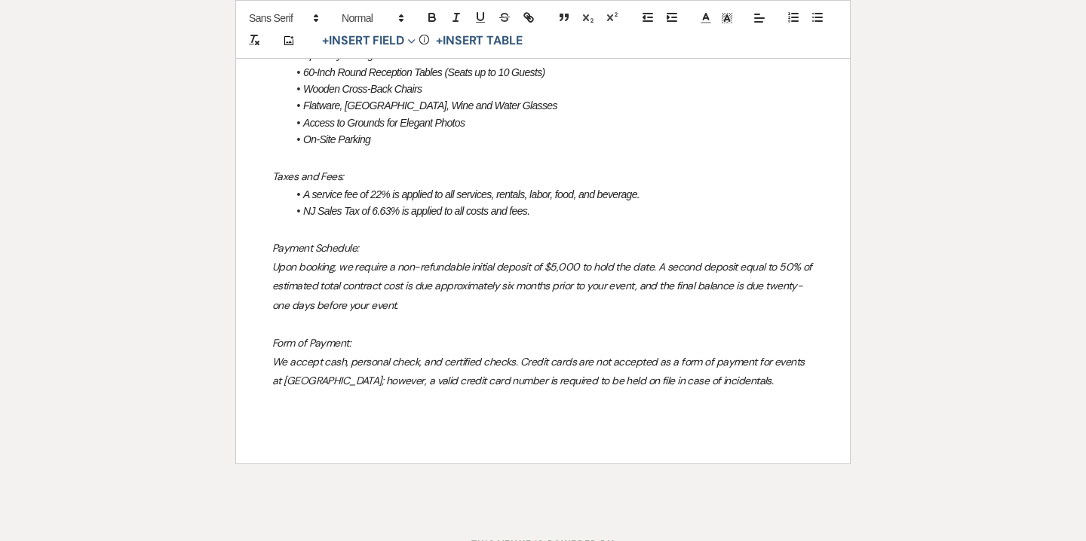
drag, startPoint x: 274, startPoint y: 215, endPoint x: 770, endPoint y: 386, distance: 524.8
click at [770, 386] on div "The Willow Creek Wedding Experience Includes: Expert Assistance from your Venue…" at bounding box center [543, 136] width 614 height 654
copy div "The Willow Creek Wedding Experience Includes: Expert Assistance from your Venue…"
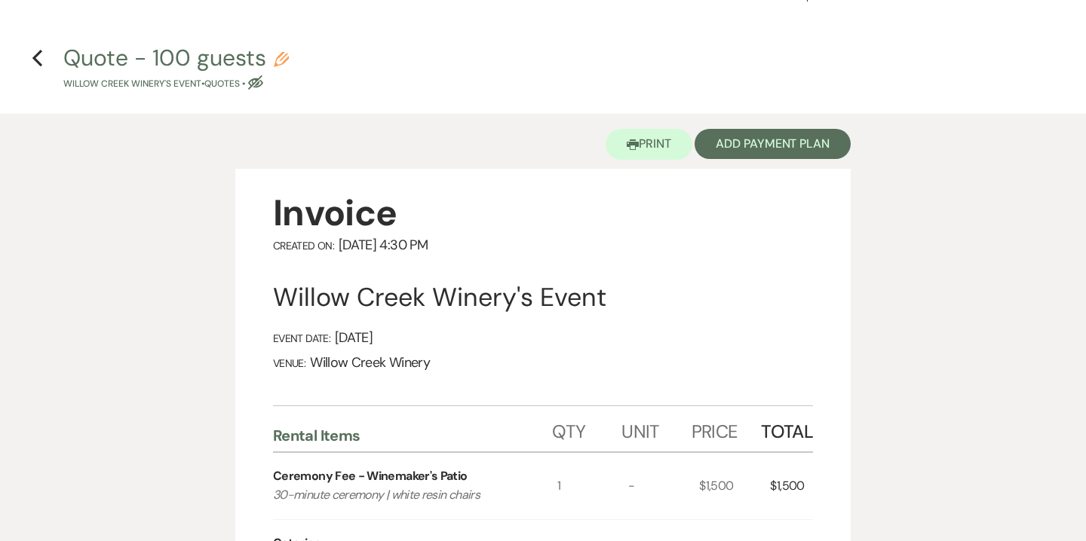
scroll to position [0, 0]
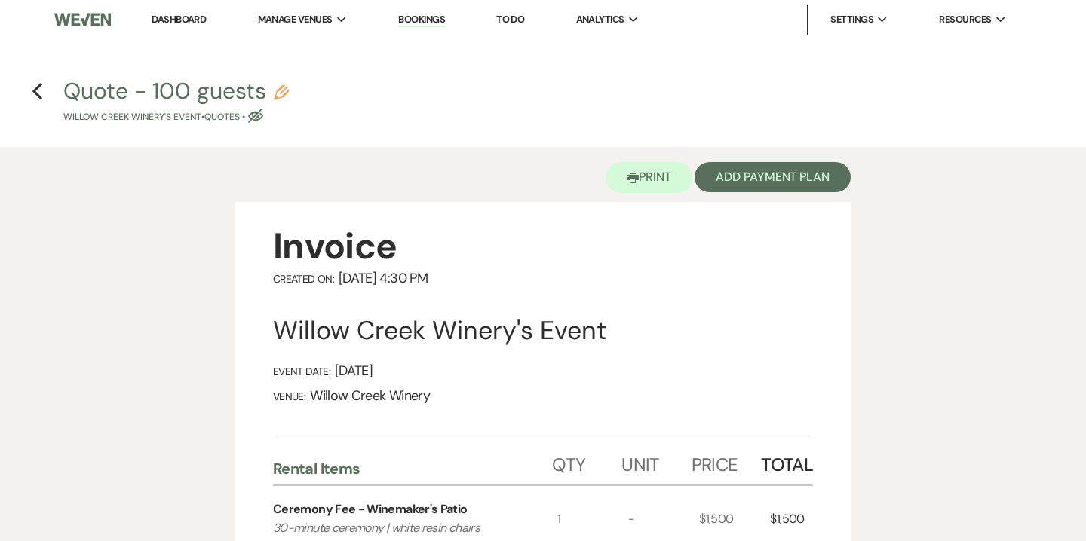
click at [45, 93] on h4 "Previous Quote - 100 guests Pencil Willow Creek Winery's Event • Quotes • Eye B…" at bounding box center [543, 99] width 1086 height 49
click at [42, 90] on icon "Previous" at bounding box center [37, 91] width 11 height 18
select select "13"
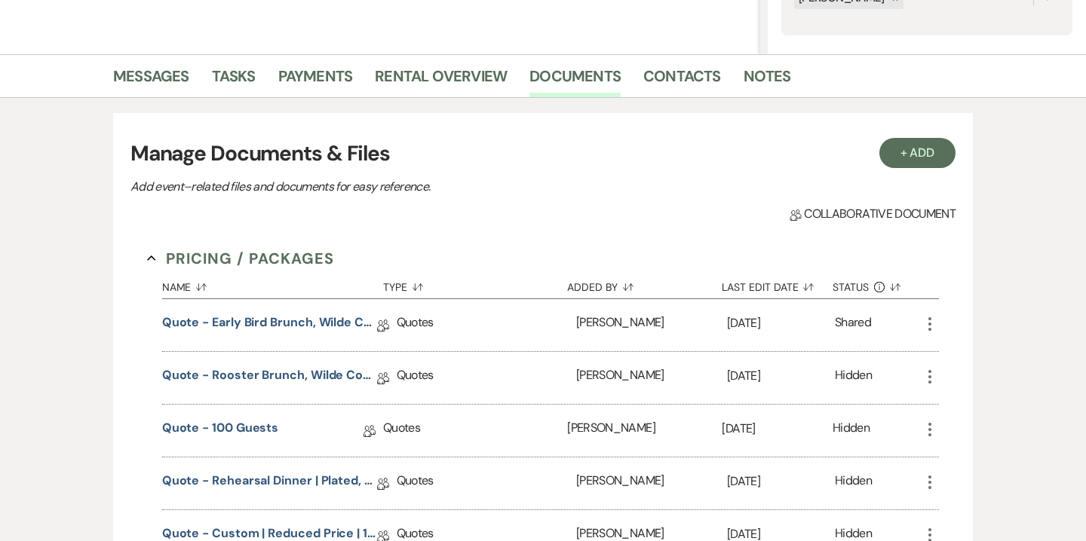
scroll to position [306, 0]
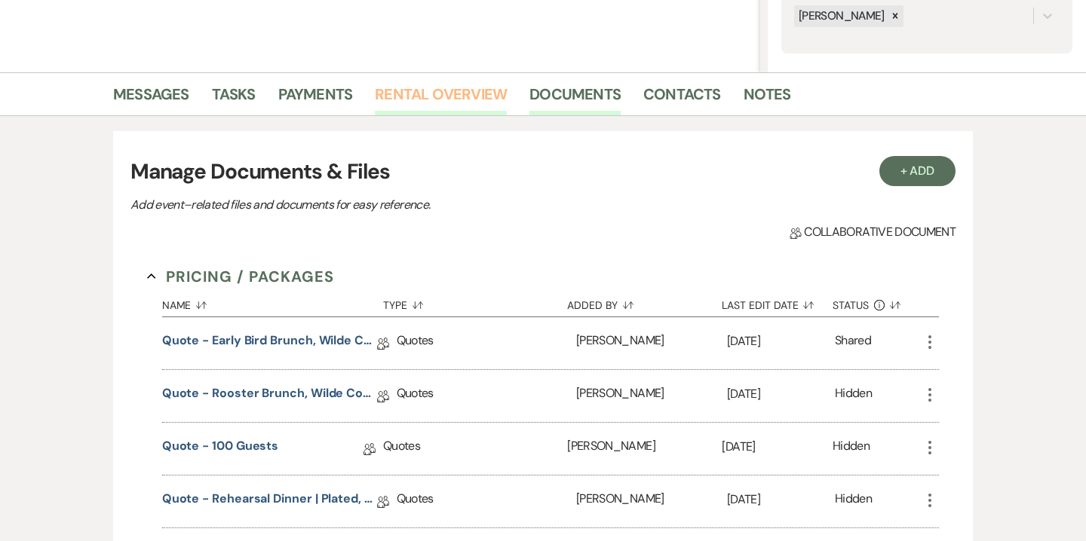
click at [449, 98] on link "Rental Overview" at bounding box center [441, 98] width 132 height 33
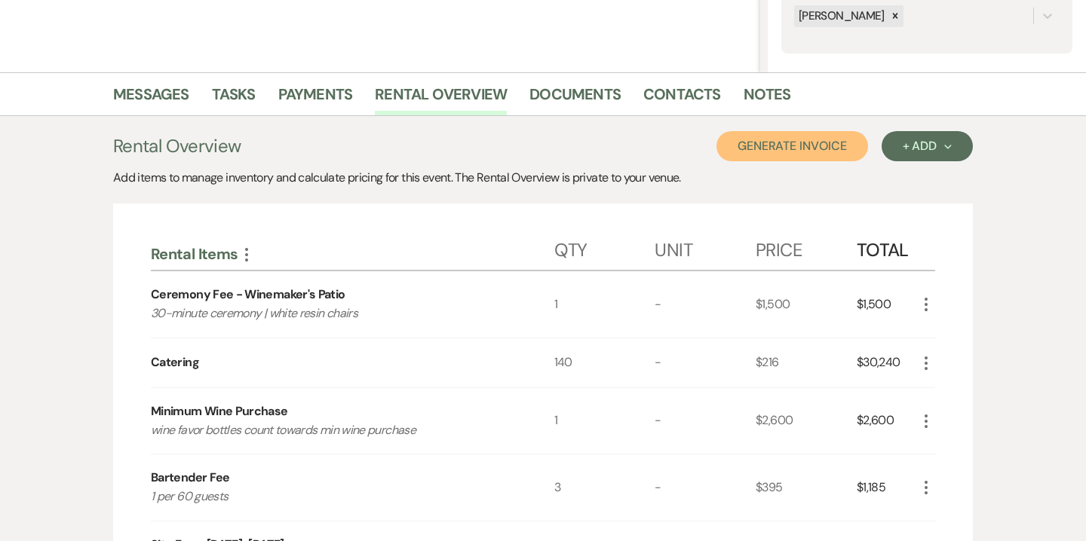
click at [815, 149] on button "Generate Invoice" at bounding box center [792, 146] width 152 height 30
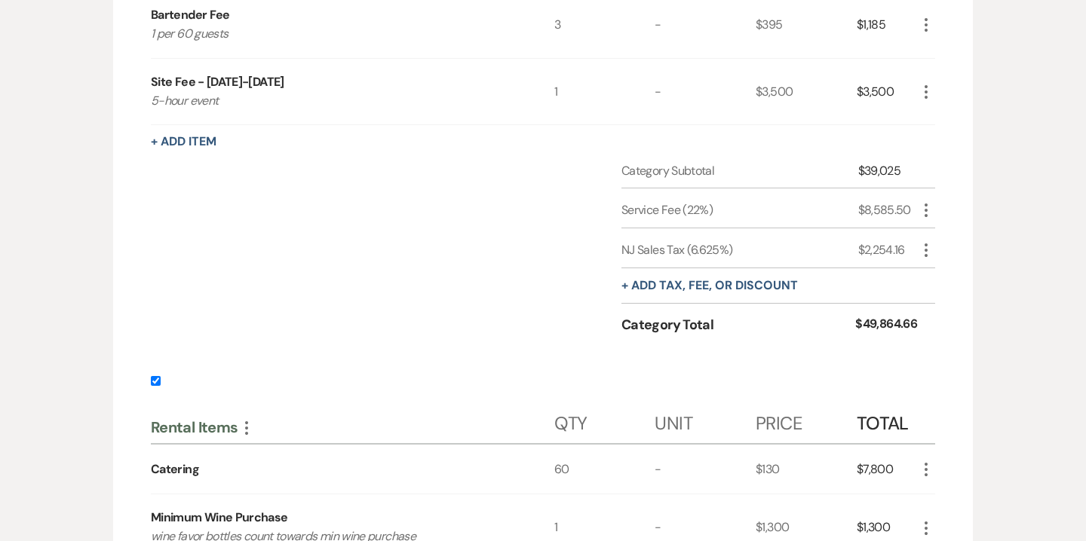
scroll to position [998, 0]
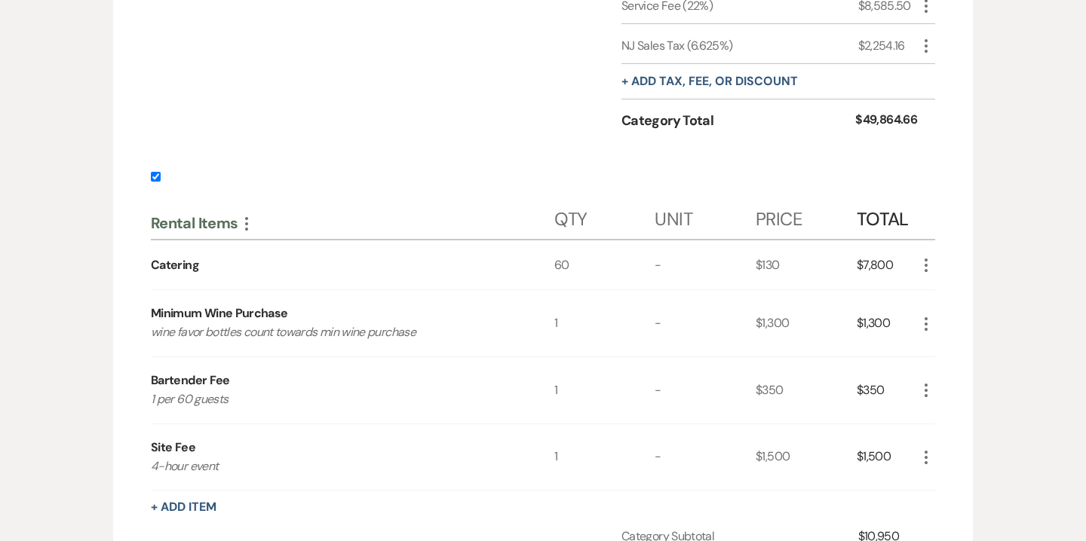
click at [156, 172] on input "checkbox" at bounding box center [156, 177] width 10 height 10
checkbox input "false"
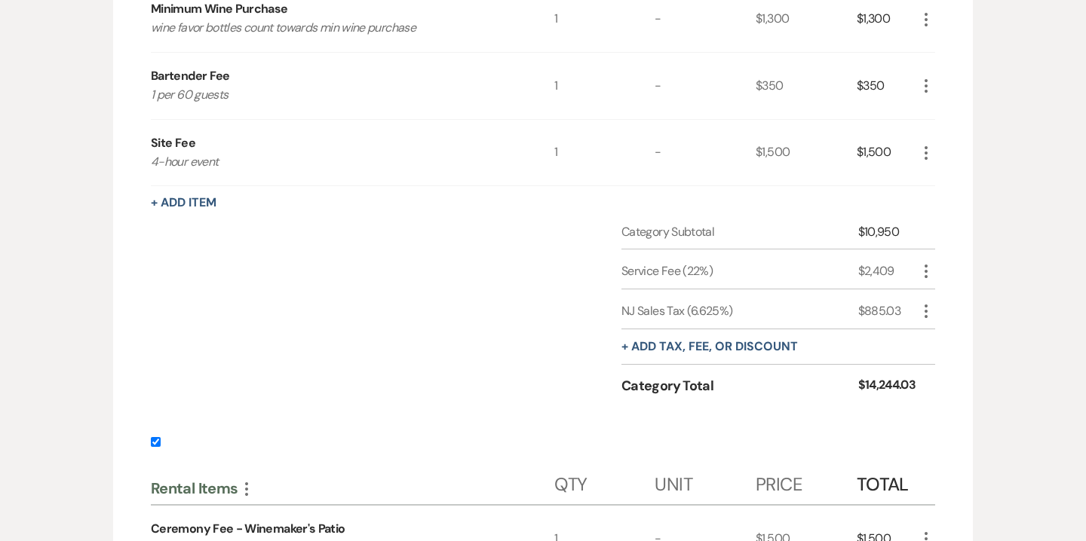
scroll to position [1469, 0]
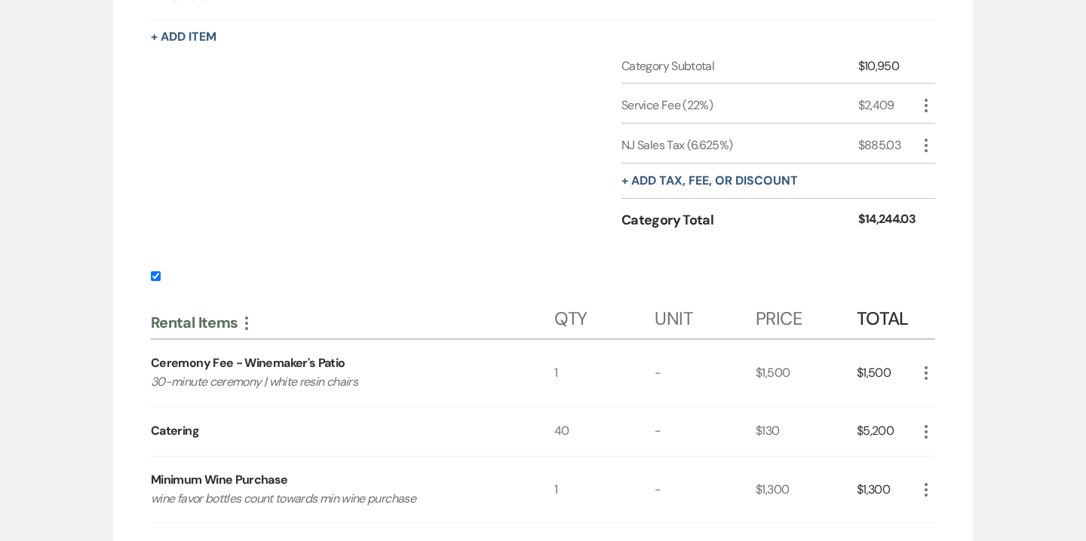
click at [156, 274] on input "checkbox" at bounding box center [156, 276] width 10 height 10
checkbox input "false"
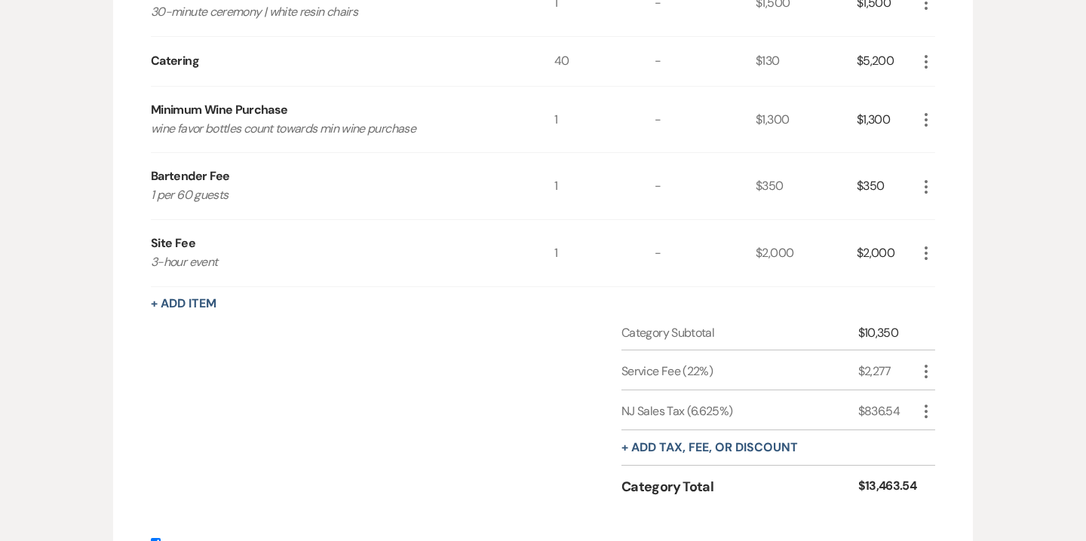
scroll to position [2067, 0]
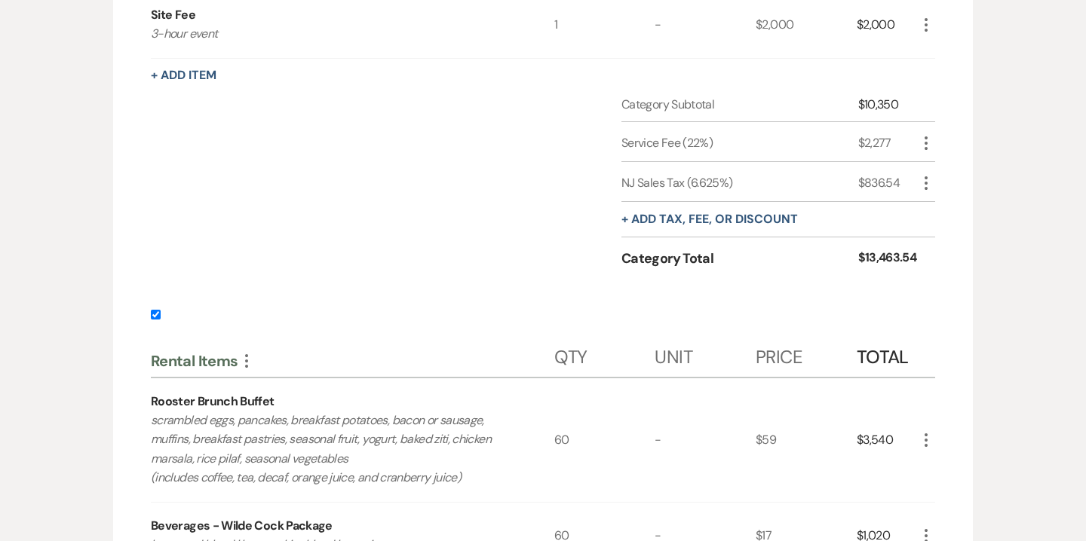
click at [158, 310] on input "checkbox" at bounding box center [156, 315] width 10 height 10
checkbox input "false"
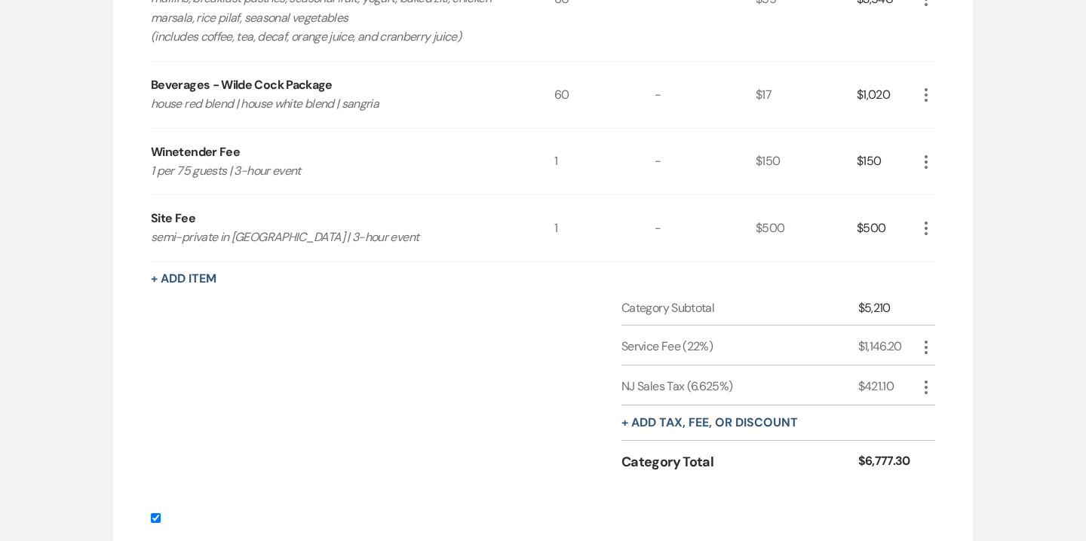
scroll to position [2758, 0]
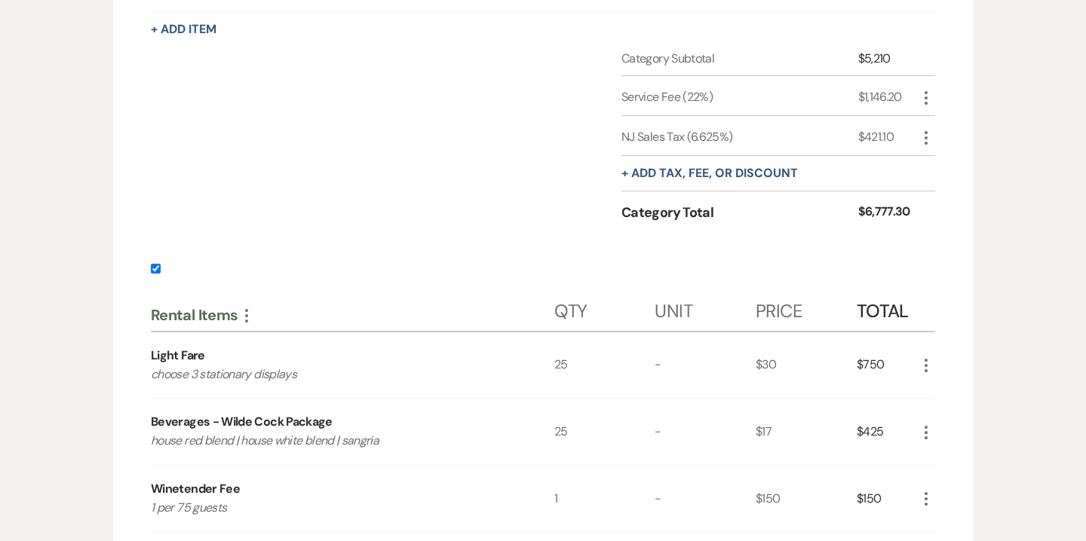
click at [156, 264] on input "checkbox" at bounding box center [156, 269] width 10 height 10
checkbox input "false"
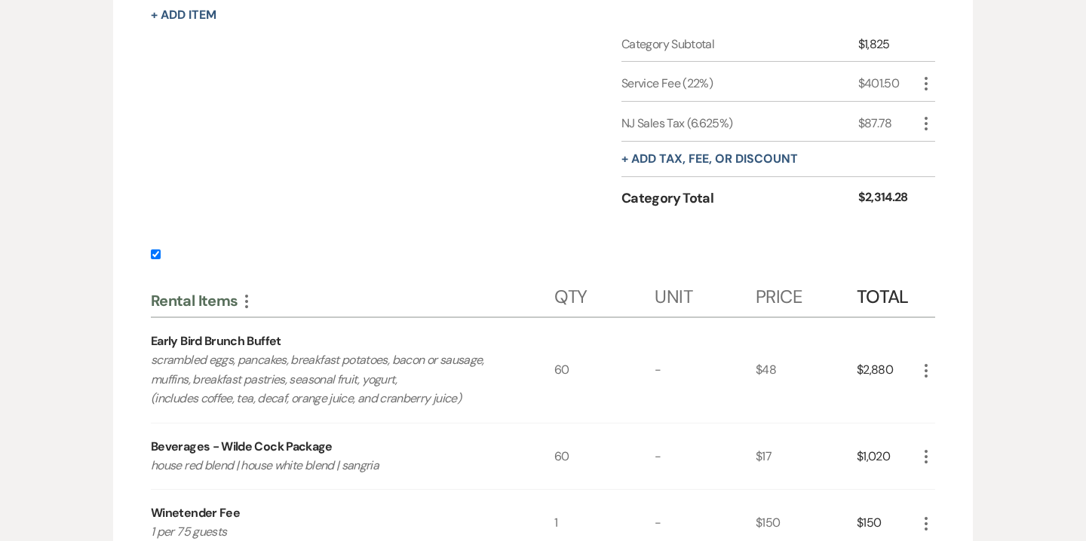
scroll to position [3384, 0]
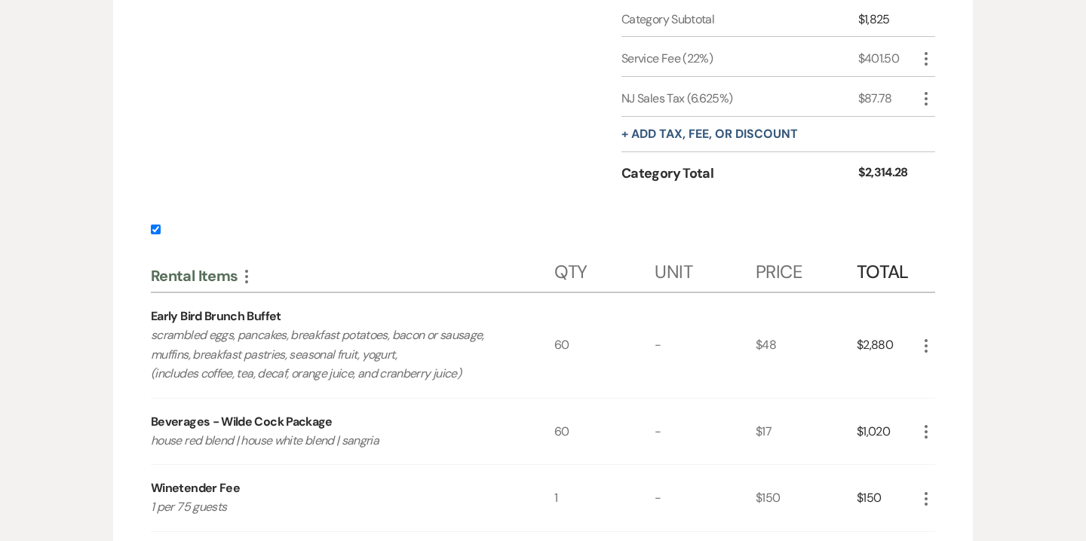
click at [156, 228] on input "checkbox" at bounding box center [156, 230] width 10 height 10
checkbox input "false"
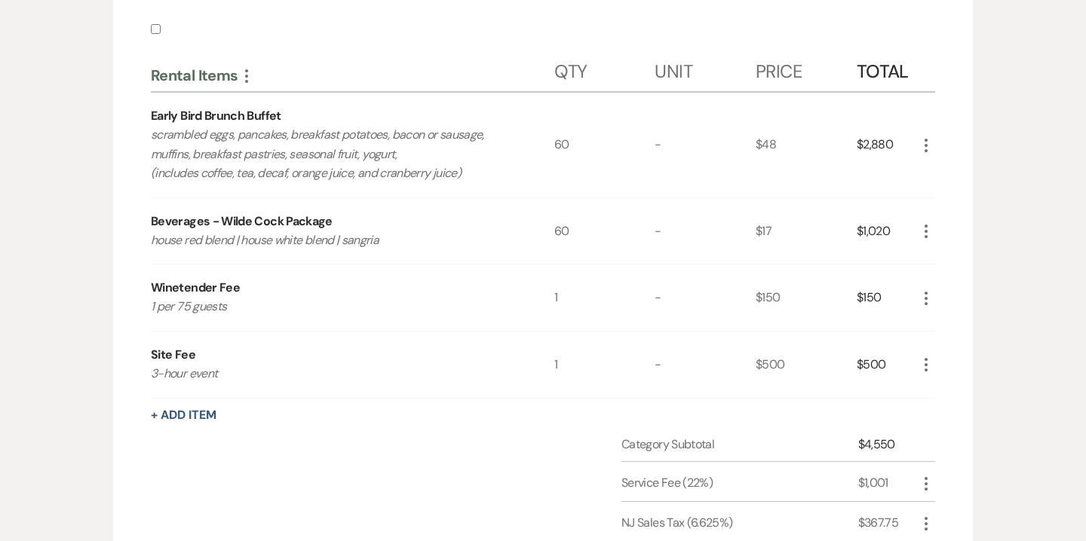
scroll to position [3927, 0]
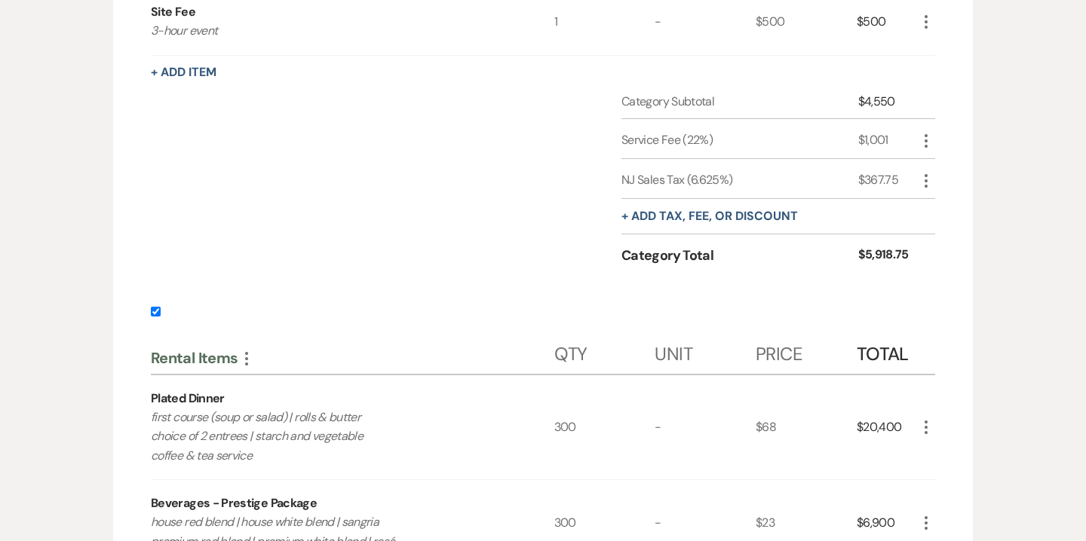
click at [158, 314] on label at bounding box center [543, 316] width 784 height 25
click at [158, 314] on input "checkbox" at bounding box center [156, 312] width 10 height 10
checkbox input "false"
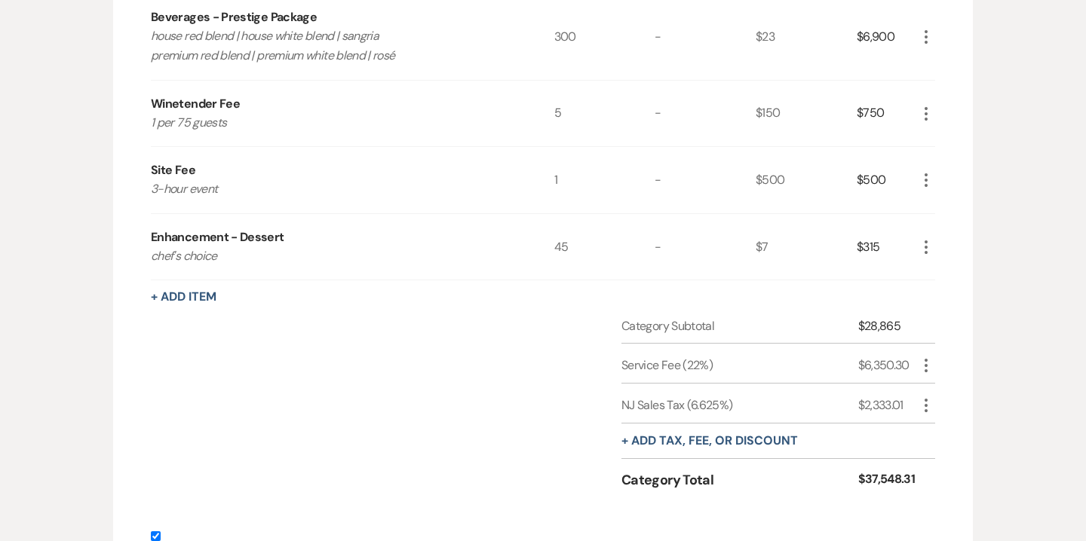
scroll to position [4421, 0]
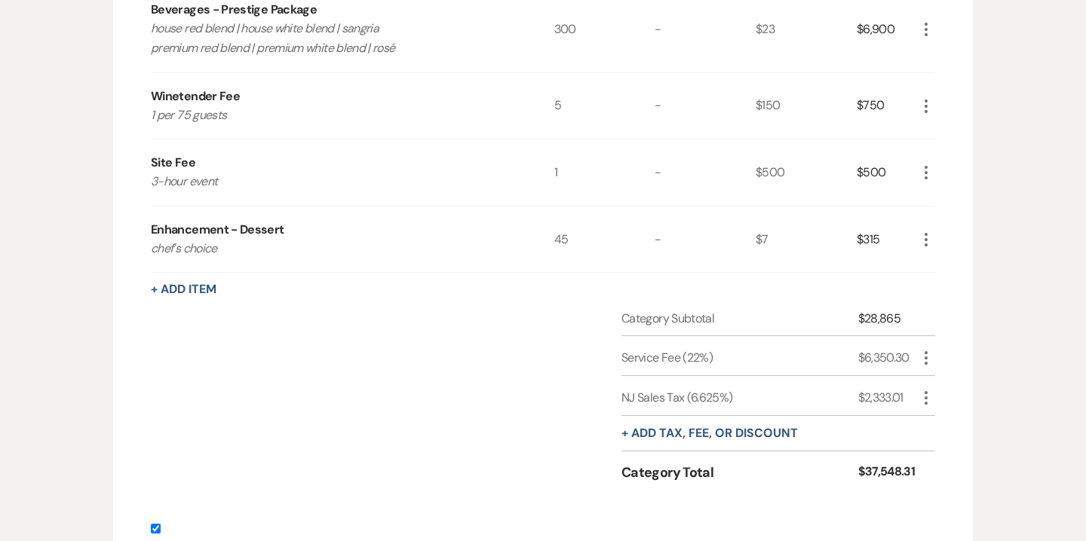
click at [156, 521] on label at bounding box center [543, 533] width 784 height 25
click at [156, 524] on input "checkbox" at bounding box center [156, 529] width 10 height 10
checkbox input "false"
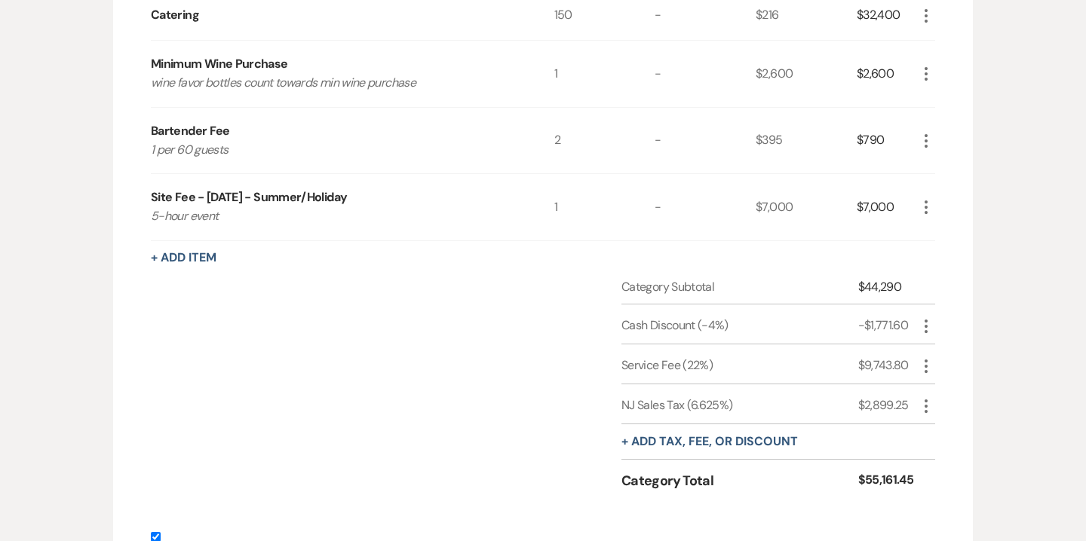
scroll to position [5117, 0]
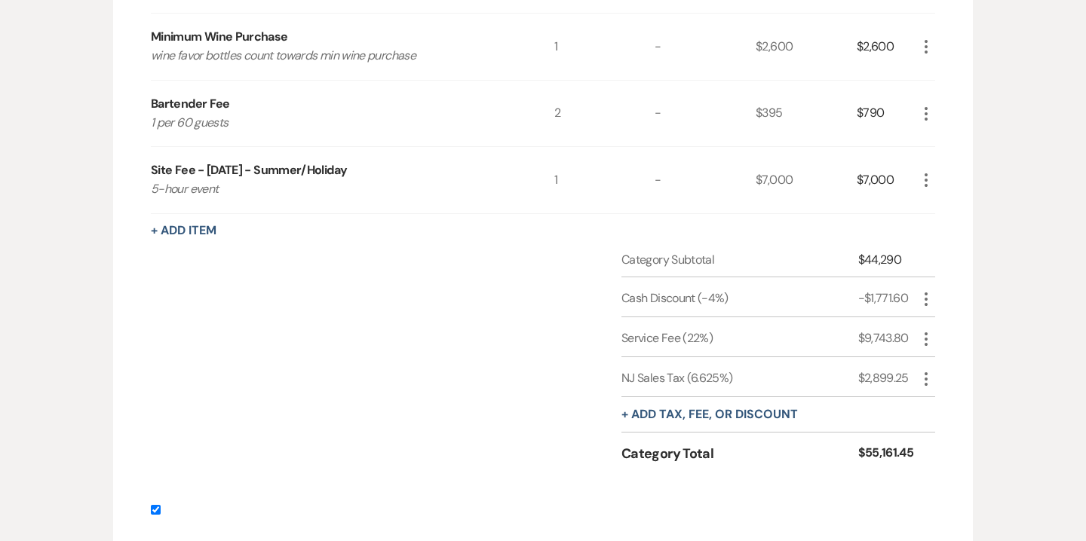
click at [155, 505] on input "checkbox" at bounding box center [156, 510] width 10 height 10
checkbox input "false"
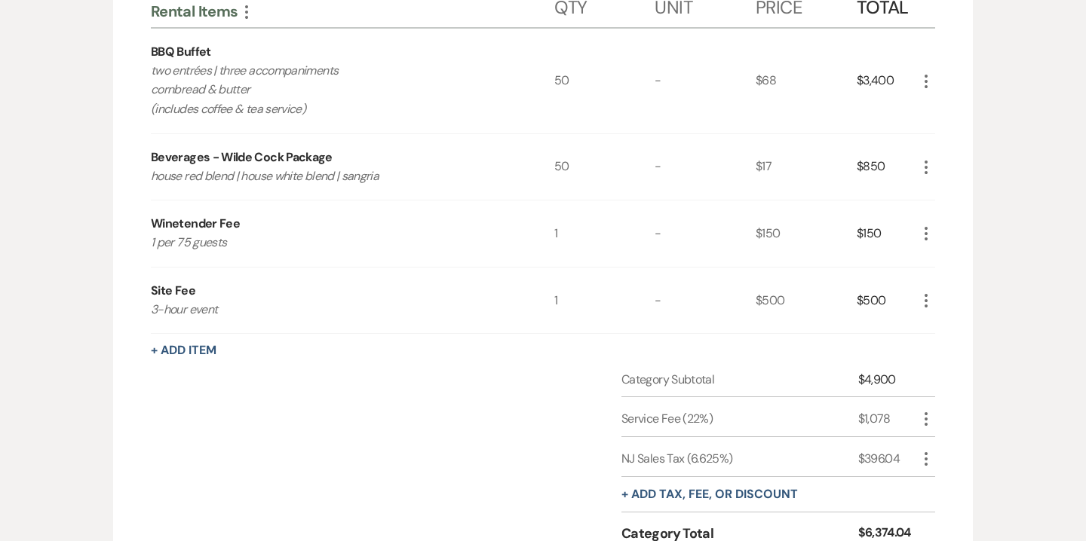
scroll to position [5712, 0]
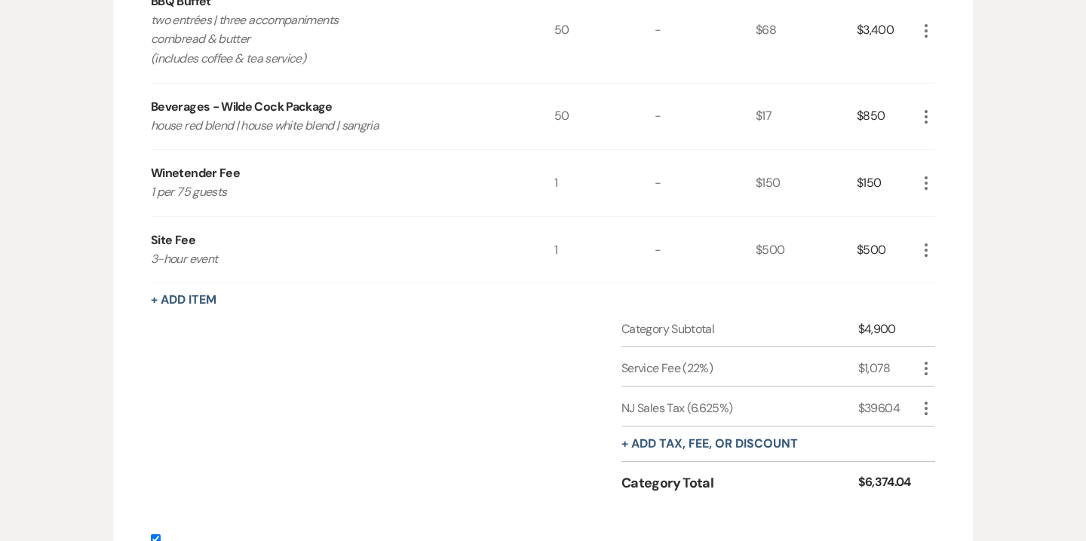
click at [153, 535] on input "checkbox" at bounding box center [156, 540] width 10 height 10
checkbox input "false"
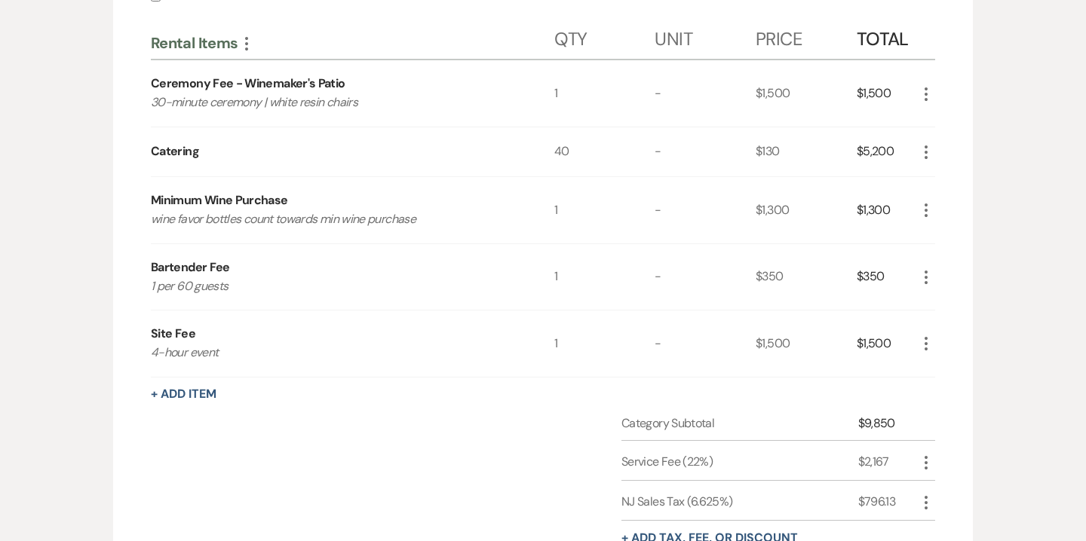
scroll to position [6670, 0]
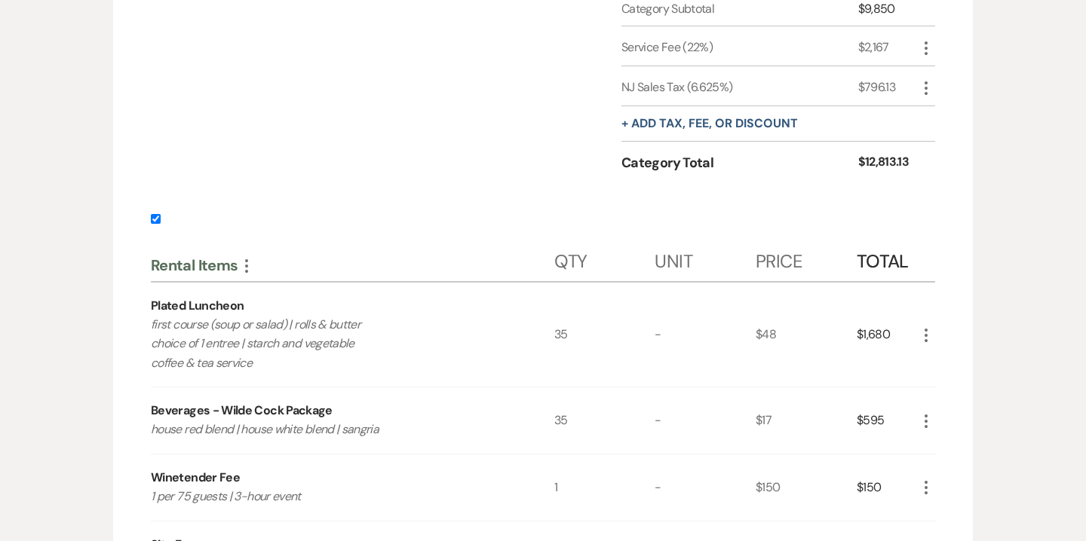
click at [154, 214] on input "checkbox" at bounding box center [156, 219] width 10 height 10
checkbox input "false"
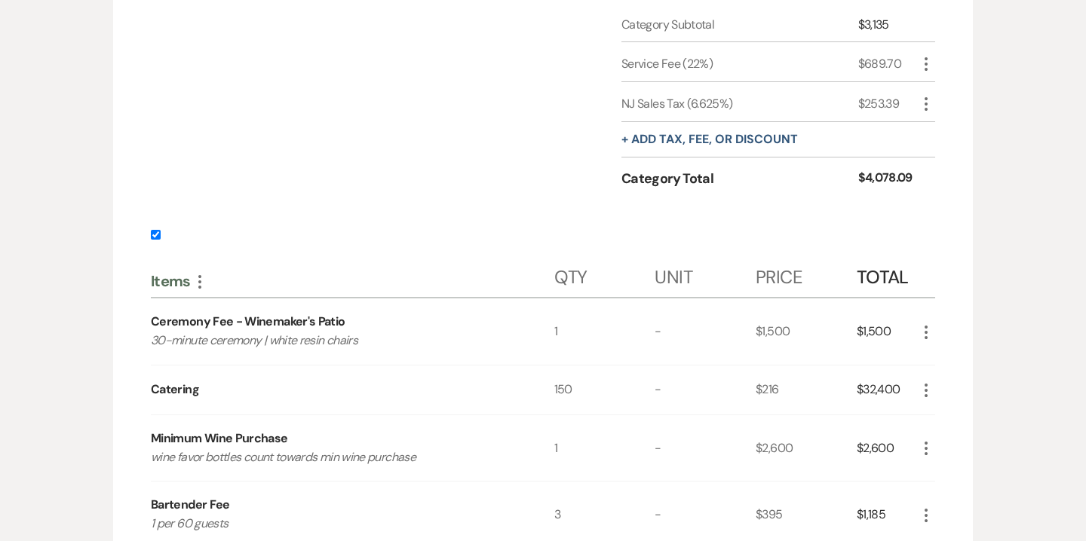
click at [156, 230] on input "checkbox" at bounding box center [156, 235] width 10 height 10
checkbox input "false"
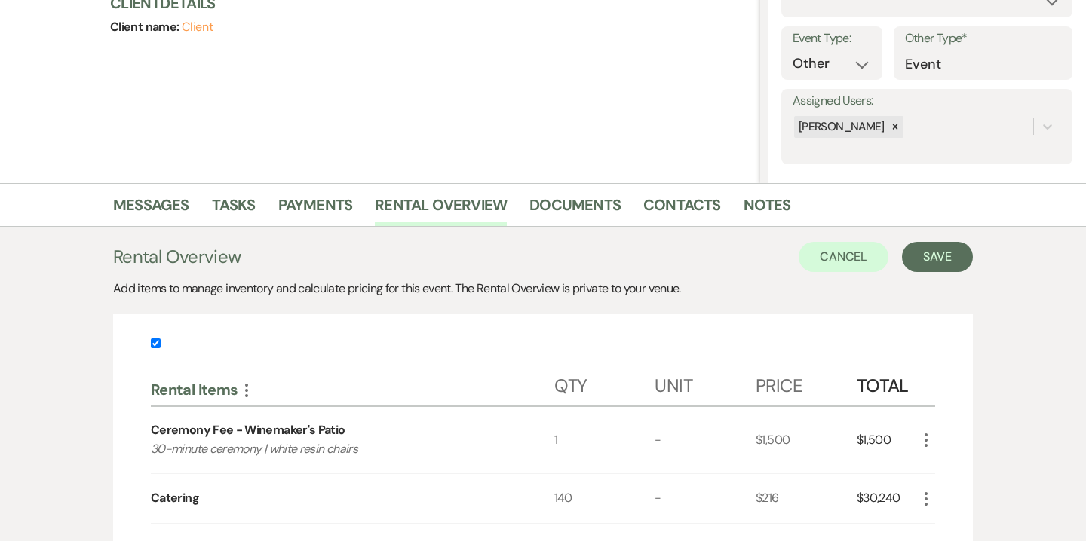
scroll to position [170, 0]
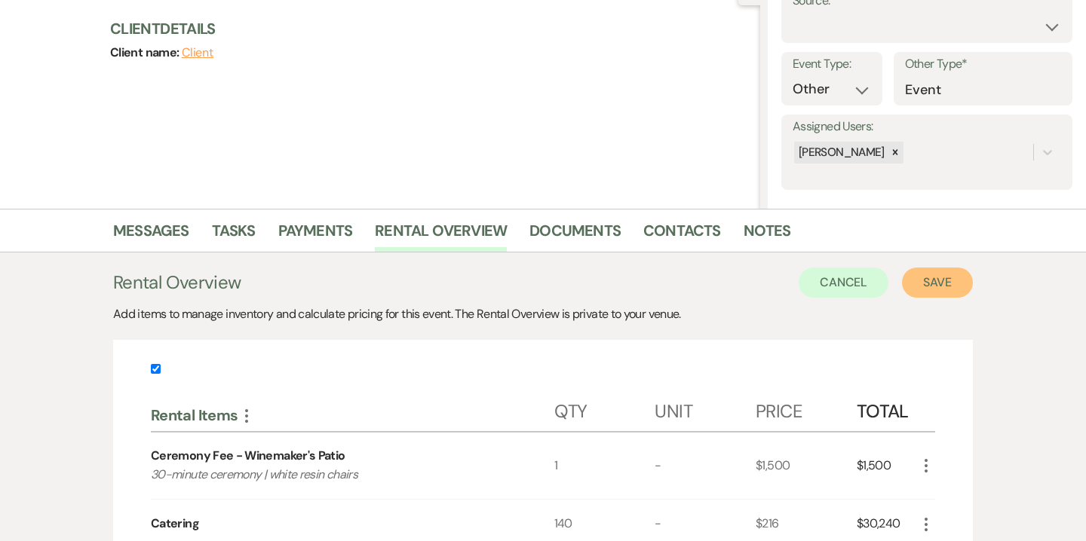
click at [941, 286] on button "Save" at bounding box center [937, 283] width 71 height 30
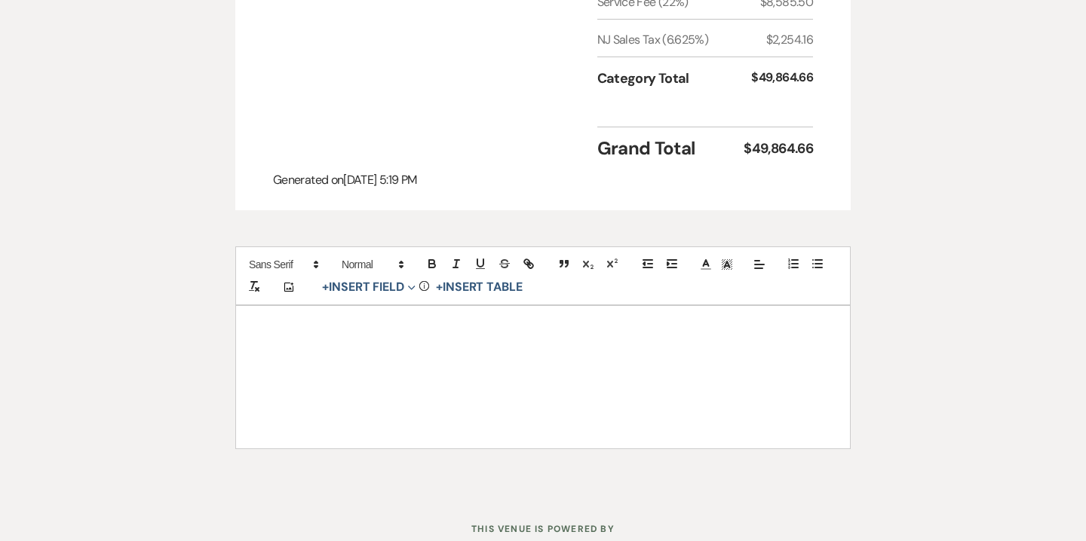
scroll to position [925, 0]
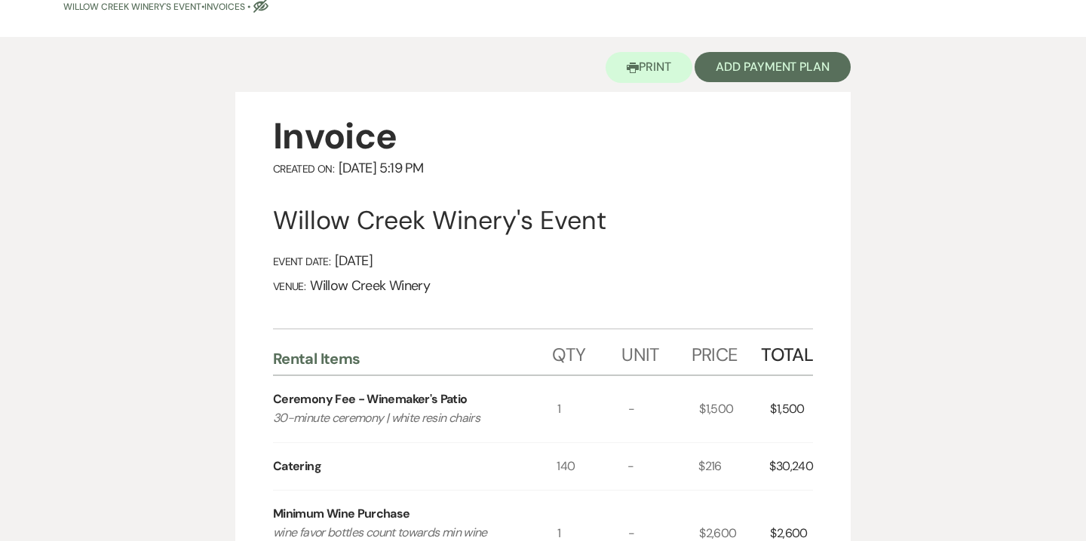
scroll to position [0, 0]
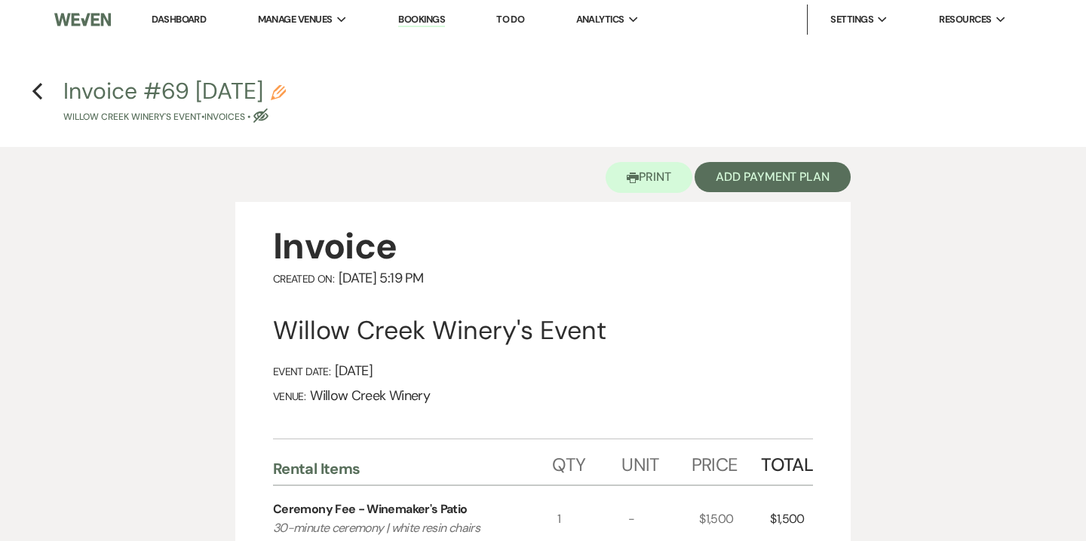
click at [333, 90] on div "Invoice #69 8-19-2025 Pencil Willow Creek Winery's Event • Invoices • Eye Block…" at bounding box center [547, 102] width 968 height 44
click at [286, 89] on icon "Pencil" at bounding box center [278, 92] width 15 height 15
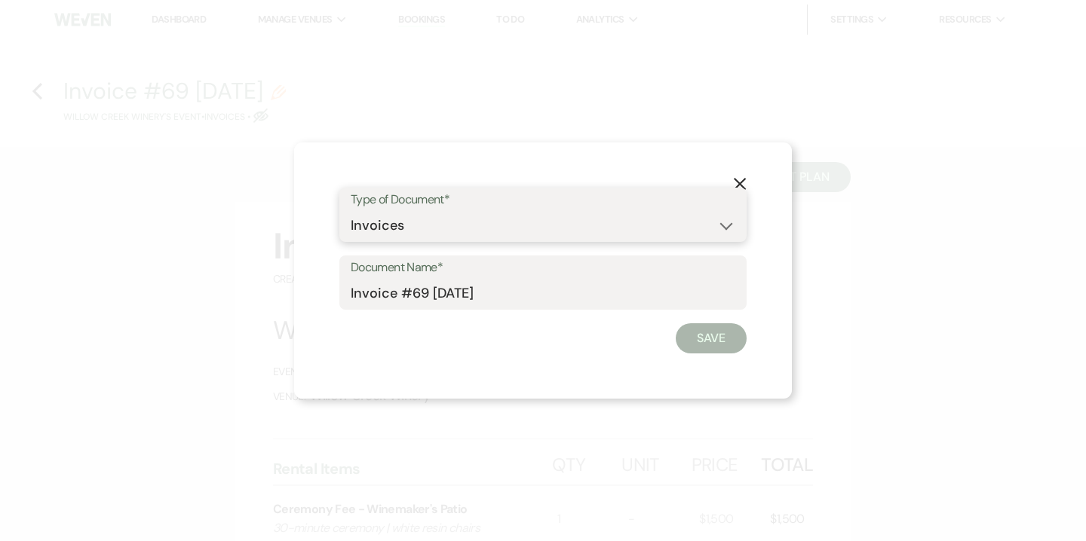
click at [397, 234] on select "Special Event Insurance Vendor Certificate of Insurance Contracts / Rental Agre…" at bounding box center [543, 225] width 384 height 29
select select "8"
click at [351, 211] on select "Special Event Insurance Vendor Certificate of Insurance Contracts / Rental Agre…" at bounding box center [543, 225] width 384 height 29
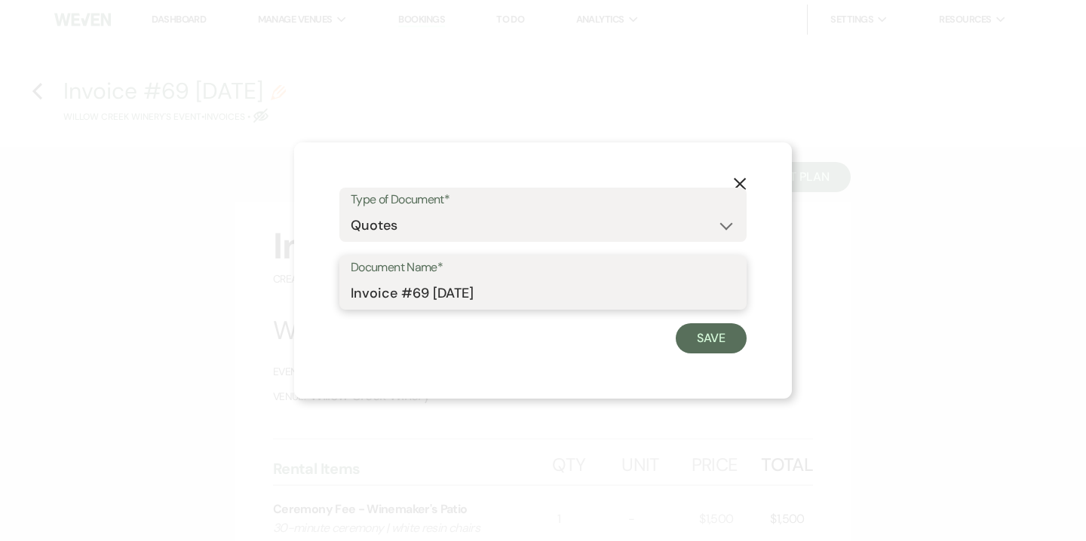
drag, startPoint x: 386, startPoint y: 297, endPoint x: 316, endPoint y: 285, distance: 71.1
click at [316, 285] on div "X Type of Document* Special Event Insurance Vendor Certificate of Insurance Con…" at bounding box center [543, 270] width 498 height 256
drag, startPoint x: 394, startPoint y: 296, endPoint x: 562, endPoint y: 304, distance: 169.1
click at [562, 304] on input "Quote #69 8-19-2025" at bounding box center [543, 293] width 384 height 29
click at [541, 292] on input "Quote - 140 guests | on-site ceremony" at bounding box center [543, 293] width 384 height 29
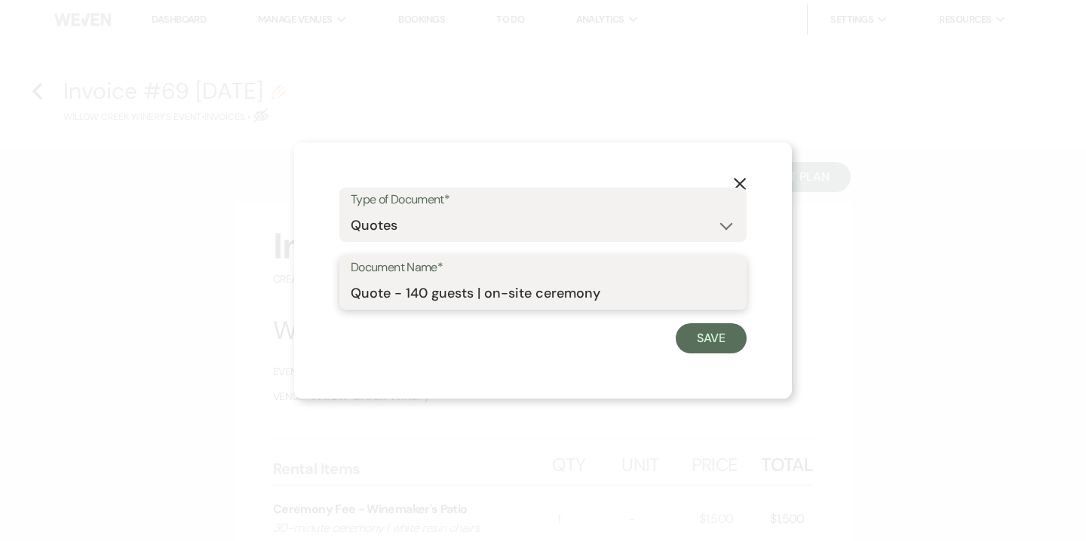
click at [541, 292] on input "Quote - 140 guests | on-site ceremony" at bounding box center [543, 293] width 384 height 29
type input "Quote - 140 guests | on-site ceremony"
click at [727, 335] on button "Save" at bounding box center [711, 338] width 71 height 30
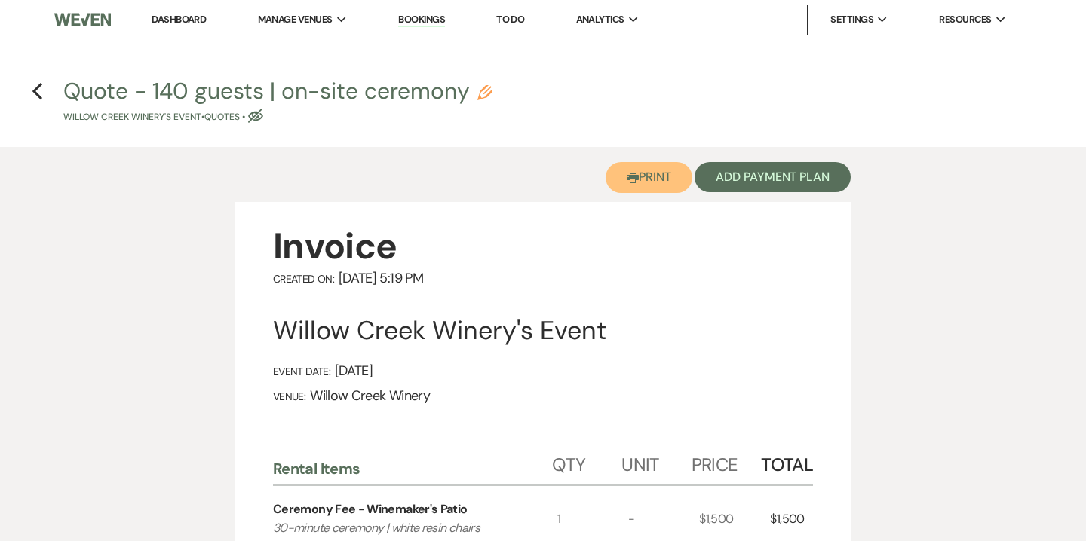
click at [663, 191] on button "Printer Print" at bounding box center [648, 177] width 87 height 31
click at [40, 94] on icon "Previous" at bounding box center [37, 91] width 11 height 18
select select "13"
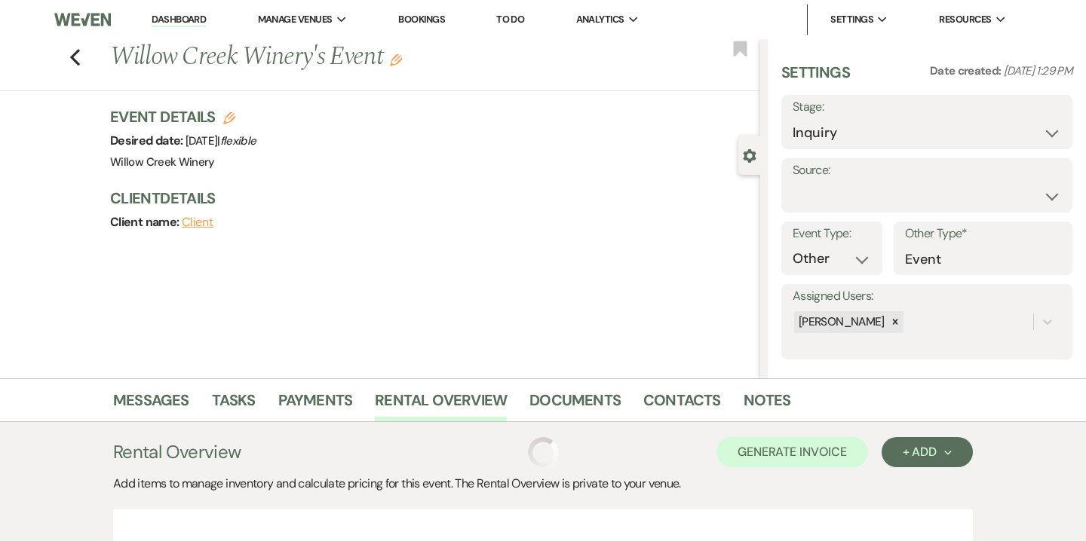
scroll to position [170, 0]
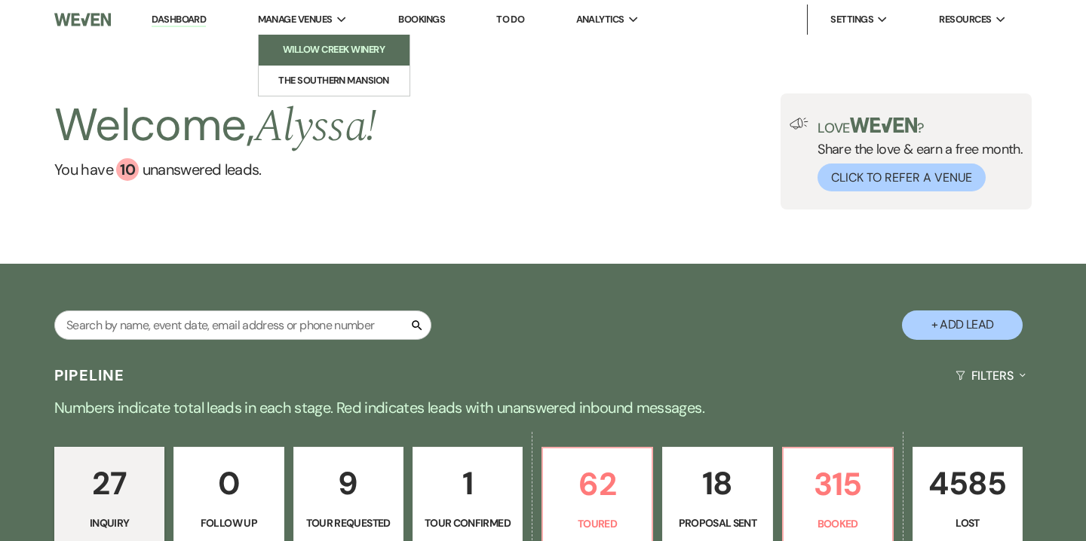
click at [330, 43] on li "Willow Creek Winery" at bounding box center [334, 49] width 136 height 15
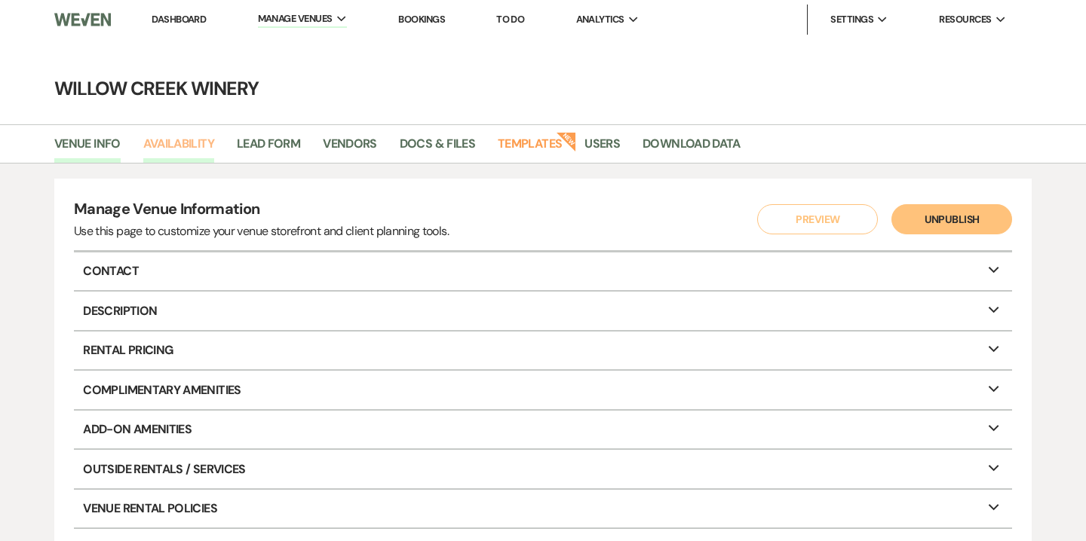
click at [195, 149] on link "Availability" at bounding box center [178, 148] width 71 height 29
select select "2"
select select "2026"
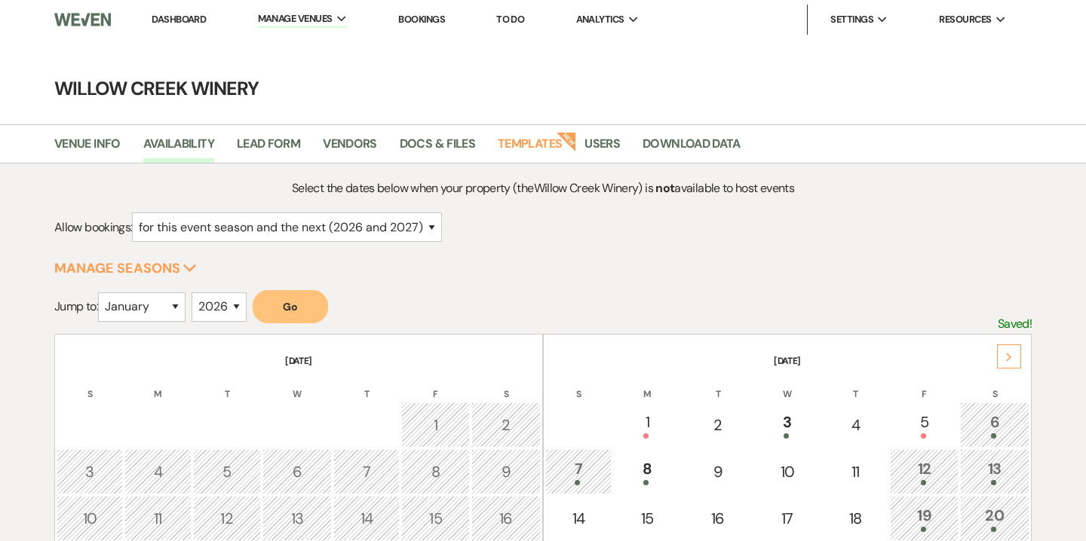
click at [1013, 356] on div "Next" at bounding box center [1009, 357] width 24 height 24
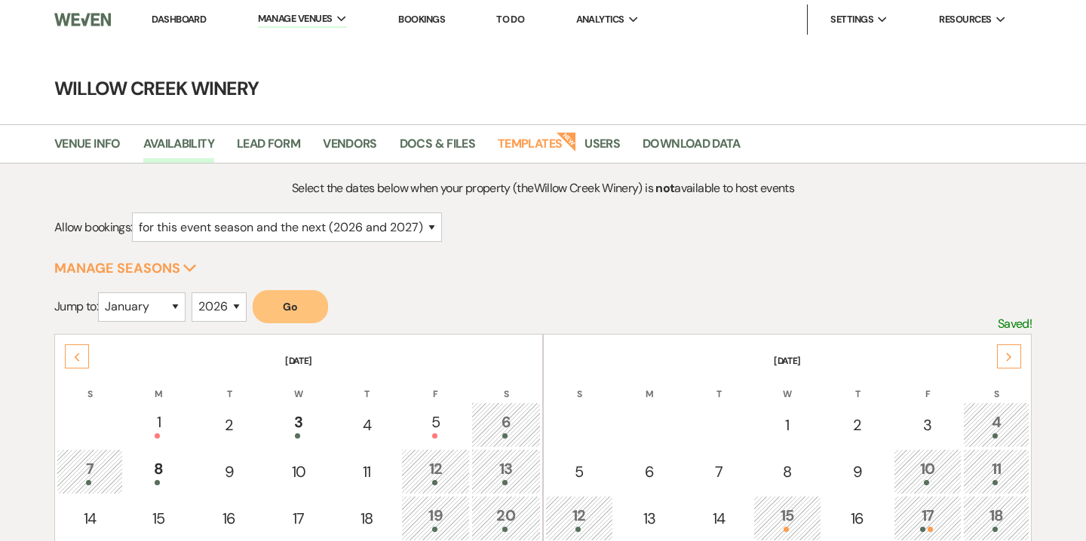
click at [1013, 356] on div "Next" at bounding box center [1009, 357] width 24 height 24
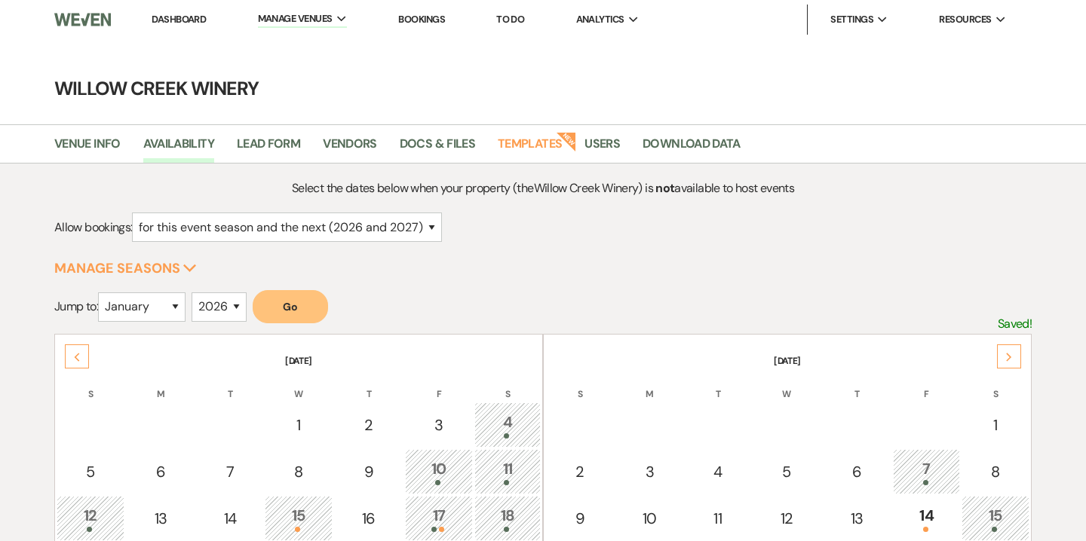
click at [1013, 356] on div "Next" at bounding box center [1009, 357] width 24 height 24
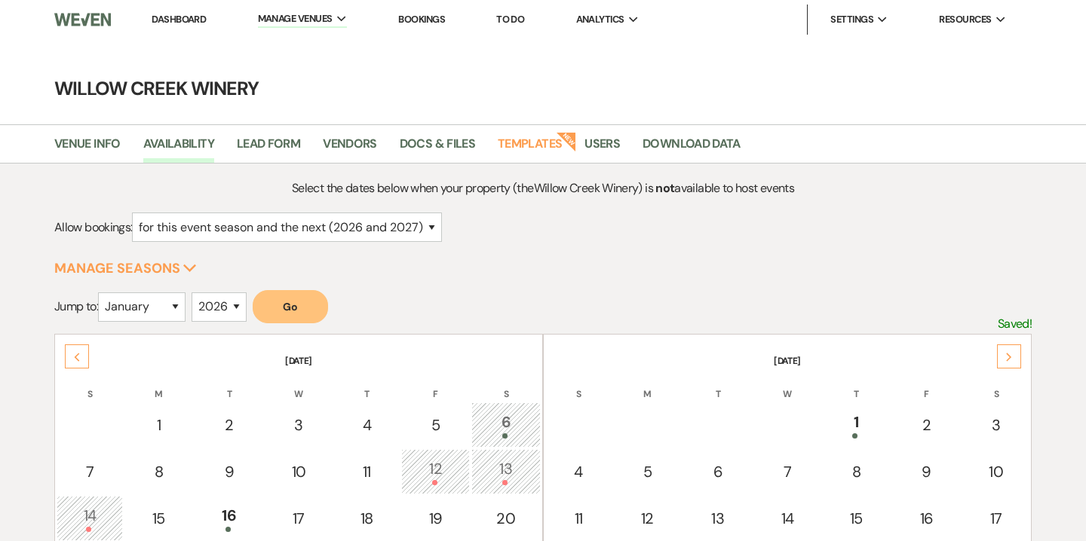
click at [1013, 356] on div "Next" at bounding box center [1009, 357] width 24 height 24
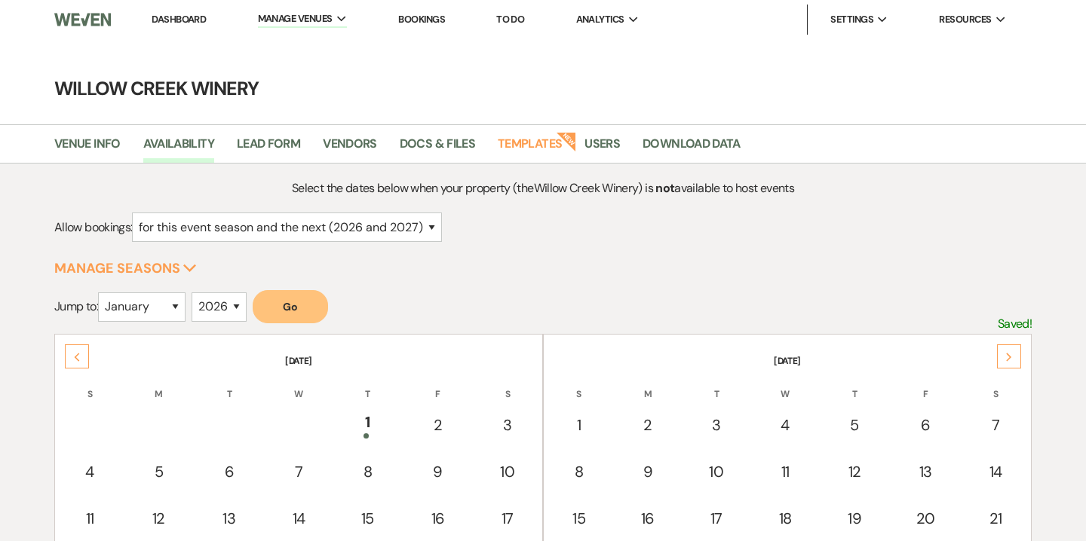
click at [1013, 356] on div "Next" at bounding box center [1009, 357] width 24 height 24
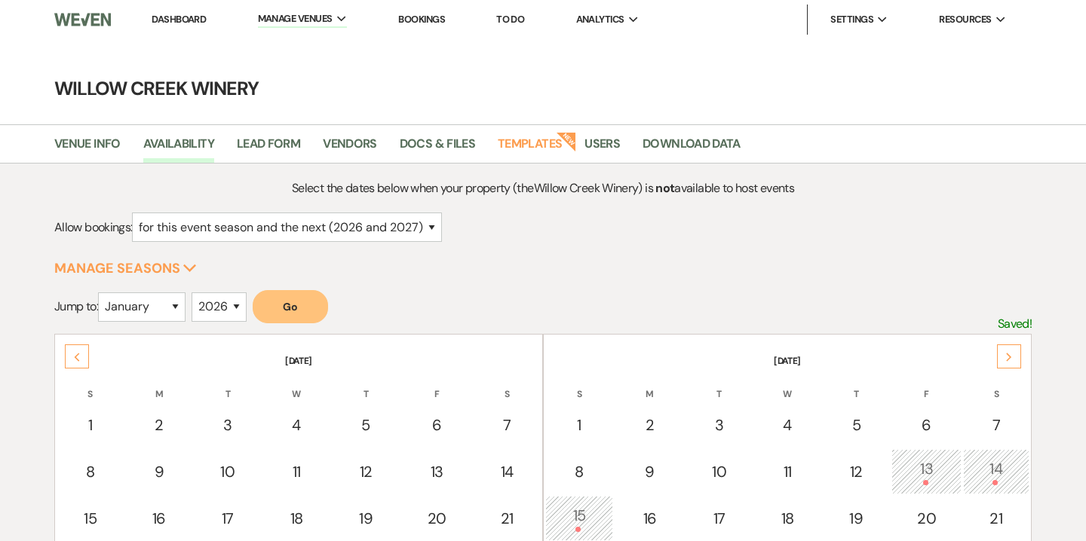
click at [1013, 356] on div "Next" at bounding box center [1009, 357] width 24 height 24
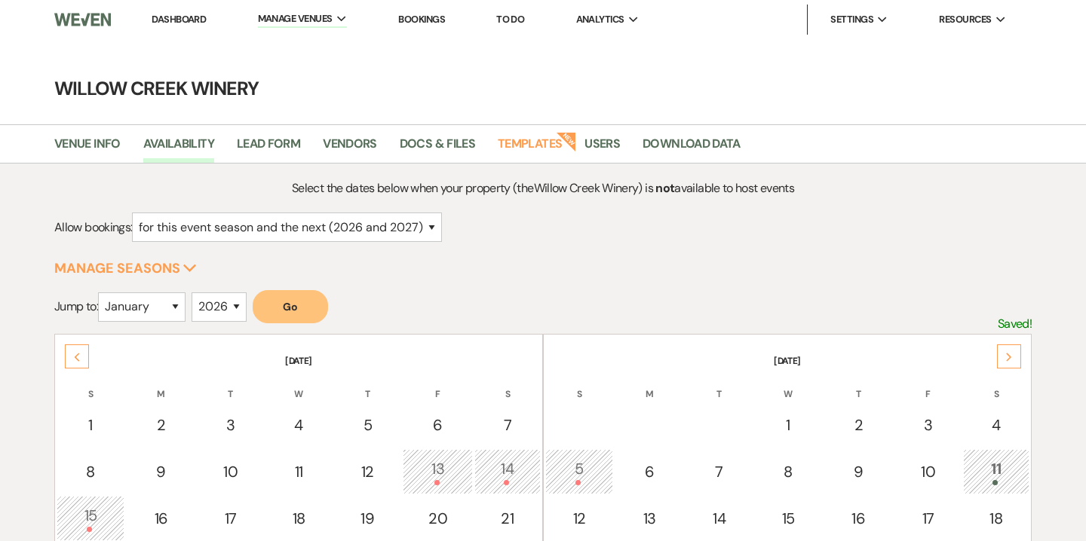
click at [1013, 356] on div "Next" at bounding box center [1009, 357] width 24 height 24
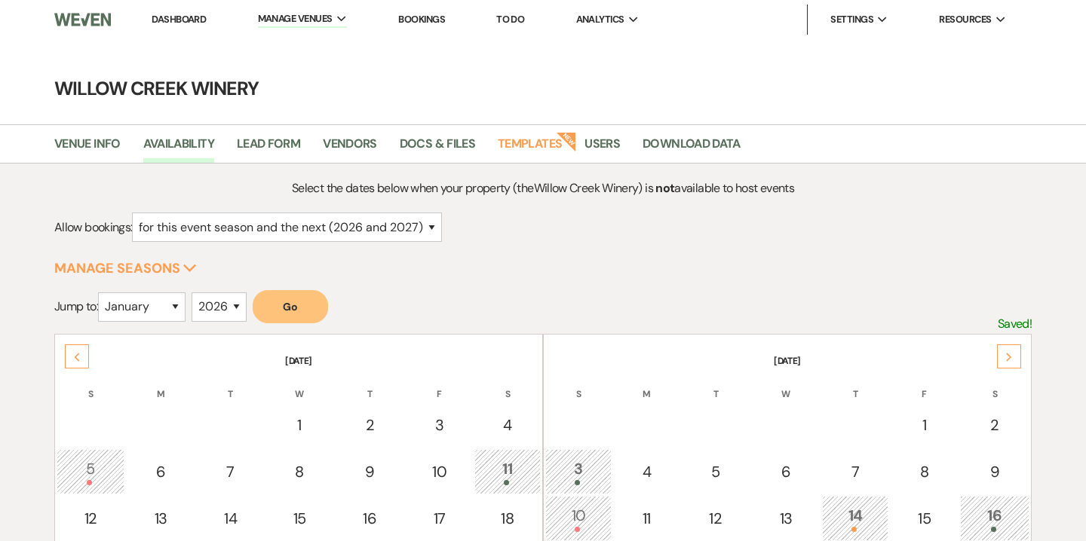
click at [1013, 356] on div "Next" at bounding box center [1009, 357] width 24 height 24
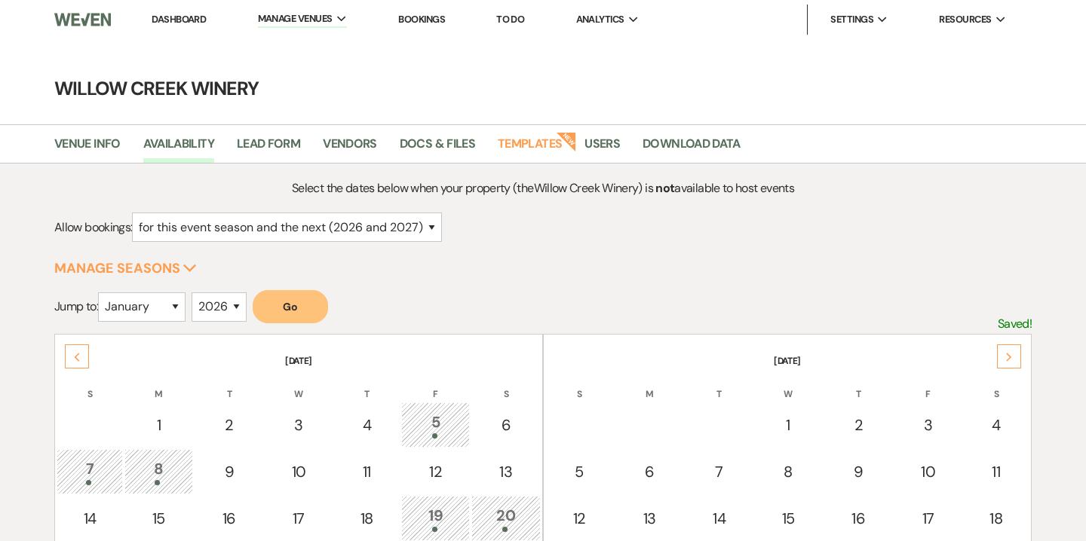
click at [1013, 356] on div "Next" at bounding box center [1009, 357] width 24 height 24
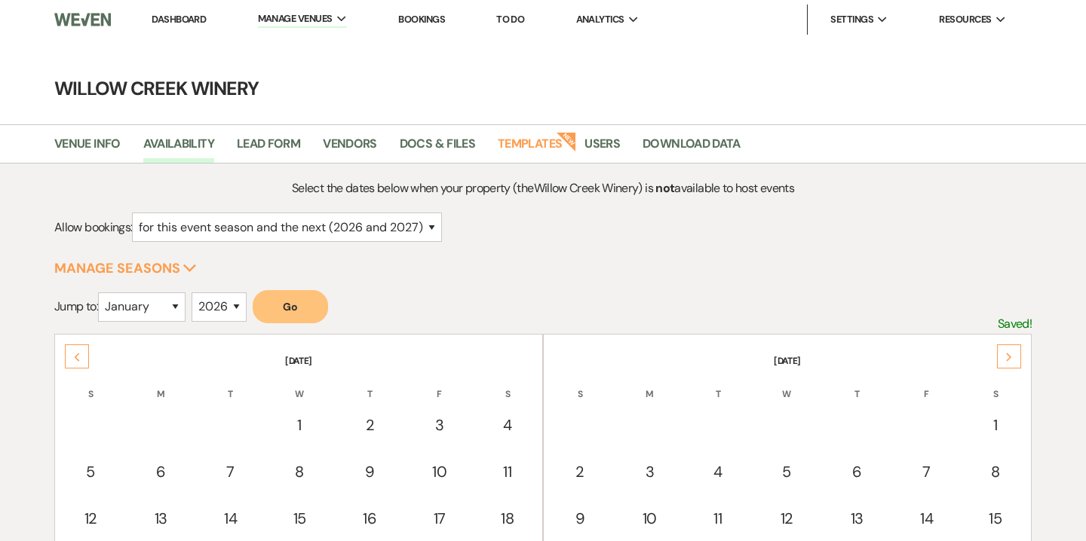
click at [1013, 356] on div "Next" at bounding box center [1009, 357] width 24 height 24
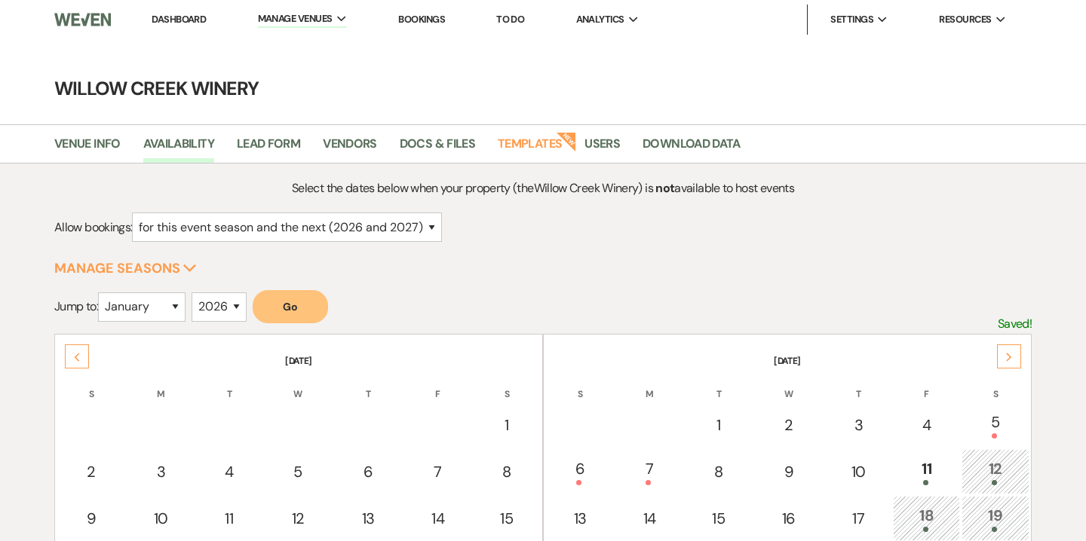
click at [1013, 357] on div "Next" at bounding box center [1009, 357] width 24 height 24
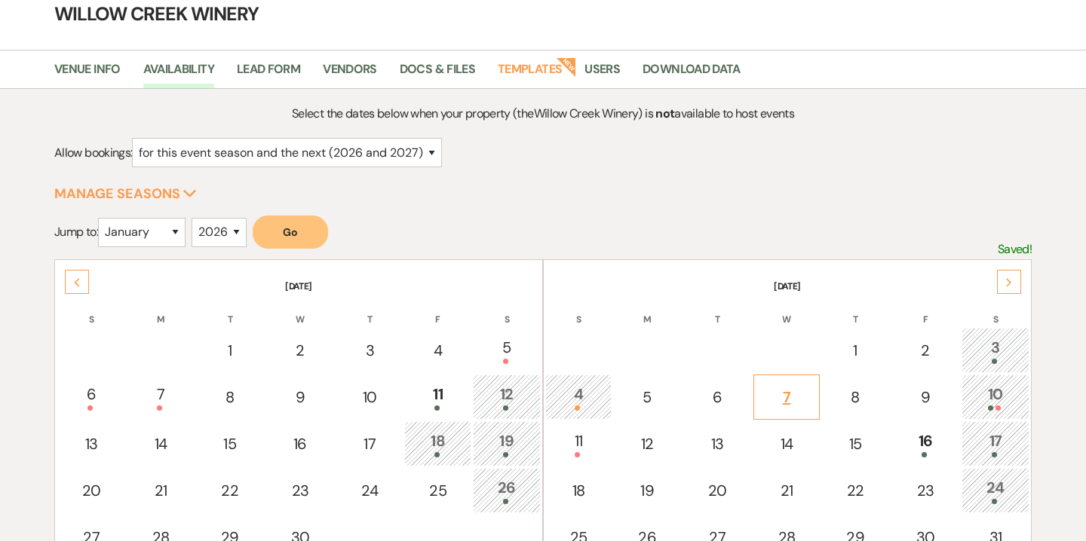
scroll to position [187, 0]
